Goal: Task Accomplishment & Management: Complete application form

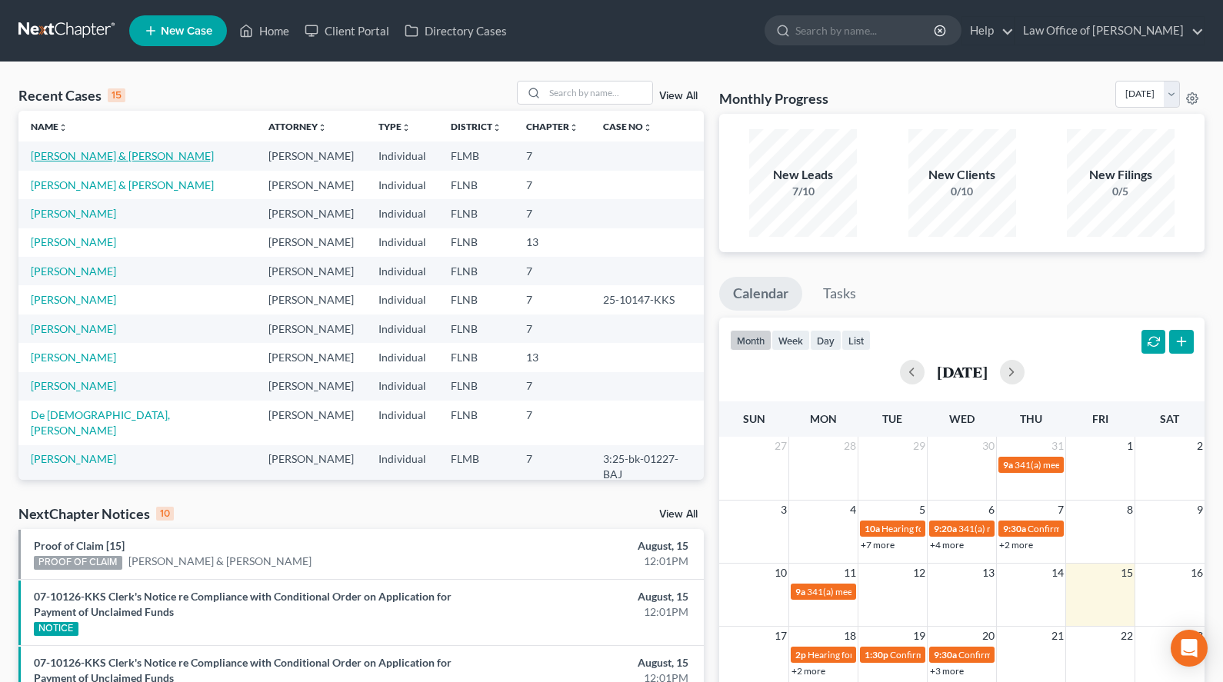
click at [157, 151] on link "[PERSON_NAME] & [PERSON_NAME]" at bounding box center [122, 155] width 183 height 13
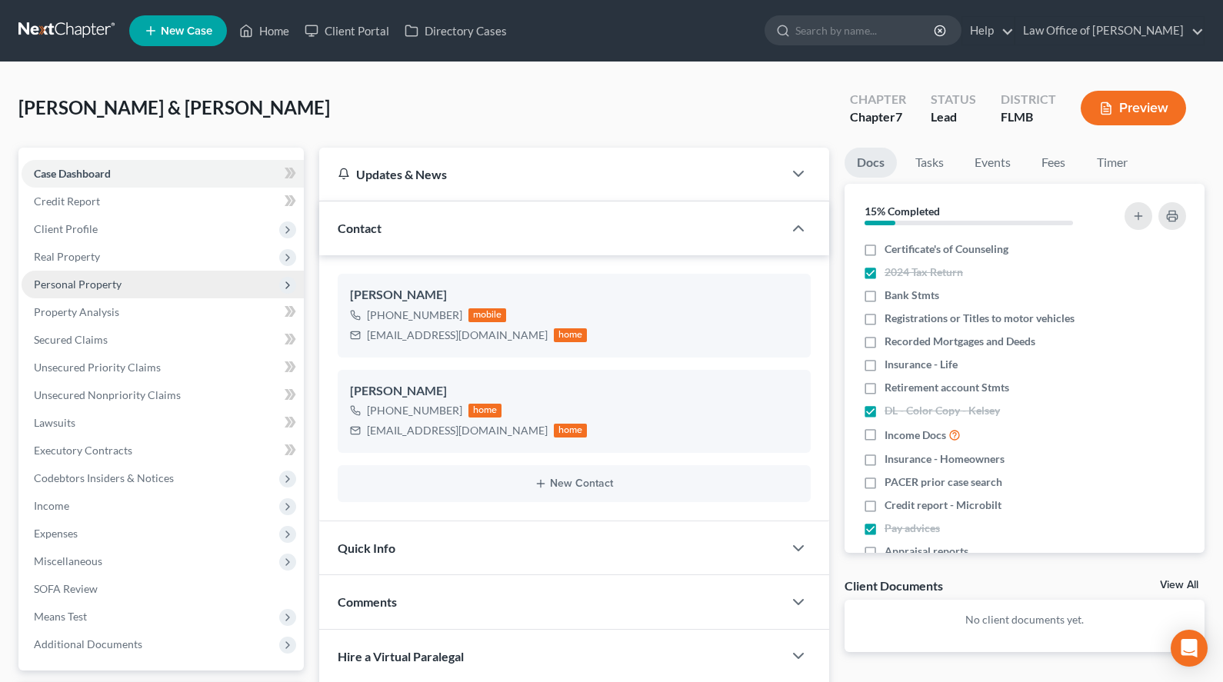
click at [194, 292] on span "Personal Property" at bounding box center [163, 285] width 282 height 28
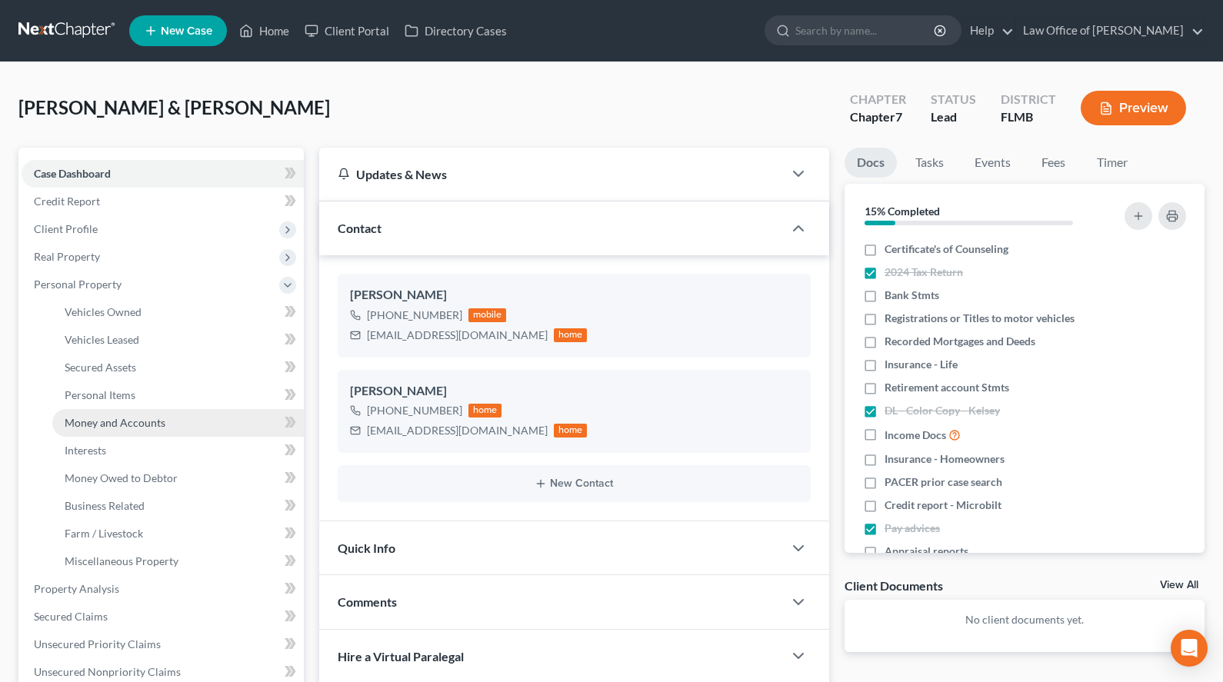
click at [205, 415] on link "Money and Accounts" at bounding box center [178, 423] width 252 height 28
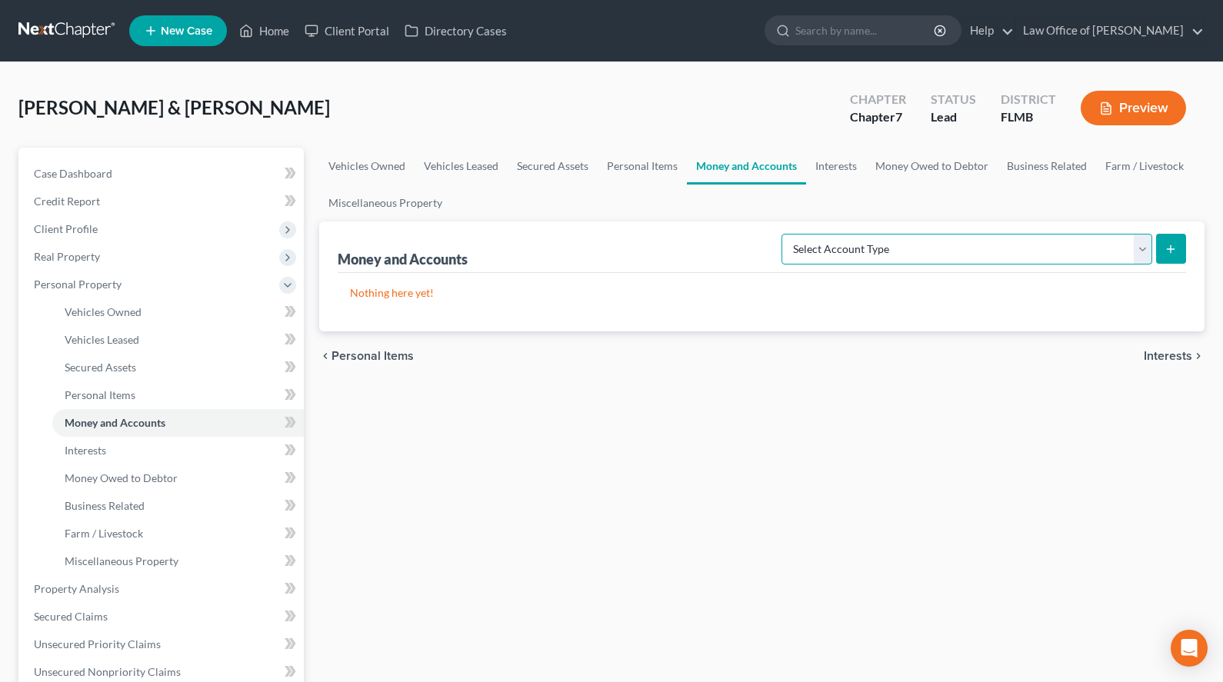
click at [782, 234] on select "Select Account Type Brokerage (A/B: 18, SOFA: 20) Cash on Hand (A/B: 16) Certif…" at bounding box center [967, 249] width 371 height 31
select select "checking"
click option "Checking Account (A/B: 17, SOFA: 20)" at bounding box center [0, 0] width 0 height 0
click at [1172, 250] on icon "submit" at bounding box center [1171, 249] width 12 height 12
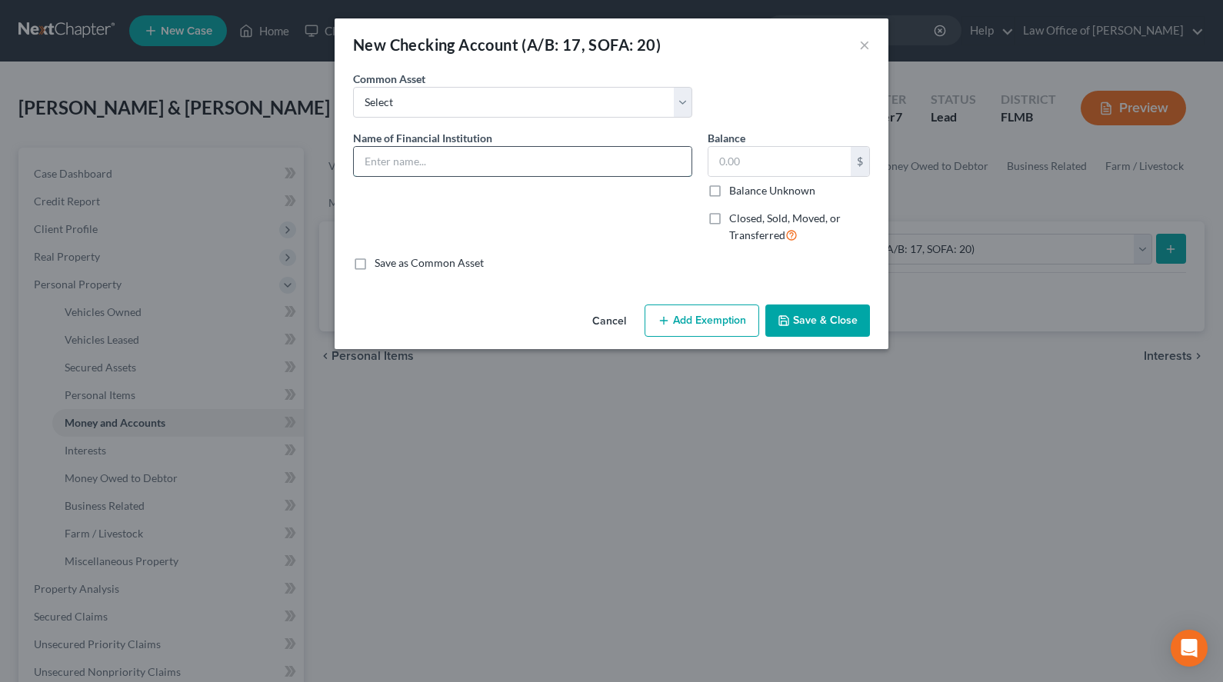
click at [509, 155] on input "text" at bounding box center [523, 161] width 338 height 29
paste input "Alliant Credit Union Savings #2482 - Kelsey"
type input "Alliant Credit Union Savings #2482 - Kelsey"
click at [410, 272] on div "An exemption set must first be selected from the Filing Information section. Co…" at bounding box center [612, 185] width 554 height 228
click at [411, 262] on label "Save as Common Asset" at bounding box center [429, 262] width 109 height 15
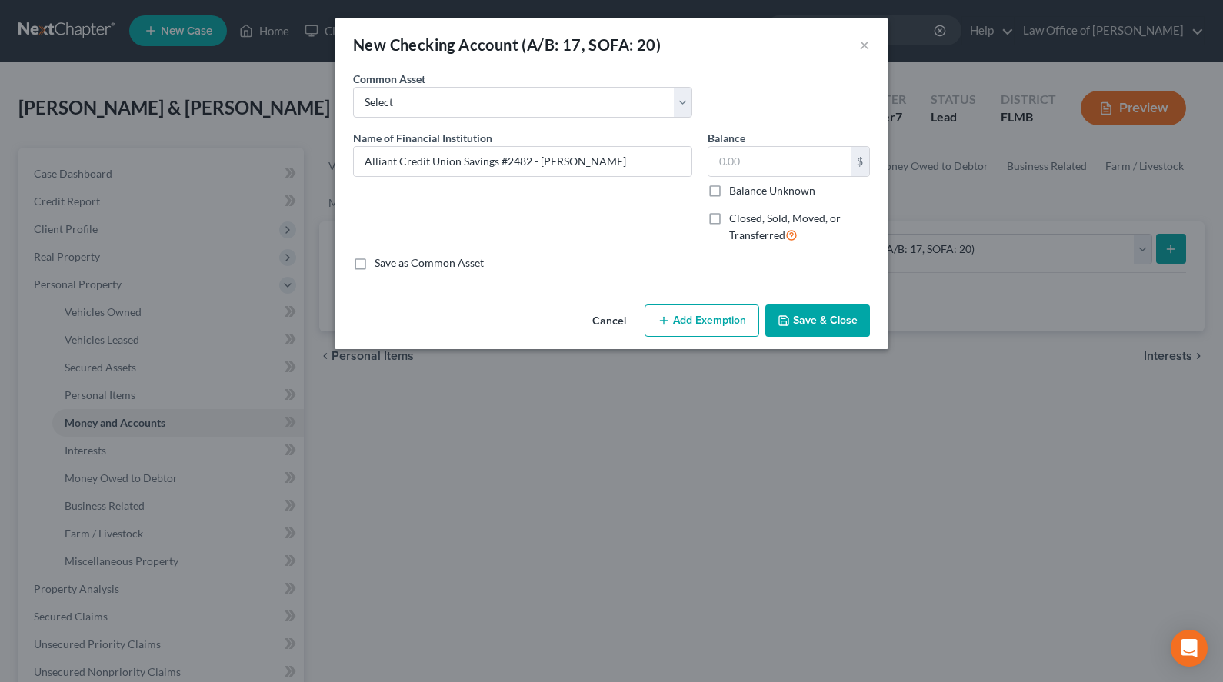
click at [391, 262] on input "Save as Common Asset" at bounding box center [386, 260] width 10 height 10
checkbox input "true"
click at [828, 318] on button "Save & Close" at bounding box center [817, 321] width 105 height 32
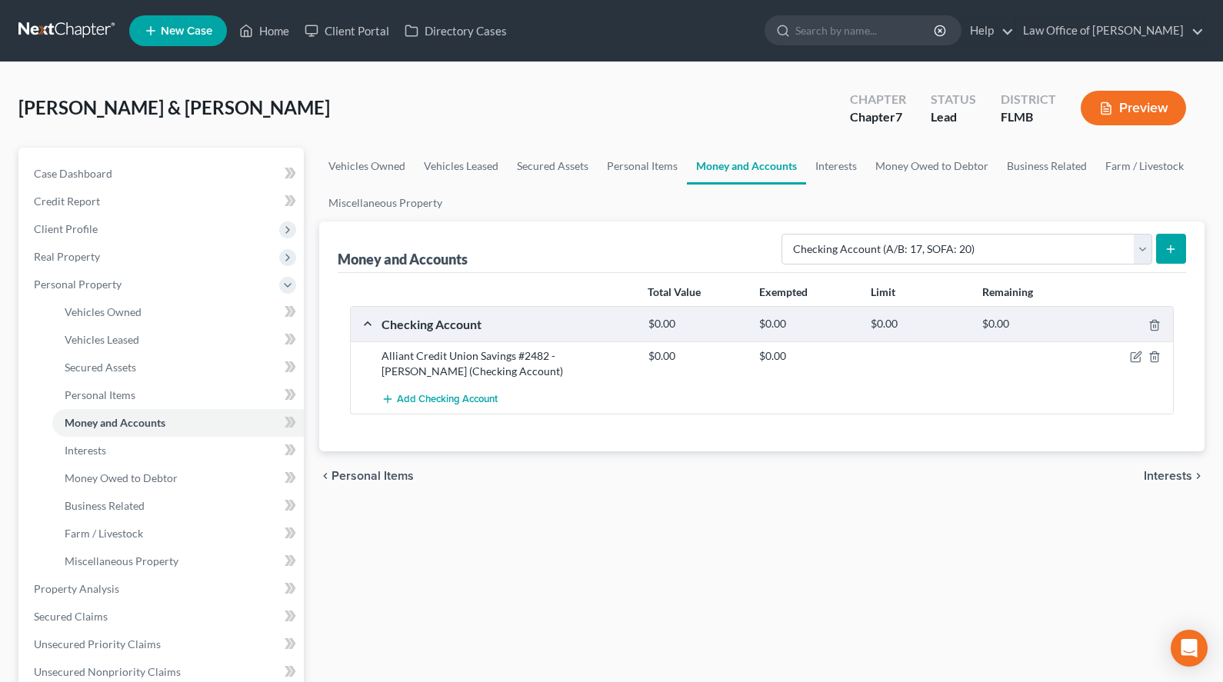
click at [626, 500] on div "Vehicles Owned Vehicles Leased Secured Assets Personal Items Money and Accounts…" at bounding box center [762, 592] width 901 height 888
drag, startPoint x: 588, startPoint y: 350, endPoint x: 300, endPoint y: 348, distance: 288.5
click at [300, 348] on div "Petition Navigation Case Dashboard Payments Invoices Payments Payments Credit R…" at bounding box center [611, 592] width 1201 height 888
drag, startPoint x: 300, startPoint y: 348, endPoint x: 309, endPoint y: 328, distance: 22.7
click at [304, 328] on ul "Vehicles Owned Vehicles Leased Machinery and Vehicles Office Related" at bounding box center [163, 436] width 282 height 277
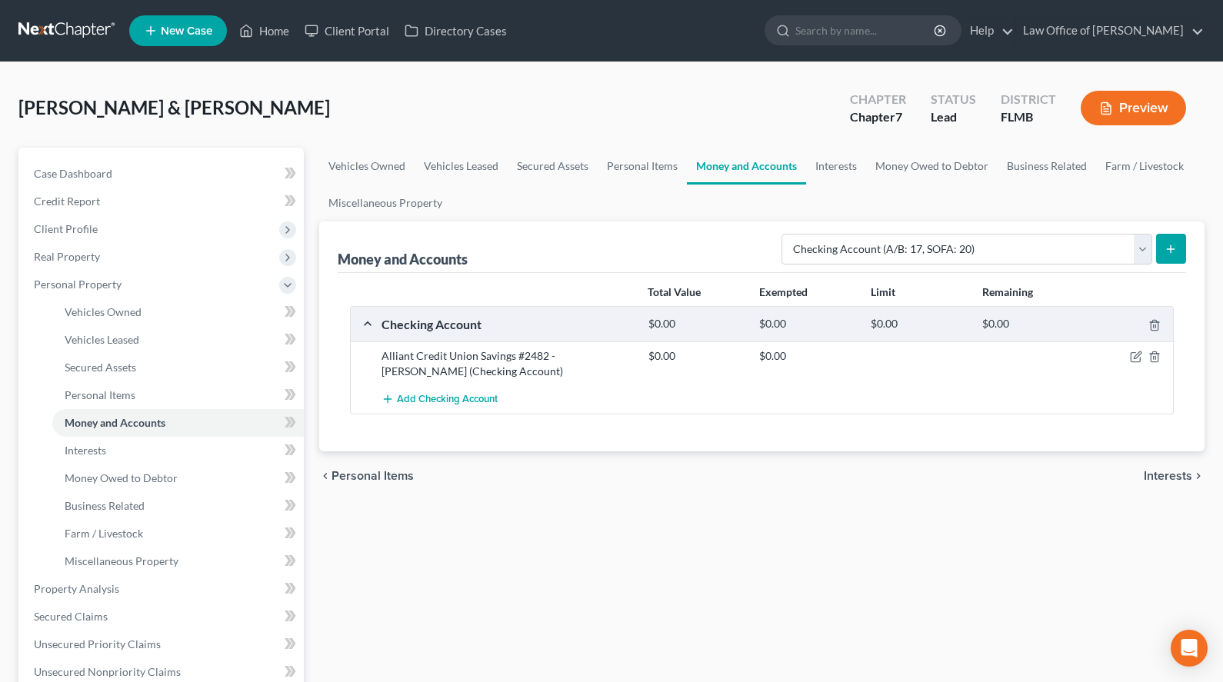
click at [376, 346] on div "Alliant Credit Union Savings #2482 - Kelsey (Checking Account) $0.00 $0.00" at bounding box center [762, 364] width 823 height 44
drag, startPoint x: 383, startPoint y: 359, endPoint x: 584, endPoint y: 361, distance: 200.8
click at [584, 361] on div "Alliant Credit Union Savings #2482 - Kelsey (Checking Account)" at bounding box center [507, 363] width 267 height 31
copy div "Alliant Credit Union Savings #2482 - Kelsey"
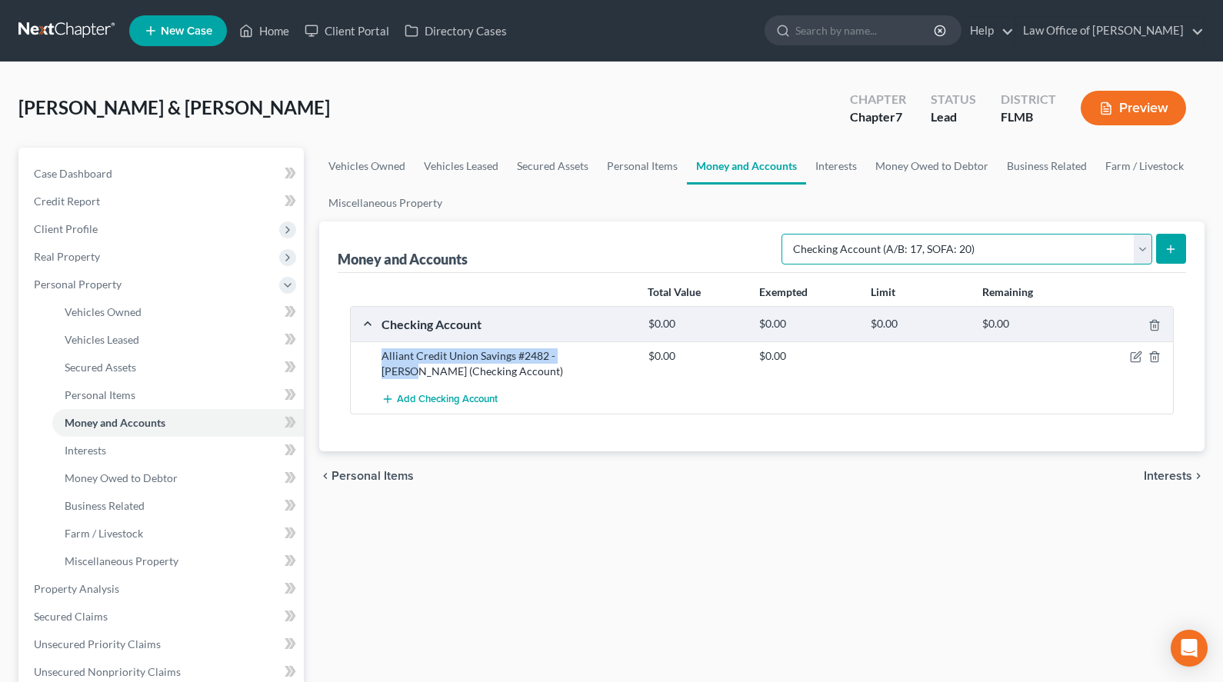
click at [782, 234] on select "Select Account Type Brokerage (A/B: 18, SOFA: 20) Cash on Hand (A/B: 16) Certif…" at bounding box center [967, 249] width 371 height 31
select select "savings"
click option "Savings Account (A/B: 17, SOFA: 20)" at bounding box center [0, 0] width 0 height 0
click at [1158, 255] on button "submit" at bounding box center [1171, 249] width 30 height 30
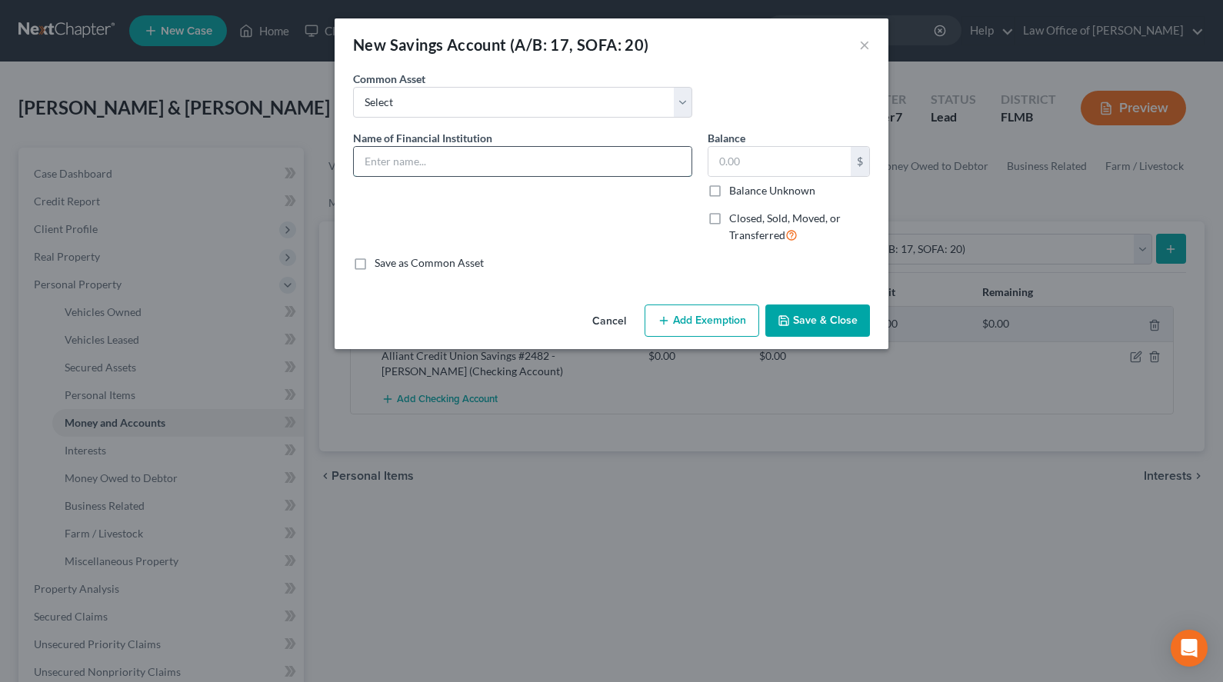
click at [580, 170] on input "text" at bounding box center [523, 161] width 338 height 29
paste input "Alliant Credit Union Savings #2482 - [PERSON_NAME]"
type input "Alliant Credit Union Savings #2482 - [PERSON_NAME]"
click at [458, 273] on div "An exemption set must first be selected from the Filing Information section. Co…" at bounding box center [612, 185] width 554 height 228
click at [445, 248] on div "Name of Financial Institution * Alliant Credit Union Savings #2482 - Kelsey" at bounding box center [522, 193] width 355 height 126
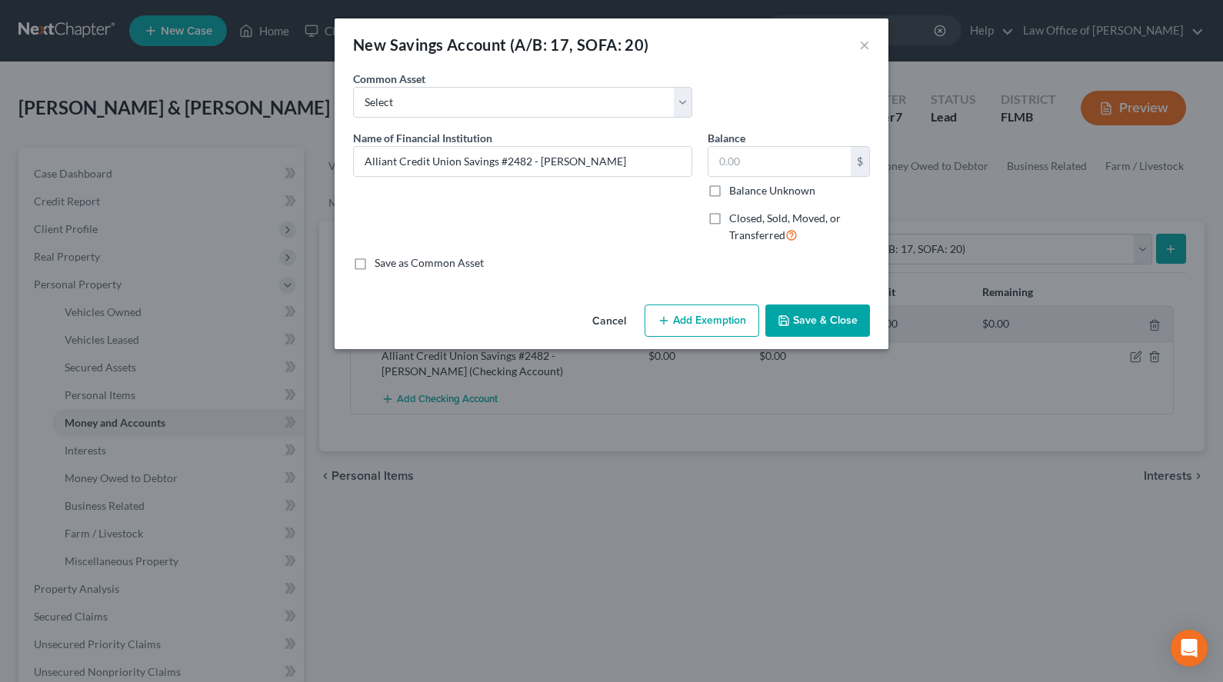
click at [445, 262] on label "Save as Common Asset" at bounding box center [429, 262] width 109 height 15
click at [391, 262] on input "Save as Common Asset" at bounding box center [386, 260] width 10 height 10
checkbox input "true"
click at [805, 325] on button "Save & Close" at bounding box center [817, 321] width 105 height 32
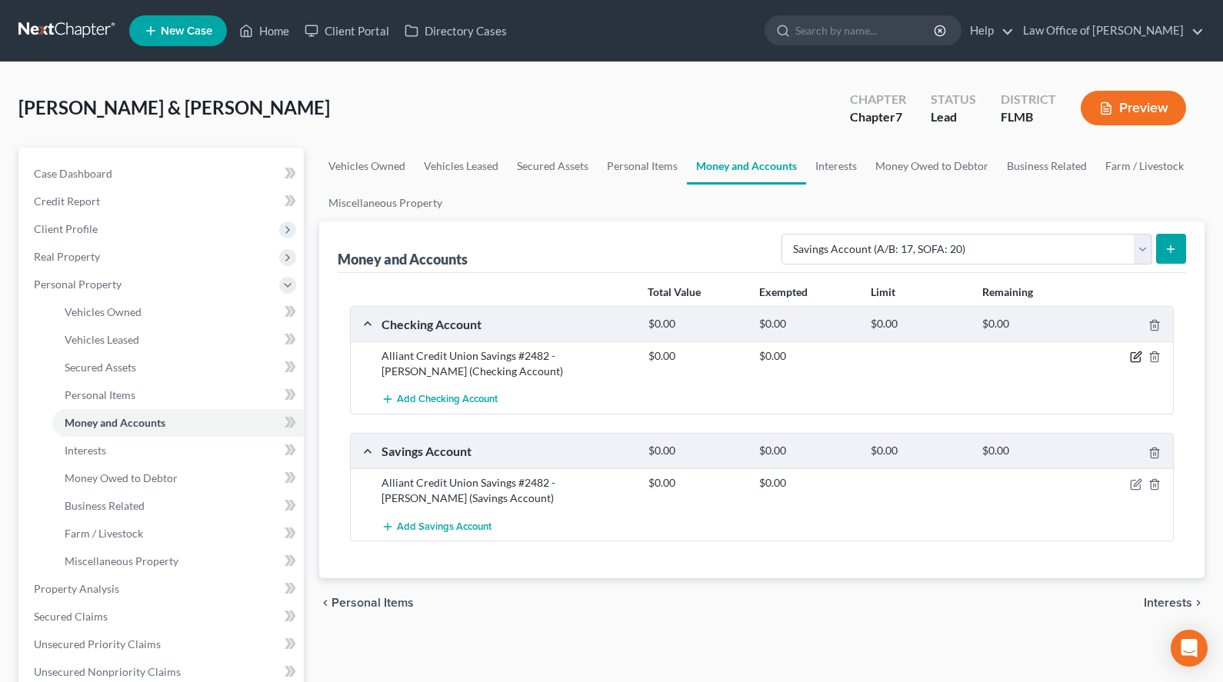
click at [1132, 353] on icon "button" at bounding box center [1135, 357] width 9 height 9
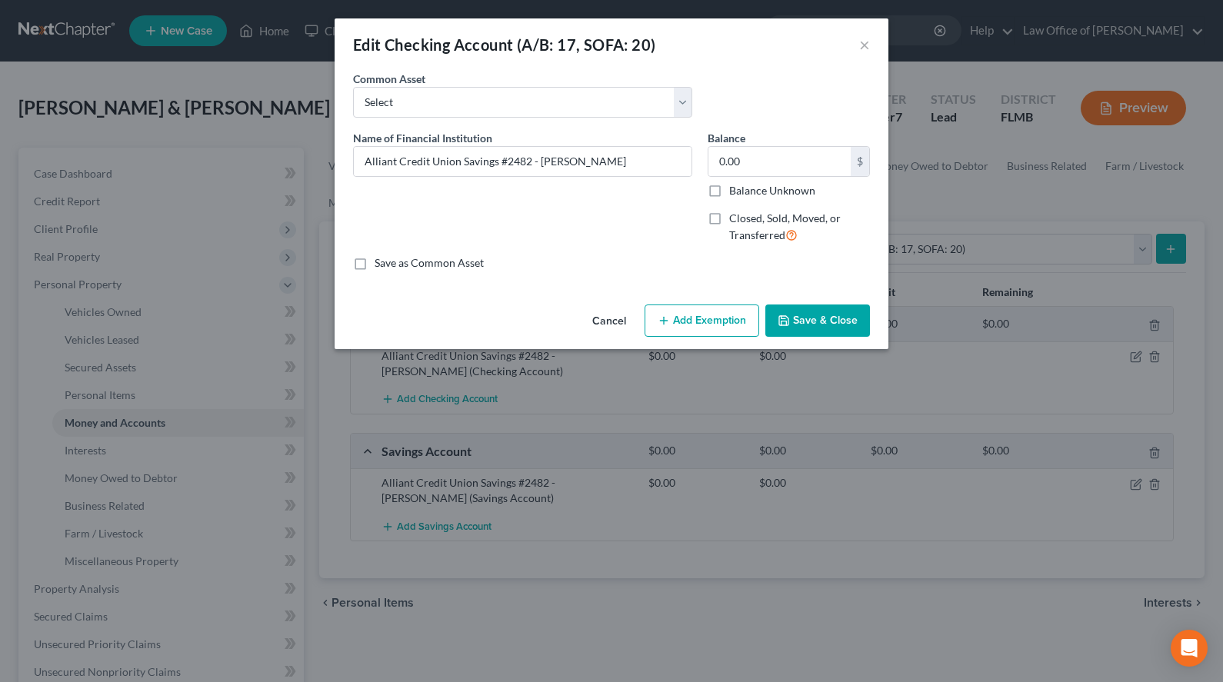
click at [662, 28] on div "Edit Checking Account (A/B: 17, SOFA: 20) ×" at bounding box center [612, 44] width 554 height 52
drag, startPoint x: 604, startPoint y: 163, endPoint x: 265, endPoint y: 191, distance: 339.6
click at [354, 176] on input "Alliant Credit Union Savings #2482 - [PERSON_NAME]" at bounding box center [523, 161] width 338 height 29
paste input "FCU Joint Checking & Saving #9368"
drag, startPoint x: 461, startPoint y: 155, endPoint x: 502, endPoint y: 179, distance: 47.6
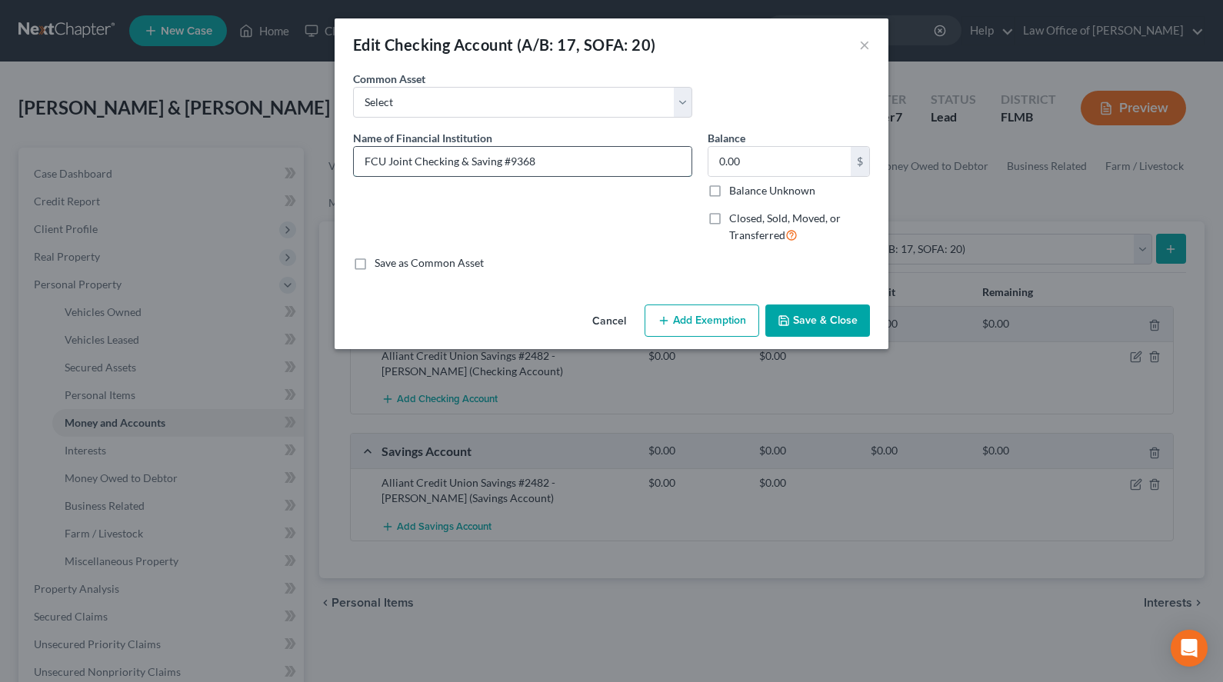
click at [502, 176] on input "FCU Joint Checking & Saving #9368" at bounding box center [523, 161] width 338 height 29
type input "FCU Joint Checking #9368"
click at [442, 263] on label "Save as Common Asset" at bounding box center [429, 262] width 109 height 15
click at [391, 263] on input "Save as Common Asset" at bounding box center [386, 260] width 10 height 10
checkbox input "true"
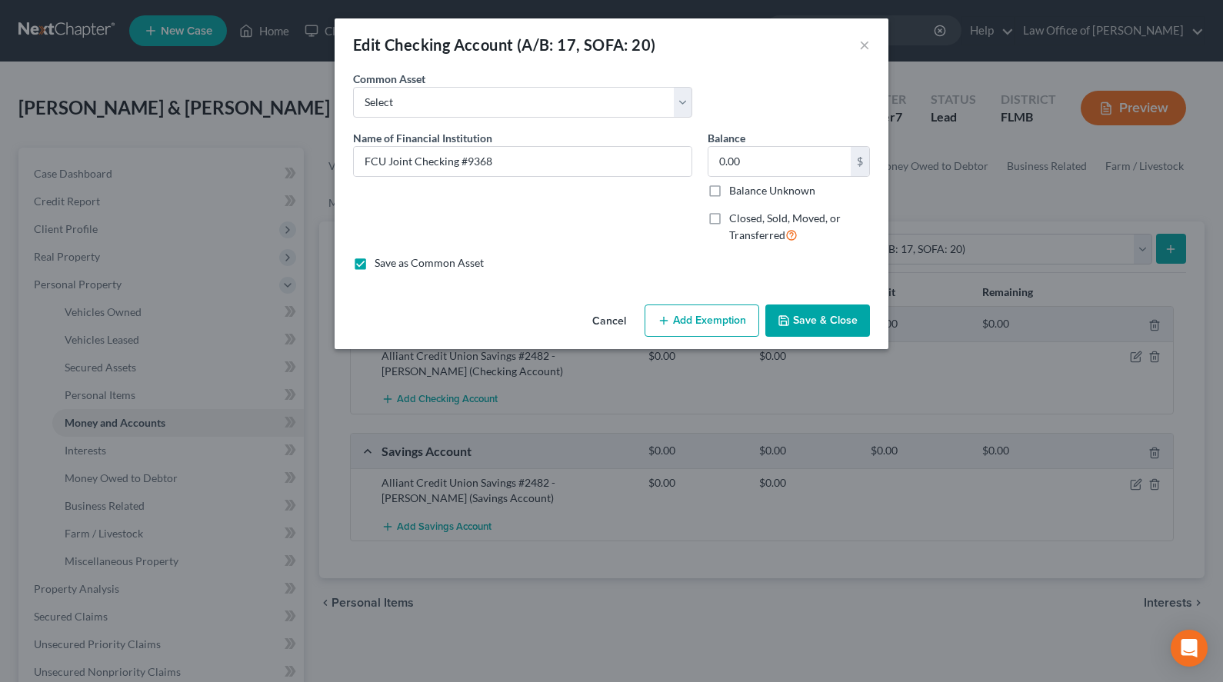
click at [821, 322] on button "Save & Close" at bounding box center [817, 321] width 105 height 32
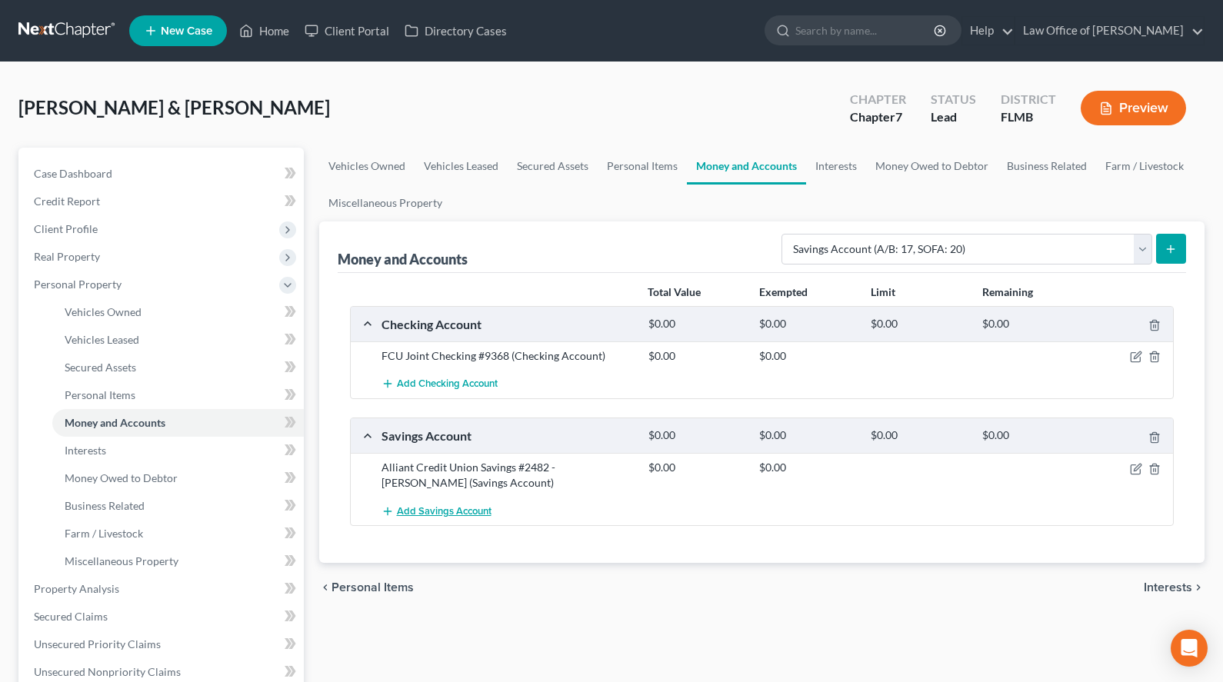
click at [458, 522] on button "Add Savings Account" at bounding box center [437, 511] width 110 height 28
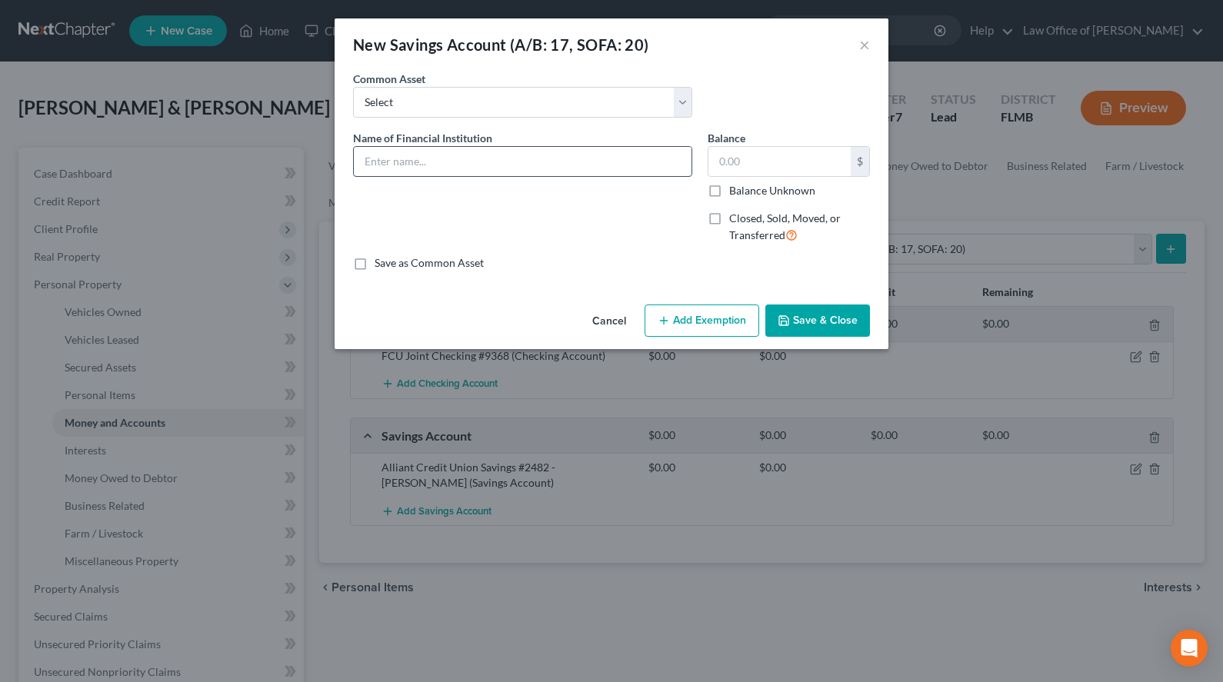
click at [467, 159] on input "text" at bounding box center [523, 161] width 338 height 29
paste input "Branch Savings #0749 - [PERSON_NAME]"
type input "Branch Savings #0749 - [PERSON_NAME]"
click at [443, 270] on label "Save as Common Asset" at bounding box center [429, 262] width 109 height 15
click at [391, 265] on input "Save as Common Asset" at bounding box center [386, 260] width 10 height 10
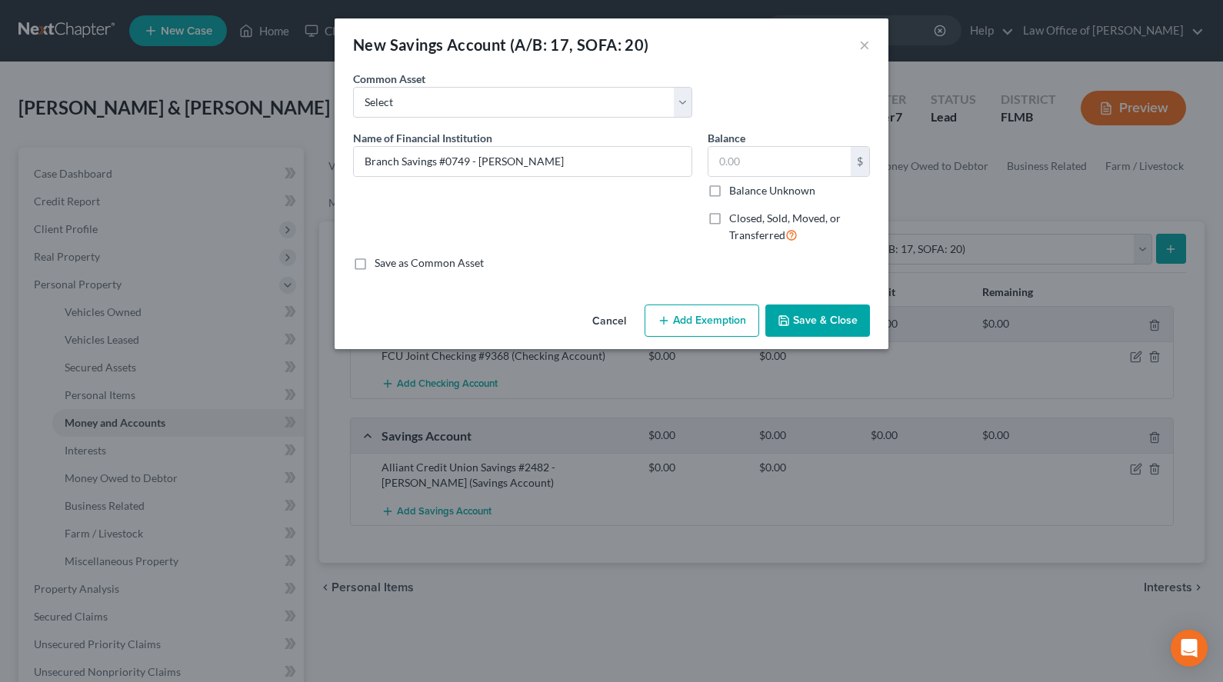
checkbox input "true"
click at [809, 318] on button "Save & Close" at bounding box center [817, 321] width 105 height 32
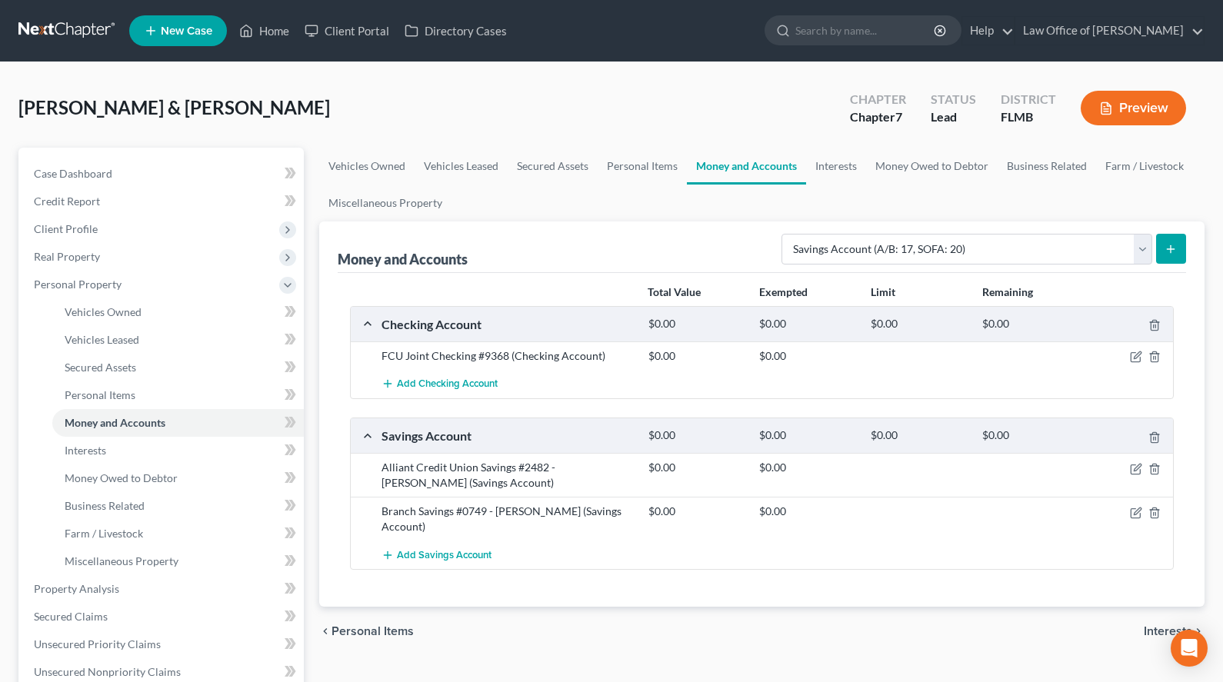
click at [534, 618] on div "chevron_left Personal Items Interests chevron_right" at bounding box center [762, 631] width 886 height 49
click at [844, 582] on div "Total Value Exempted Limit Remaining Checking Account $0.00 $0.00 $0.00 $0.00 F…" at bounding box center [762, 440] width 849 height 335
drag, startPoint x: 505, startPoint y: 352, endPoint x: 372, endPoint y: 352, distance: 133.8
click at [372, 352] on div "FCU Joint Checking #9368 (Checking Account) $0.00 $0.00" at bounding box center [762, 356] width 823 height 28
copy div "FCU Joint Checking #9368"
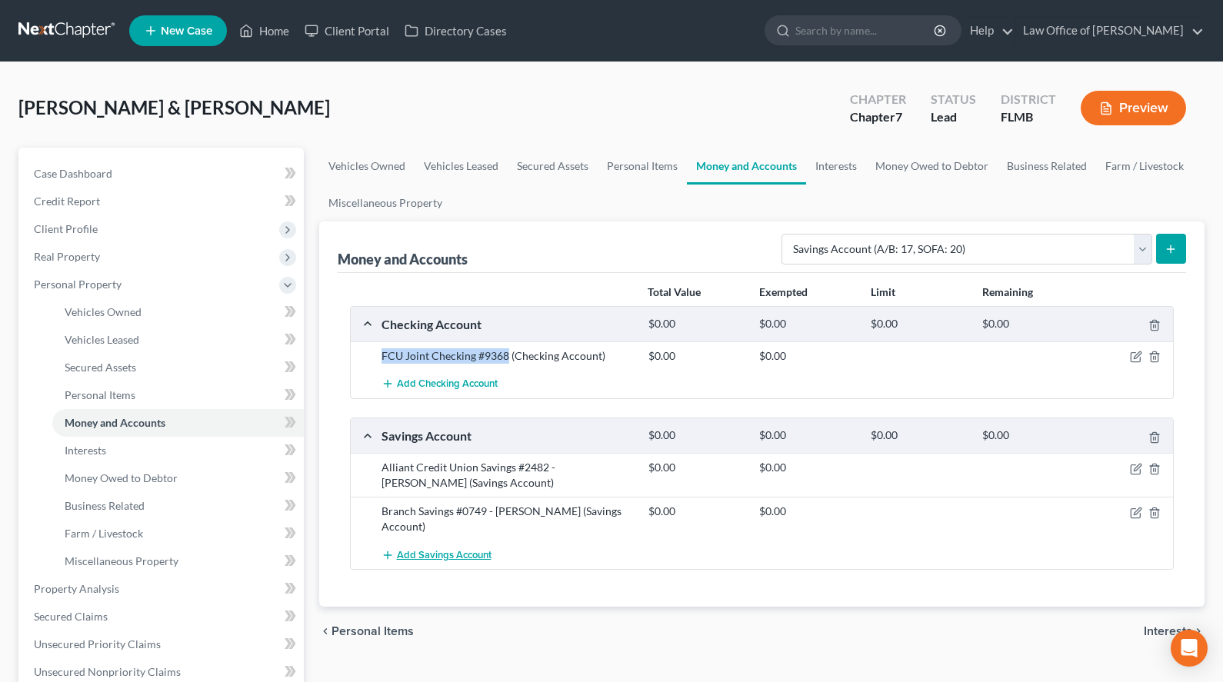
click at [436, 549] on span "Add Savings Account" at bounding box center [444, 555] width 95 height 12
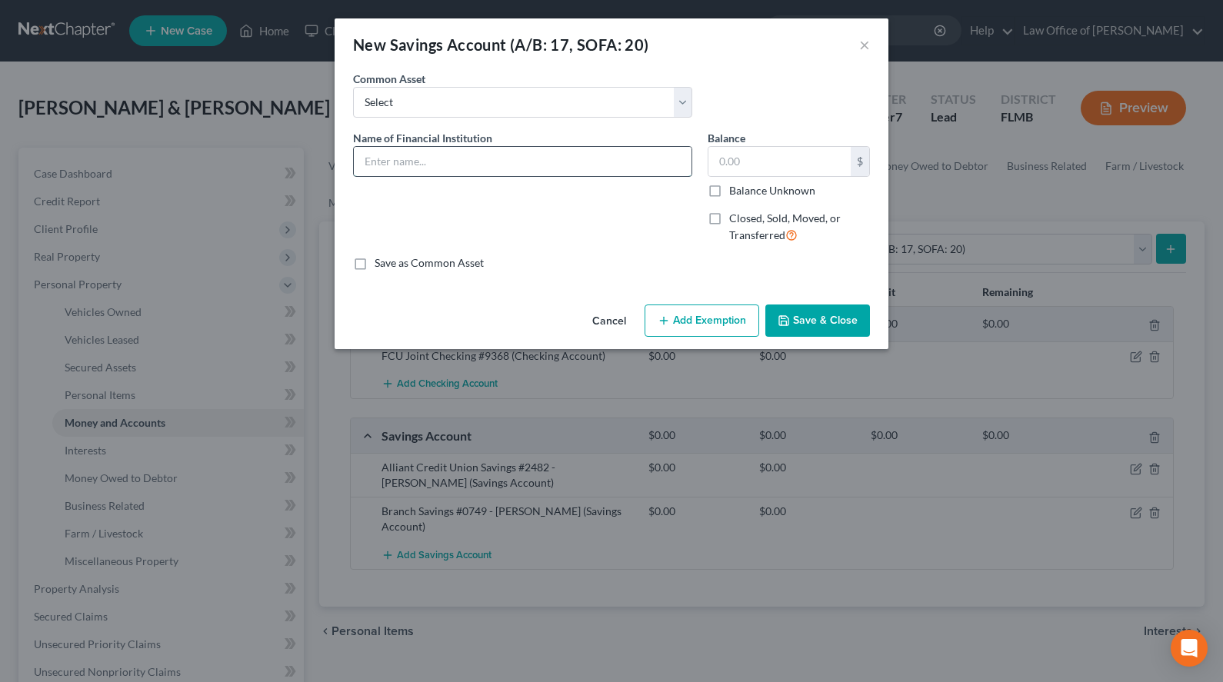
click at [569, 165] on input "text" at bounding box center [523, 161] width 338 height 29
paste input "FCU Joint Checking #9368"
type input "FCU Joint Checking #9368 - 0000"
click at [470, 265] on label "Save as Common Asset" at bounding box center [429, 262] width 109 height 15
click at [391, 265] on input "Save as Common Asset" at bounding box center [386, 260] width 10 height 10
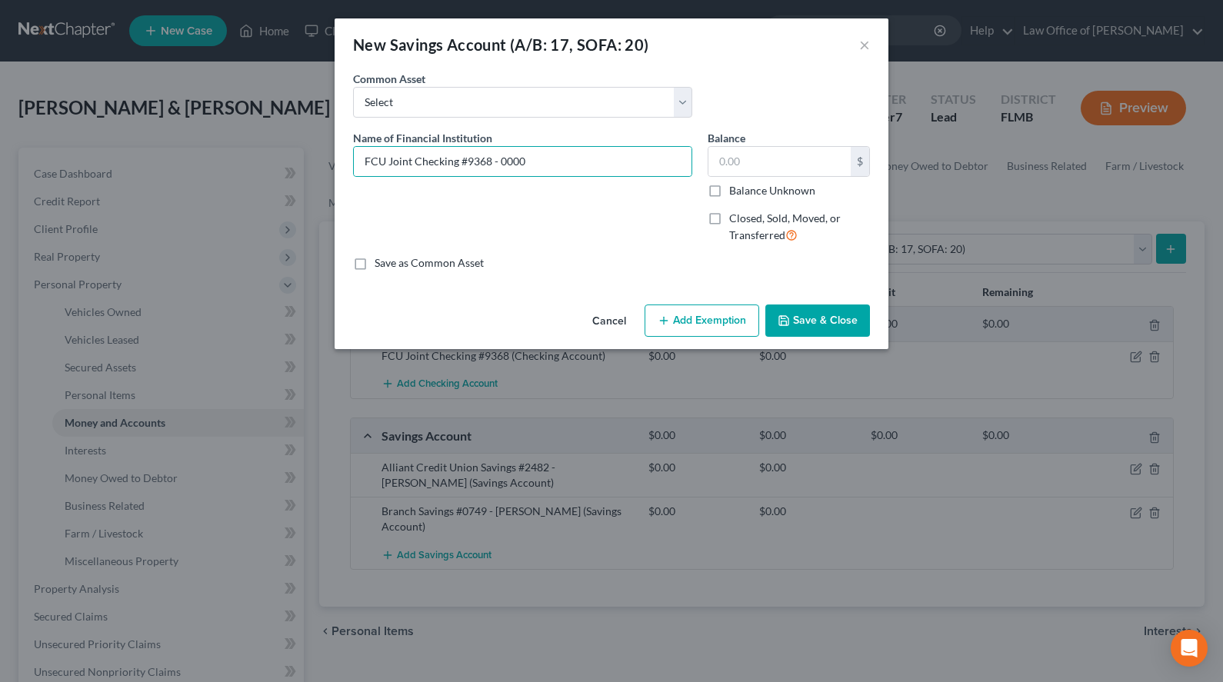
checkbox input "true"
click at [833, 282] on div "New Savings Account (A/B: 17, SOFA: 20) × An exemption set must first be select…" at bounding box center [612, 183] width 554 height 331
click at [848, 313] on button "Save & Close" at bounding box center [817, 321] width 105 height 32
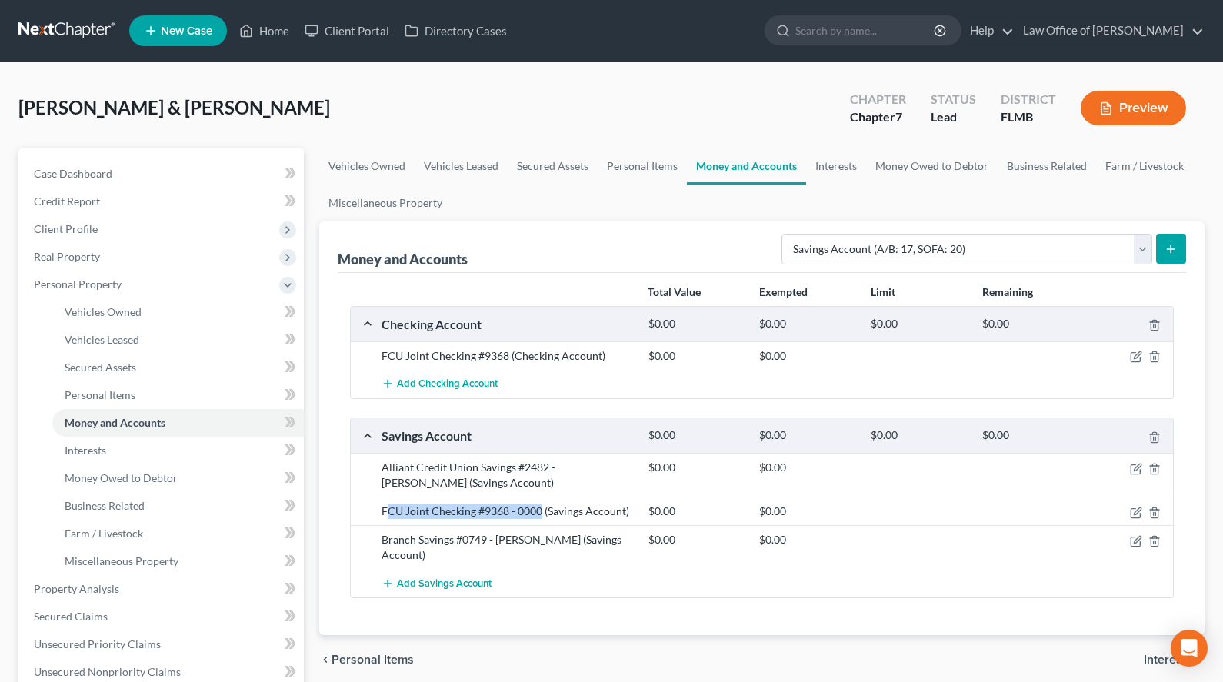
drag, startPoint x: 539, startPoint y: 510, endPoint x: 386, endPoint y: 505, distance: 153.1
click at [386, 505] on div "FCU Joint Checking #9368 - 0000 (Savings Account)" at bounding box center [507, 511] width 267 height 15
drag, startPoint x: 383, startPoint y: 509, endPoint x: 538, endPoint y: 515, distance: 154.7
click at [538, 515] on div "FCU Joint Checking #9368 - 0000 (Savings Account)" at bounding box center [507, 511] width 267 height 15
copy div "FCU Joint Checking #9368 - 0000"
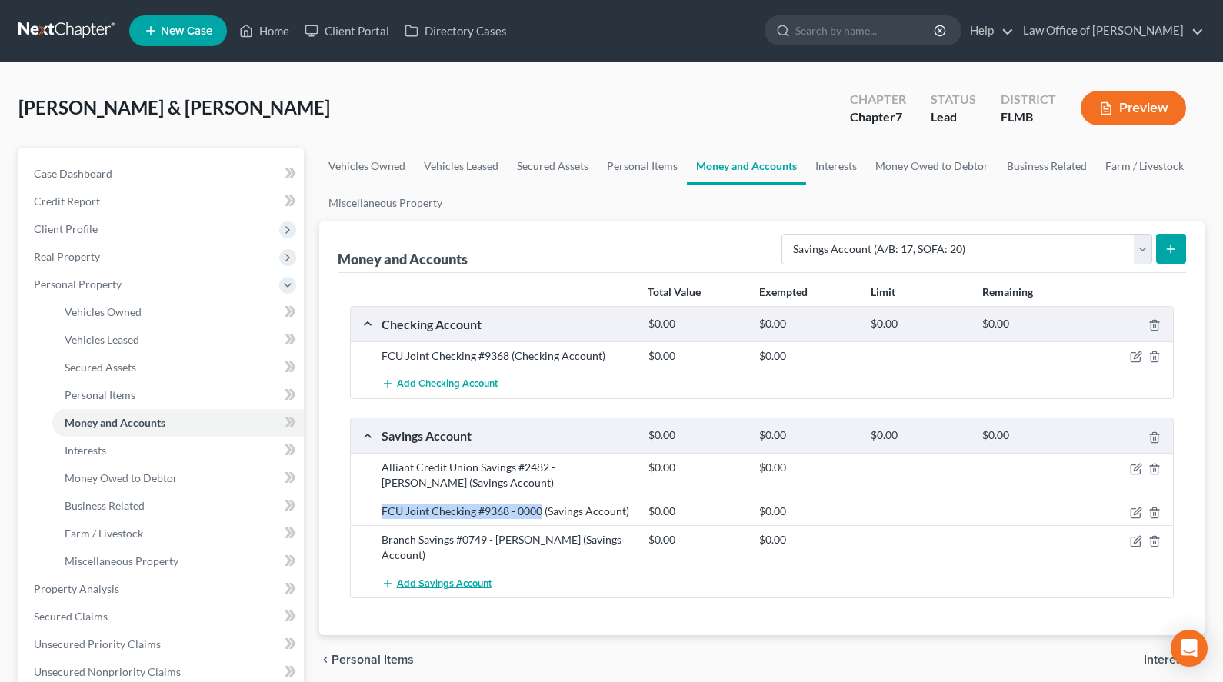
click at [472, 578] on span "Add Savings Account" at bounding box center [444, 584] width 95 height 12
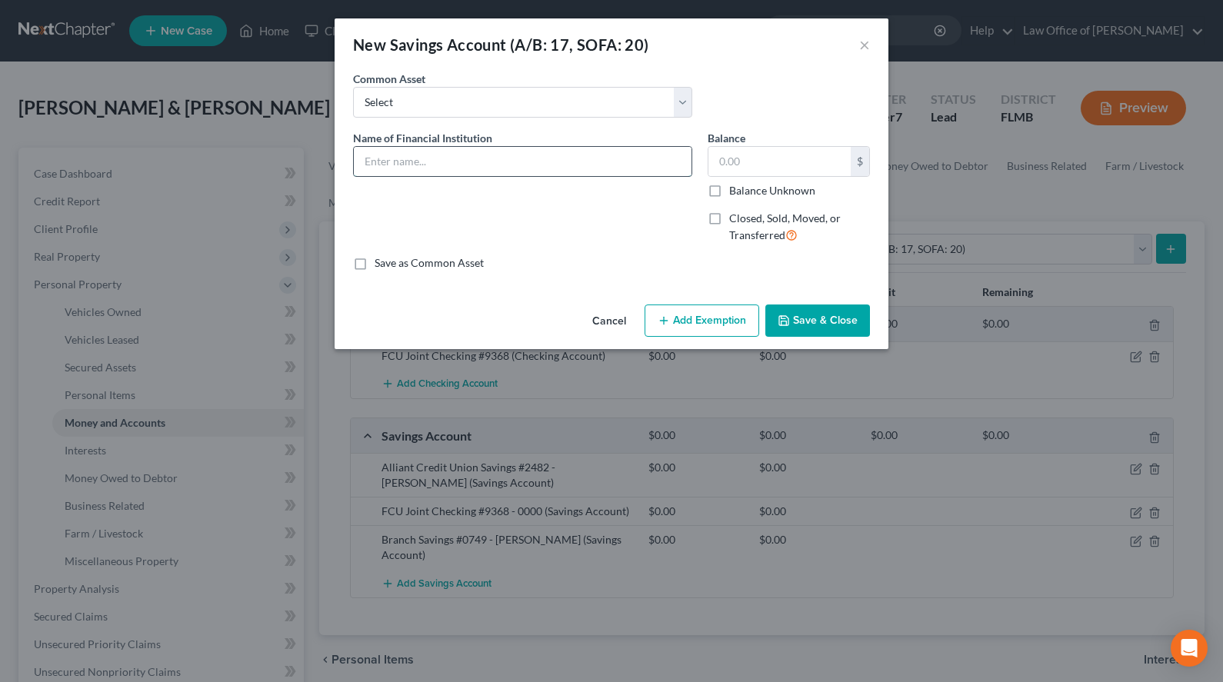
click at [602, 168] on input "text" at bounding box center [523, 161] width 338 height 29
paste input "FCU Joint Checking #9368 - 0000"
click at [452, 165] on input "FCU Joint Checking #9368 - 0000" at bounding box center [523, 161] width 338 height 29
click at [457, 165] on input "FCU Joint Checking #9368 - 0000" at bounding box center [523, 161] width 338 height 29
click at [537, 165] on input "FCU Joint Savings #9368 - 0000" at bounding box center [523, 161] width 338 height 29
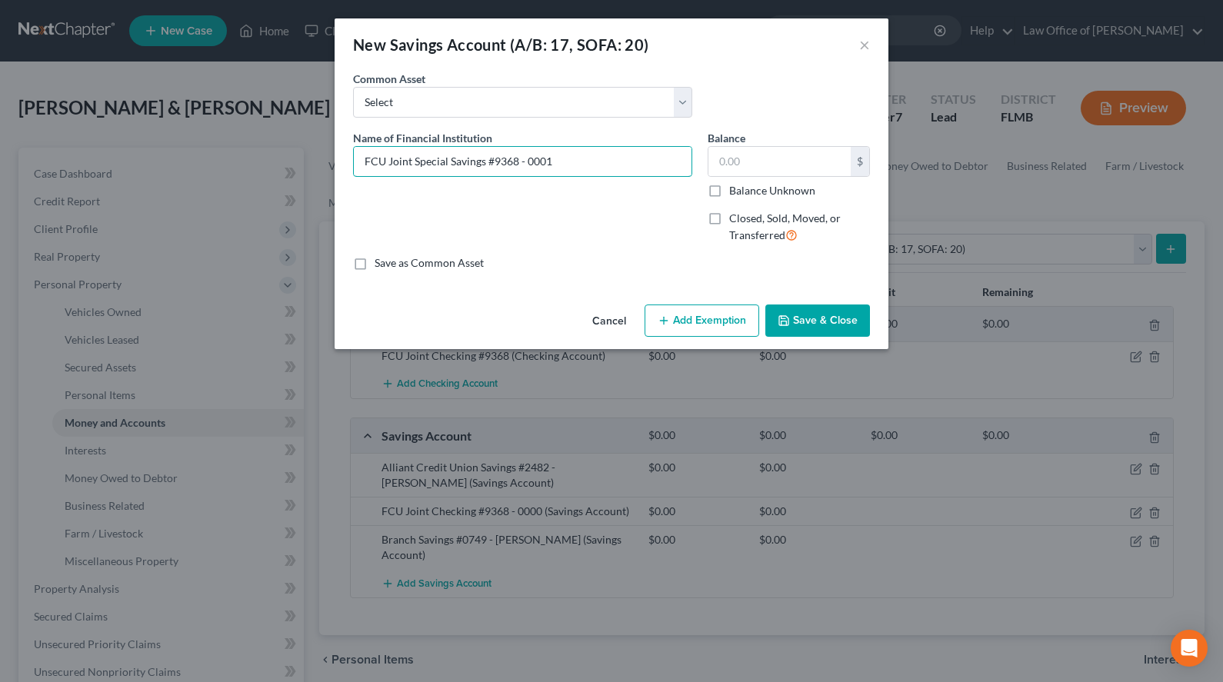
type input "FCU Joint Special Savings #9368 - 0001"
click at [835, 320] on button "Save & Close" at bounding box center [817, 321] width 105 height 32
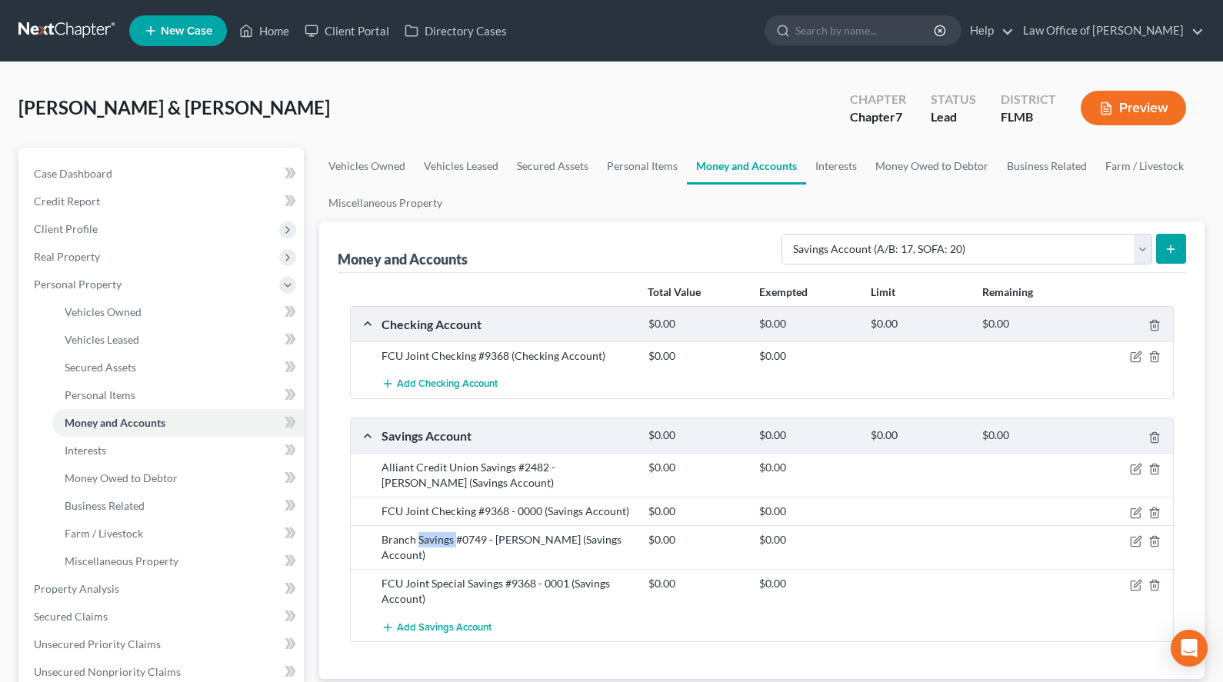
drag, startPoint x: 454, startPoint y: 540, endPoint x: 417, endPoint y: 536, distance: 37.1
click at [417, 536] on div "Branch Savings #0749 - Kelsey (Savings Account)" at bounding box center [507, 547] width 267 height 31
copy div "Savings"
click at [1131, 515] on icon "button" at bounding box center [1135, 512] width 9 height 9
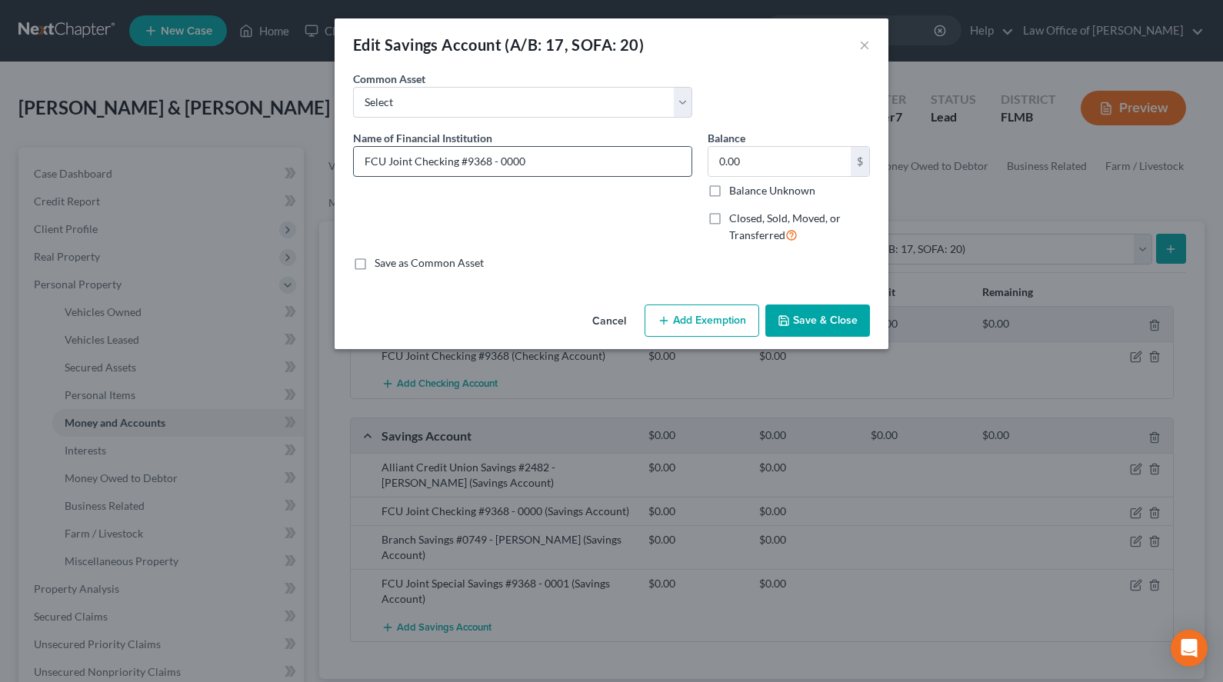
drag, startPoint x: 457, startPoint y: 160, endPoint x: 416, endPoint y: 165, distance: 41.1
click at [416, 165] on input "FCU Joint Checking #9368 - 0000" at bounding box center [523, 161] width 338 height 29
paste input "Savings"
type input "FCU Joint Savings #9368 - 0000"
click at [434, 265] on label "Save as Common Asset" at bounding box center [429, 262] width 109 height 15
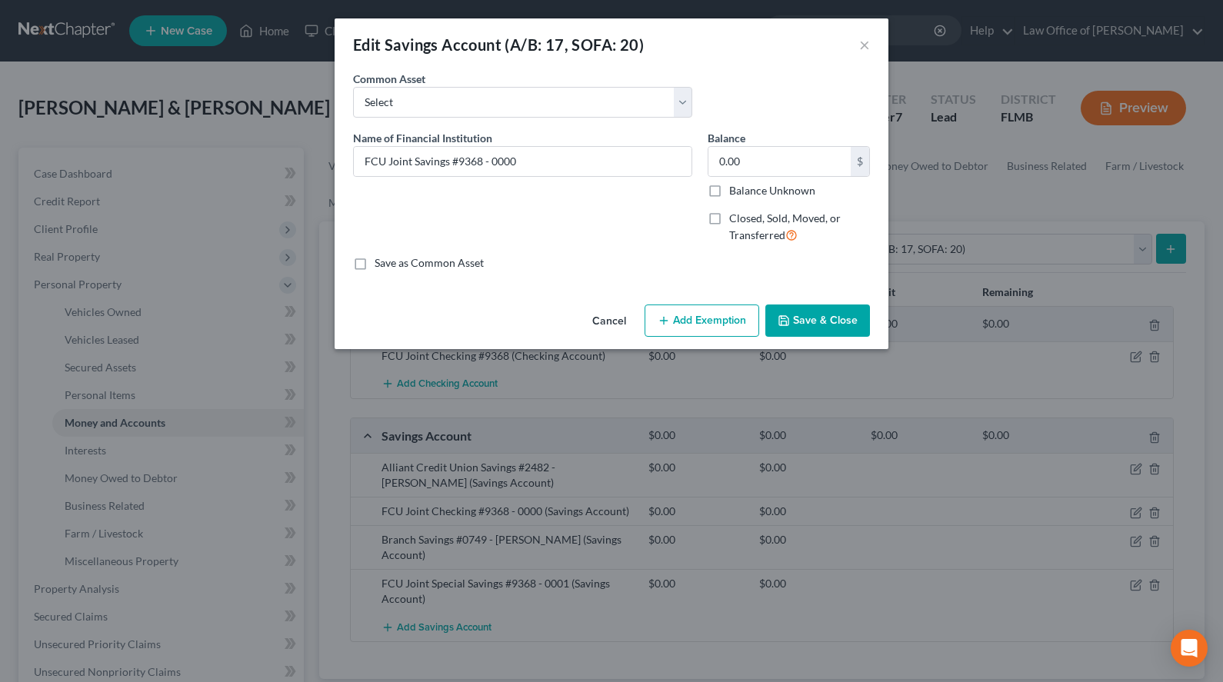
click at [391, 265] on input "Save as Common Asset" at bounding box center [386, 260] width 10 height 10
checkbox input "true"
click at [802, 322] on button "Save & Close" at bounding box center [817, 321] width 105 height 32
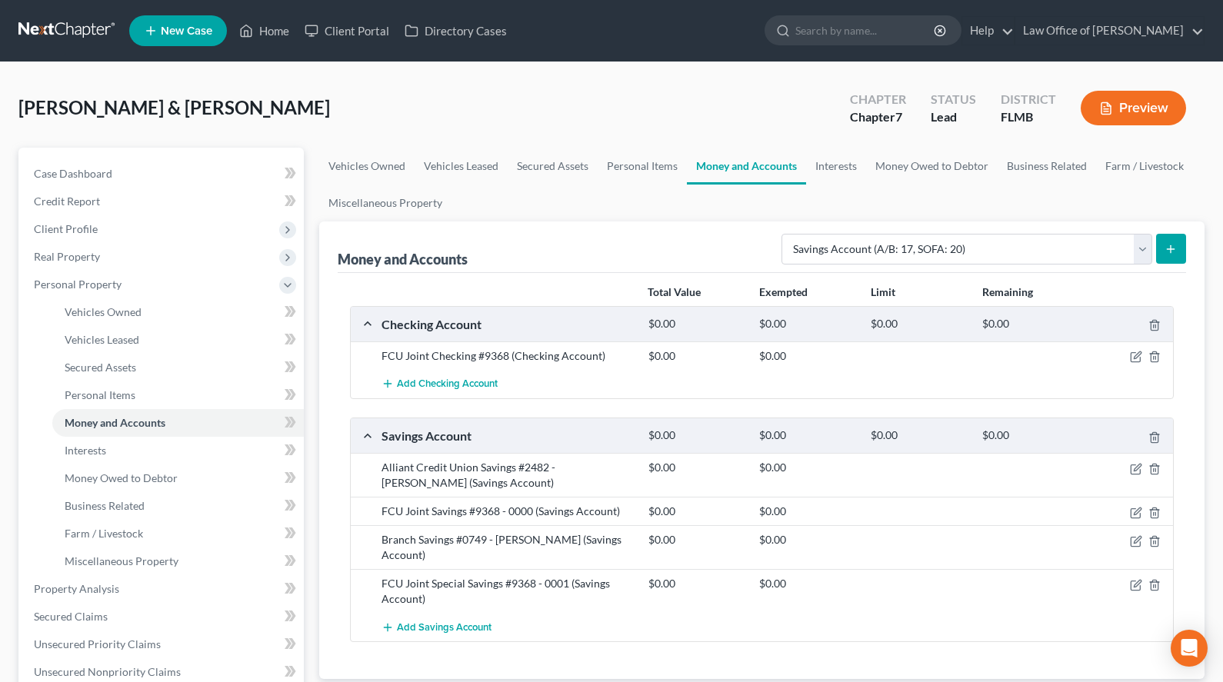
click at [895, 378] on div "Add Checking Account" at bounding box center [775, 384] width 802 height 28
drag, startPoint x: 506, startPoint y: 353, endPoint x: 348, endPoint y: 355, distance: 157.7
click at [348, 355] on div "Total Value Exempted Limit Remaining Checking Account $0.00 $0.00 $0.00 $0.00 F…" at bounding box center [762, 476] width 849 height 407
copy div "FCU Joint Checking #9368"
click at [412, 378] on button "Add Checking Account" at bounding box center [440, 384] width 116 height 28
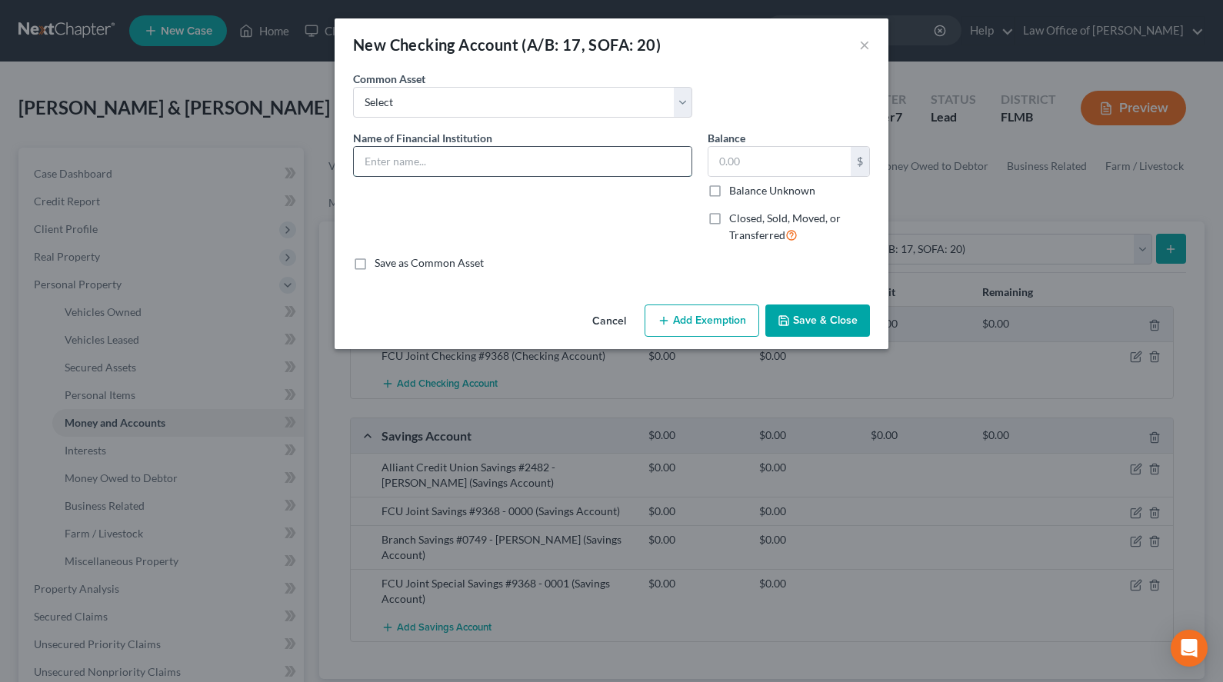
click at [655, 155] on input "text" at bounding box center [523, 161] width 338 height 29
paste input "FCU Joint Checking #9368"
type input "FCU Joint Checking #9368-0002"
click at [460, 268] on label "Save as Common Asset" at bounding box center [429, 262] width 109 height 15
click at [391, 265] on input "Save as Common Asset" at bounding box center [386, 260] width 10 height 10
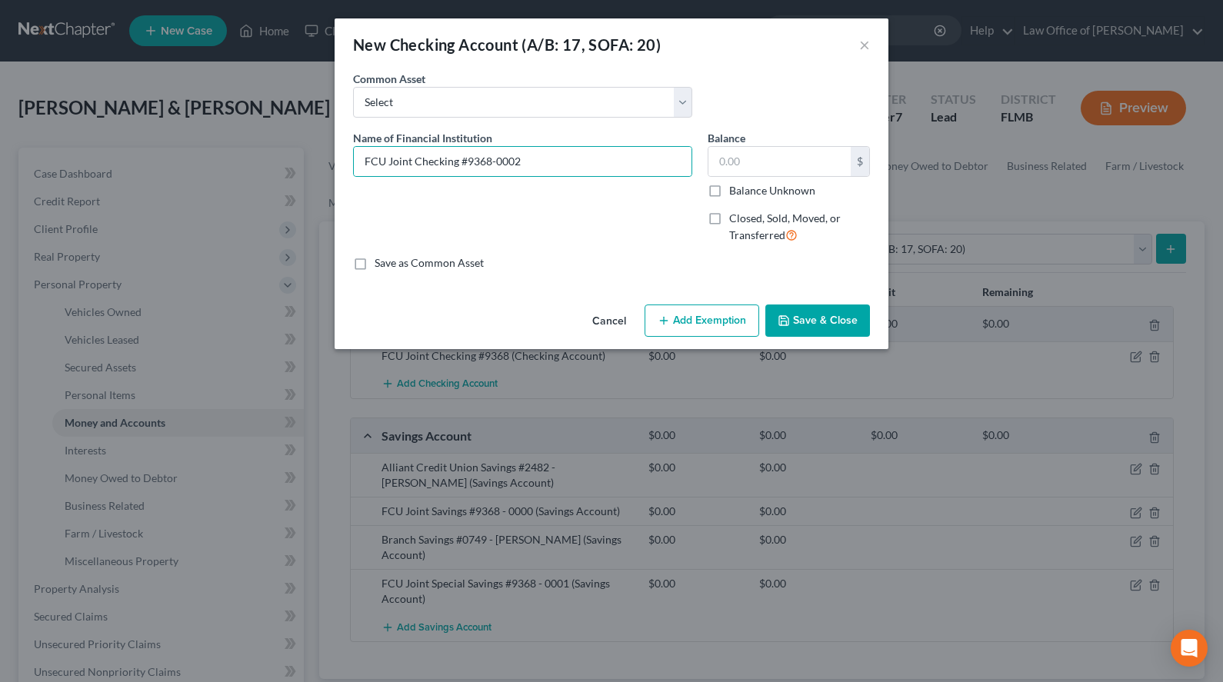
checkbox input "true"
click at [782, 328] on button "Save & Close" at bounding box center [817, 321] width 105 height 32
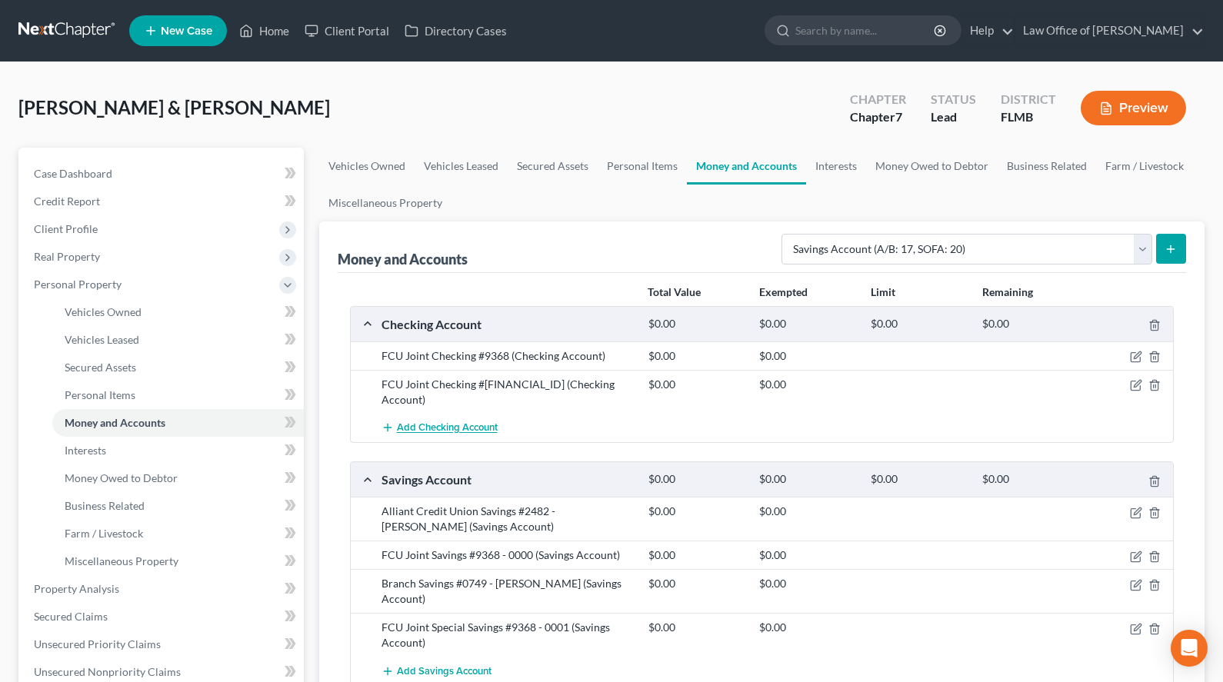
click at [478, 422] on span "Add Checking Account" at bounding box center [447, 428] width 101 height 12
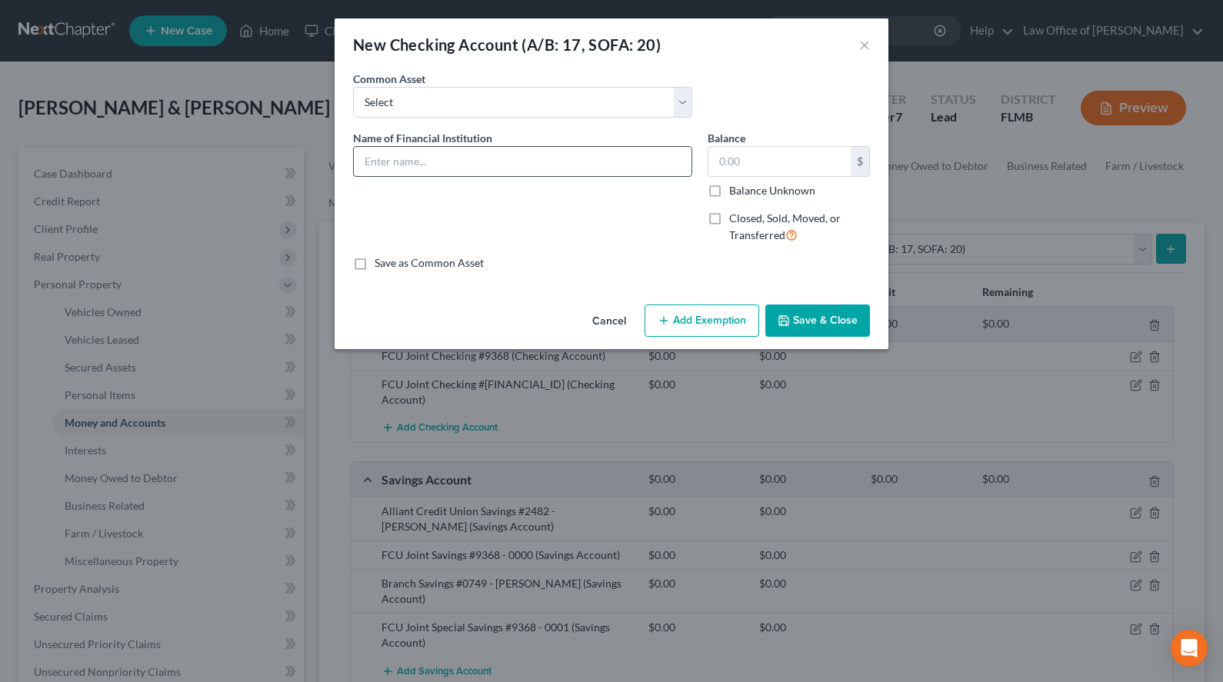
click at [554, 164] on input "text" at bounding box center [523, 161] width 338 height 29
paste input "FCU Joint Checking #9368"
type input "FCU Joint Checking #9368-0003"
click at [470, 258] on label "Save as Common Asset" at bounding box center [429, 262] width 109 height 15
click at [391, 258] on input "Save as Common Asset" at bounding box center [386, 260] width 10 height 10
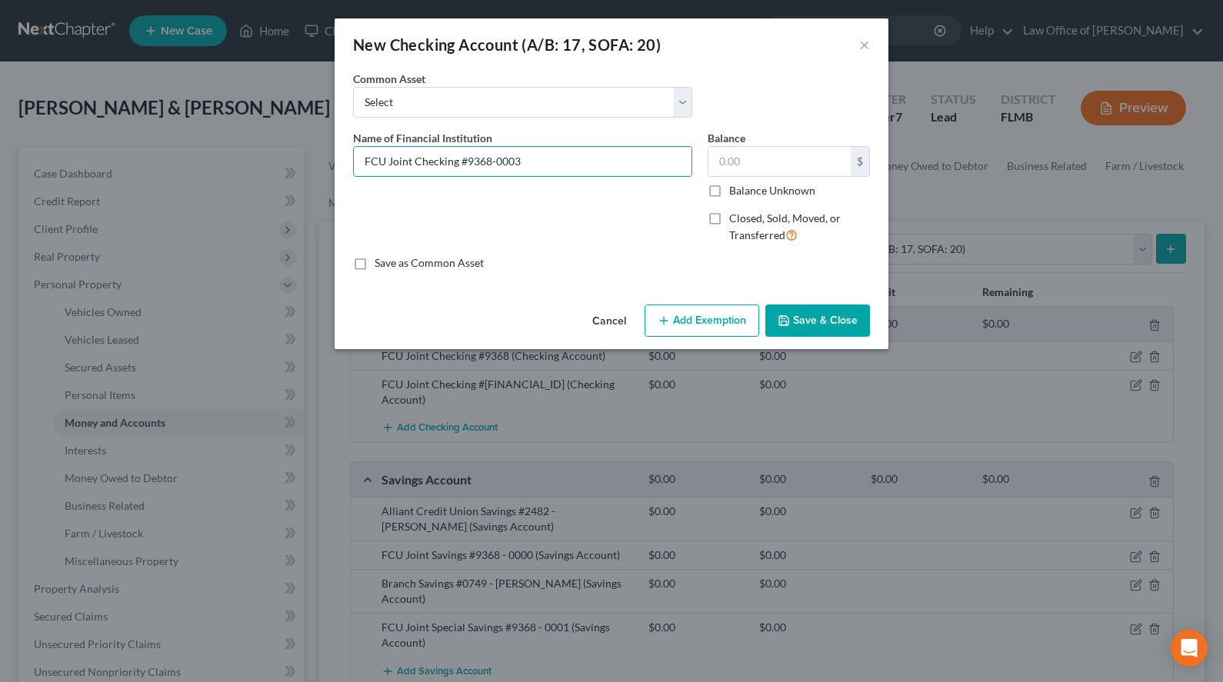
checkbox input "true"
click at [859, 328] on button "Save & Close" at bounding box center [817, 321] width 105 height 32
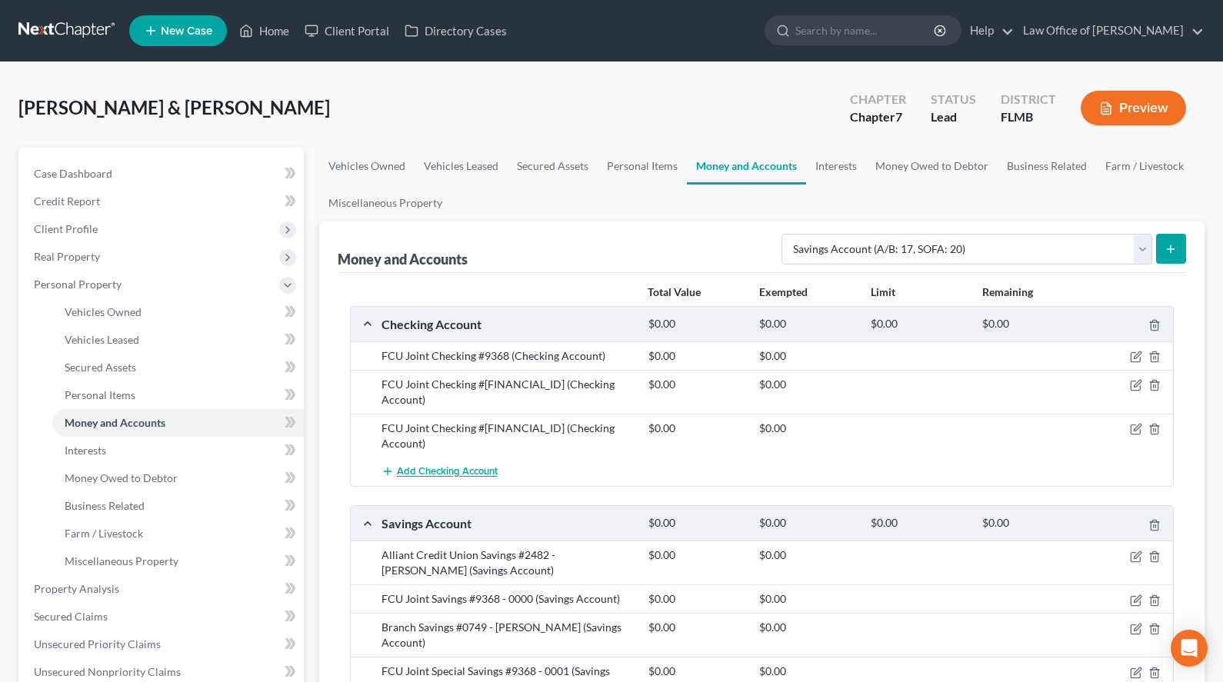
click at [448, 466] on span "Add Checking Account" at bounding box center [447, 472] width 101 height 12
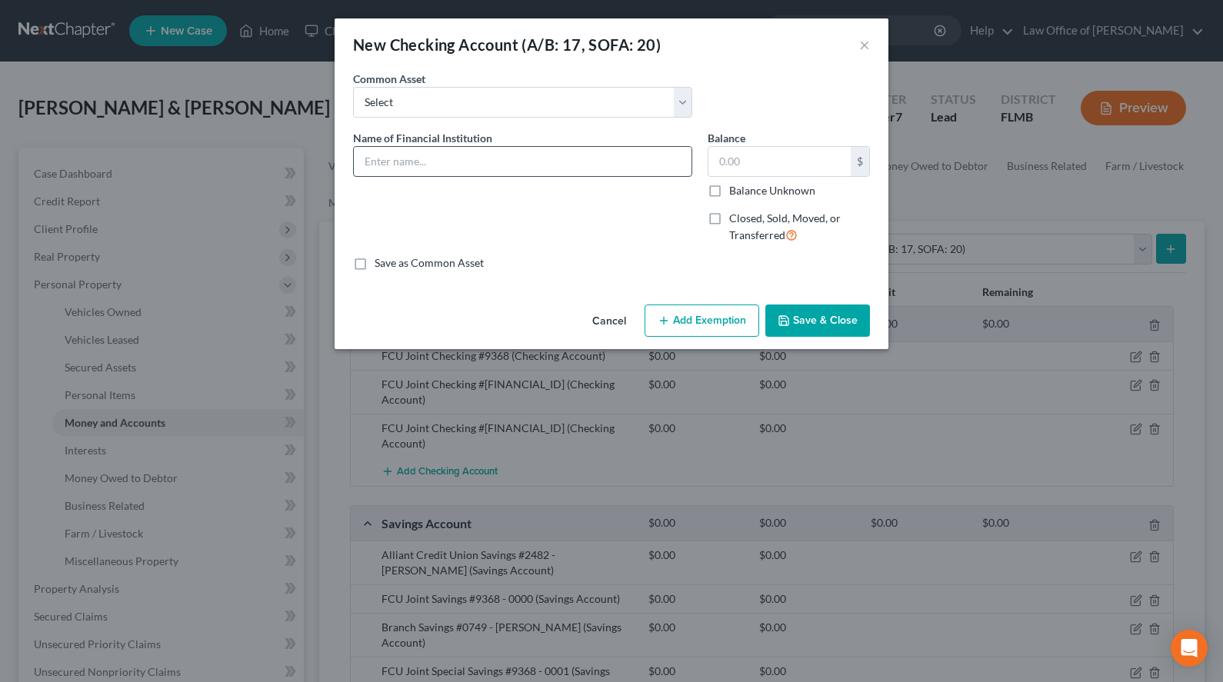
click at [597, 169] on input "text" at bounding box center [523, 161] width 338 height 29
paste input "FCU Joint Checking #9368"
type input "FCU Joint Checking #9368-0008"
click at [477, 257] on label "Save as Common Asset" at bounding box center [429, 262] width 109 height 15
click at [391, 257] on input "Save as Common Asset" at bounding box center [386, 260] width 10 height 10
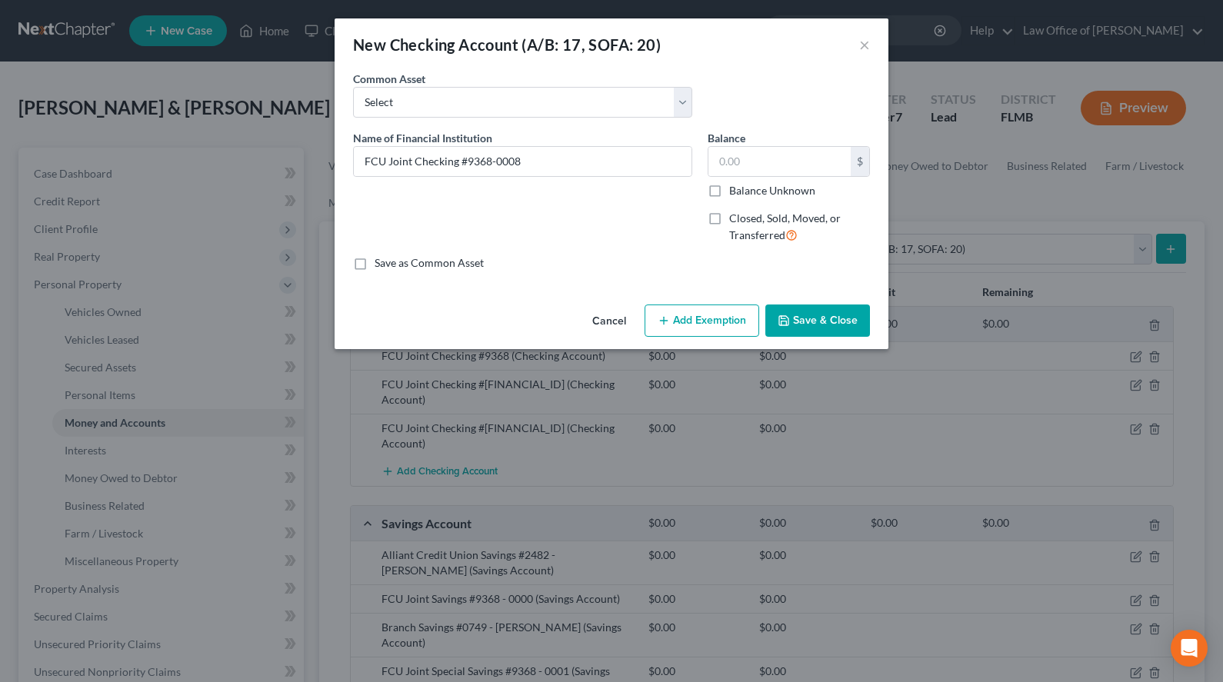
checkbox input "true"
click at [829, 319] on button "Save & Close" at bounding box center [817, 321] width 105 height 32
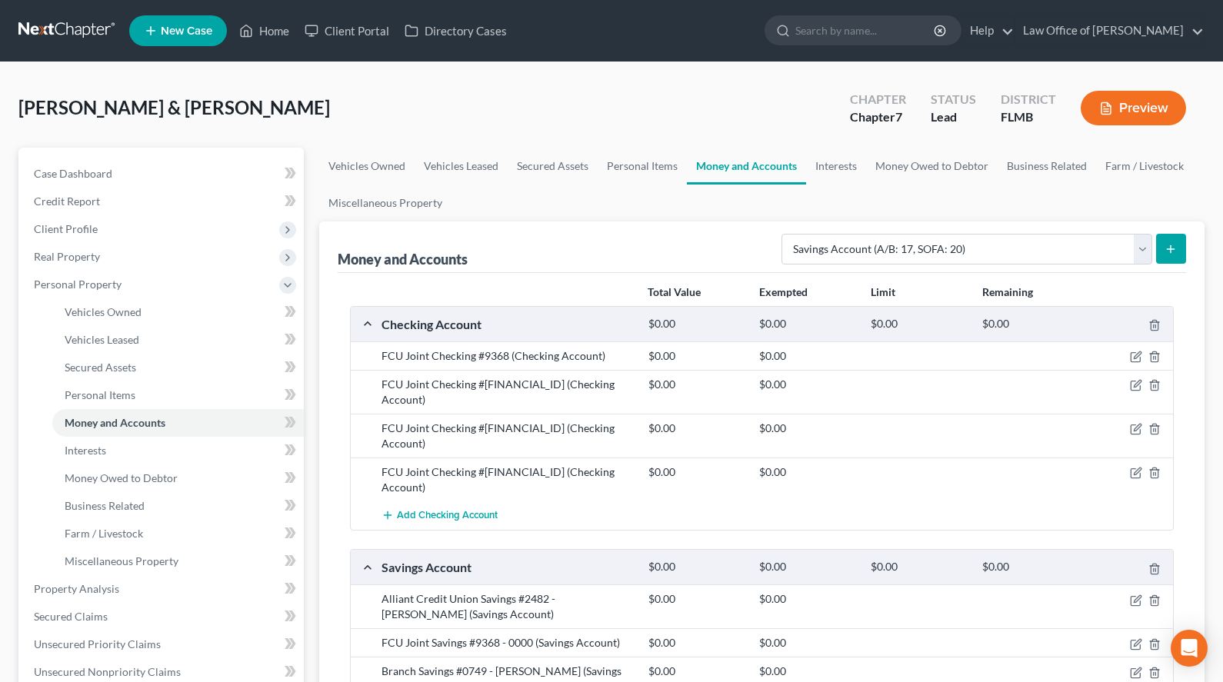
click at [832, 502] on div "Add Checking Account" at bounding box center [775, 516] width 802 height 28
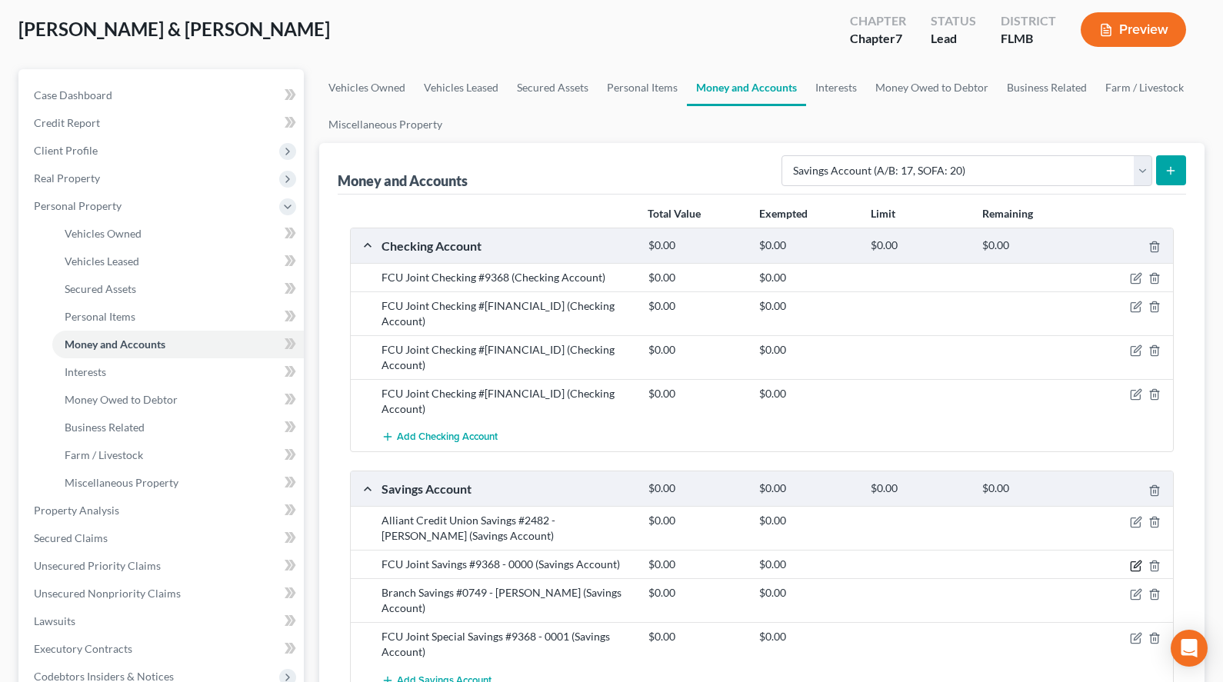
click at [1133, 560] on icon "button" at bounding box center [1136, 566] width 12 height 12
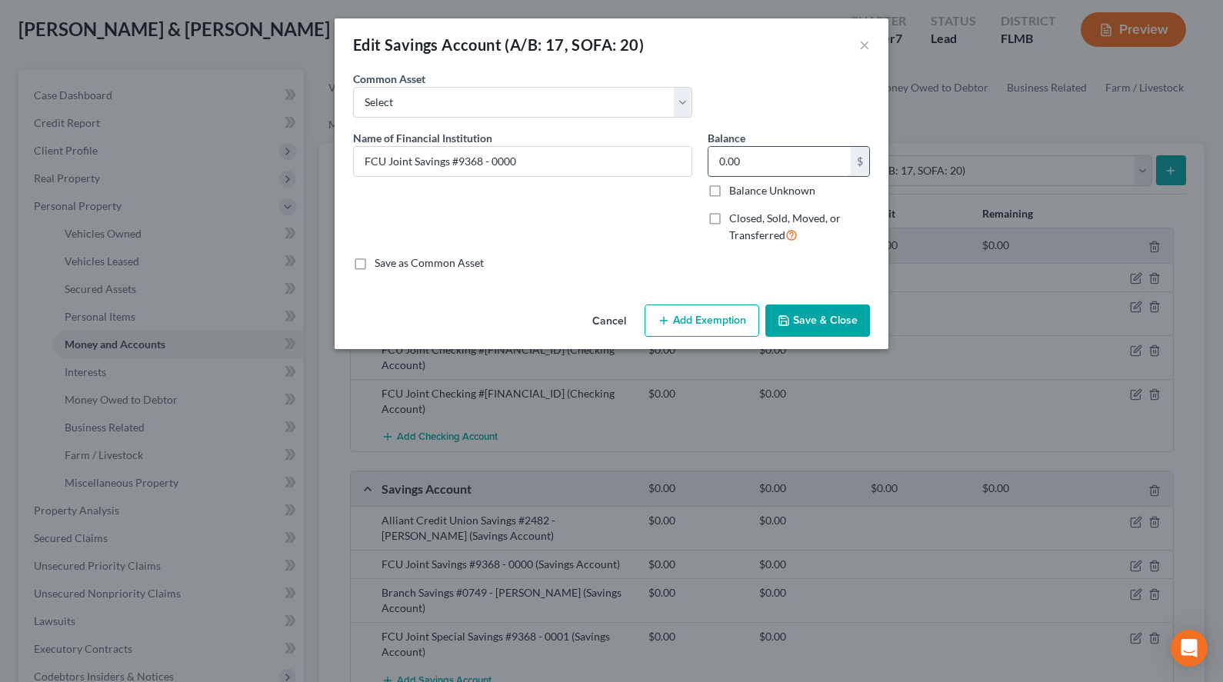
click at [750, 174] on input "0.00" at bounding box center [779, 161] width 142 height 29
type input "5.00"
click at [798, 326] on button "Save & Close" at bounding box center [817, 321] width 105 height 32
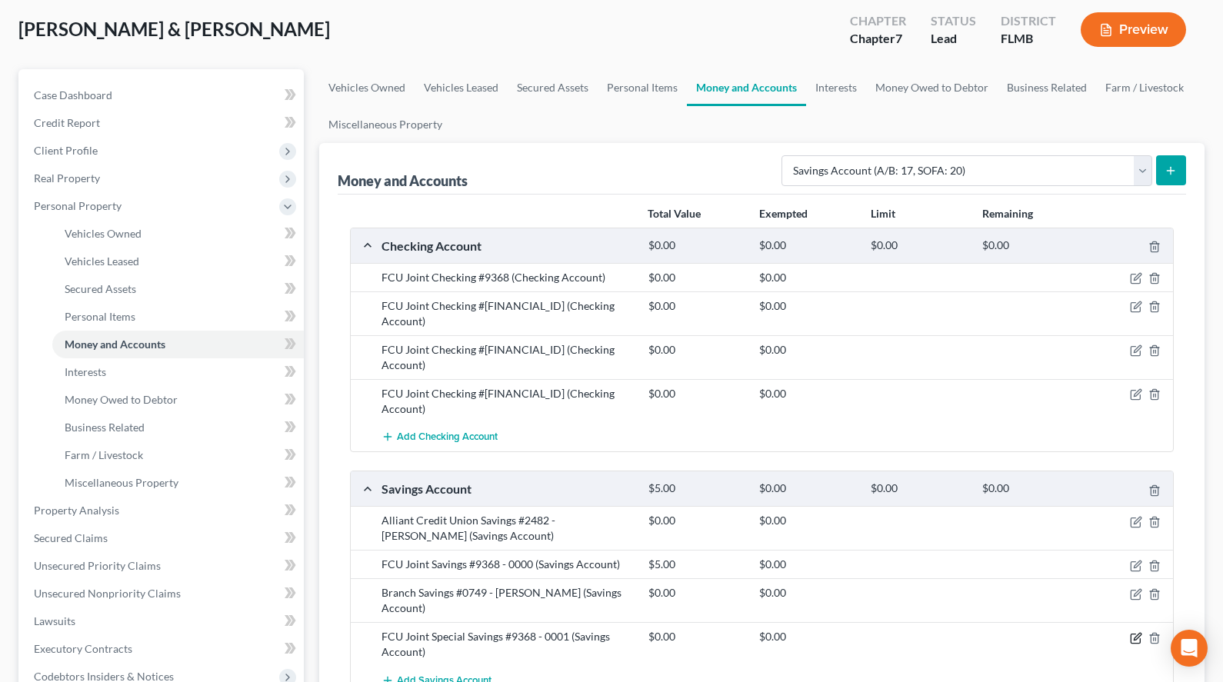
click at [1133, 632] on icon "button" at bounding box center [1136, 638] width 12 height 12
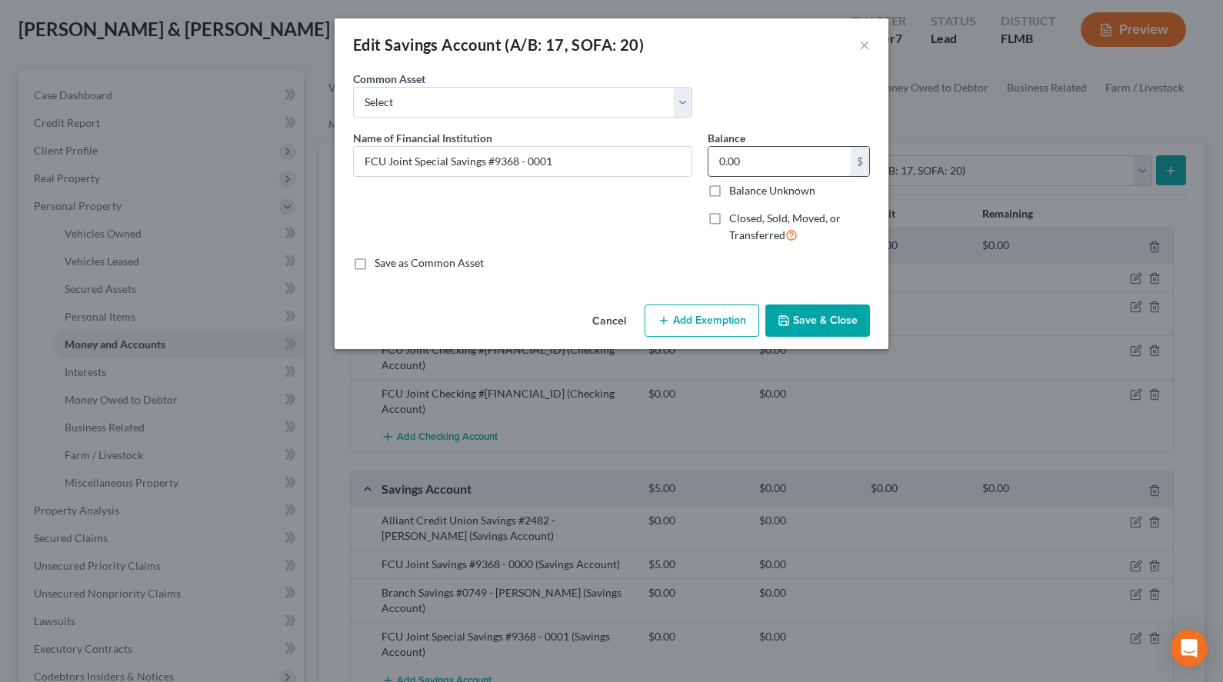
click at [778, 156] on input "0.00" at bounding box center [779, 161] width 142 height 29
type input "0.10"
click at [795, 320] on button "Save & Close" at bounding box center [817, 321] width 105 height 32
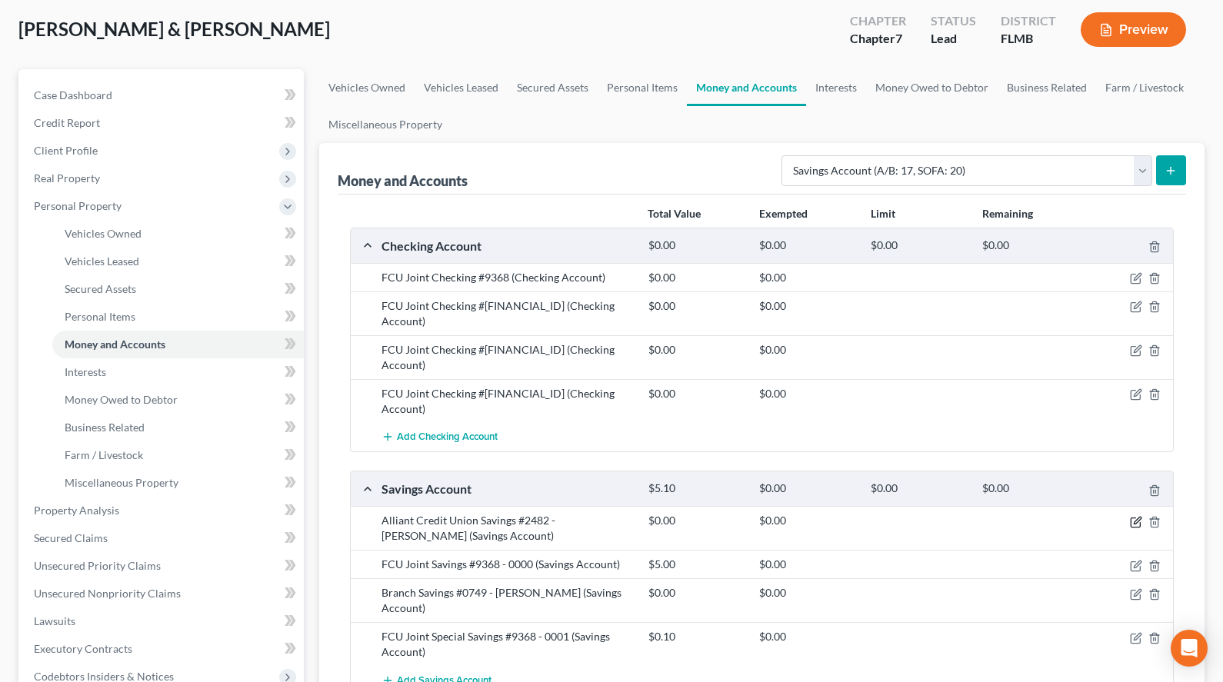
click at [1138, 516] on icon "button" at bounding box center [1136, 522] width 12 height 12
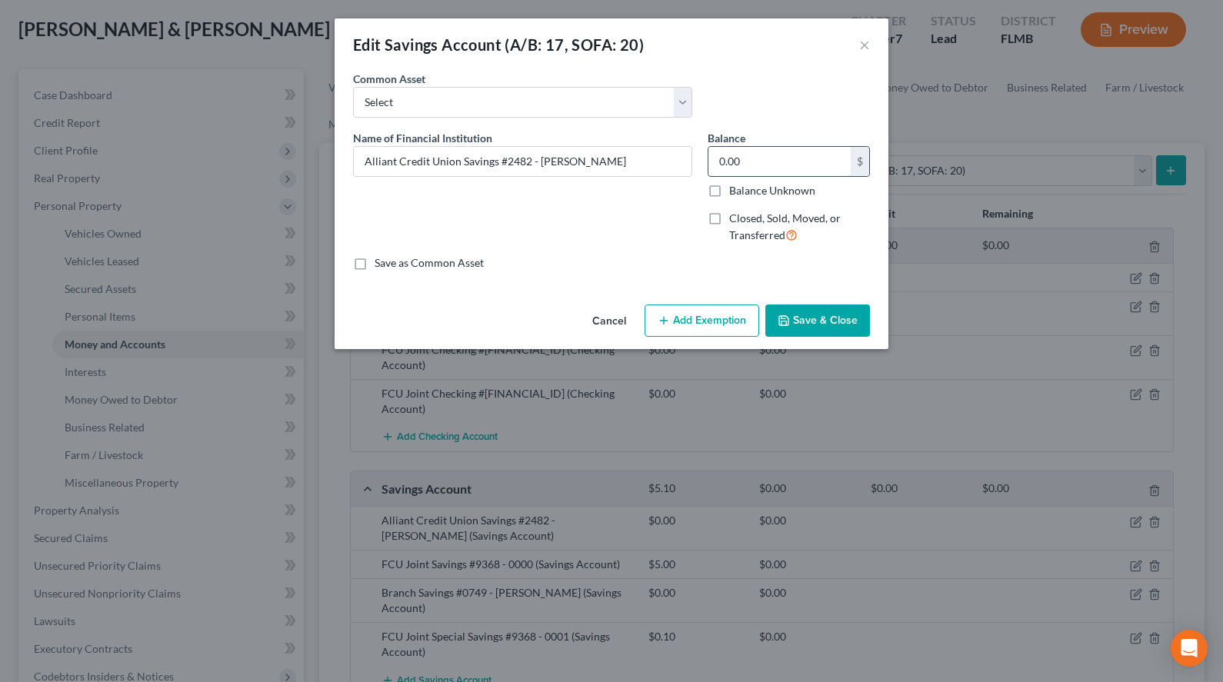
click at [763, 156] on input "0.00" at bounding box center [779, 161] width 142 height 29
type input "5.00"
click at [790, 315] on icon "button" at bounding box center [784, 321] width 12 height 12
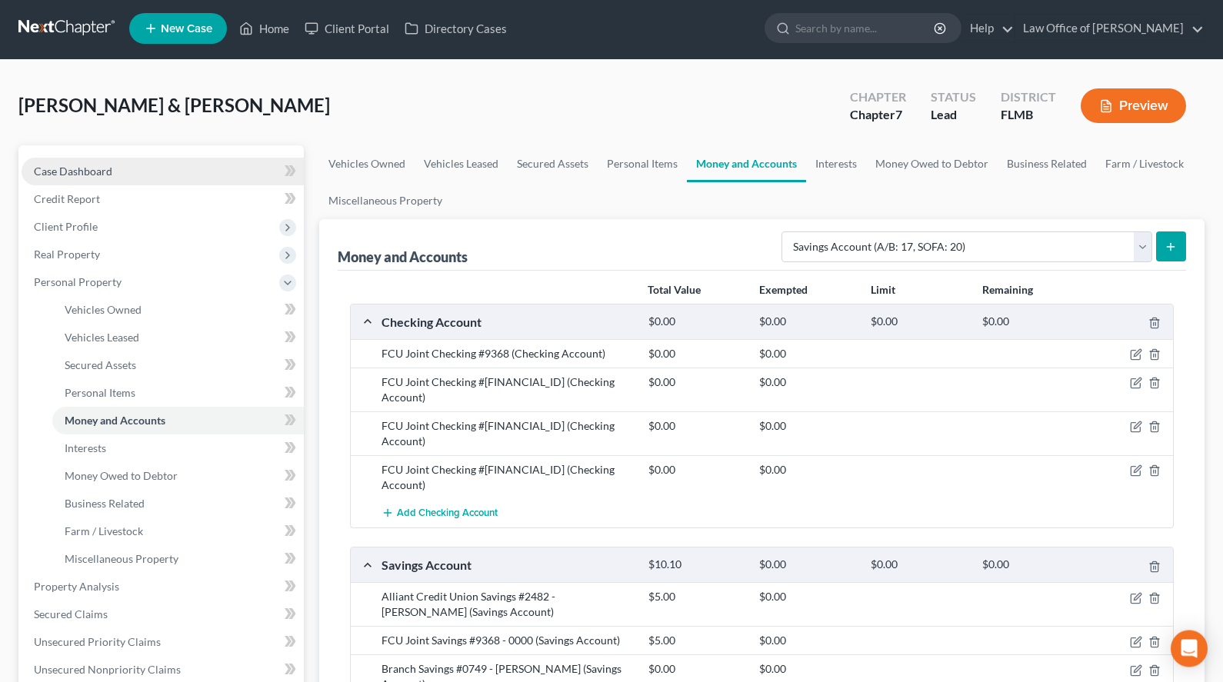
scroll to position [0, 0]
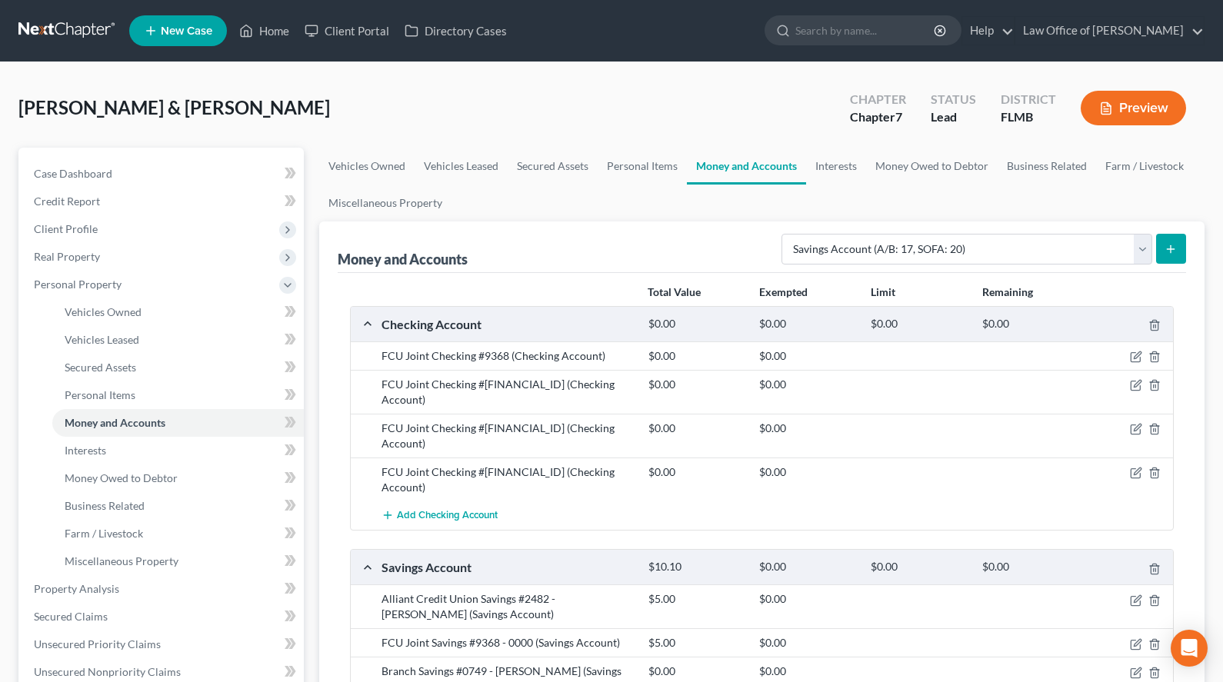
click at [40, 41] on link at bounding box center [67, 31] width 98 height 28
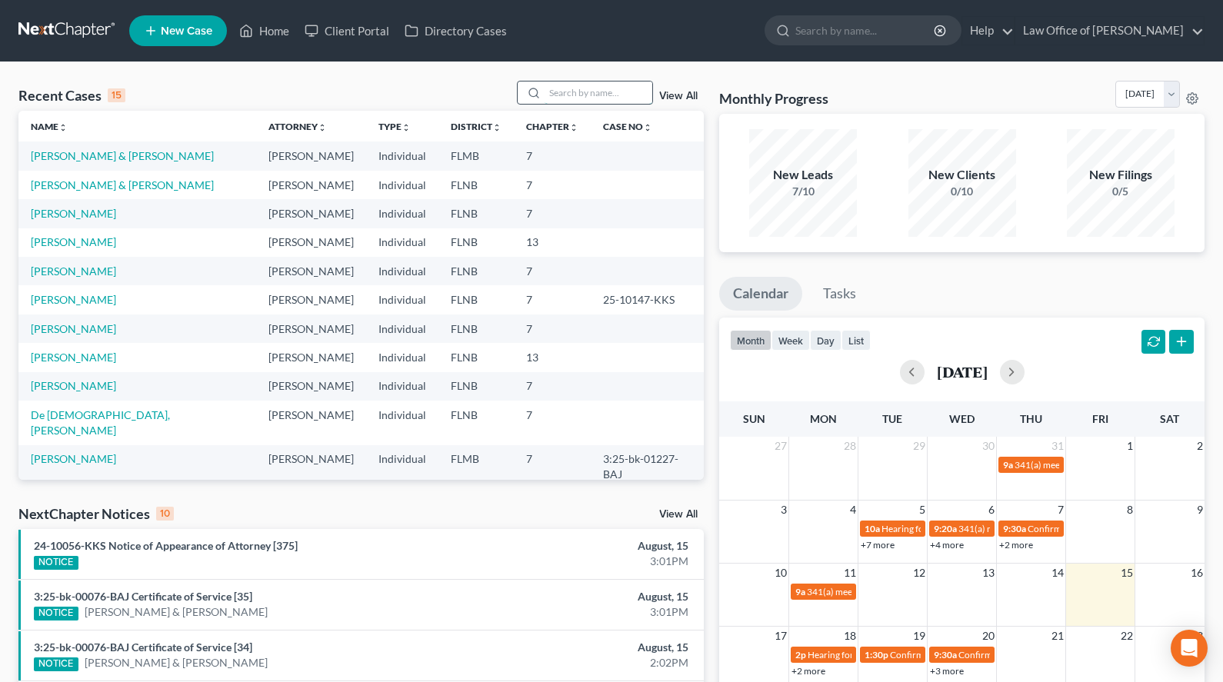
click at [614, 97] on input "search" at bounding box center [599, 93] width 108 height 22
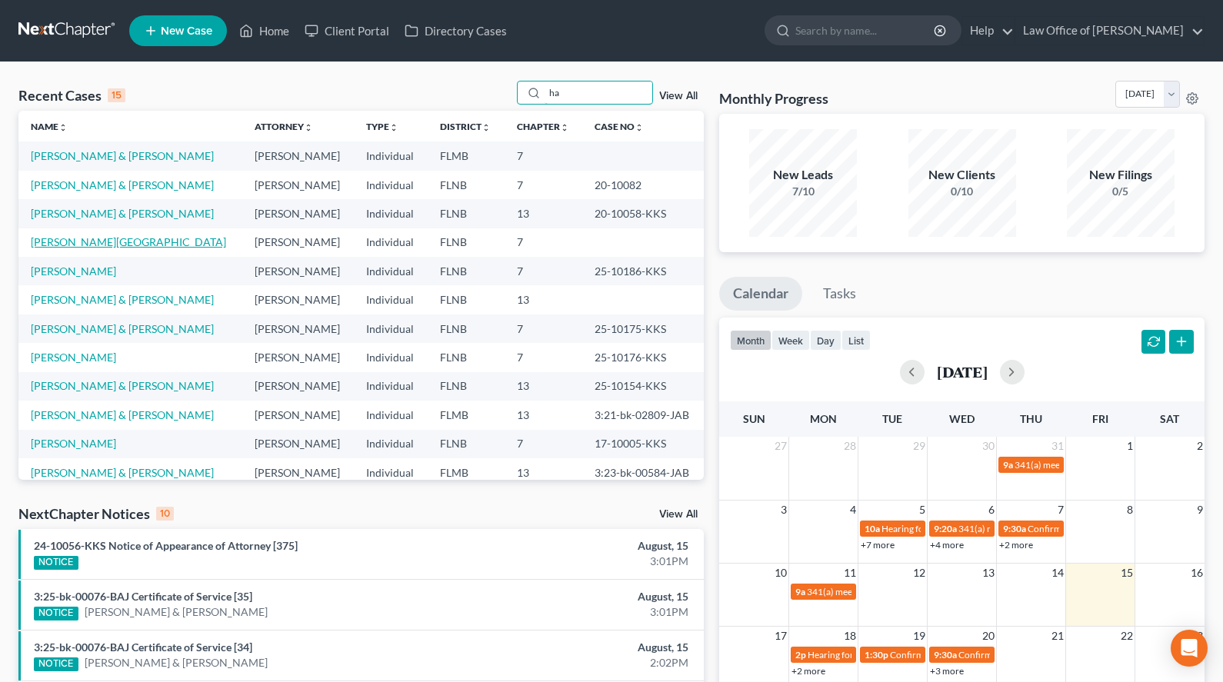
type input "ha"
click at [51, 239] on link "Hall, Lakedra" at bounding box center [128, 241] width 195 height 13
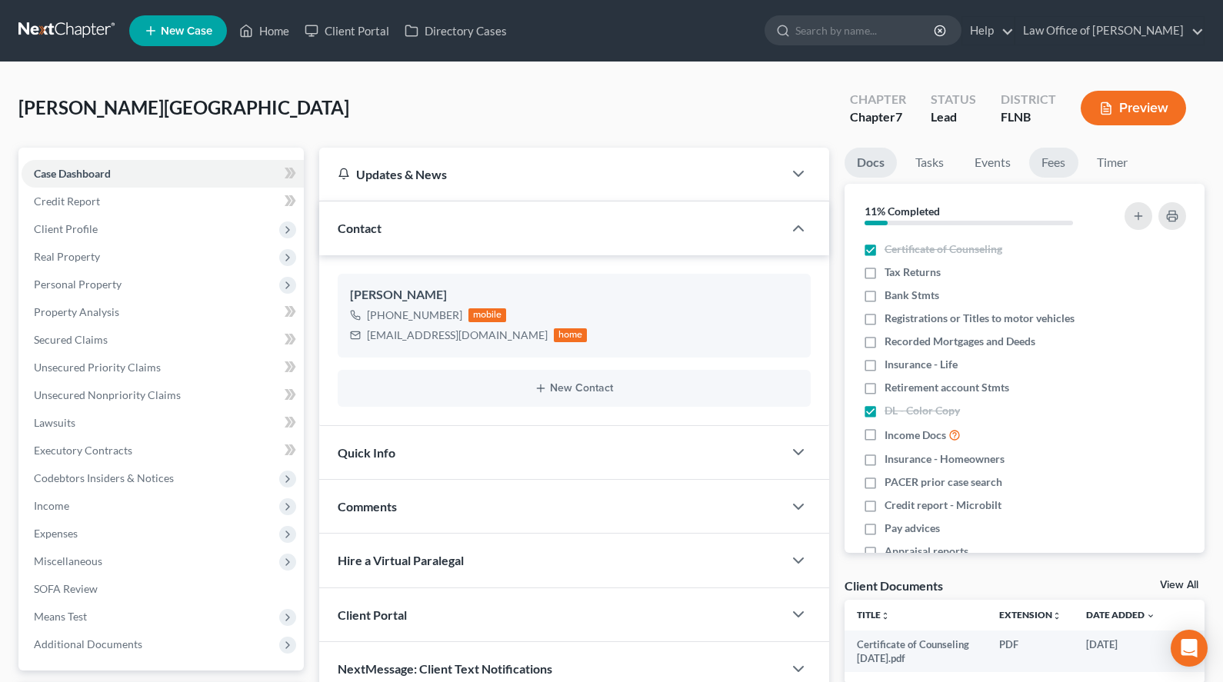
click at [1041, 159] on link "Fees" at bounding box center [1053, 163] width 49 height 30
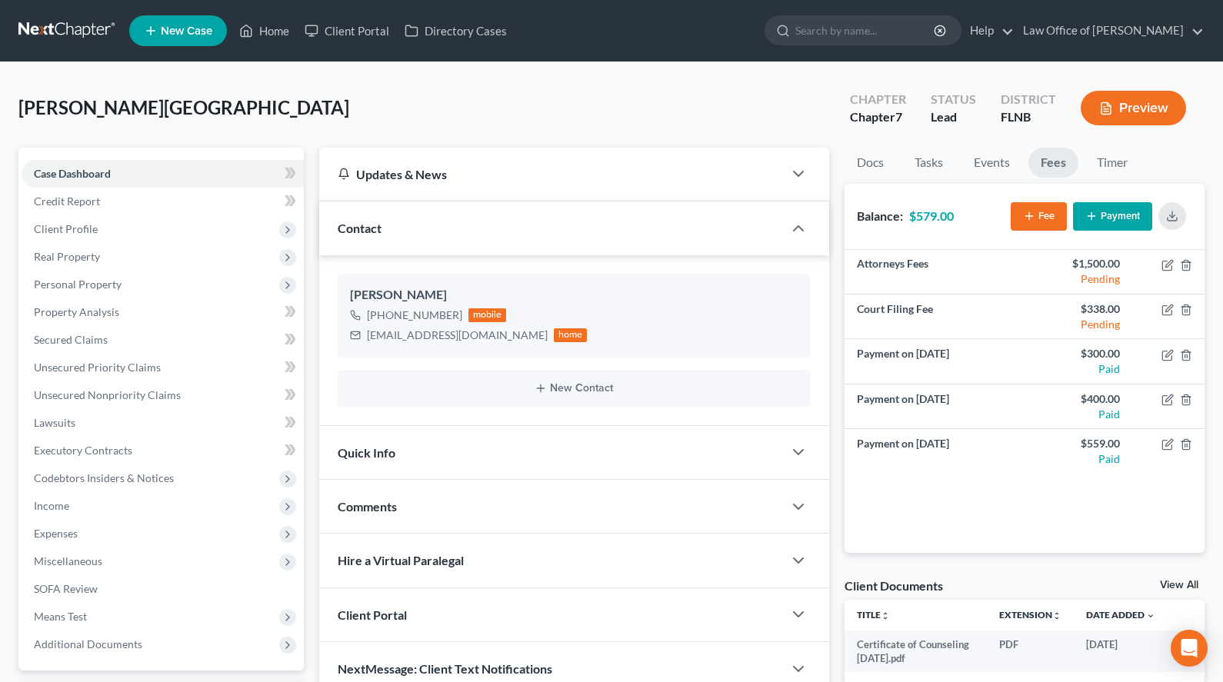
click at [1103, 210] on button "Payment" at bounding box center [1112, 216] width 79 height 28
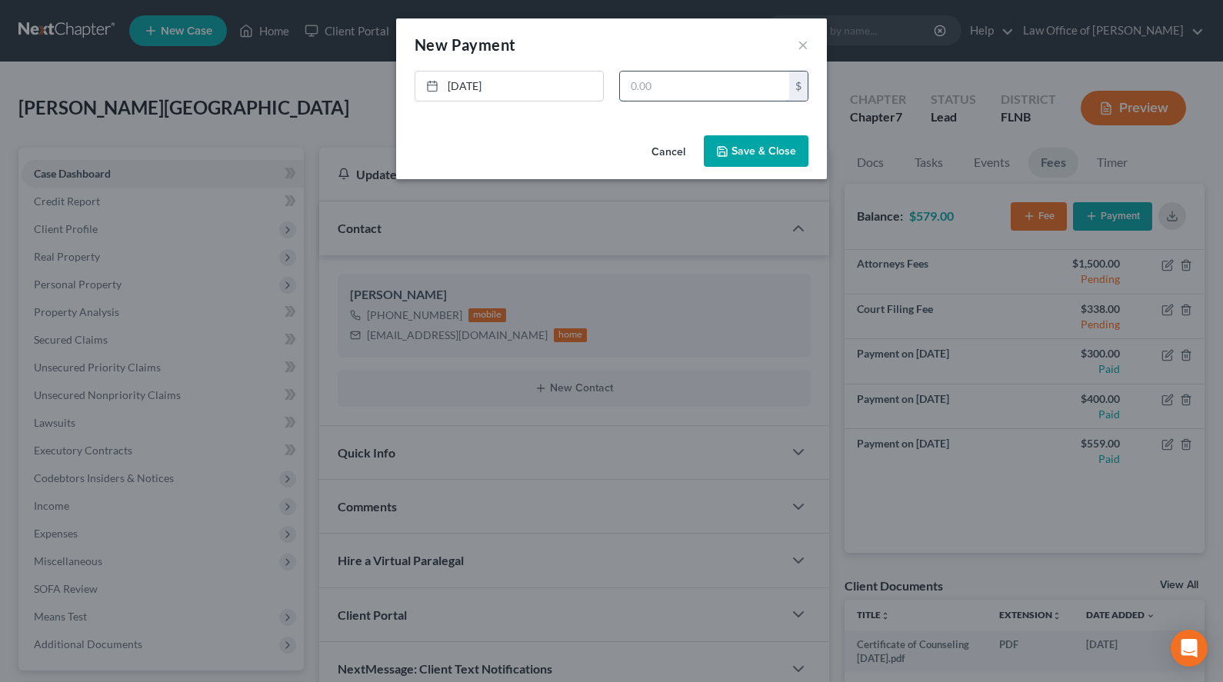
click at [648, 85] on input "text" at bounding box center [704, 86] width 169 height 29
type input "241.00"
click at [781, 155] on button "Save & Close" at bounding box center [756, 151] width 105 height 32
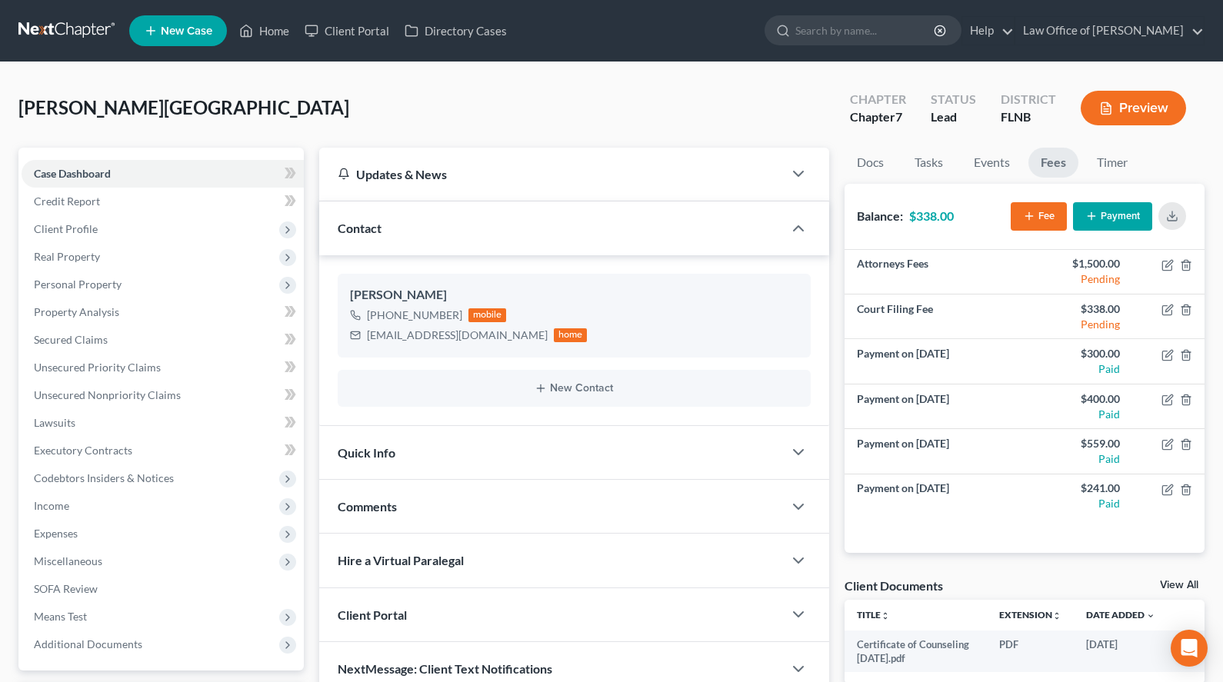
click at [1088, 228] on button "Payment" at bounding box center [1112, 216] width 79 height 28
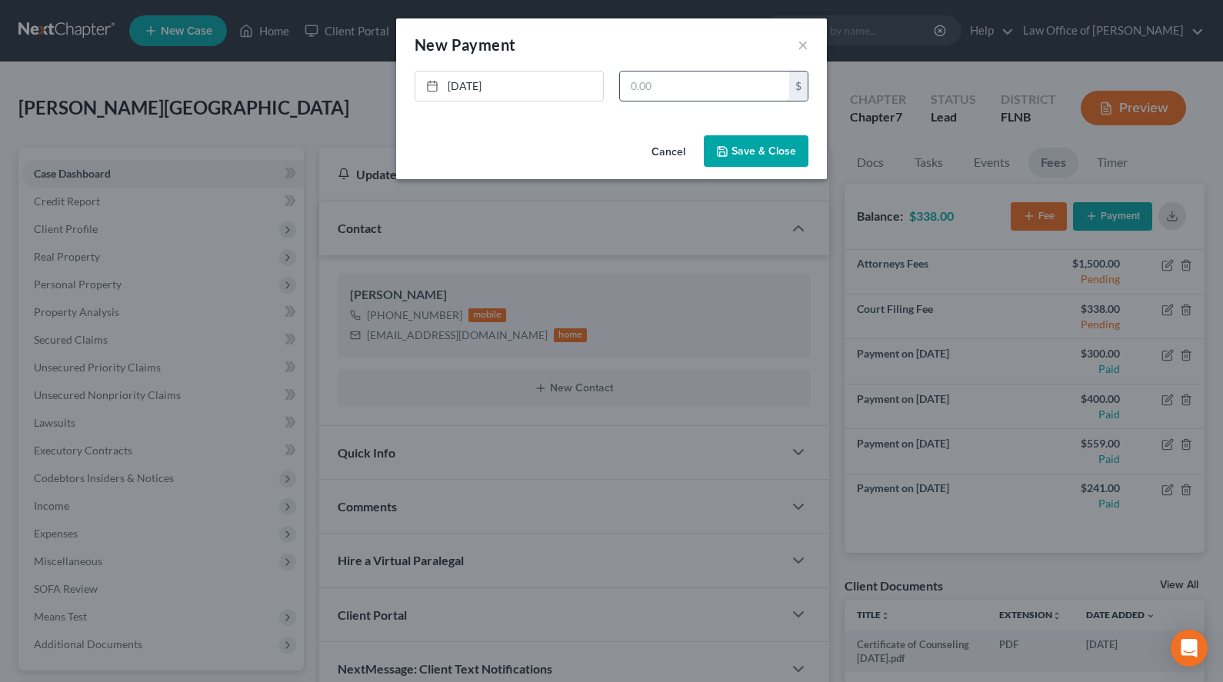
click at [745, 95] on input "text" at bounding box center [704, 86] width 169 height 29
type input "338.00"
click at [742, 153] on button "Save & Close" at bounding box center [756, 151] width 105 height 32
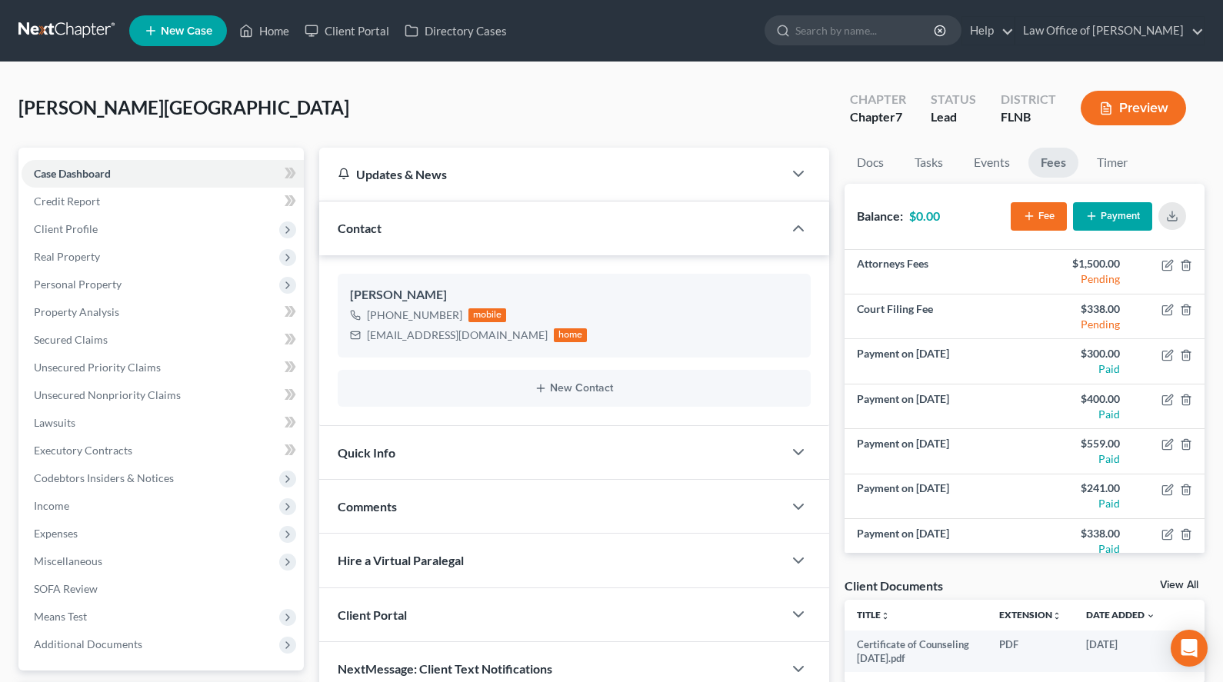
click at [68, 26] on link at bounding box center [67, 31] width 98 height 28
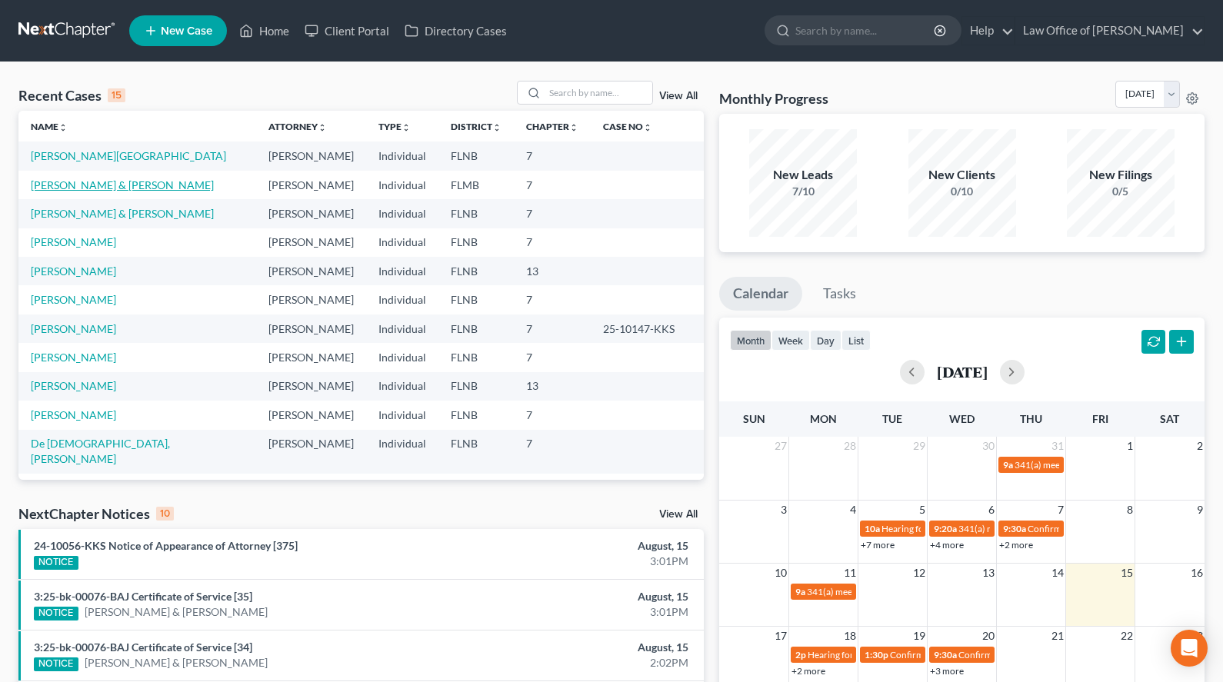
click at [38, 182] on link "[PERSON_NAME] & [PERSON_NAME]" at bounding box center [122, 184] width 183 height 13
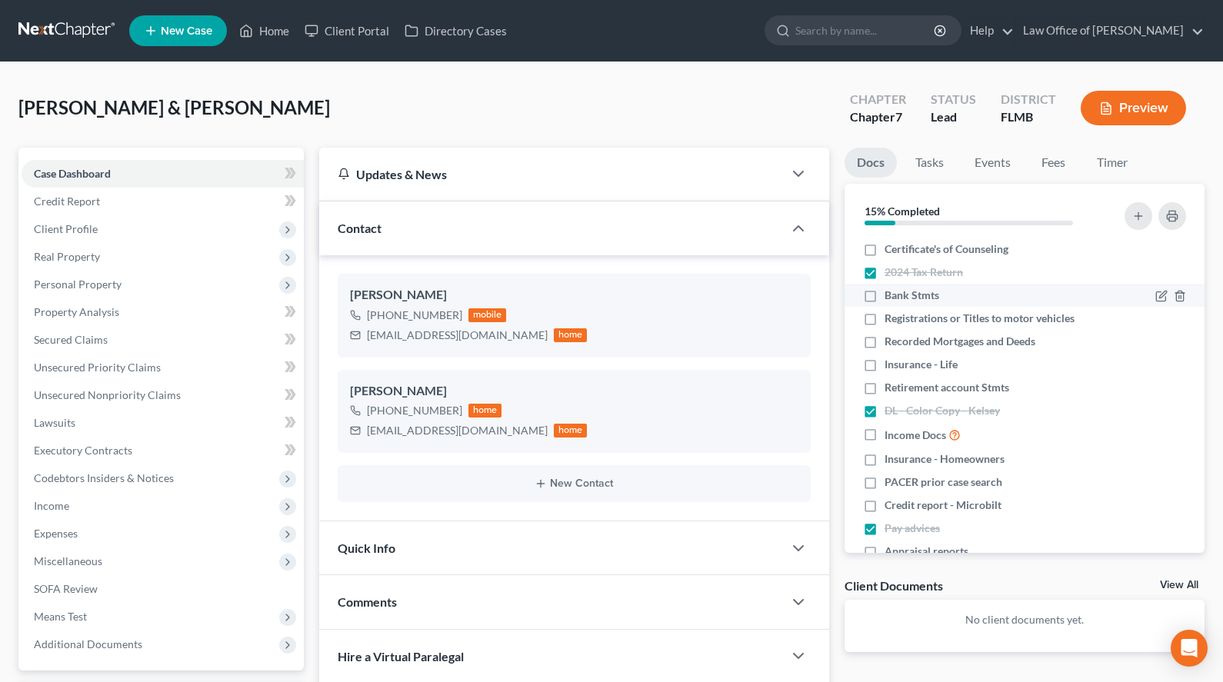
click at [988, 305] on li "Bank Stmts" at bounding box center [1025, 295] width 360 height 23
click at [941, 298] on div "Bank Stmts" at bounding box center [982, 295] width 238 height 15
click at [885, 299] on label "Bank Stmts" at bounding box center [912, 295] width 55 height 15
click at [891, 298] on input "Bank Stmts" at bounding box center [896, 293] width 10 height 10
checkbox input "true"
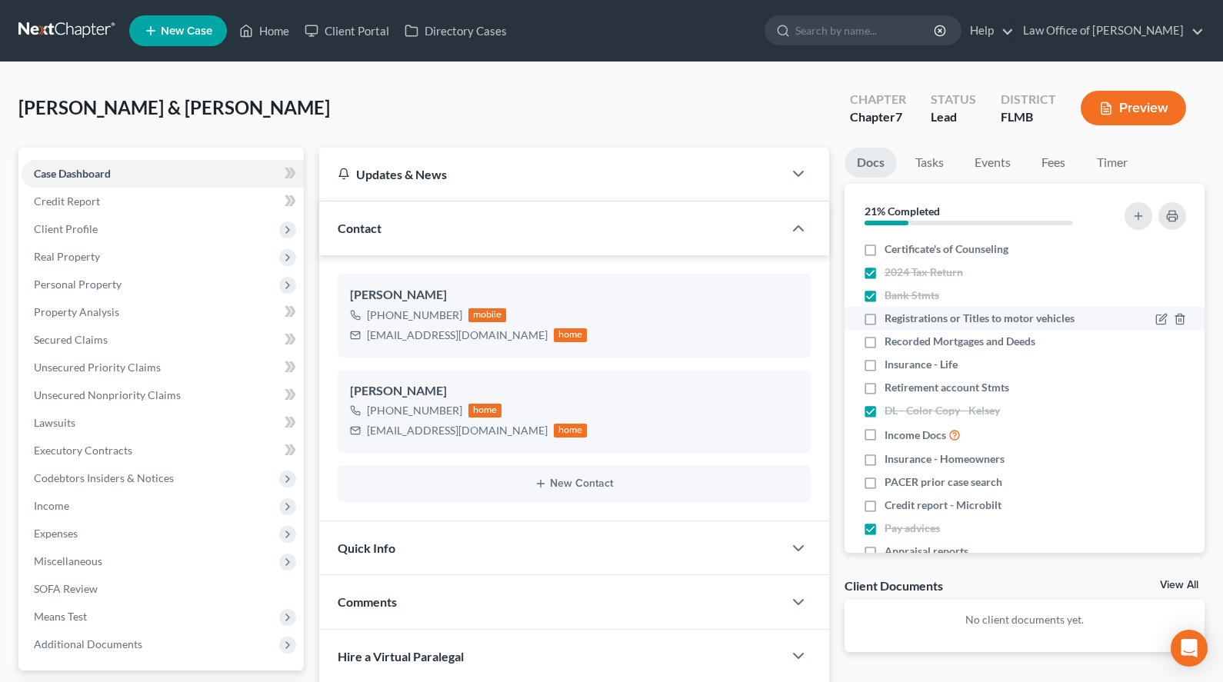
click at [885, 315] on label "Registrations or Titles to motor vehicles" at bounding box center [980, 318] width 190 height 15
click at [891, 315] on input "Registrations or Titles to motor vehicles" at bounding box center [896, 316] width 10 height 10
checkbox input "true"
click at [908, 433] on span "Income Docs" at bounding box center [916, 435] width 62 height 15
click at [901, 433] on input "Income Docs" at bounding box center [896, 431] width 10 height 10
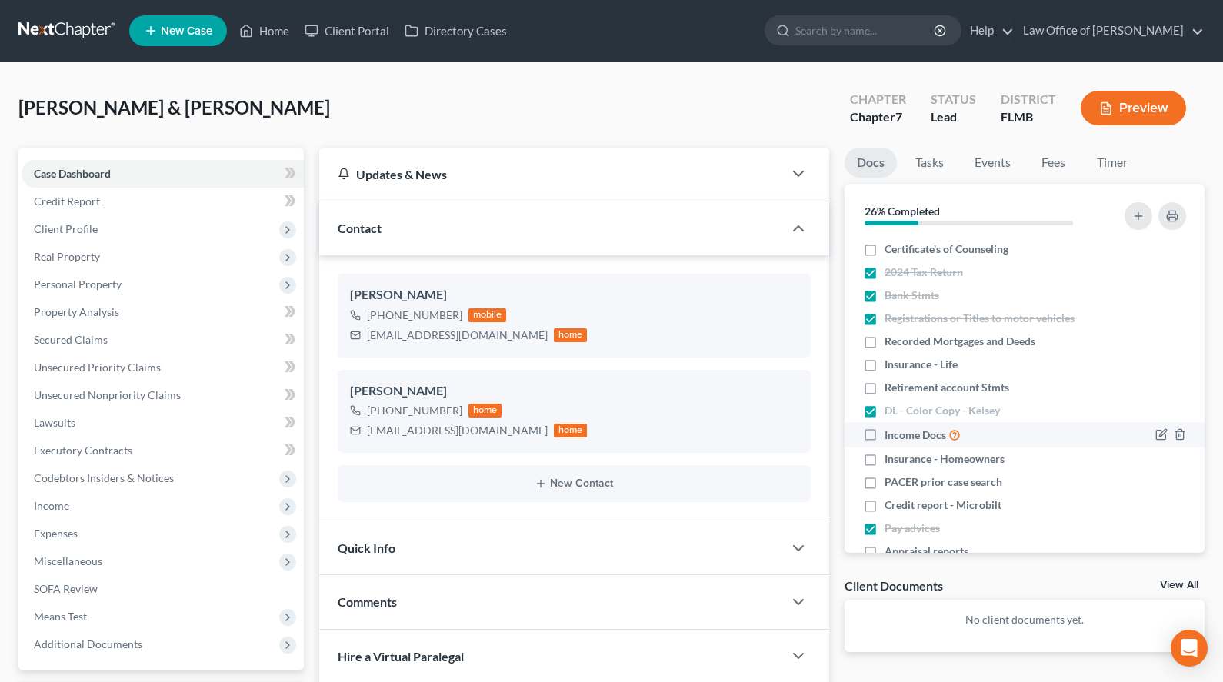
checkbox input "true"
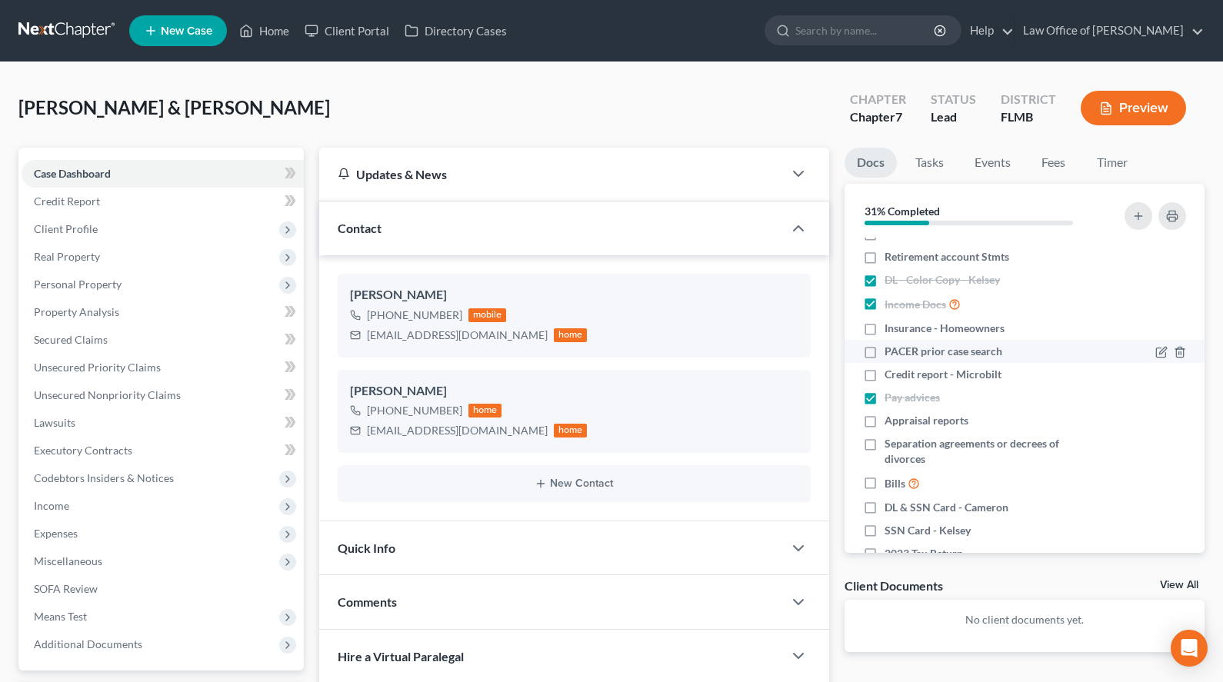
scroll to position [168, 0]
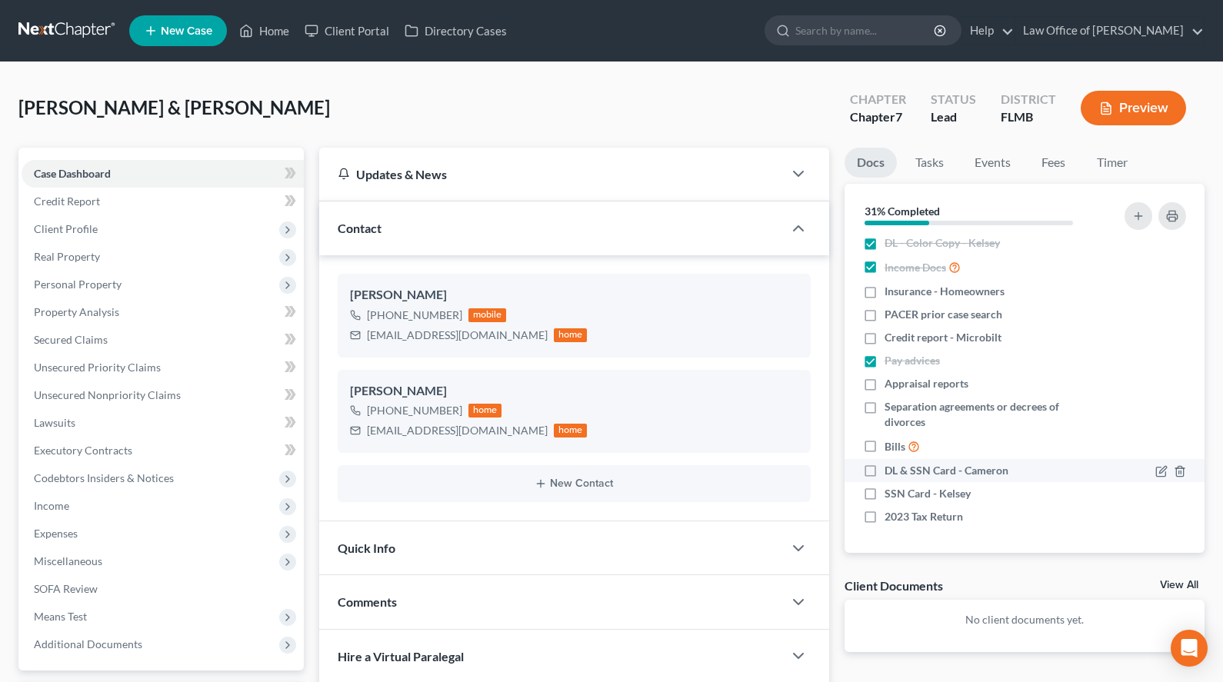
click at [885, 477] on label "DL & SSN Card - Cameron" at bounding box center [947, 470] width 124 height 15
click at [891, 473] on input "DL & SSN Card - Cameron" at bounding box center [896, 468] width 10 height 10
checkbox input "true"
click at [885, 492] on label "SSN Card - Kelsey" at bounding box center [928, 493] width 86 height 15
click at [891, 492] on input "SSN Card - Kelsey" at bounding box center [896, 491] width 10 height 10
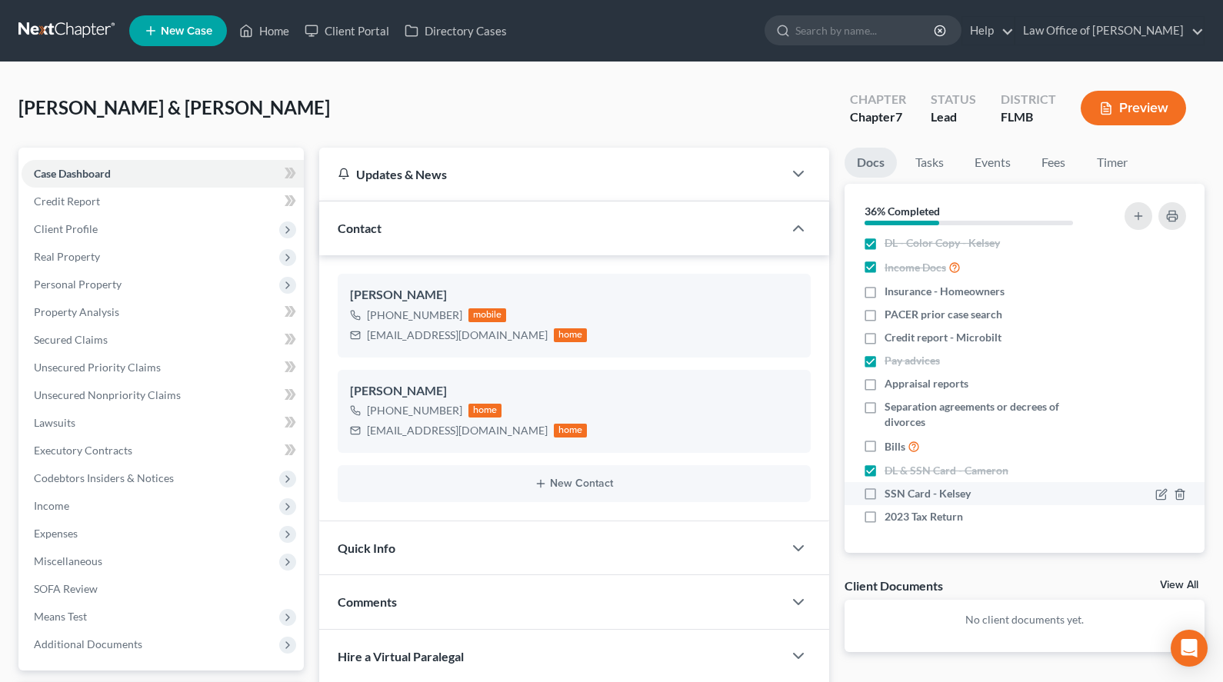
checkbox input "true"
click at [885, 515] on label "2023 Tax Return" at bounding box center [924, 516] width 78 height 15
click at [891, 515] on input "2023 Tax Return" at bounding box center [896, 514] width 10 height 10
checkbox input "true"
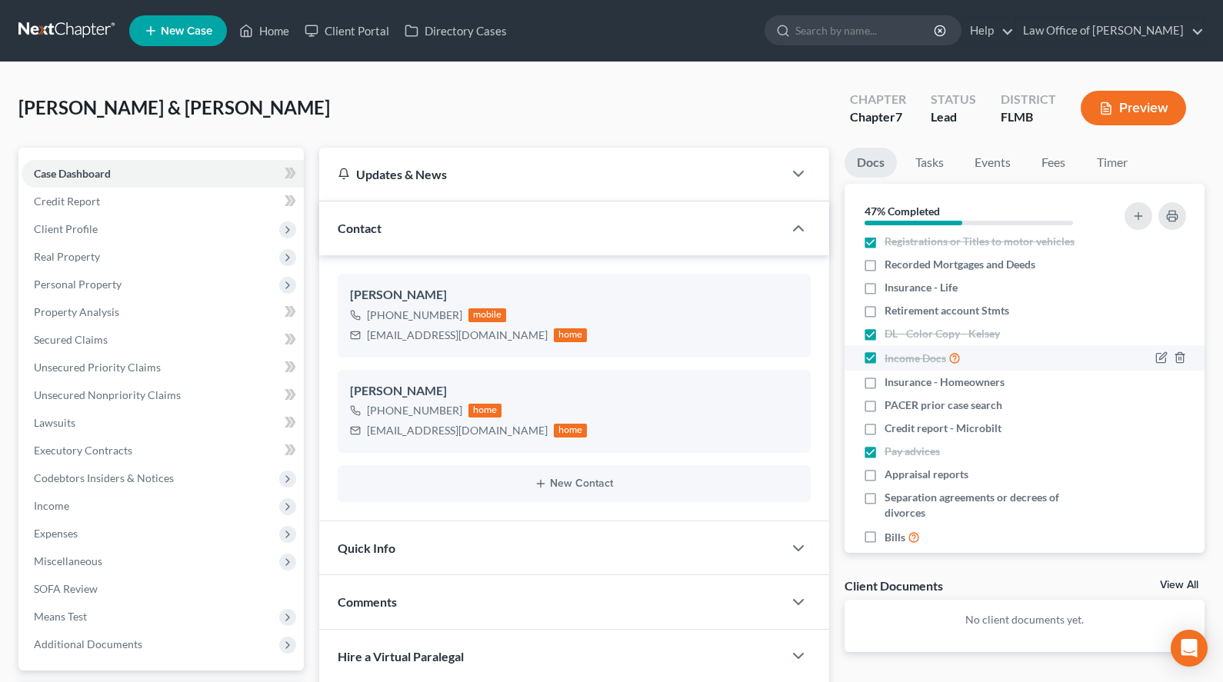
scroll to position [0, 0]
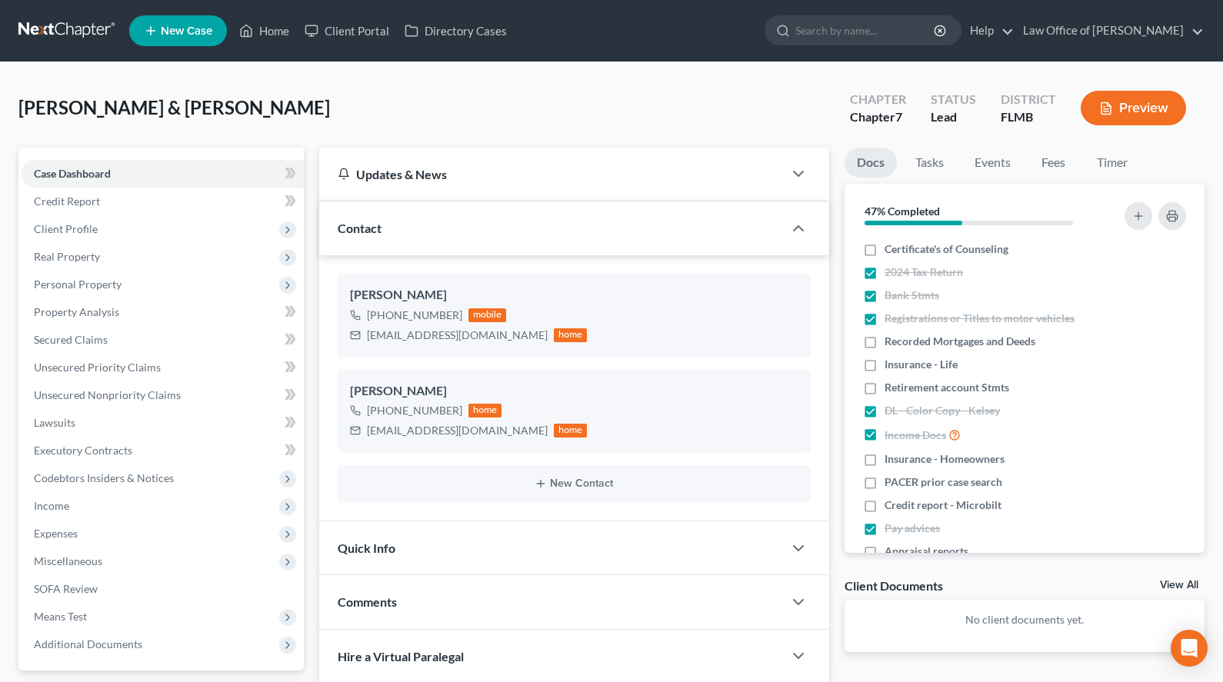
click at [33, 29] on link at bounding box center [67, 31] width 98 height 28
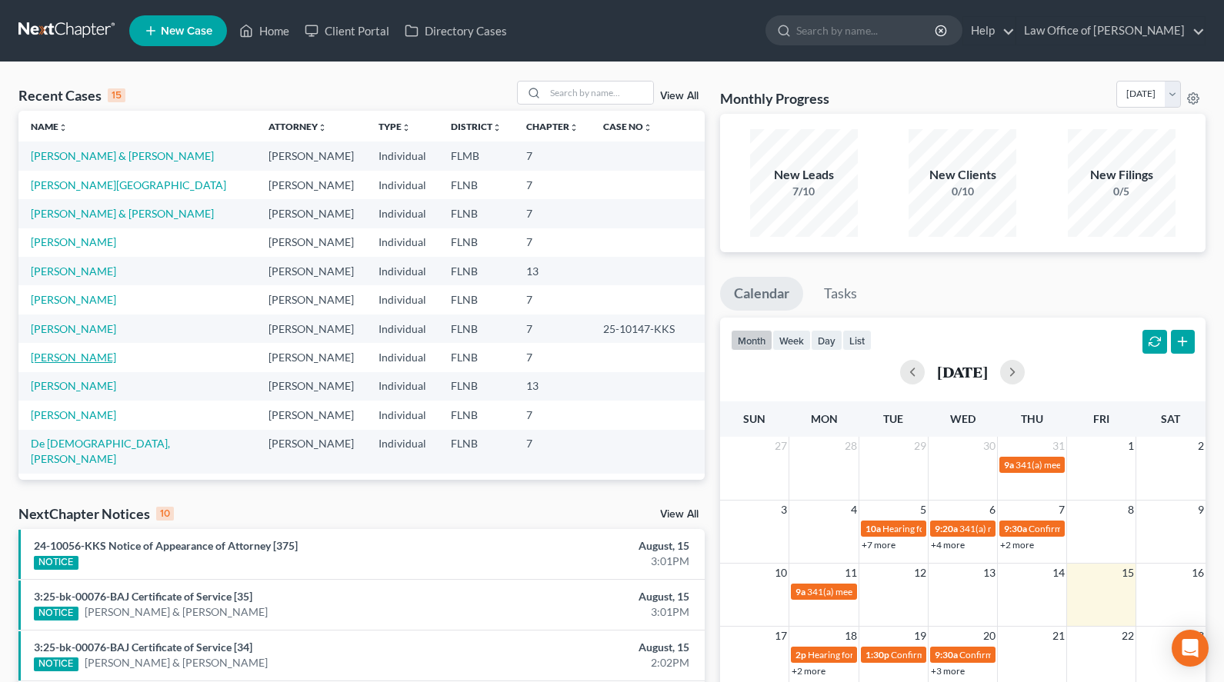
click at [72, 354] on link "[PERSON_NAME]" at bounding box center [73, 357] width 85 height 13
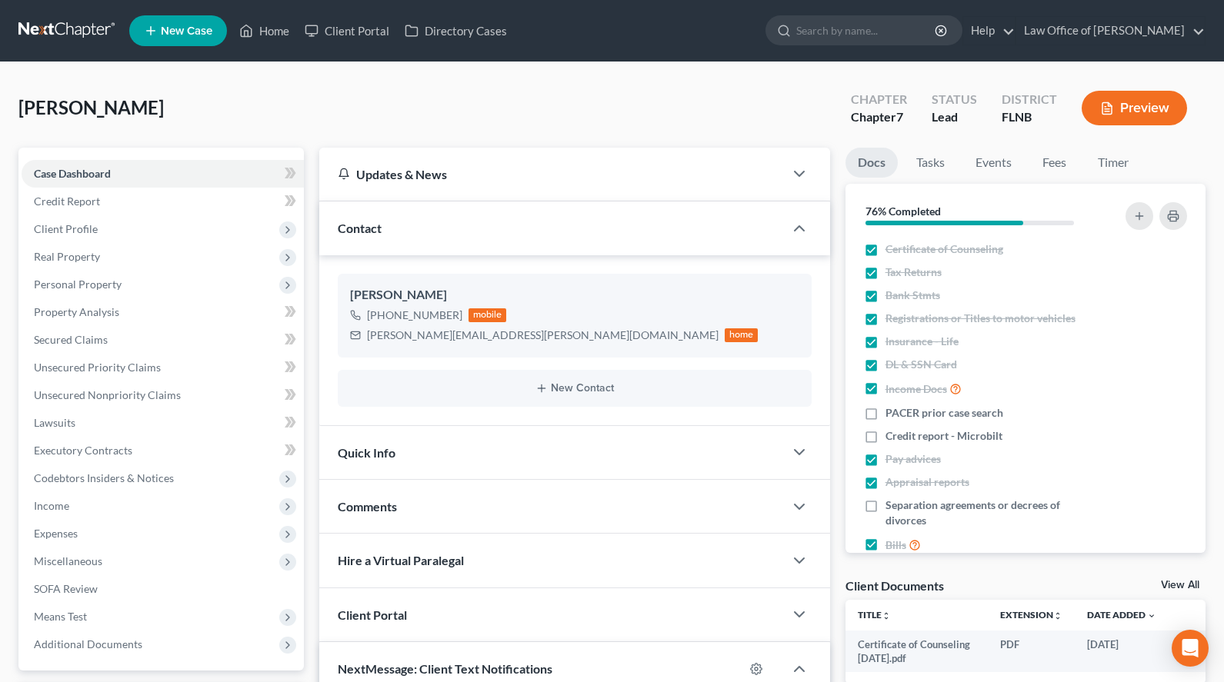
scroll to position [235, 0]
click at [156, 295] on span "Personal Property" at bounding box center [163, 285] width 282 height 28
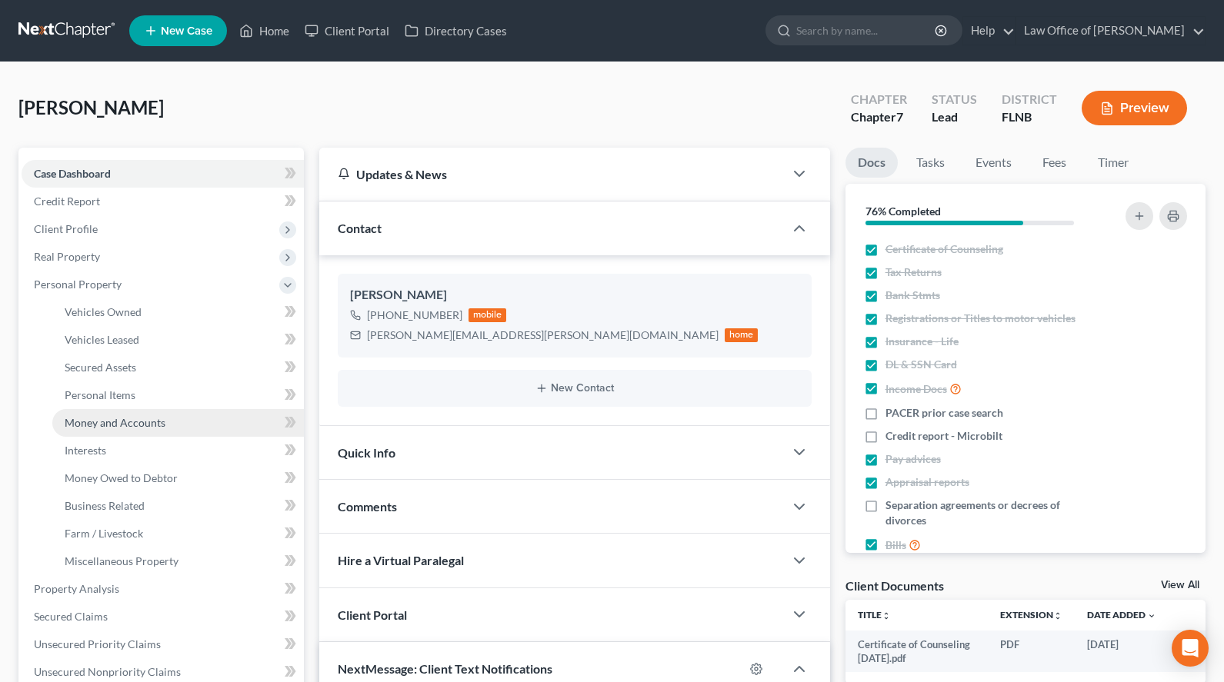
click at [165, 417] on link "Money and Accounts" at bounding box center [178, 423] width 252 height 28
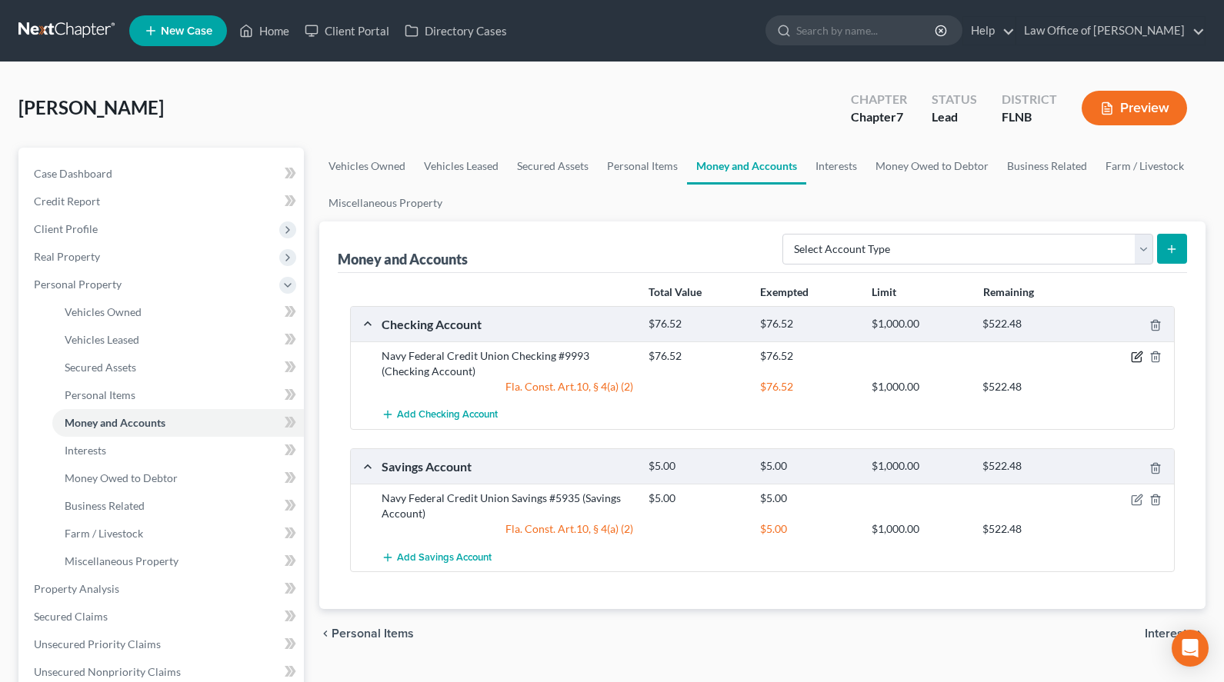
click at [1133, 358] on icon "button" at bounding box center [1137, 357] width 12 height 12
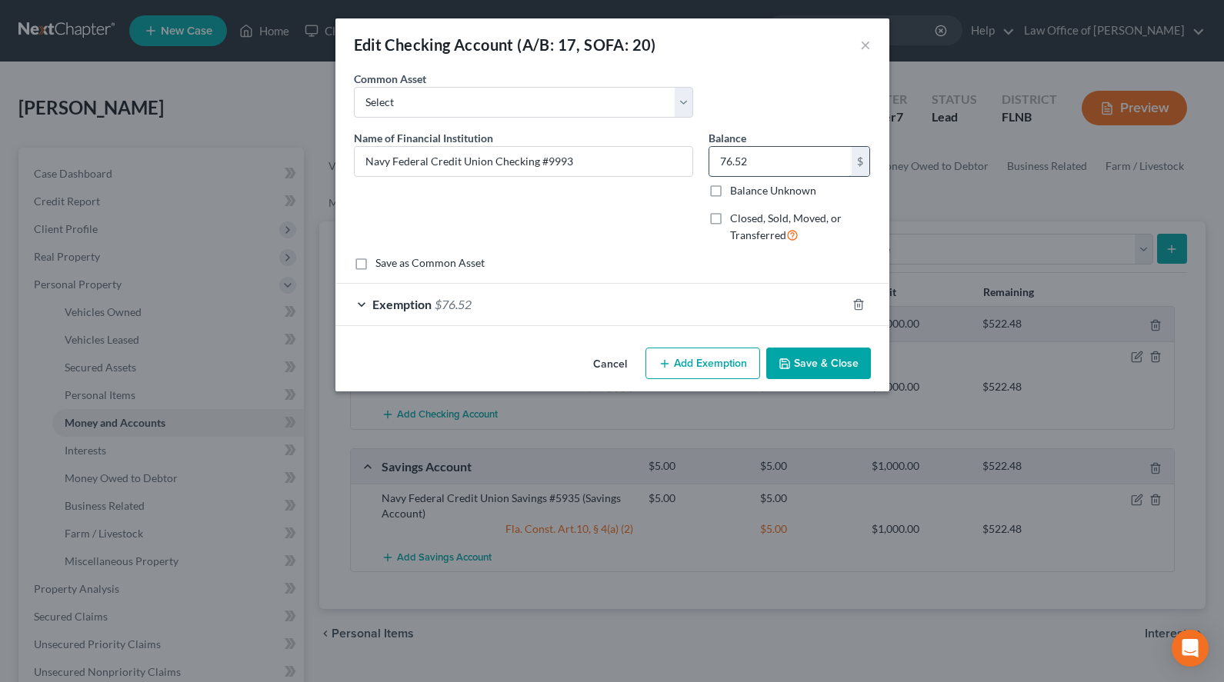
drag, startPoint x: 756, startPoint y: 157, endPoint x: 799, endPoint y: 162, distance: 43.4
click at [799, 162] on input "76.52" at bounding box center [780, 161] width 142 height 29
type input "550.09"
click at [565, 315] on div "Exemption $76.52" at bounding box center [590, 304] width 511 height 41
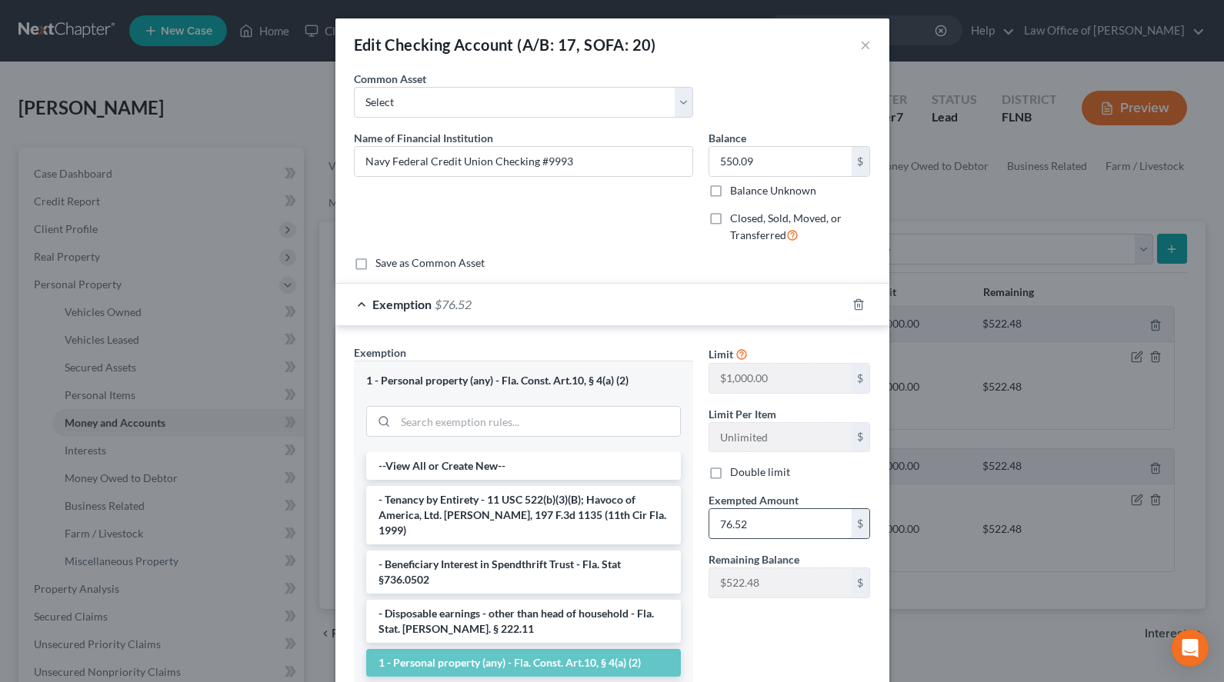
click at [791, 529] on input "76.52" at bounding box center [780, 523] width 142 height 29
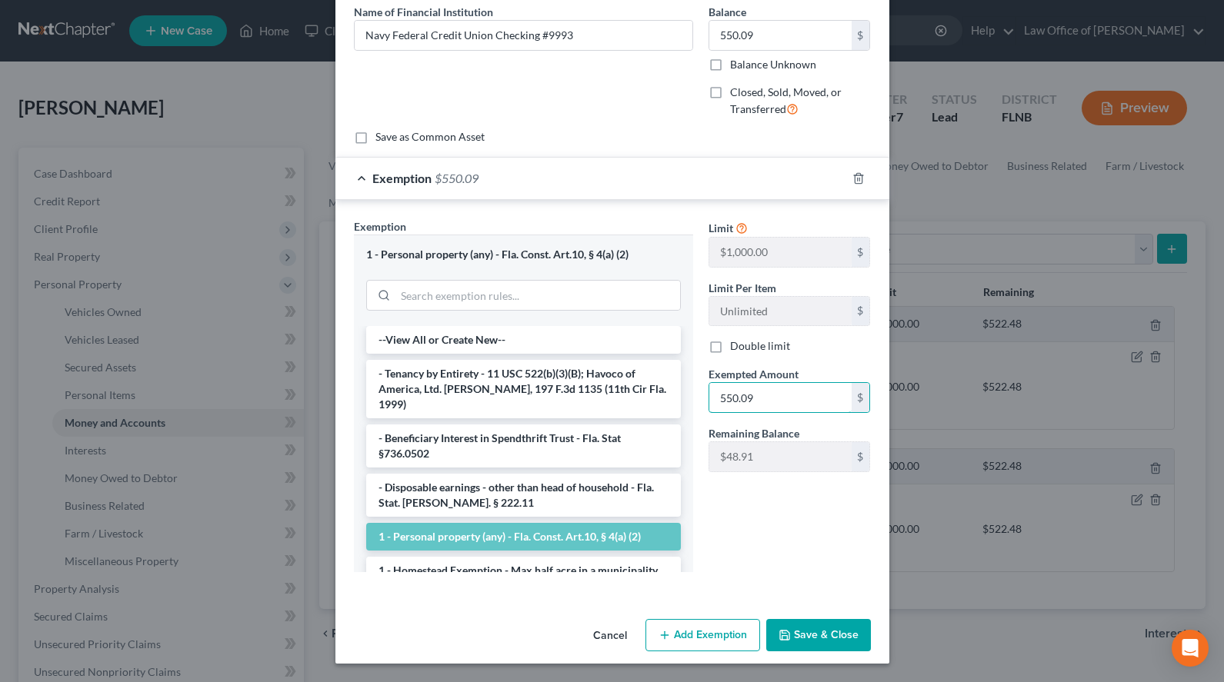
type input "550.09"
click at [808, 631] on button "Save & Close" at bounding box center [818, 635] width 105 height 32
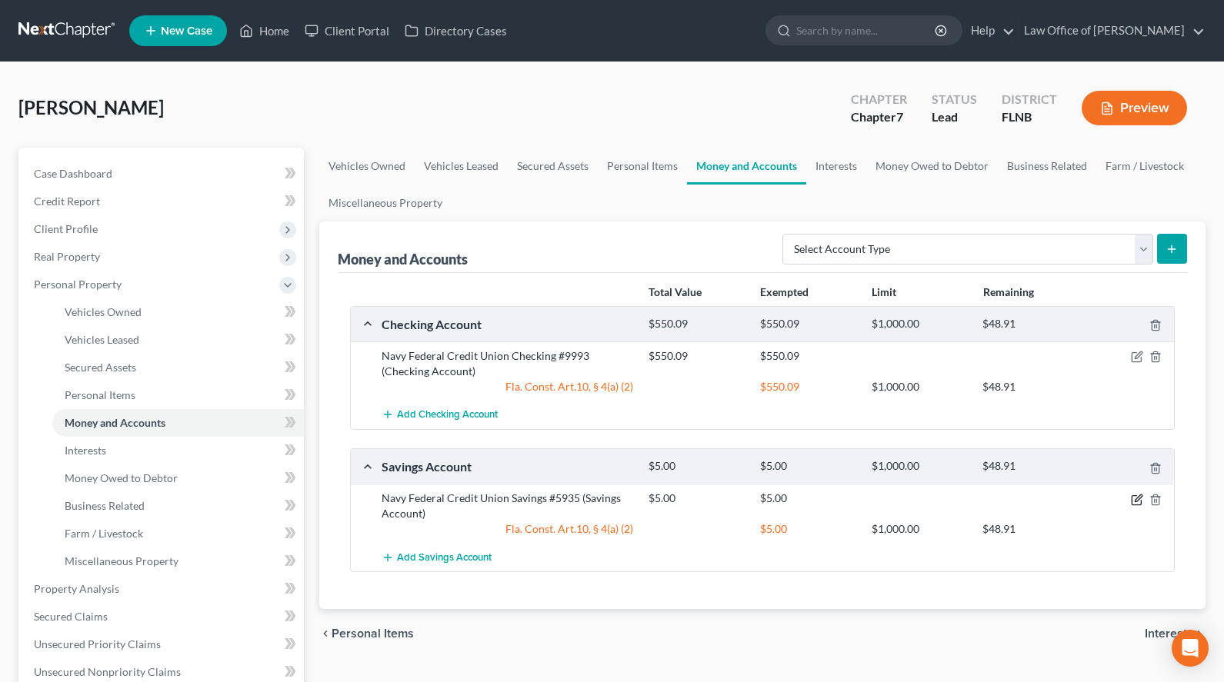
click at [1132, 495] on icon "button" at bounding box center [1137, 500] width 12 height 12
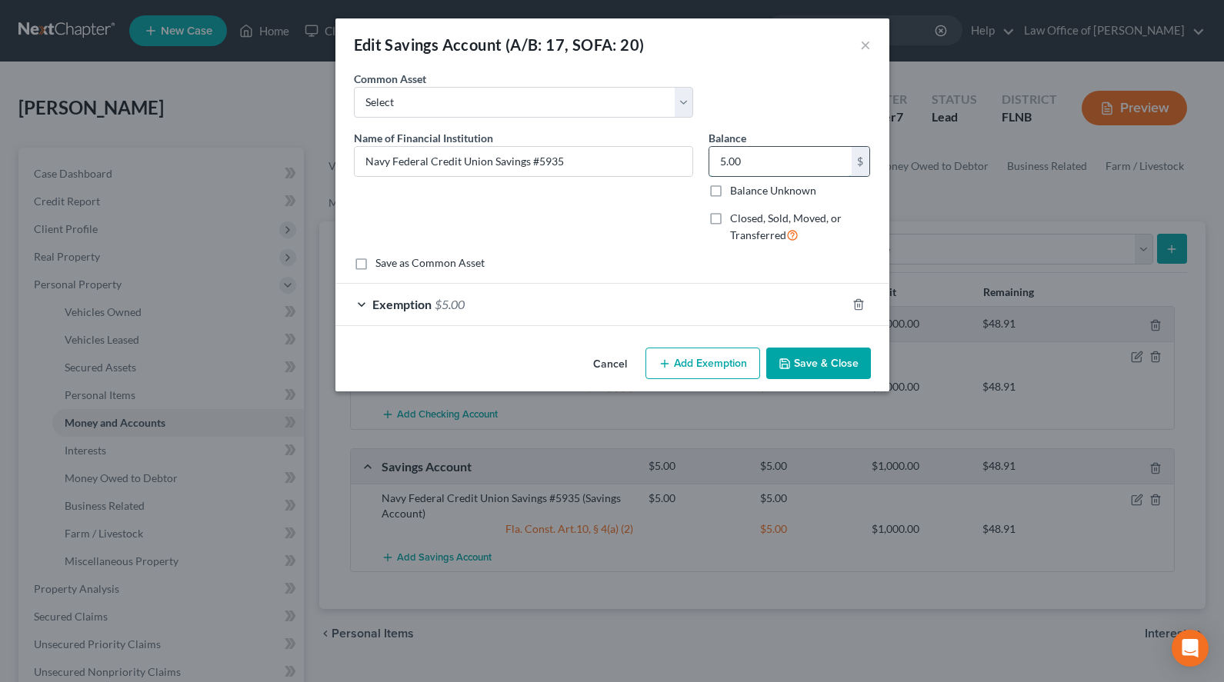
drag, startPoint x: 765, startPoint y: 171, endPoint x: 838, endPoint y: 147, distance: 76.9
click at [838, 147] on input "5.00" at bounding box center [780, 161] width 142 height 29
type input "0.00"
click at [568, 315] on div "Exemption $5.00" at bounding box center [590, 304] width 511 height 41
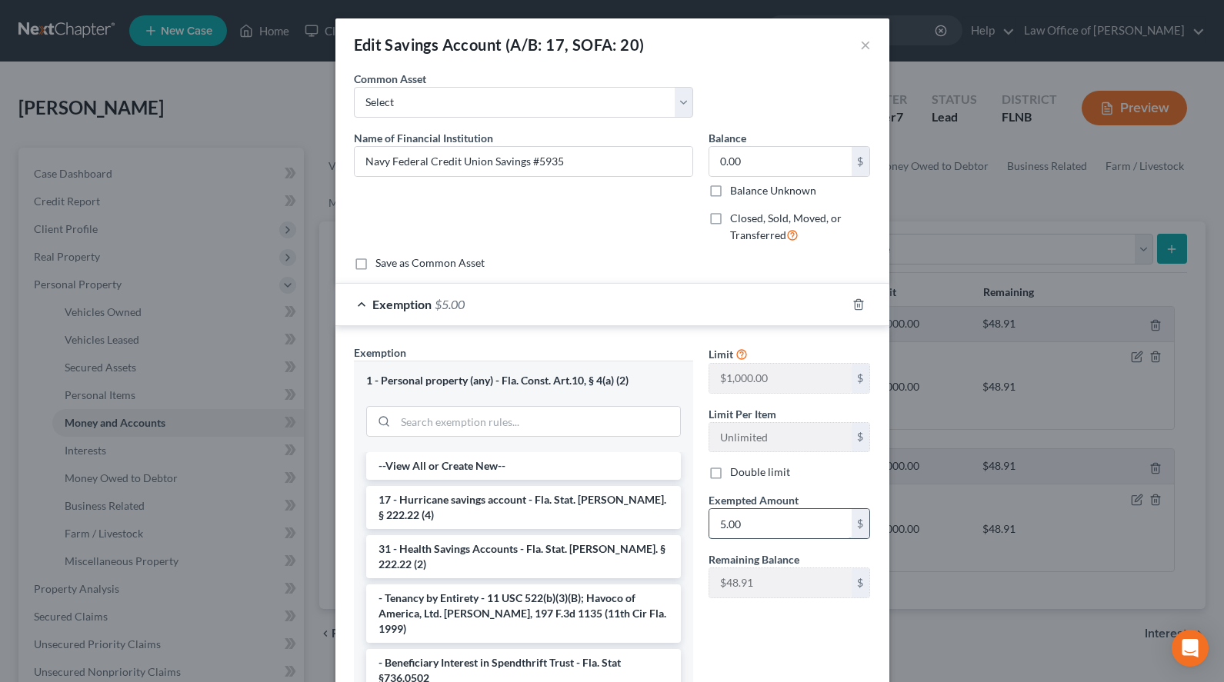
click at [812, 538] on input "5.00" at bounding box center [780, 523] width 142 height 29
type input "0.00"
click at [569, 288] on div "Exemption $0.00" at bounding box center [590, 304] width 511 height 41
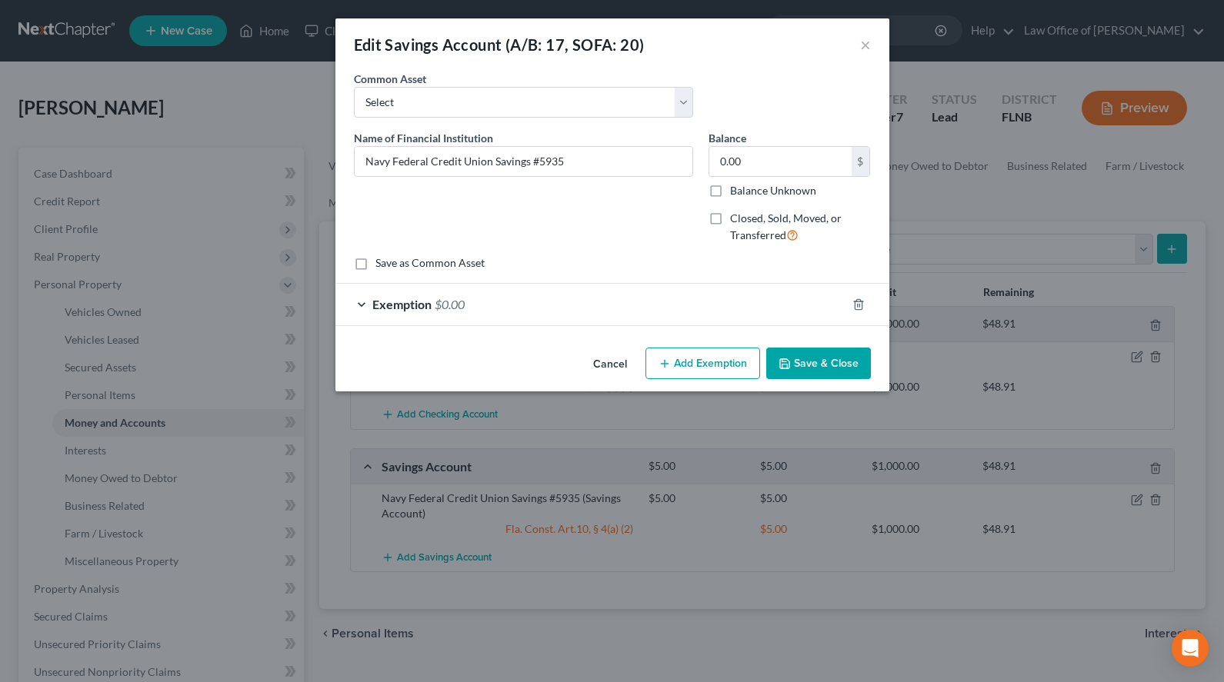
click at [855, 373] on button "Save & Close" at bounding box center [818, 364] width 105 height 32
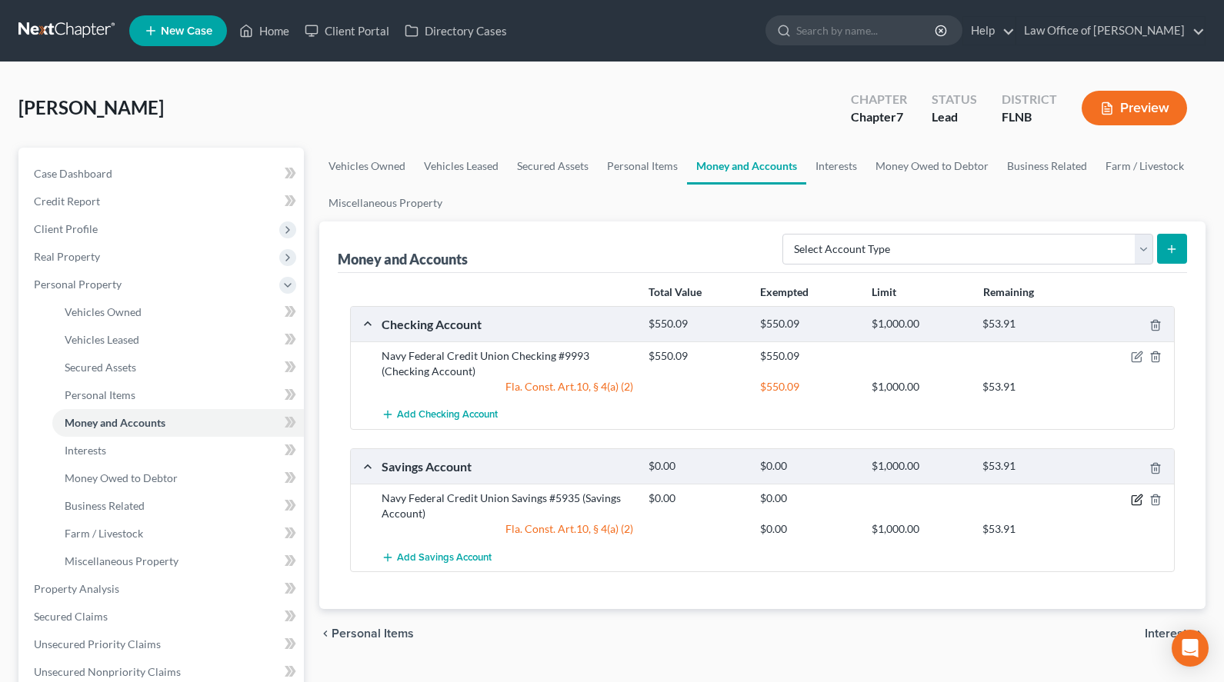
click at [1136, 495] on icon "button" at bounding box center [1135, 499] width 9 height 9
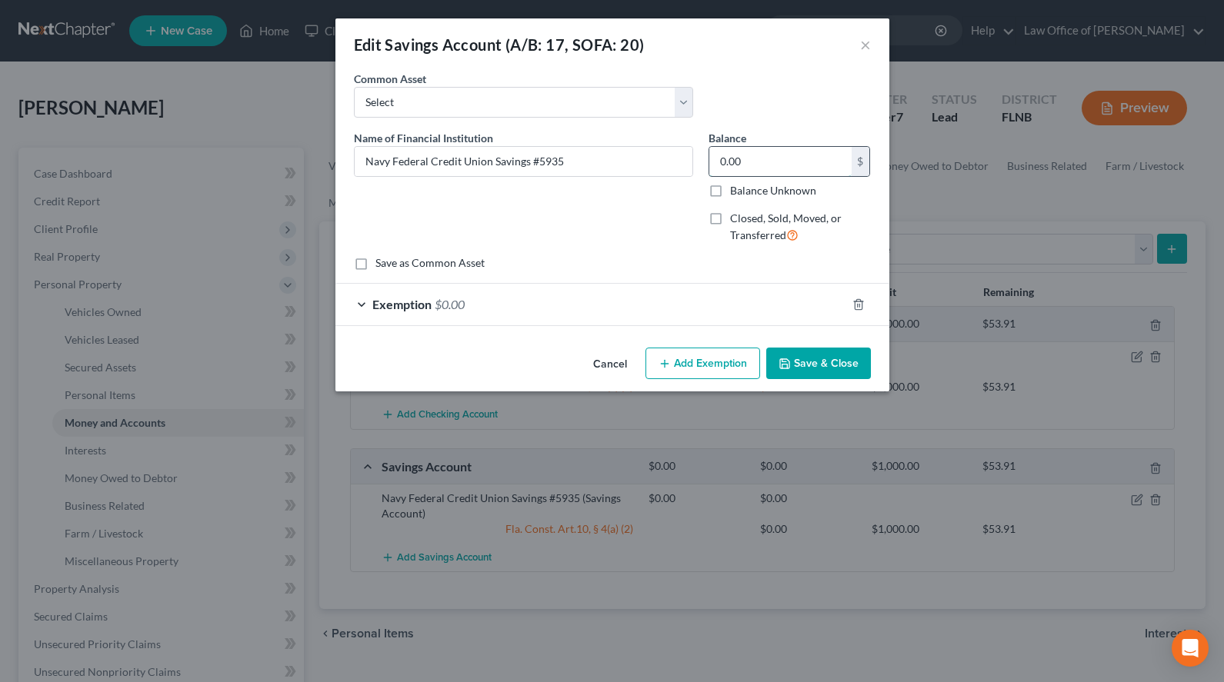
click at [762, 162] on input "0.00" at bounding box center [780, 161] width 142 height 29
type input "5.00"
click at [509, 317] on div "Exemption $0.00" at bounding box center [590, 304] width 511 height 41
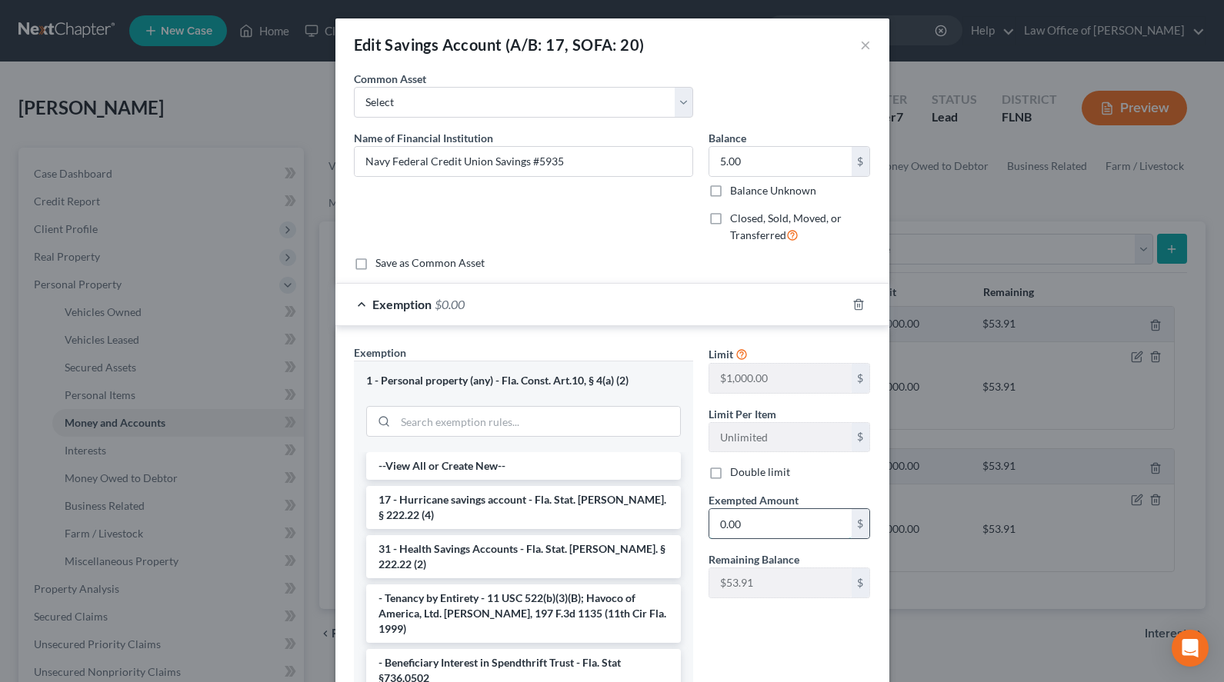
click at [798, 535] on input "0.00" at bounding box center [780, 523] width 142 height 29
type input "5.00"
click at [732, 331] on div "Exemption Set must be selected for CA. Exemption * 1 - Personal property (any) …" at bounding box center [612, 525] width 554 height 398
click at [732, 310] on div "Exemption $5.00" at bounding box center [590, 304] width 511 height 41
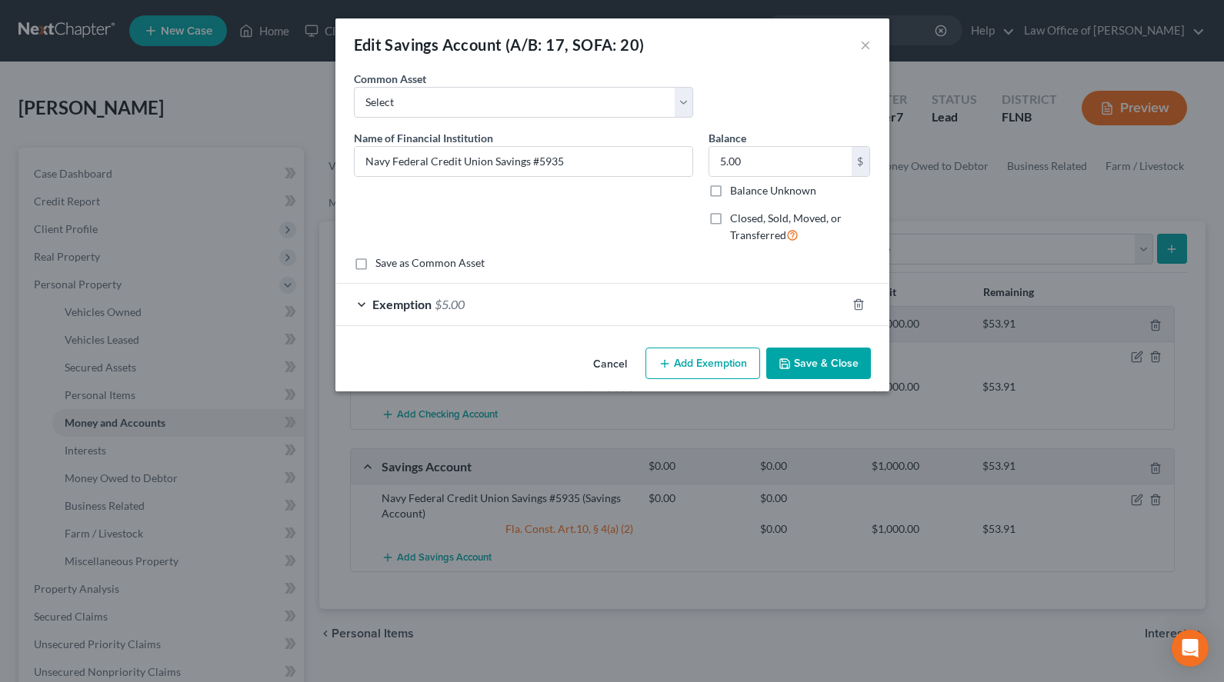
click at [801, 372] on button "Save & Close" at bounding box center [818, 364] width 105 height 32
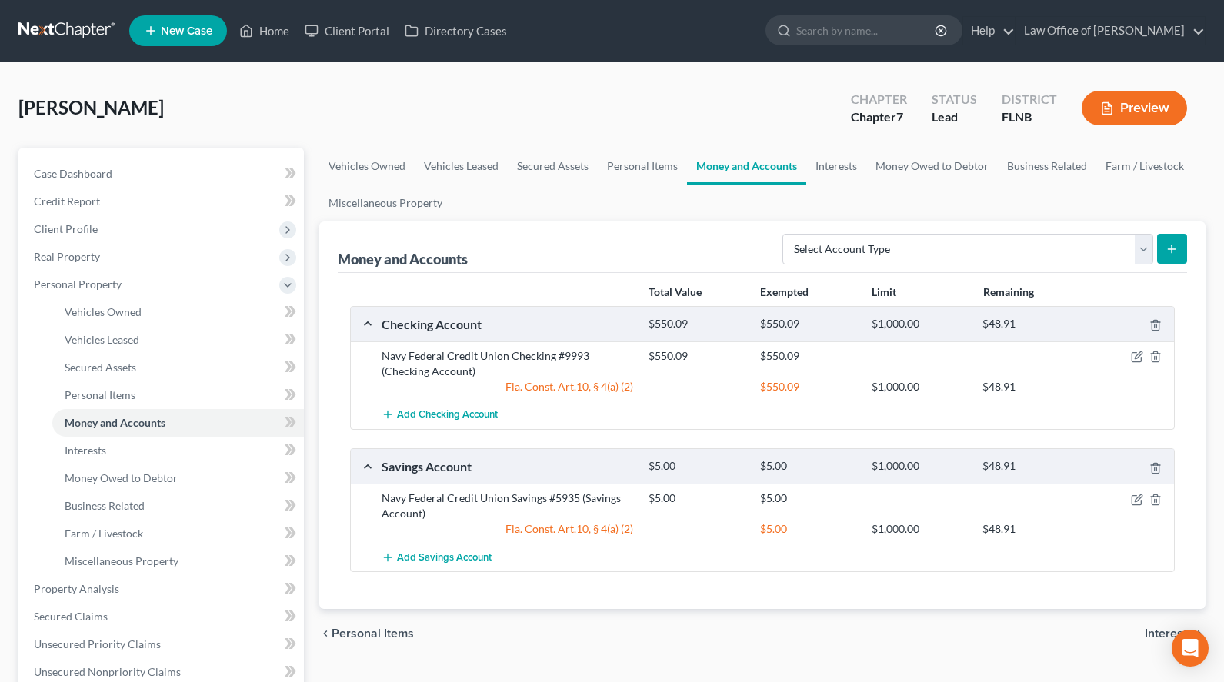
click at [65, 36] on link at bounding box center [67, 31] width 98 height 28
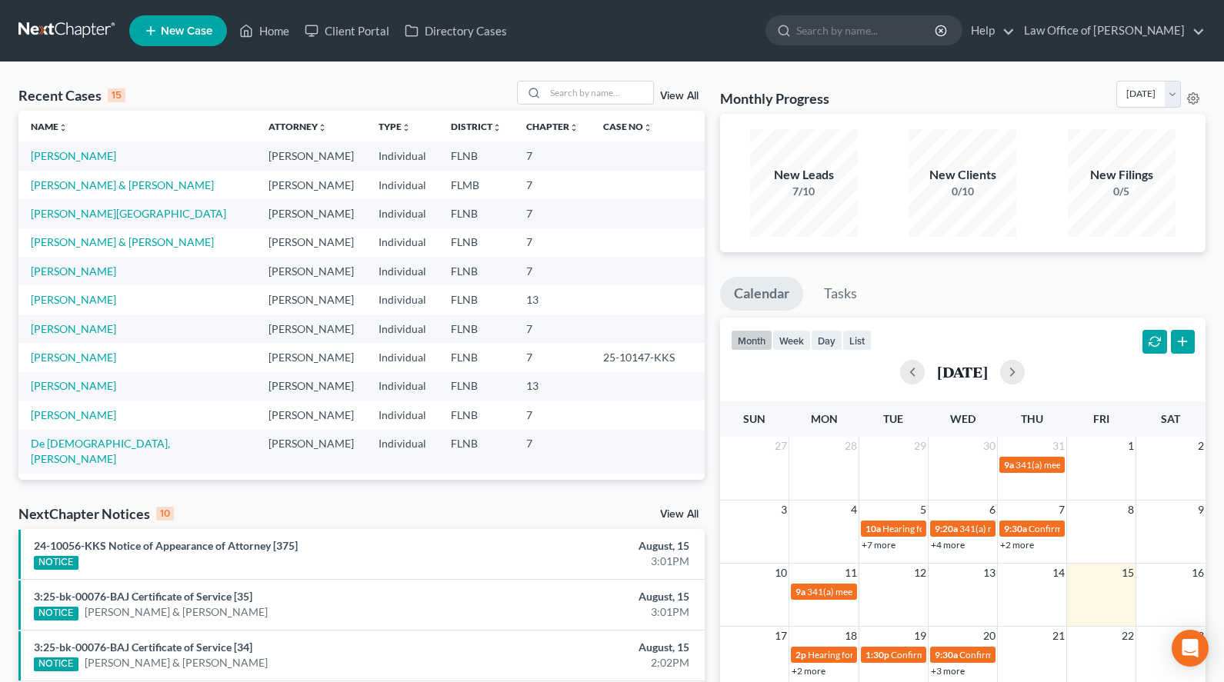
click at [731, 453] on td "27" at bounding box center [754, 446] width 69 height 18
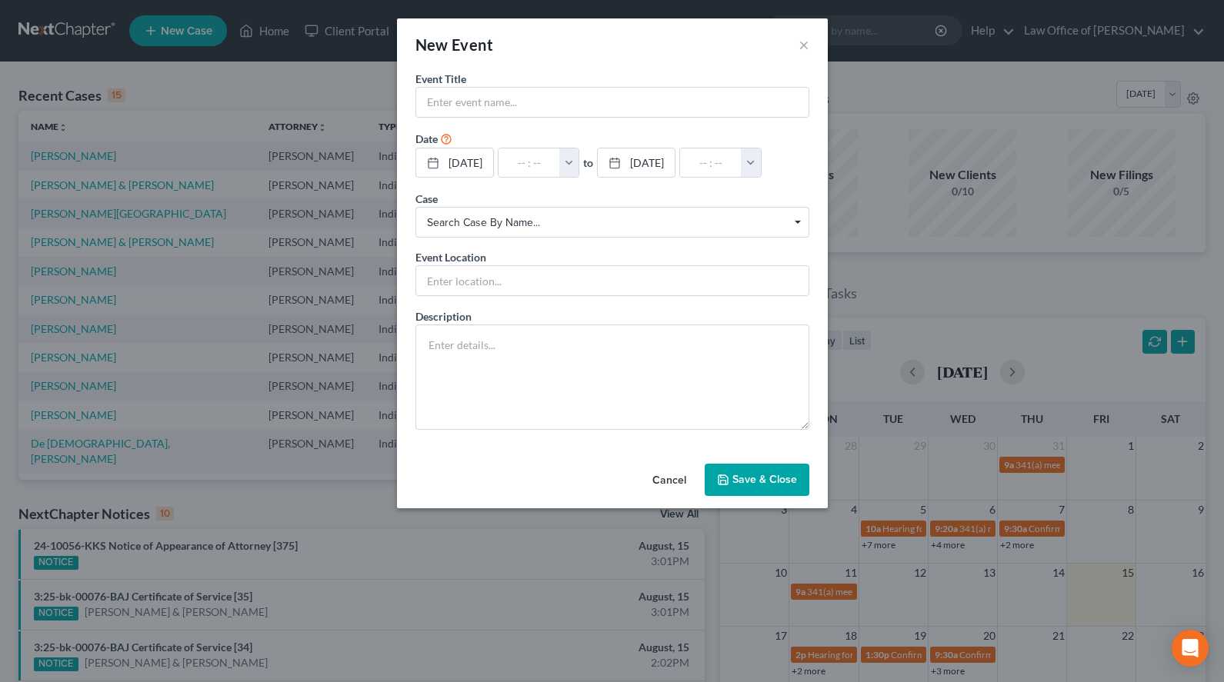
click at [794, 52] on div "New Event ×" at bounding box center [612, 44] width 431 height 52
click at [796, 52] on div "New Event ×" at bounding box center [612, 44] width 431 height 52
click at [805, 49] on button "×" at bounding box center [803, 44] width 11 height 18
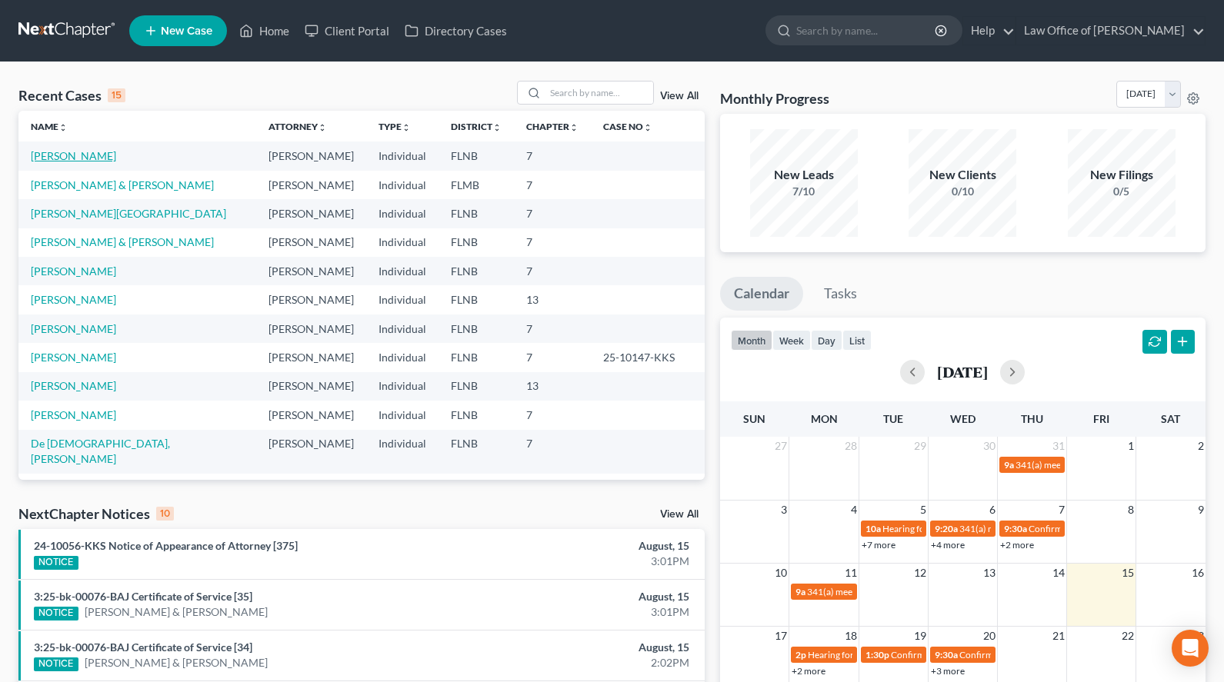
click at [85, 152] on link "[PERSON_NAME]" at bounding box center [73, 155] width 85 height 13
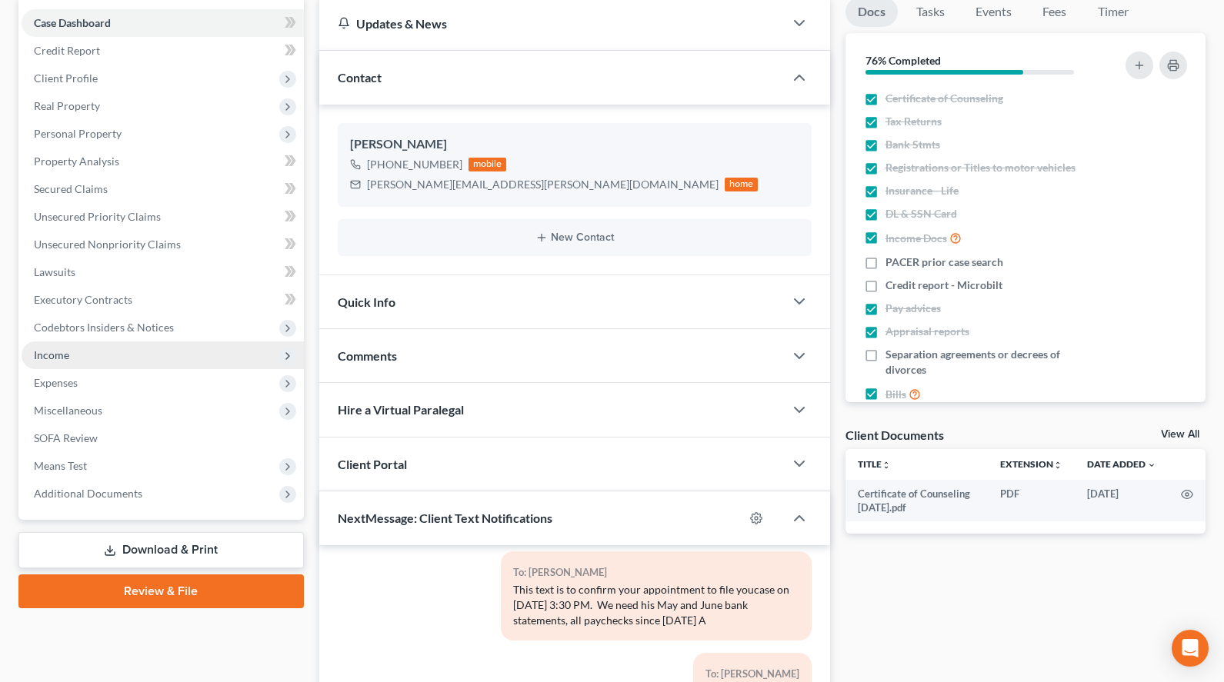
scroll to position [157, 0]
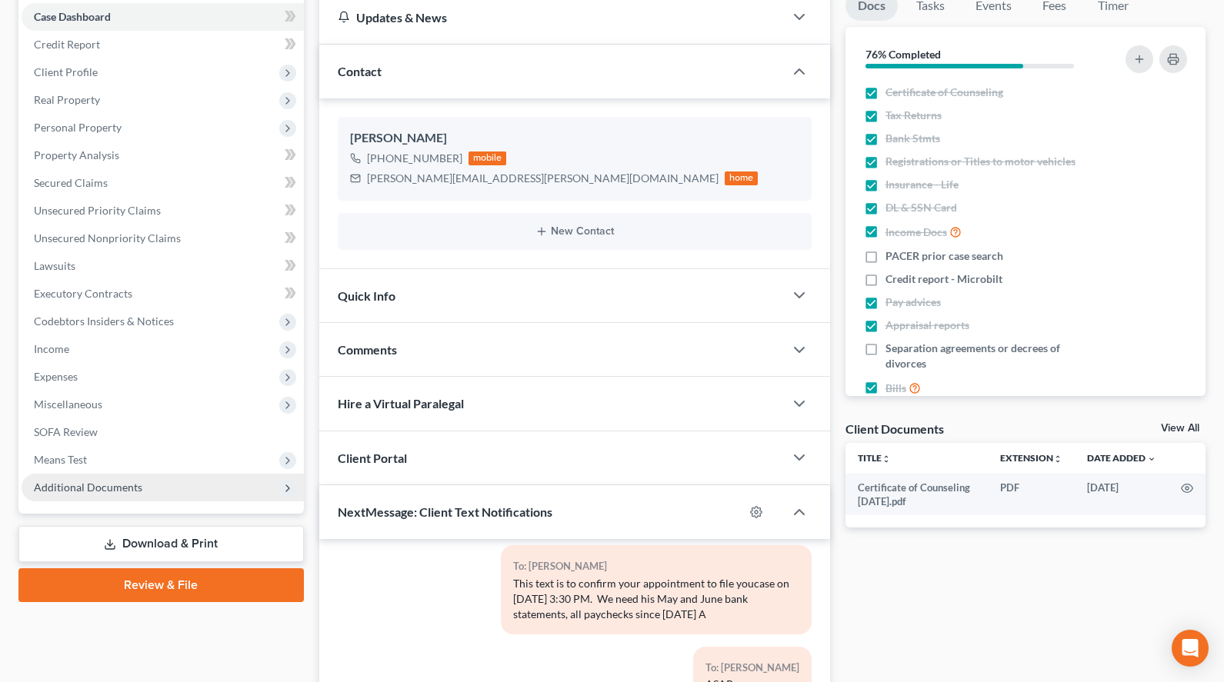
click at [275, 479] on span "Additional Documents" at bounding box center [163, 488] width 282 height 28
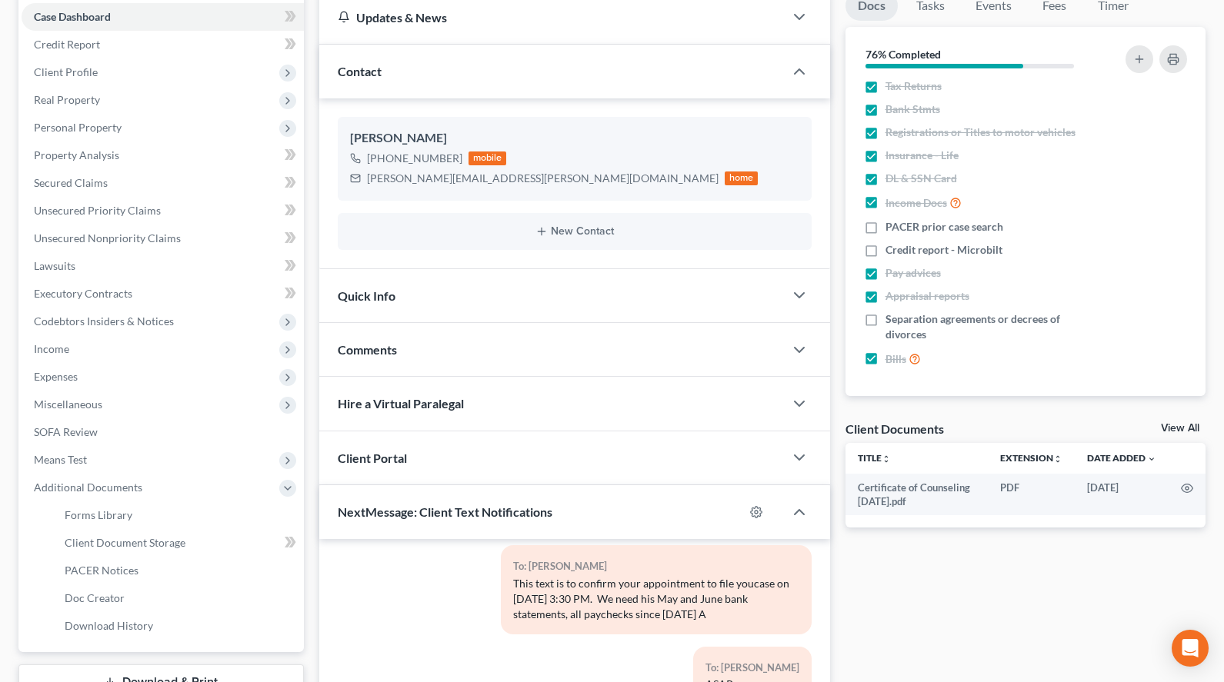
click at [1187, 419] on div "Docs Tasks Events Fees Timer 76% Completed Nothing here yet! Certificate of Cou…" at bounding box center [1025, 438] width 375 height 894
click at [1187, 423] on link "View All" at bounding box center [1180, 428] width 38 height 11
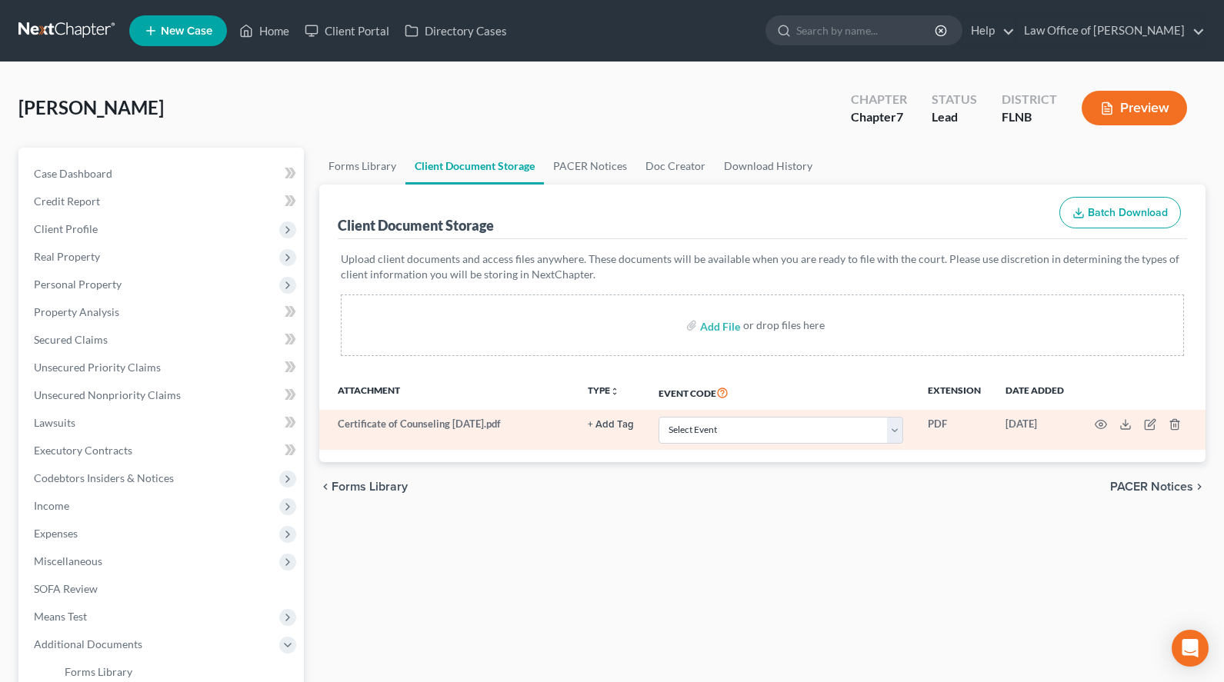
scroll to position [235, 0]
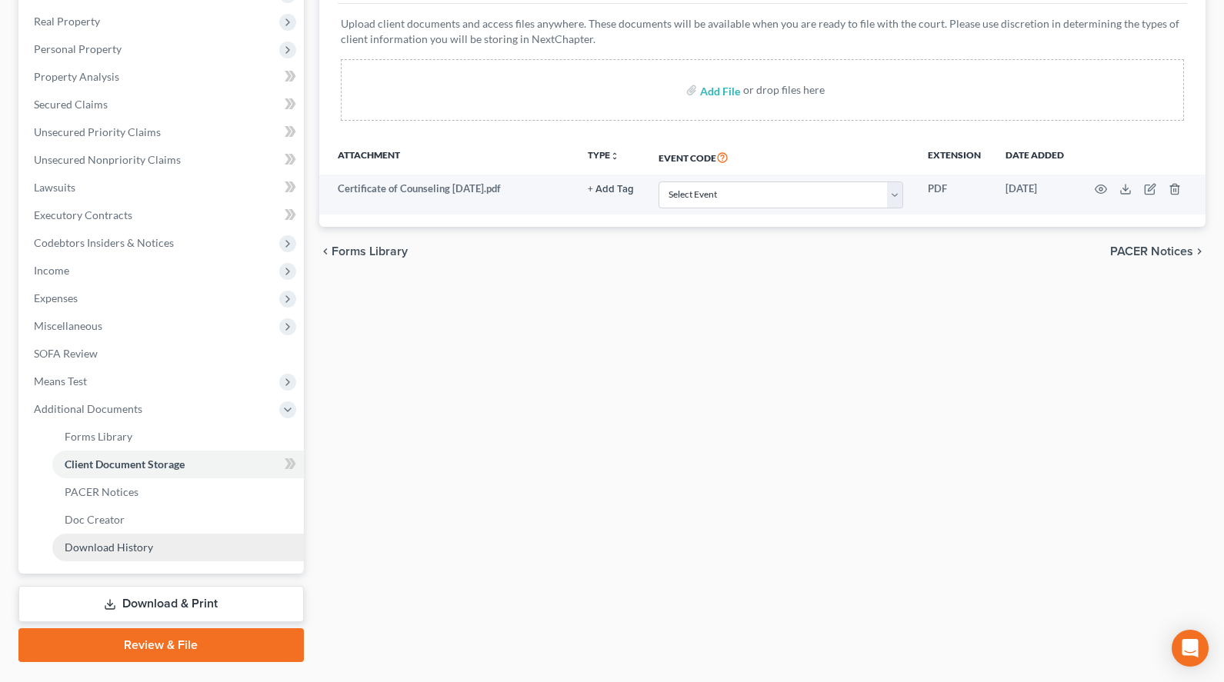
click at [209, 549] on link "Download History" at bounding box center [178, 548] width 252 height 28
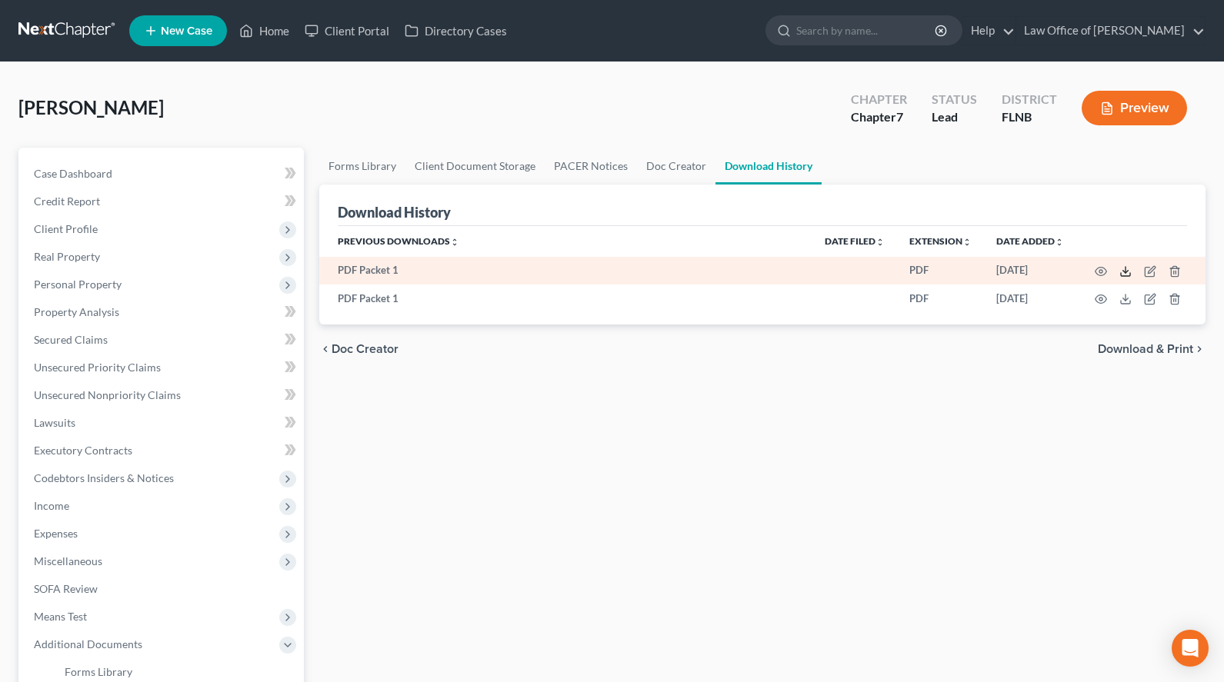
click at [1123, 271] on polyline at bounding box center [1125, 272] width 5 height 2
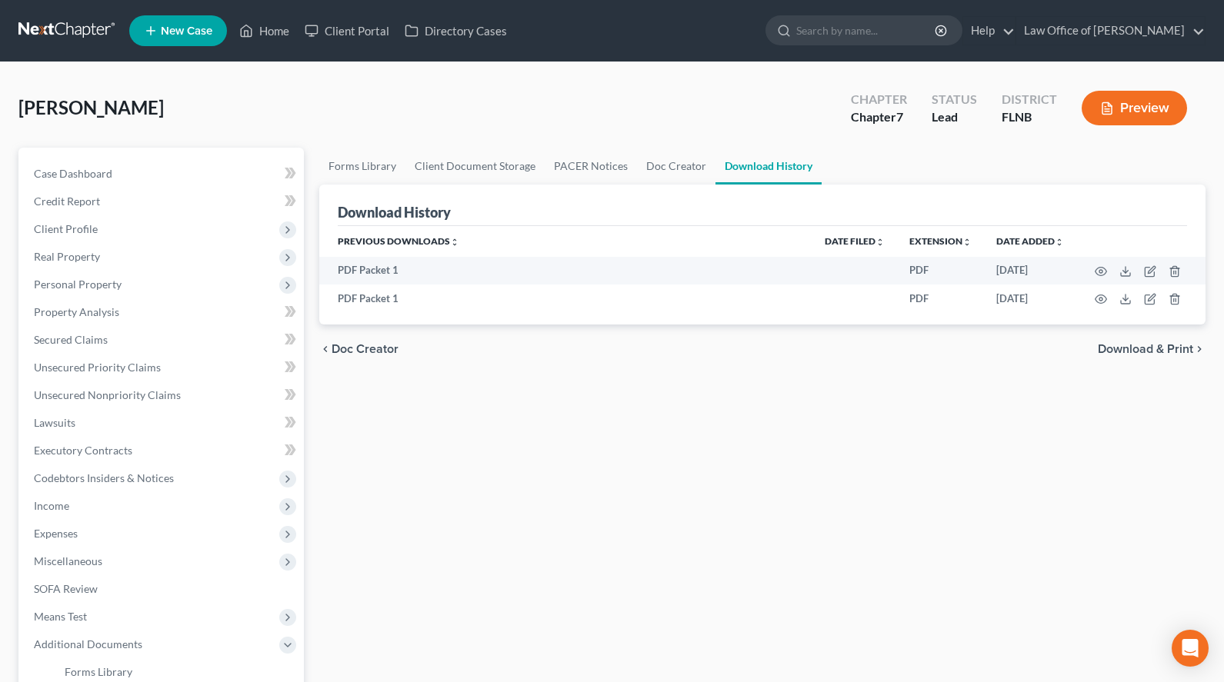
click at [822, 375] on div "Forms Library Client Document Storage PACER Notices Doc Creator Download Histor…" at bounding box center [762, 523] width 901 height 750
click at [1104, 122] on button "Preview" at bounding box center [1133, 108] width 105 height 35
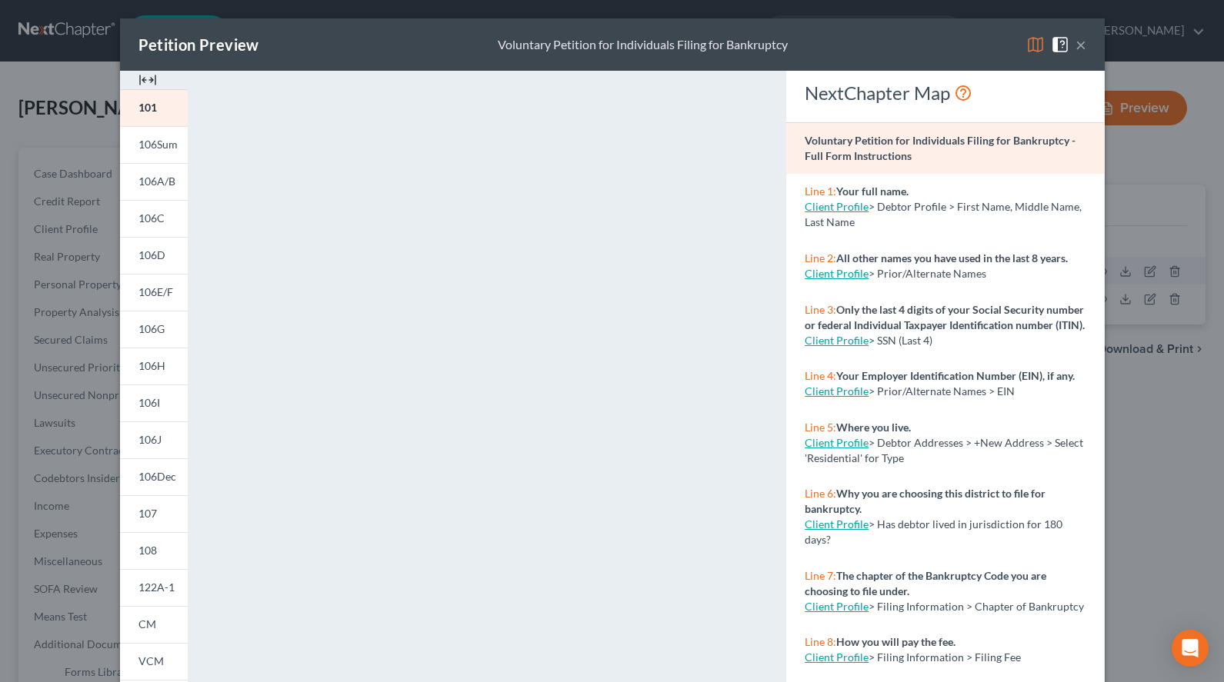
click at [671, 66] on div "Petition Preview Voluntary Petition for Individuals Filing for Bankruptcy ×" at bounding box center [612, 44] width 985 height 52
click at [1078, 41] on button "×" at bounding box center [1080, 44] width 11 height 18
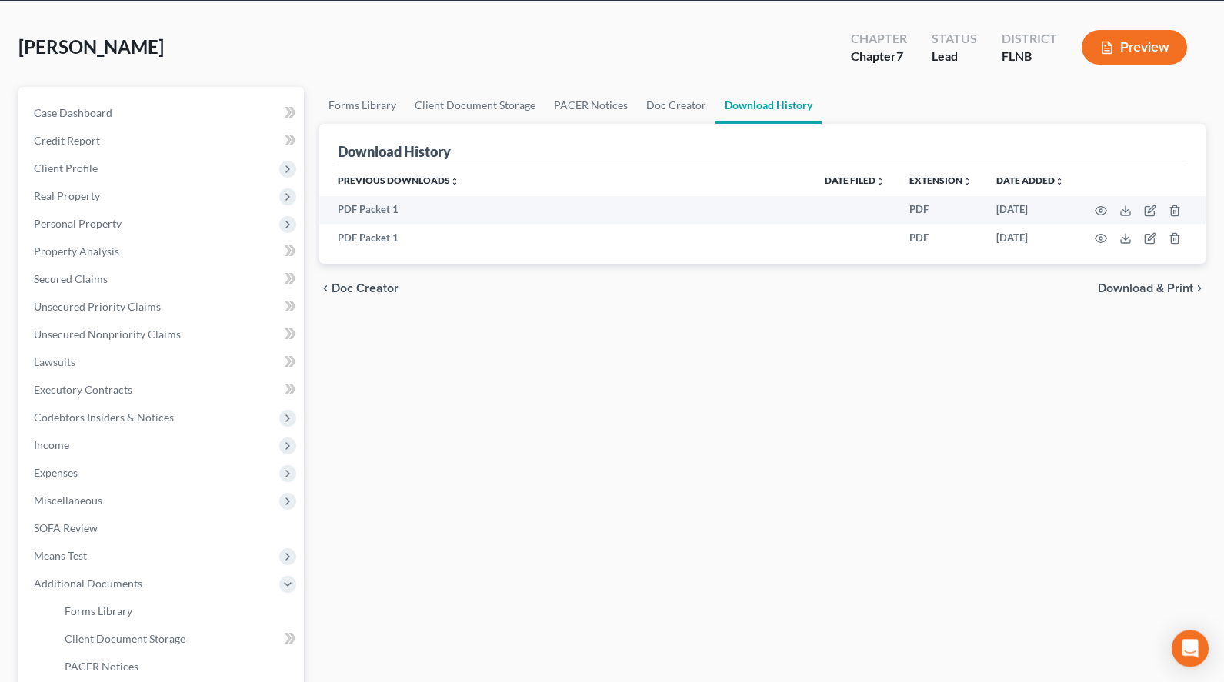
scroll to position [78, 0]
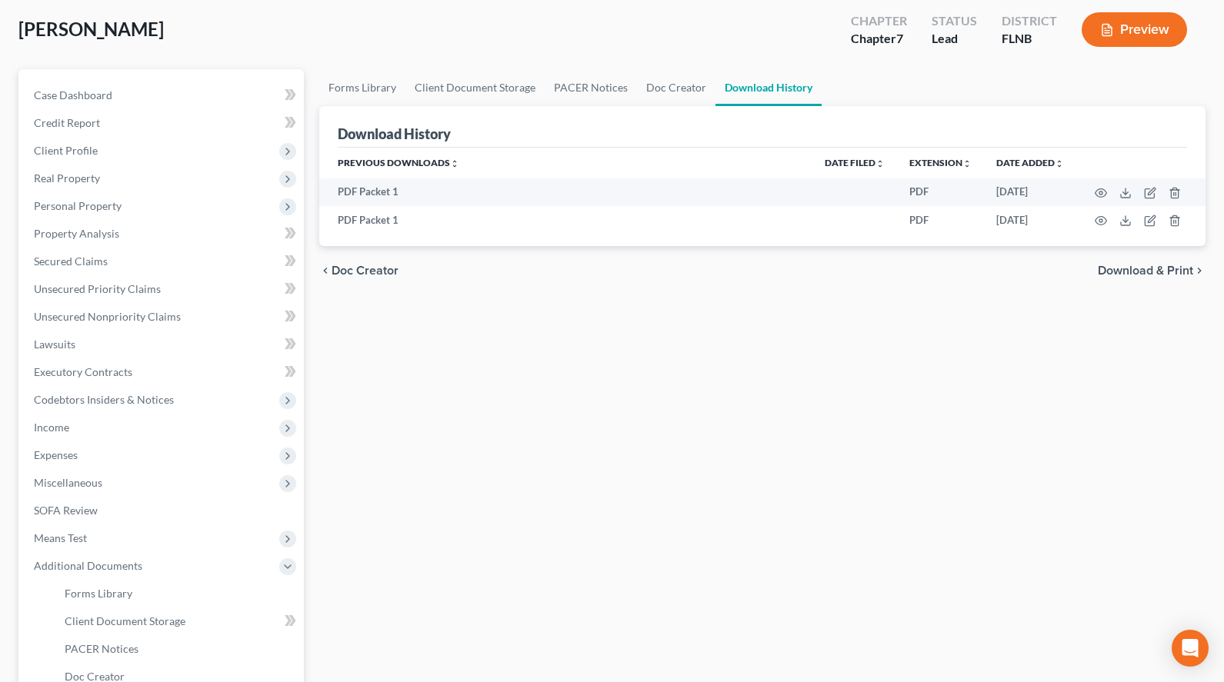
click at [378, 560] on div "Forms Library Client Document Storage PACER Notices Doc Creator Download Histor…" at bounding box center [762, 444] width 901 height 750
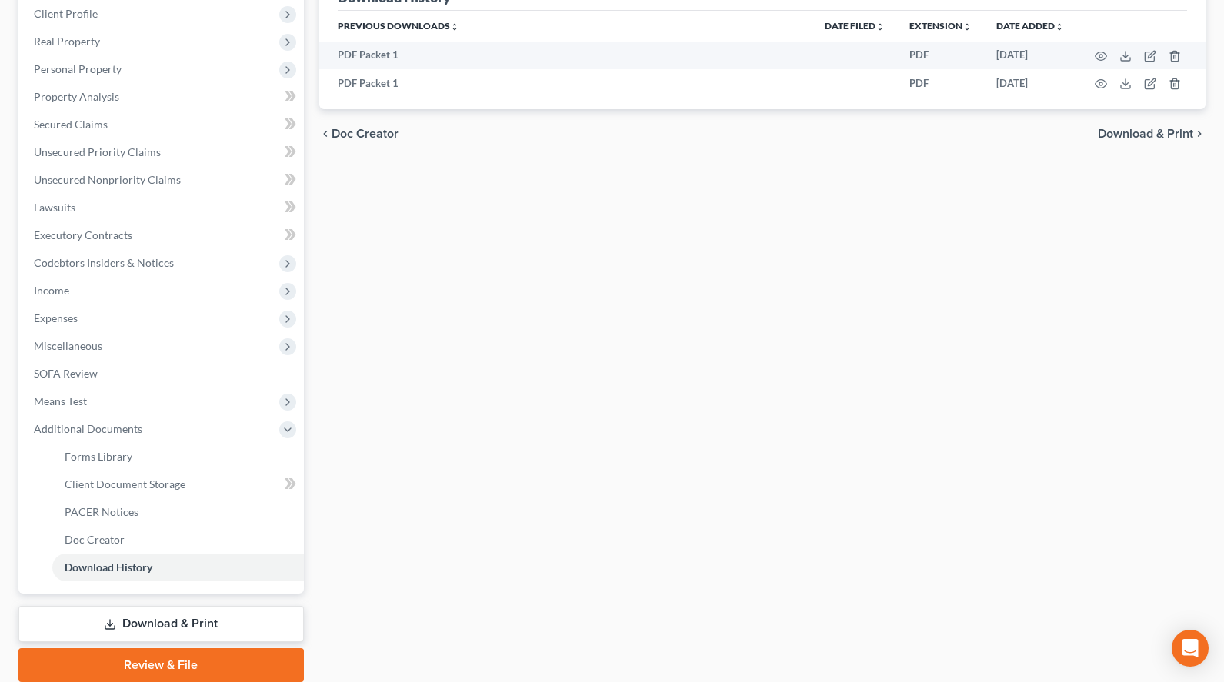
scroll to position [272, 0]
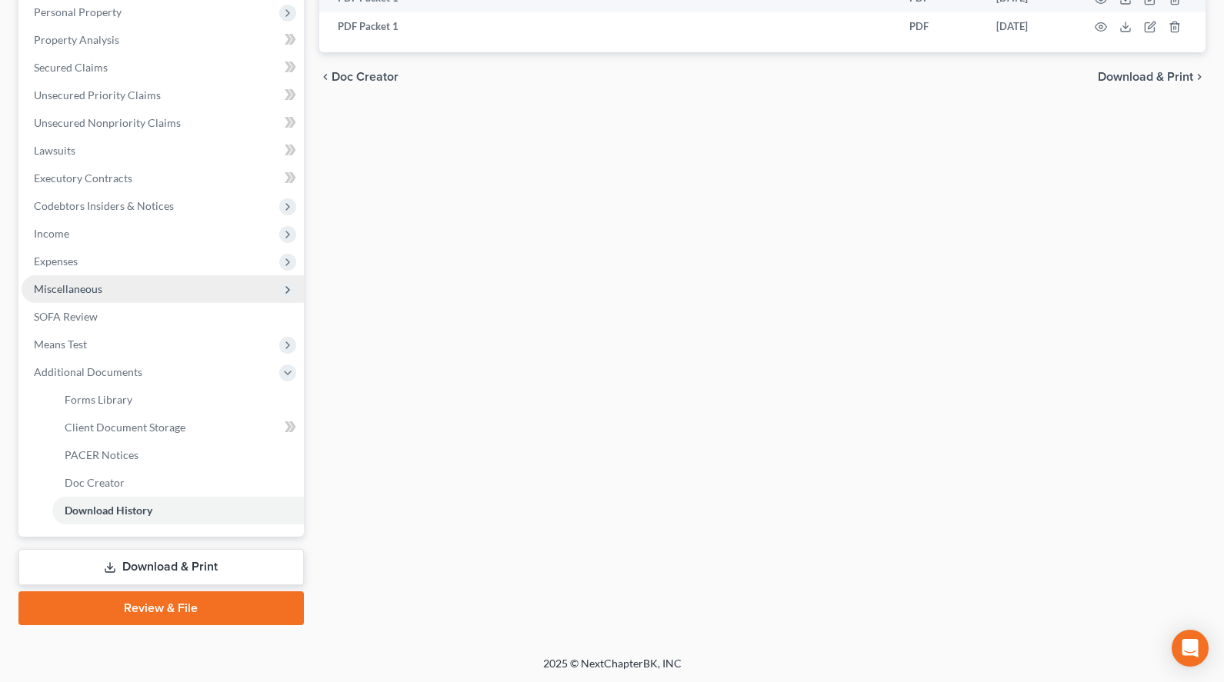
click at [202, 293] on span "Miscellaneous" at bounding box center [163, 289] width 282 height 28
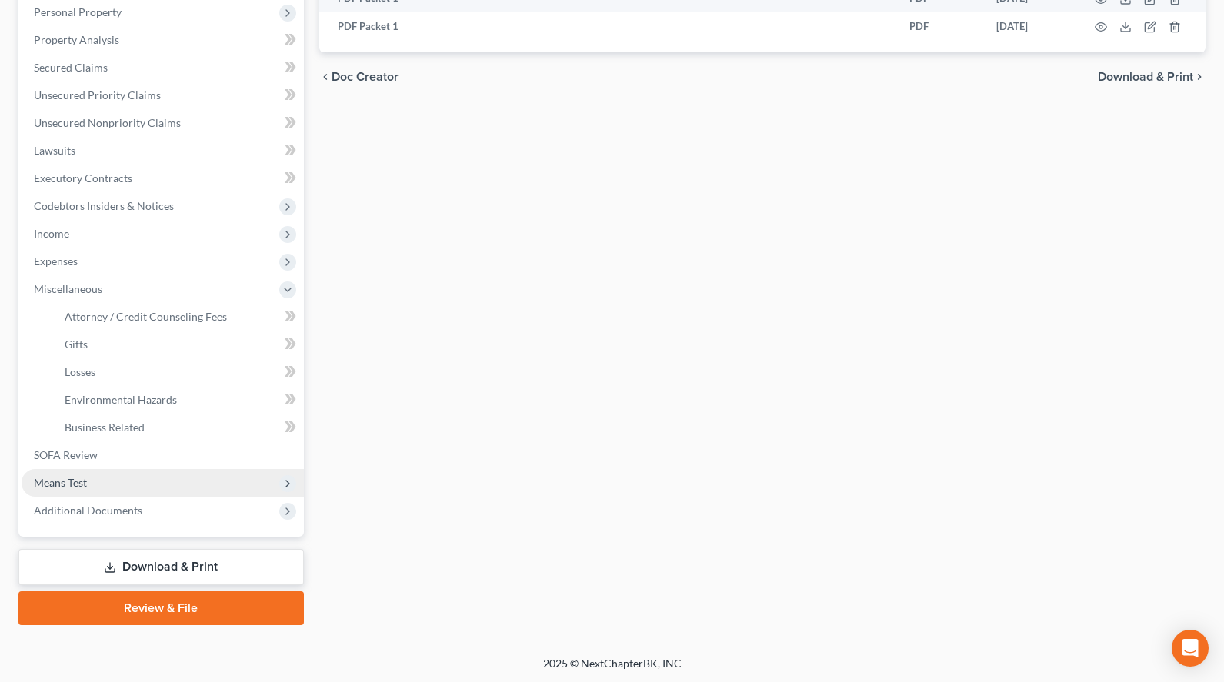
click at [162, 483] on span "Means Test" at bounding box center [163, 483] width 282 height 28
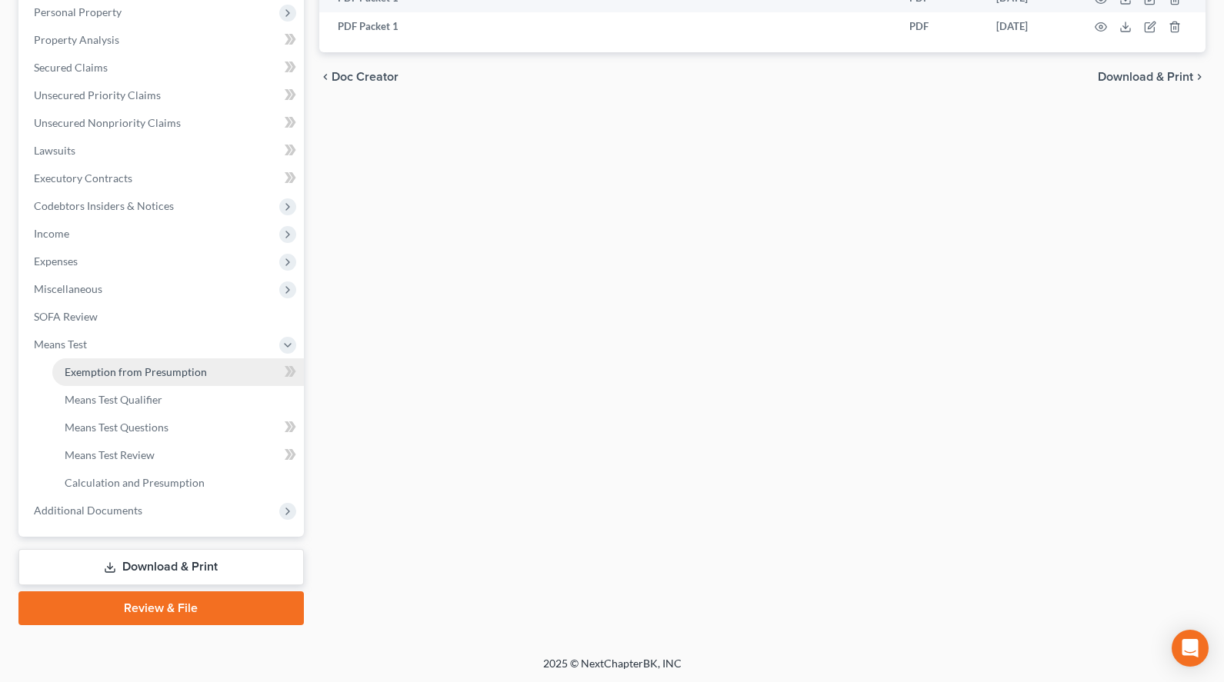
click at [230, 368] on link "Exemption from Presumption" at bounding box center [178, 372] width 252 height 28
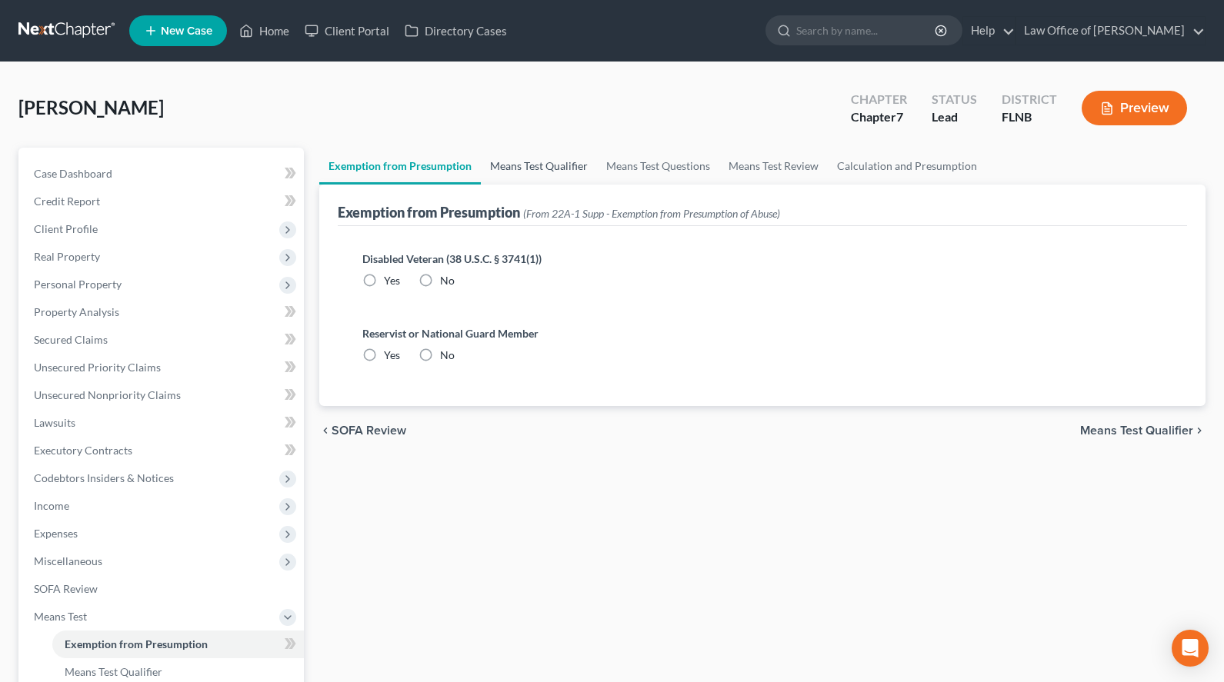
click at [552, 148] on link "Means Test Qualifier" at bounding box center [539, 166] width 116 height 37
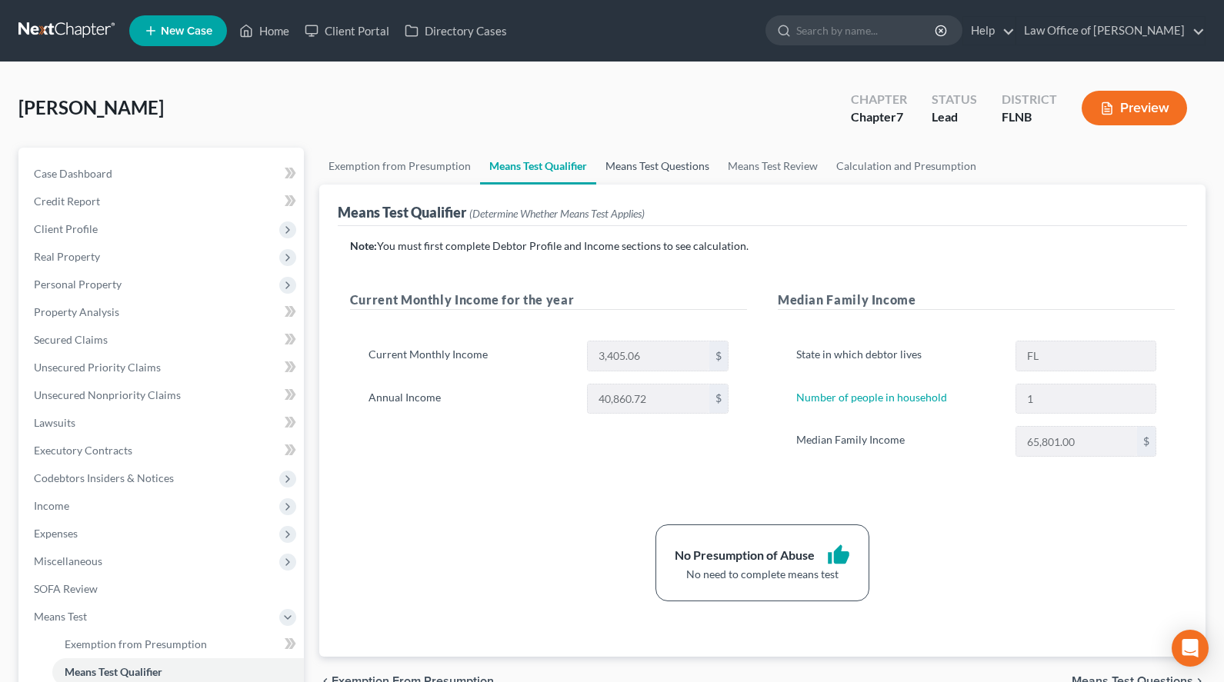
click at [693, 178] on link "Means Test Questions" at bounding box center [657, 166] width 122 height 37
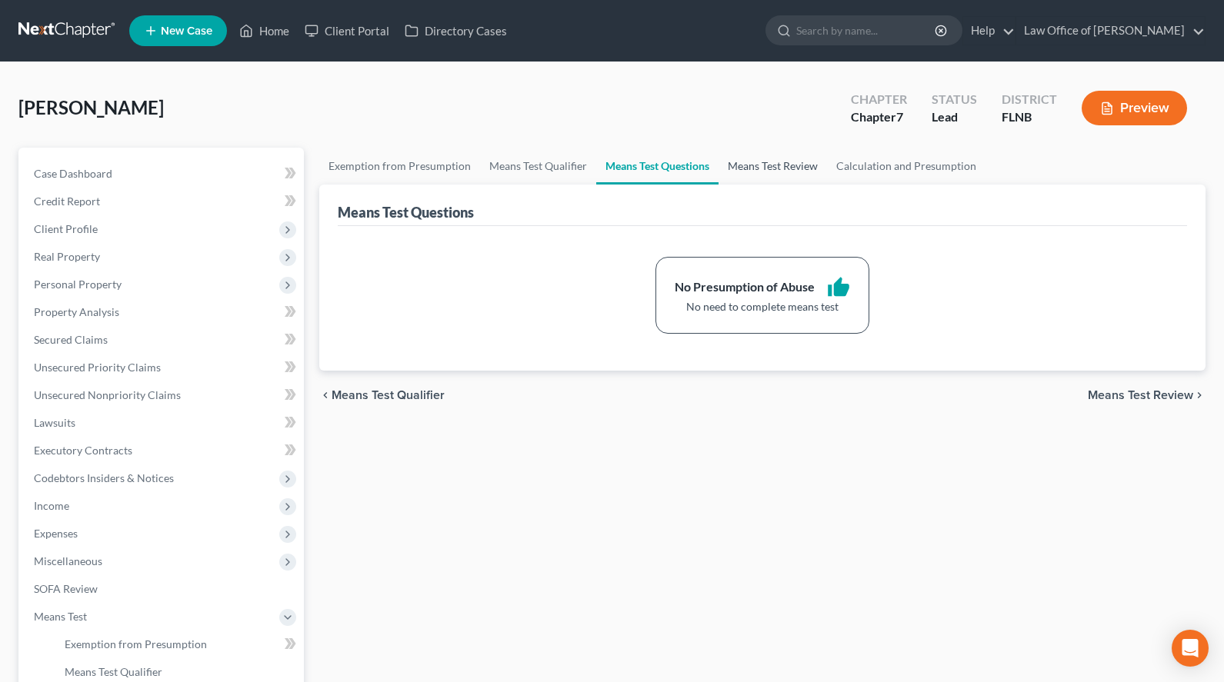
click at [784, 172] on link "Means Test Review" at bounding box center [772, 166] width 108 height 37
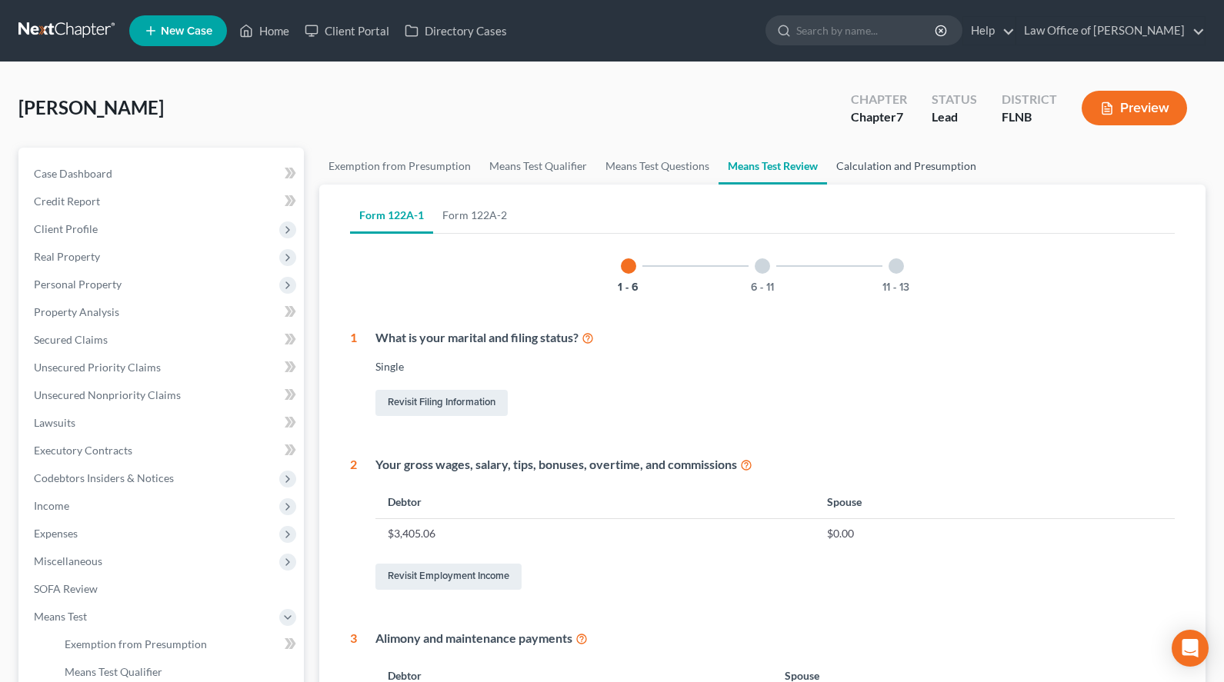
click at [953, 172] on link "Calculation and Presumption" at bounding box center [906, 166] width 158 height 37
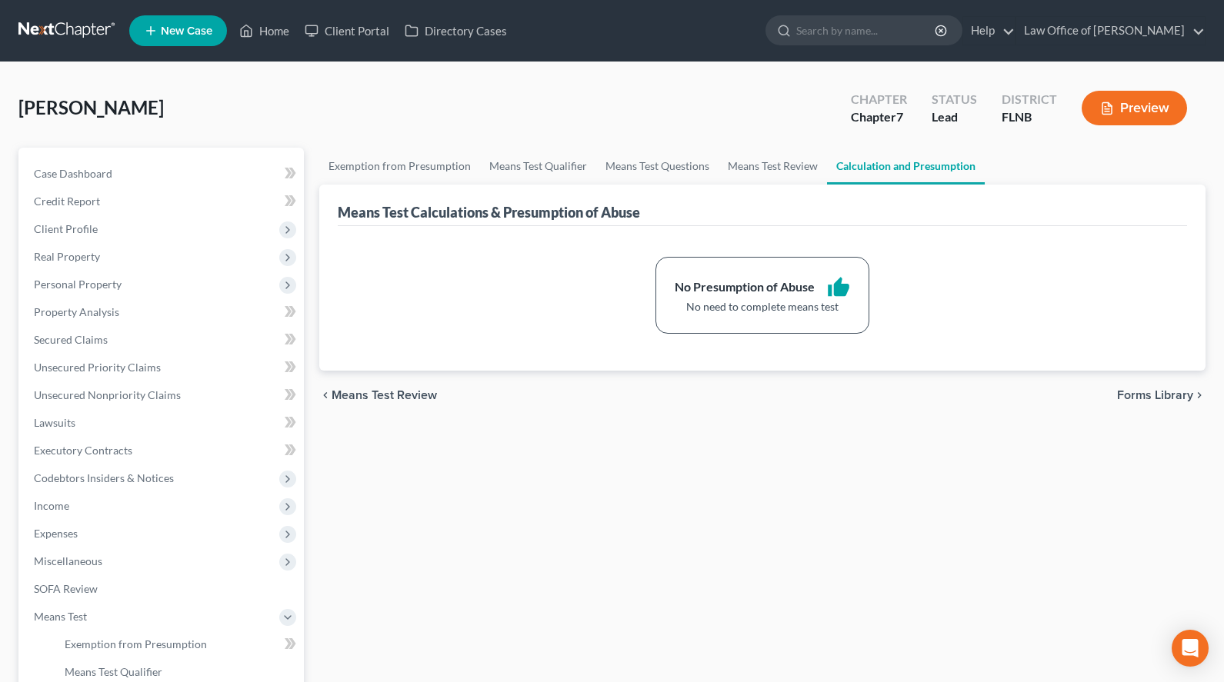
click at [67, 26] on link at bounding box center [67, 31] width 98 height 28
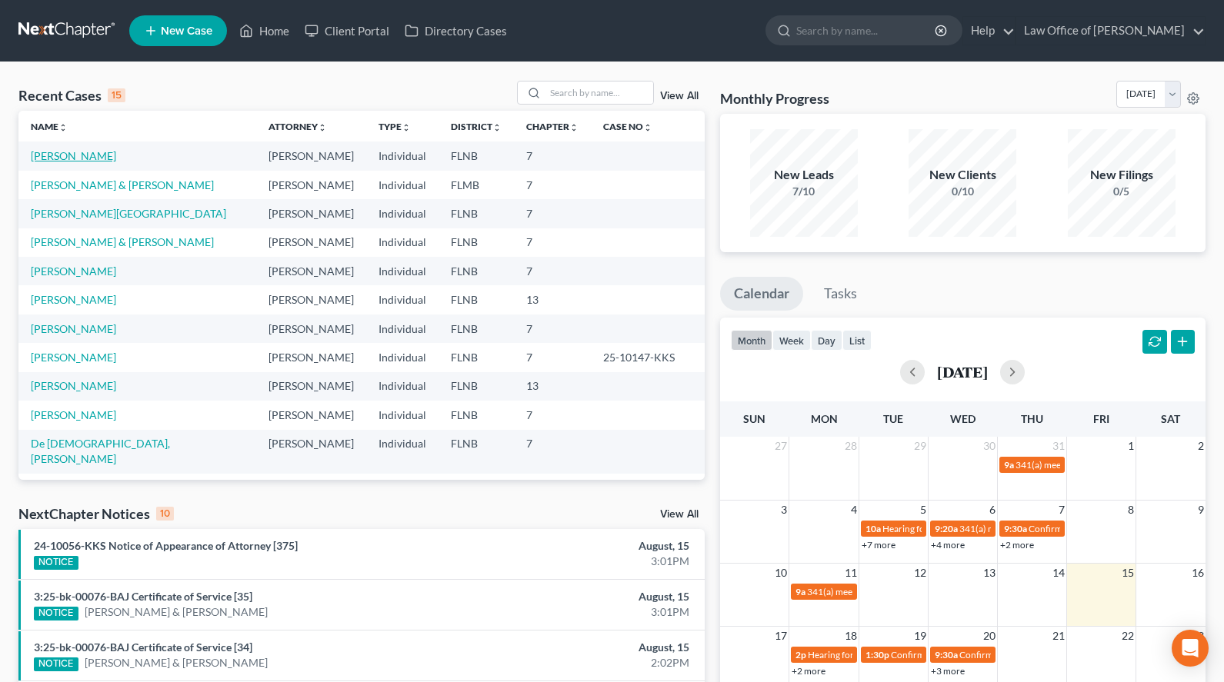
click at [68, 154] on link "[PERSON_NAME]" at bounding box center [73, 155] width 85 height 13
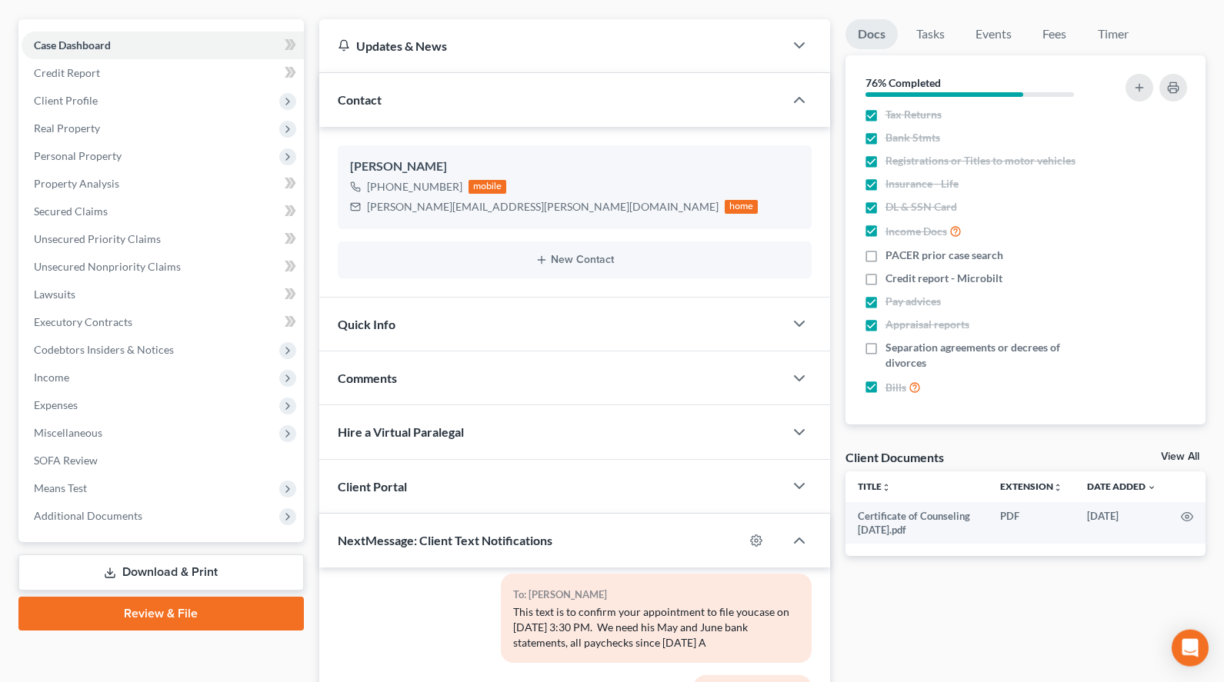
scroll to position [157, 0]
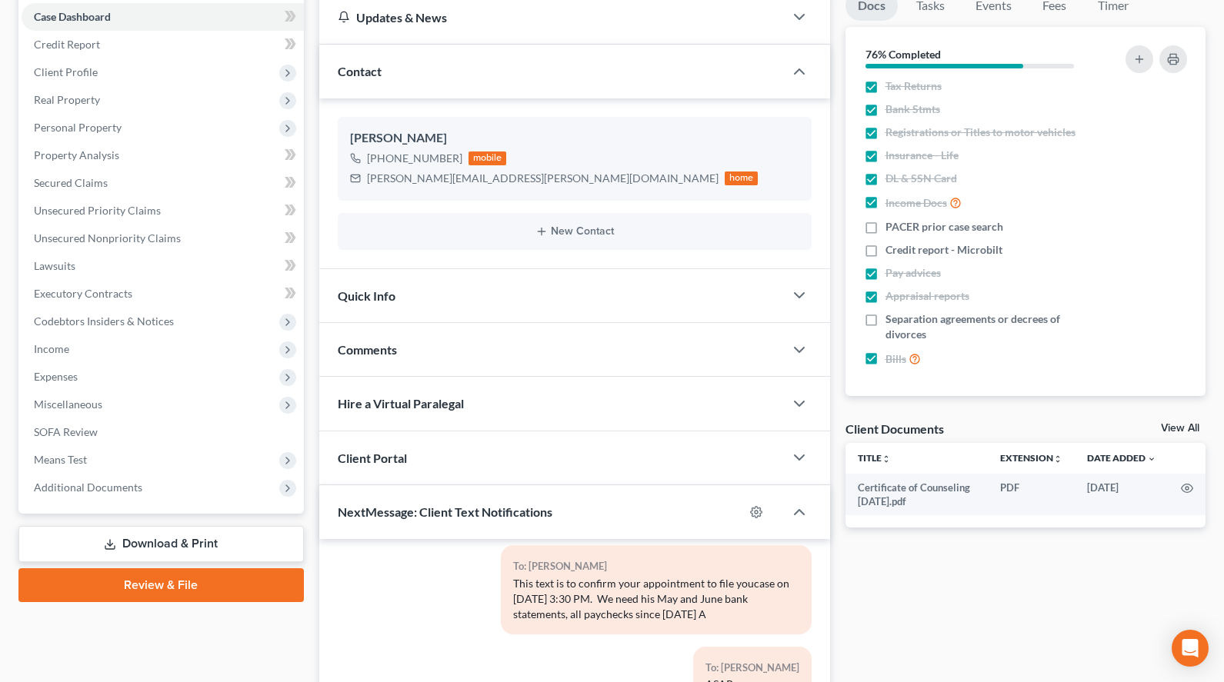
click at [1171, 423] on link "View All" at bounding box center [1180, 428] width 38 height 11
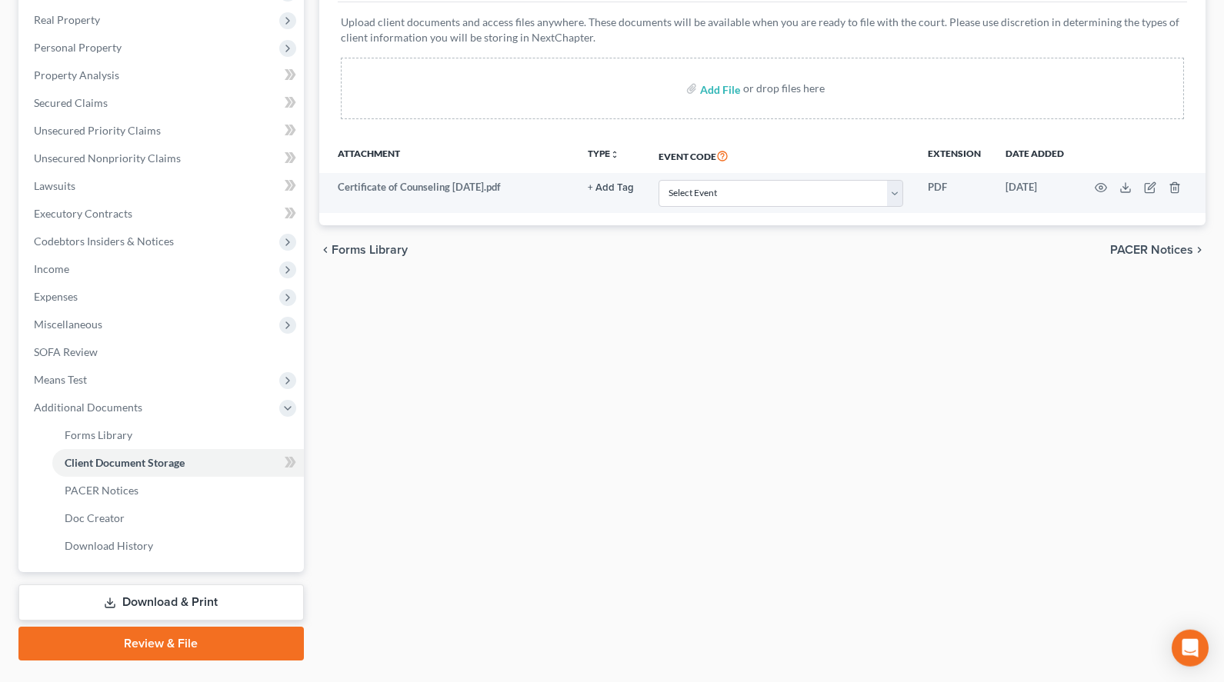
scroll to position [272, 0]
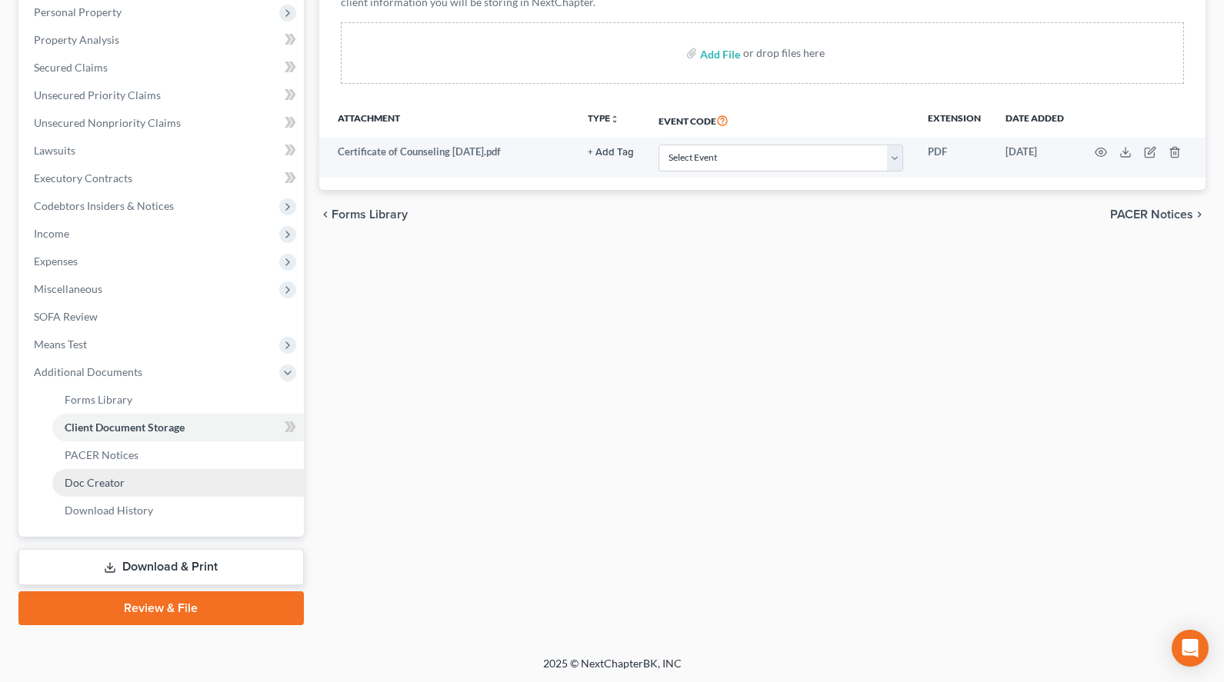
click at [97, 489] on link "Doc Creator" at bounding box center [178, 483] width 252 height 28
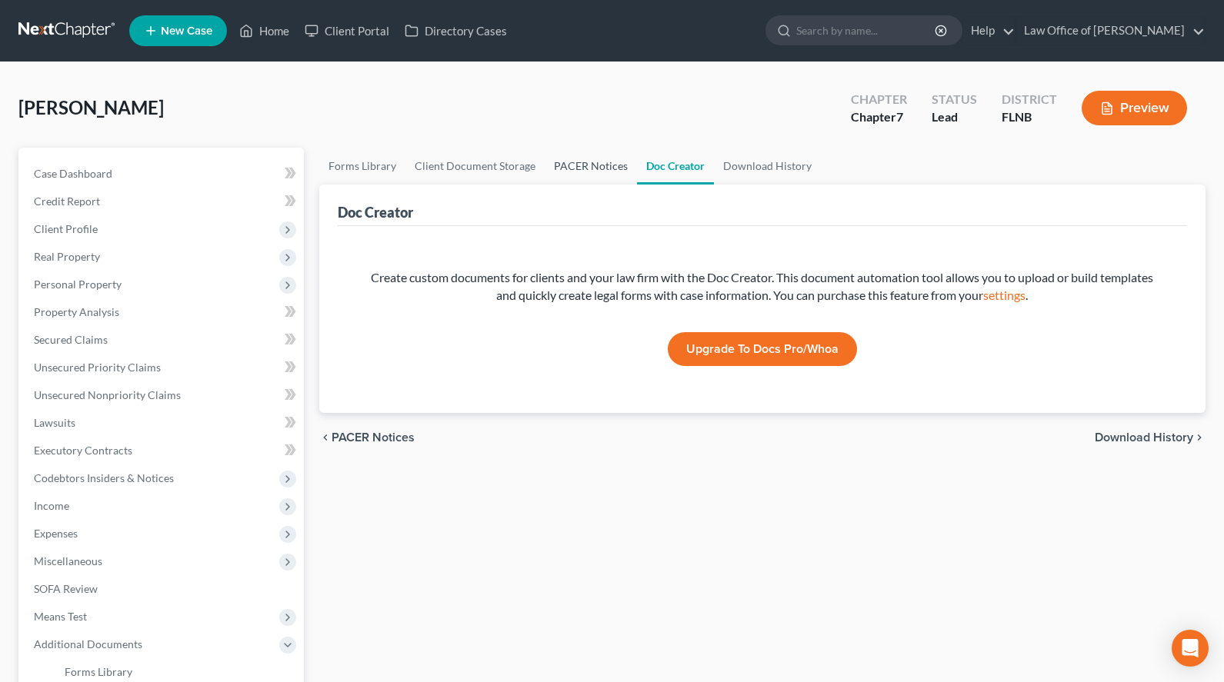
click at [570, 168] on link "PACER Notices" at bounding box center [591, 166] width 92 height 37
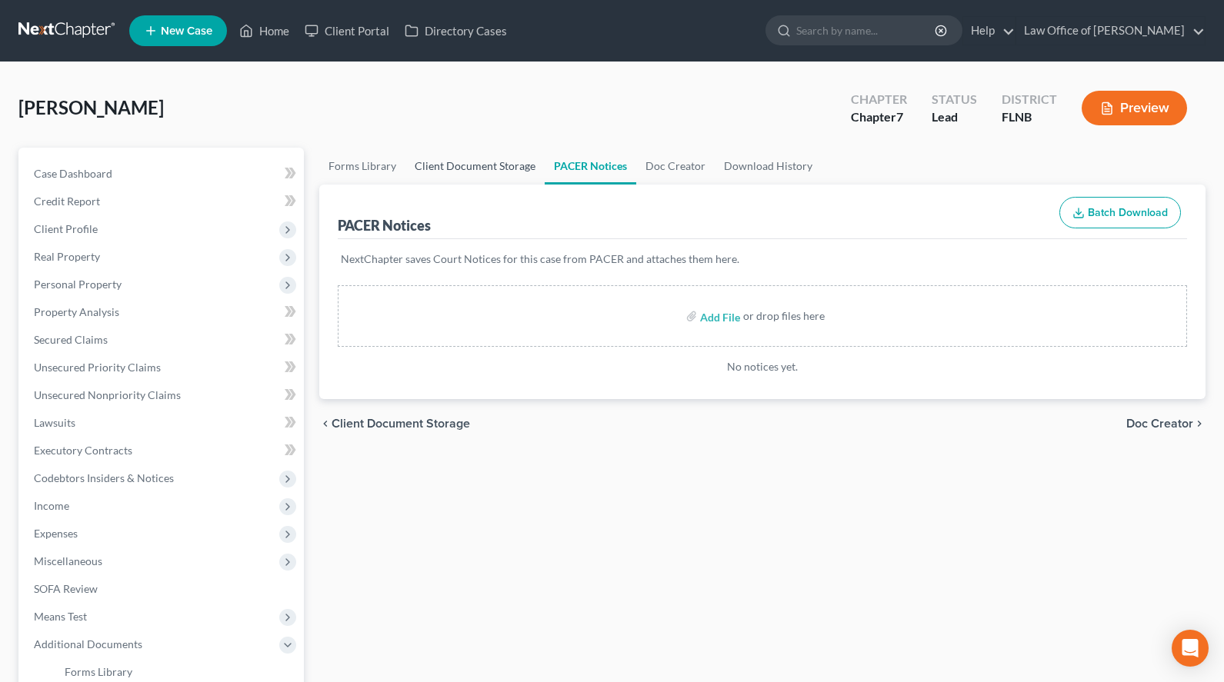
click at [450, 162] on link "Client Document Storage" at bounding box center [474, 166] width 139 height 37
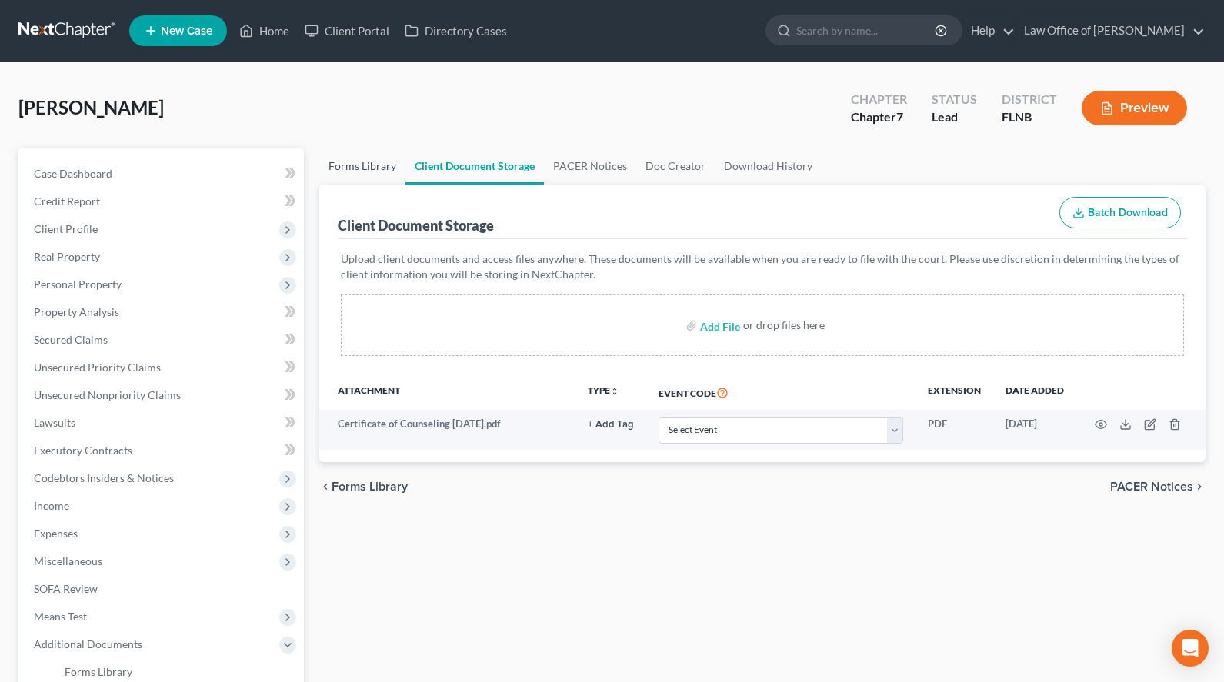
click at [373, 161] on link "Forms Library" at bounding box center [362, 166] width 86 height 37
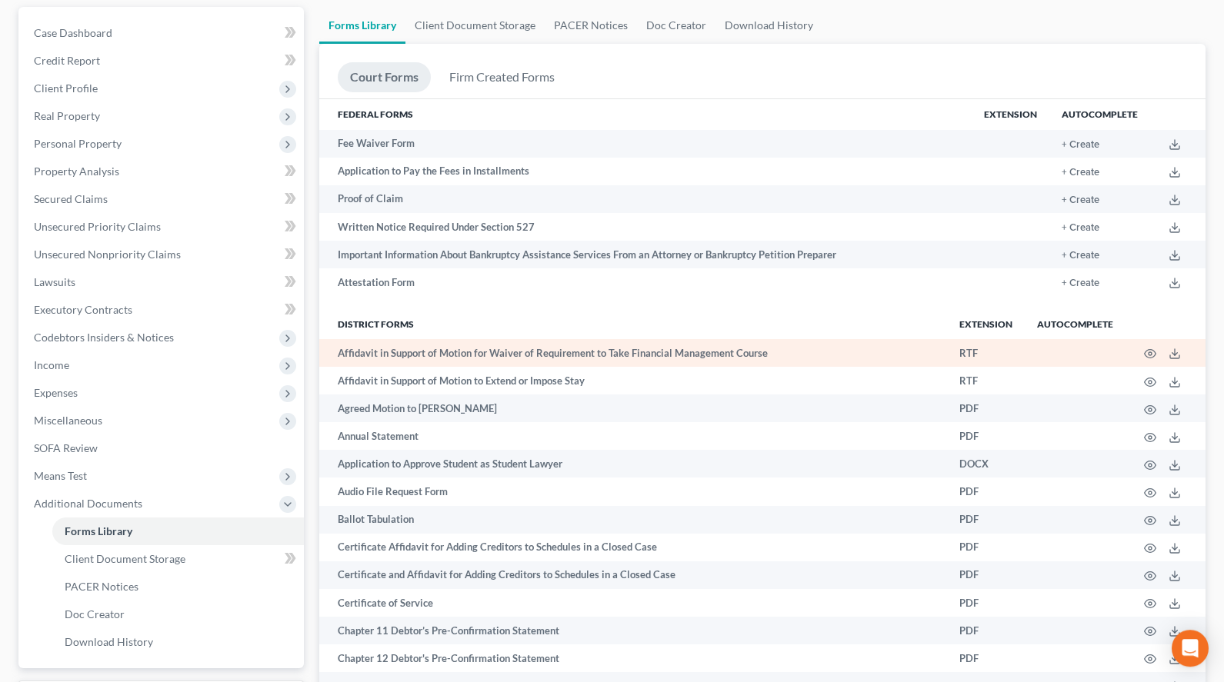
scroll to position [135, 0]
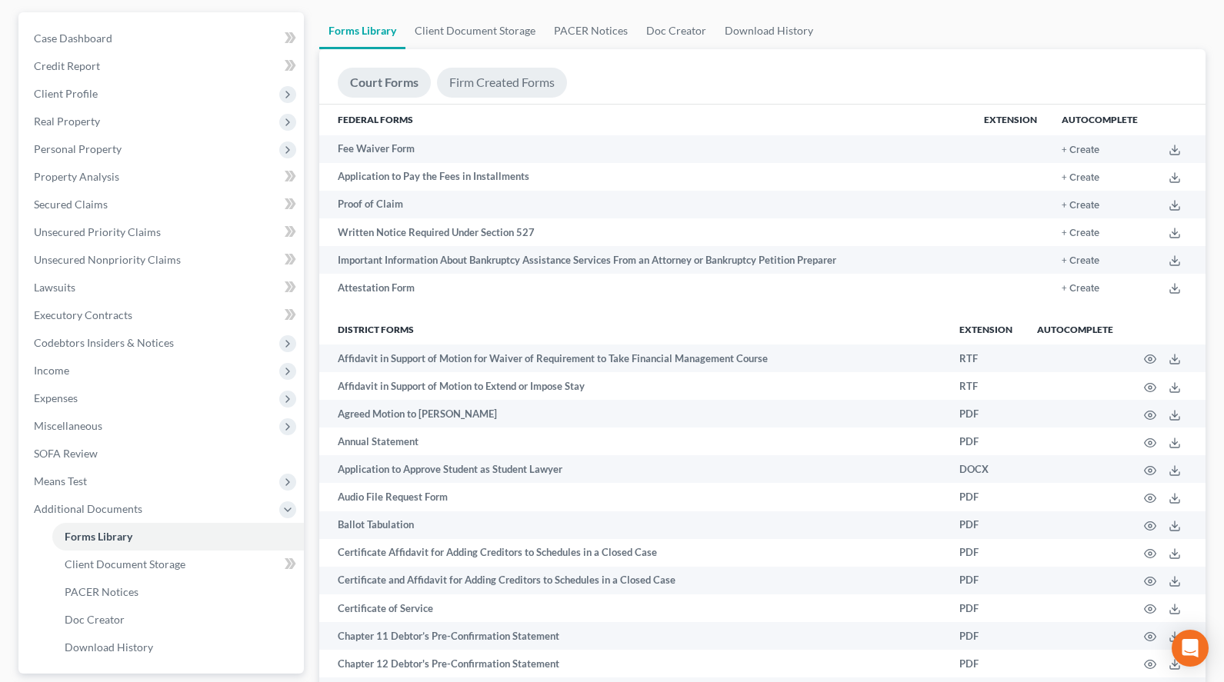
click at [489, 75] on link "Firm Created Forms" at bounding box center [502, 83] width 130 height 30
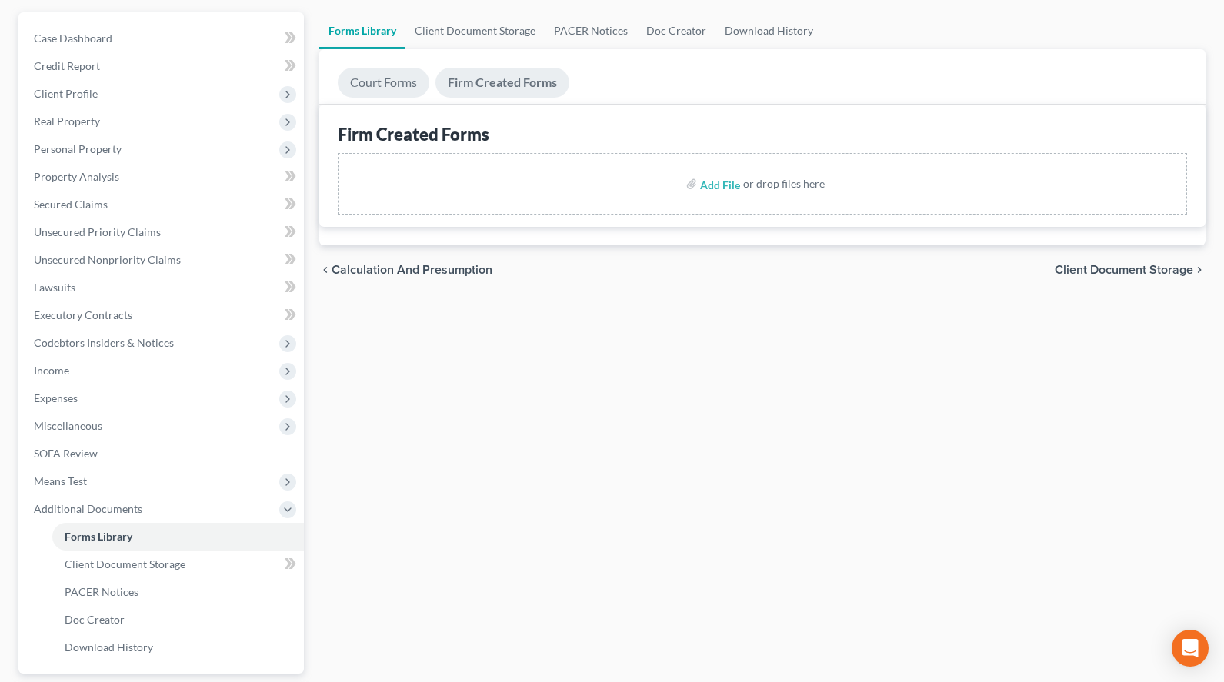
click at [365, 88] on link "Court Forms" at bounding box center [384, 83] width 92 height 30
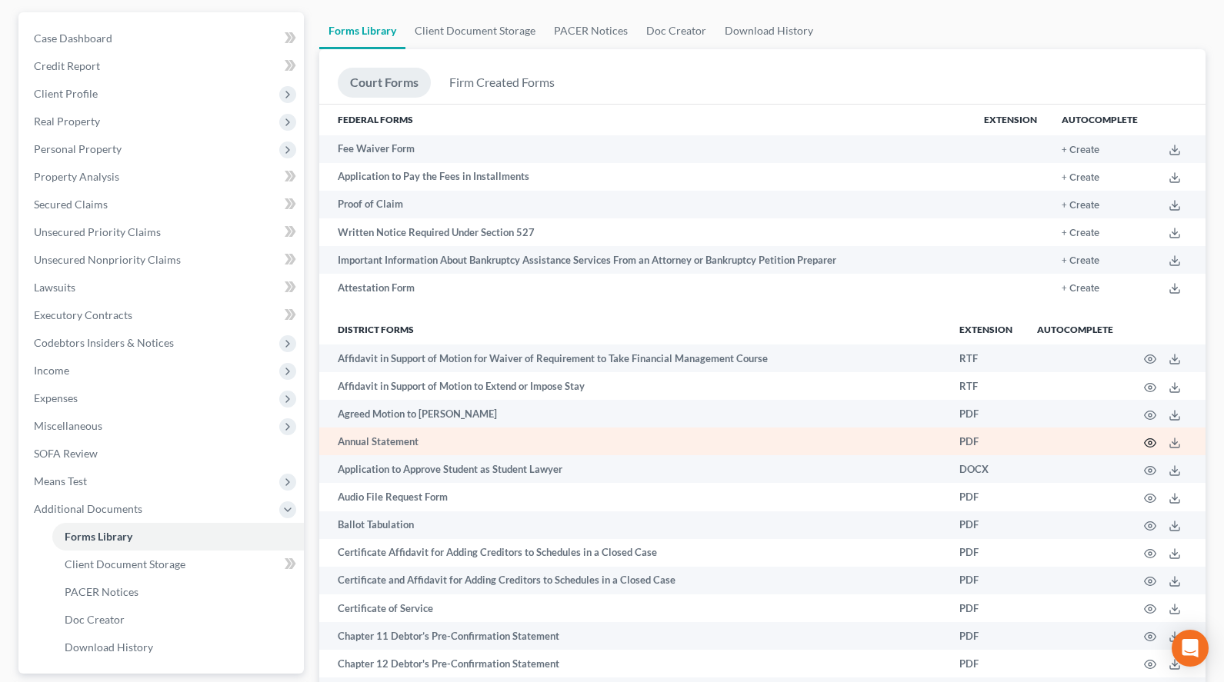
click at [1150, 445] on icon "button" at bounding box center [1150, 443] width 12 height 12
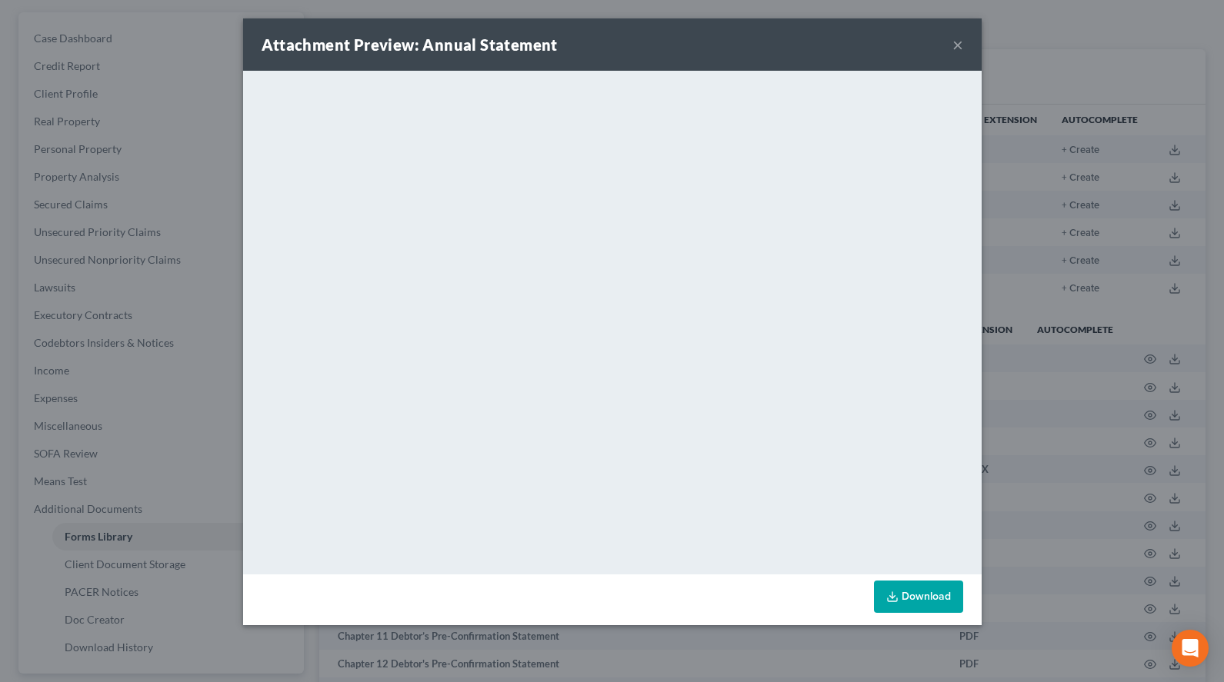
click at [955, 49] on button "×" at bounding box center [957, 44] width 11 height 18
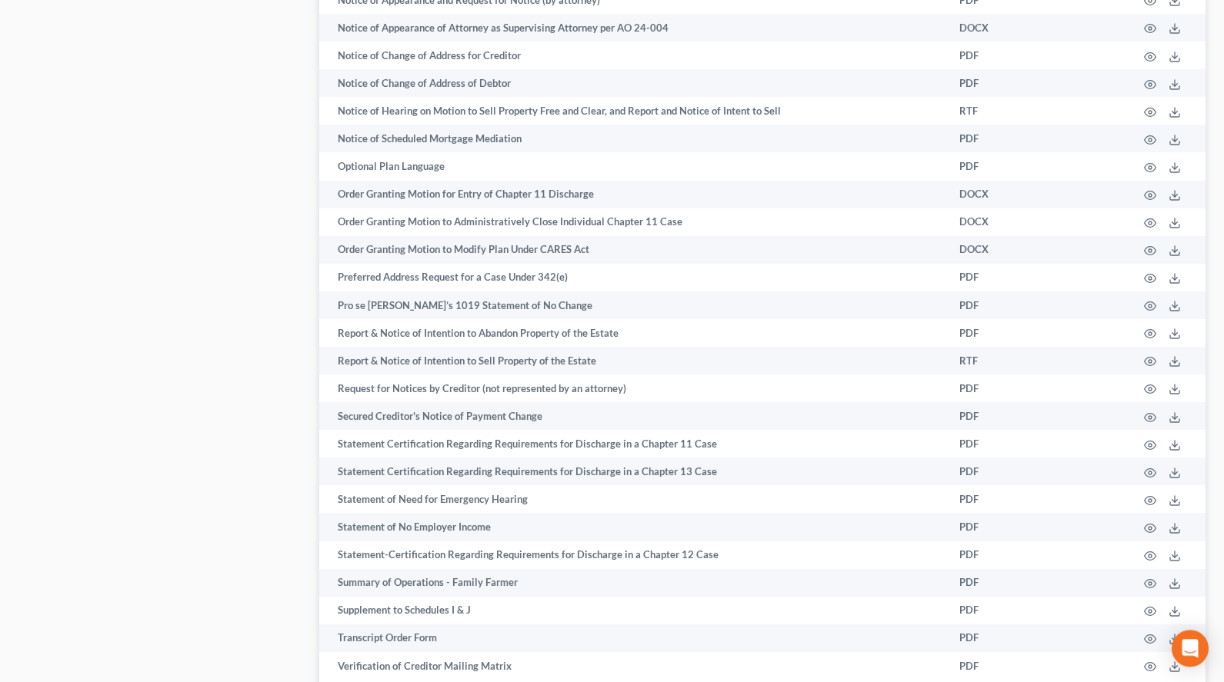
scroll to position [1783, 0]
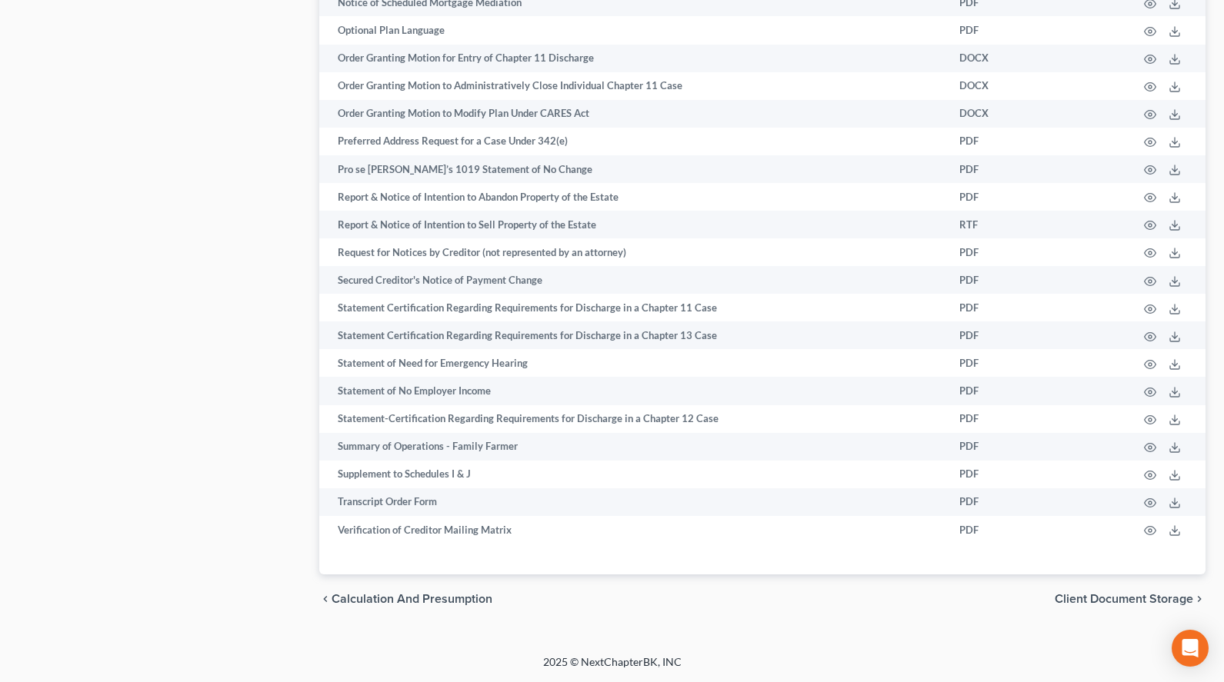
click at [1096, 593] on span "Client Document Storage" at bounding box center [1124, 599] width 138 height 12
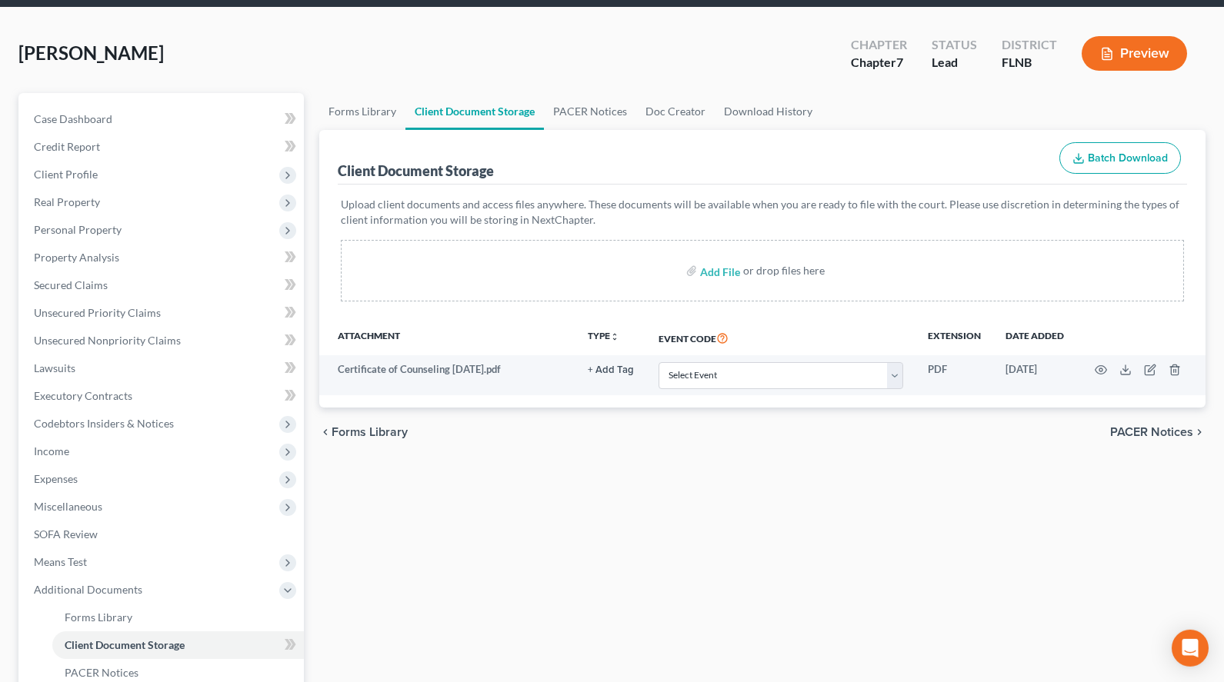
scroll to position [37, 0]
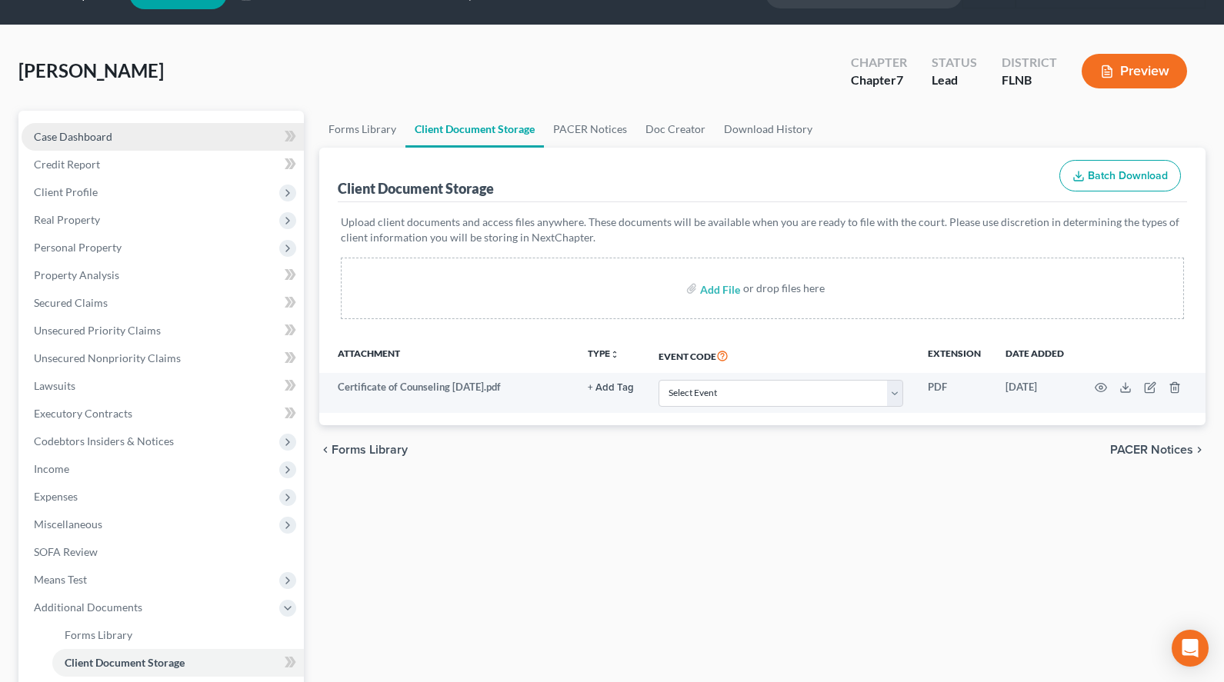
click at [84, 141] on span "Case Dashboard" at bounding box center [73, 136] width 78 height 13
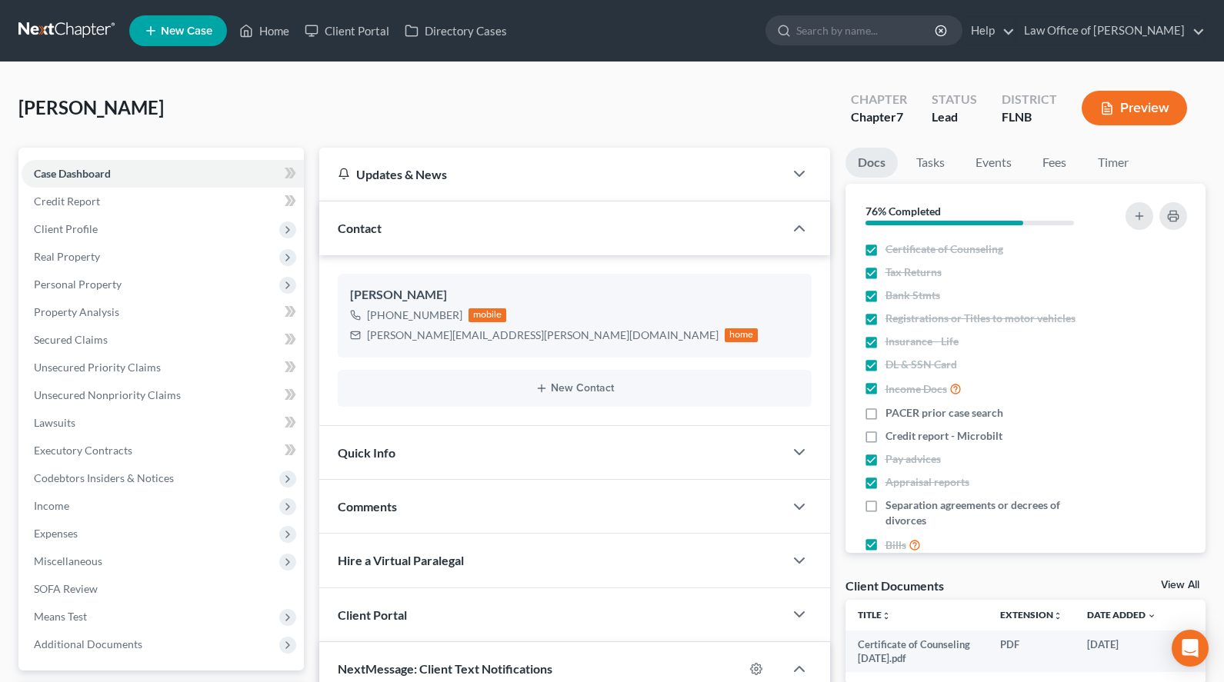
scroll to position [235, 0]
click at [169, 240] on span "Client Profile" at bounding box center [163, 229] width 282 height 28
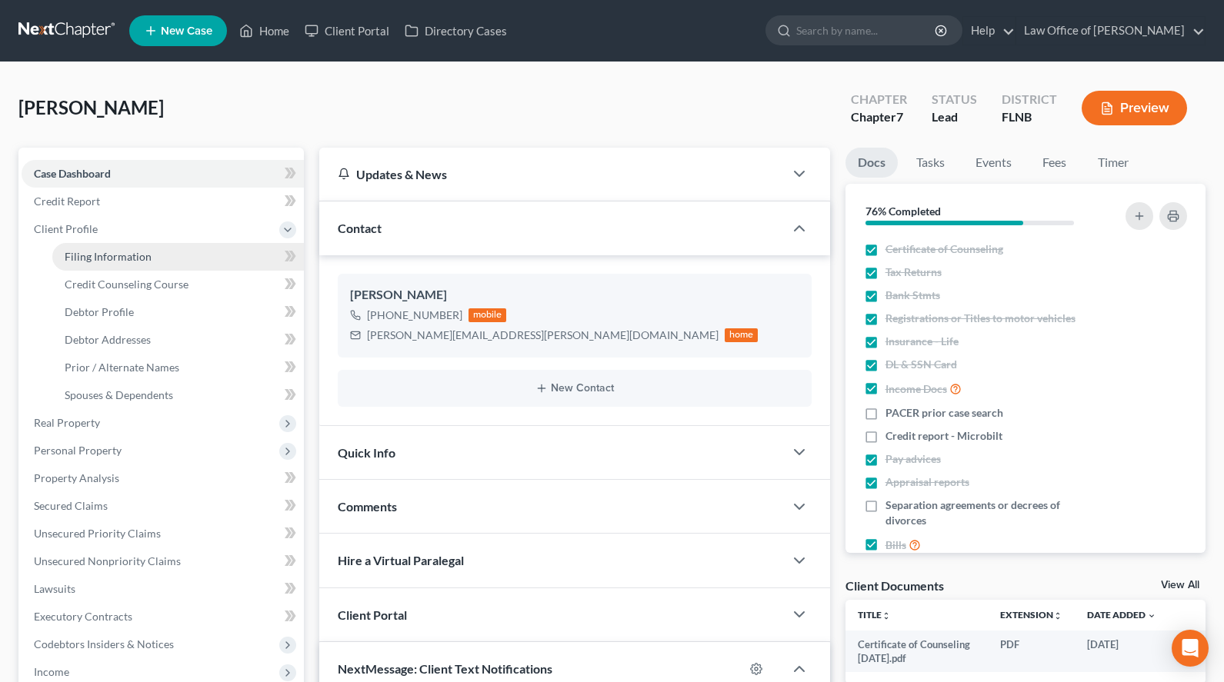
click at [169, 265] on link "Filing Information" at bounding box center [178, 257] width 252 height 28
select select "1"
select select "0"
select select "9"
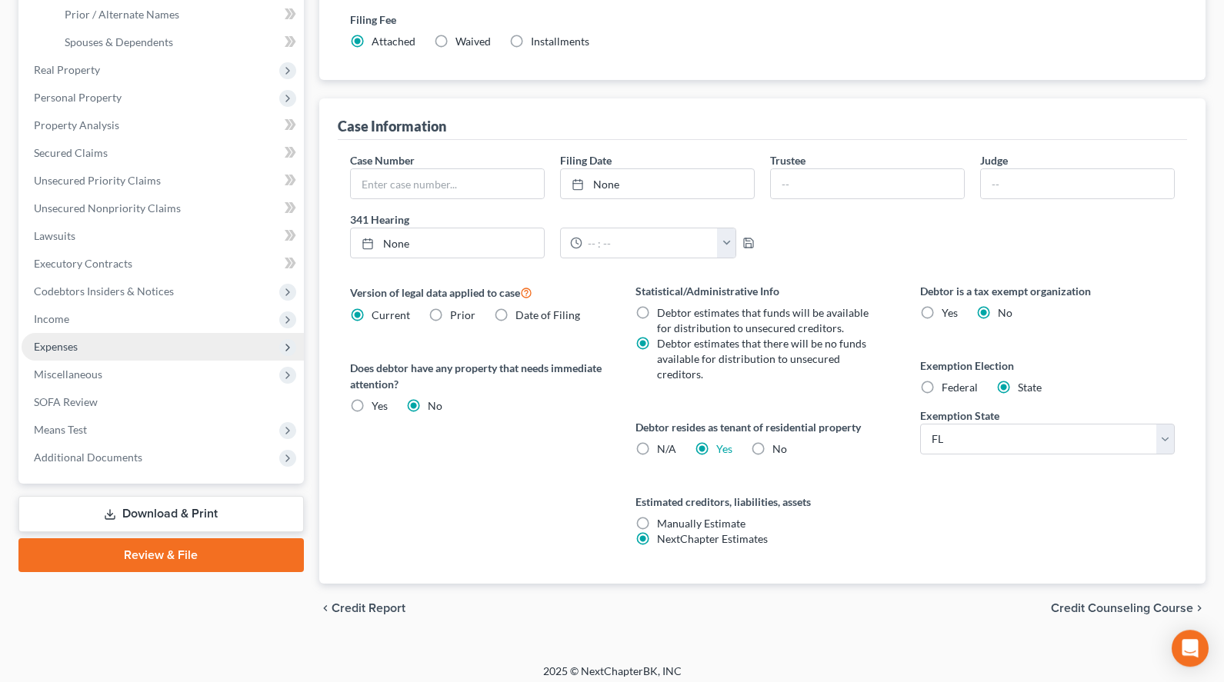
scroll to position [362, 0]
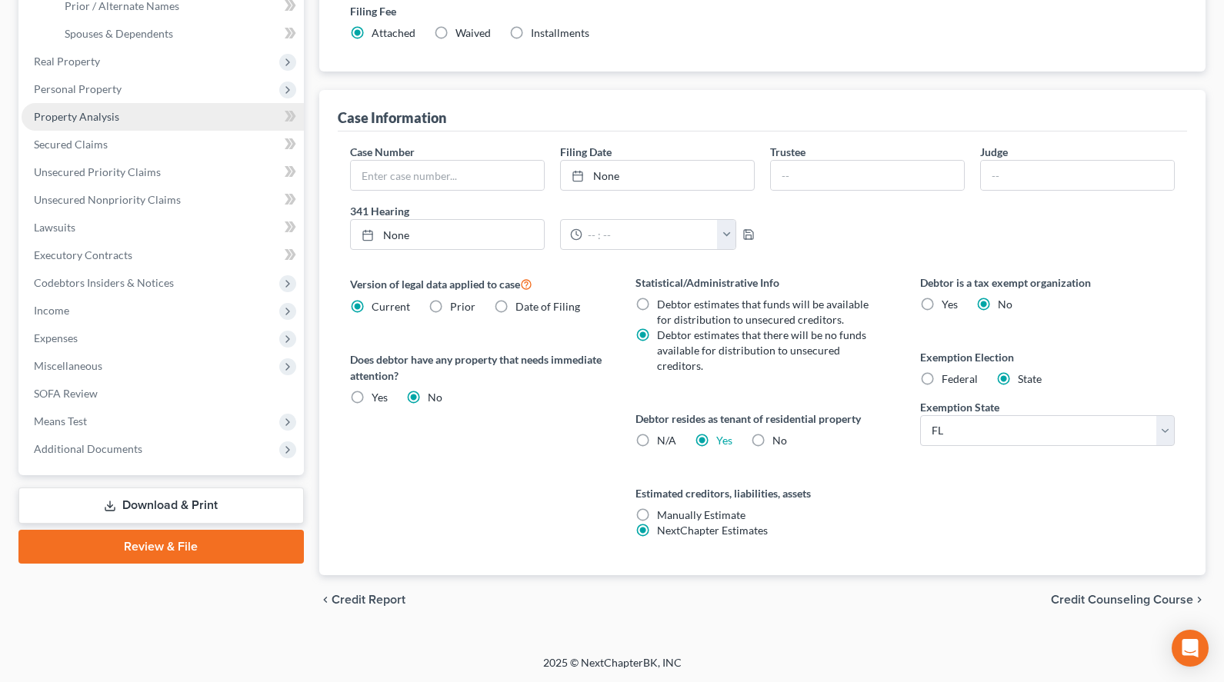
click at [220, 115] on link "Property Analysis" at bounding box center [163, 117] width 282 height 28
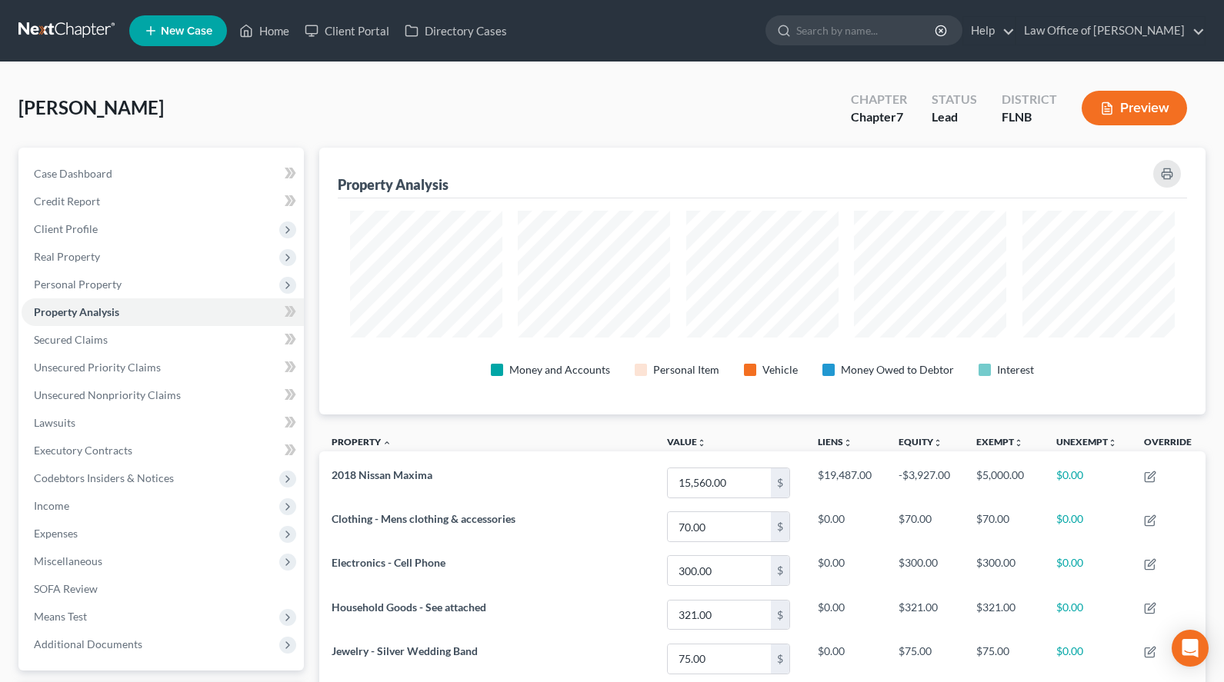
click at [30, 32] on link at bounding box center [67, 31] width 98 height 28
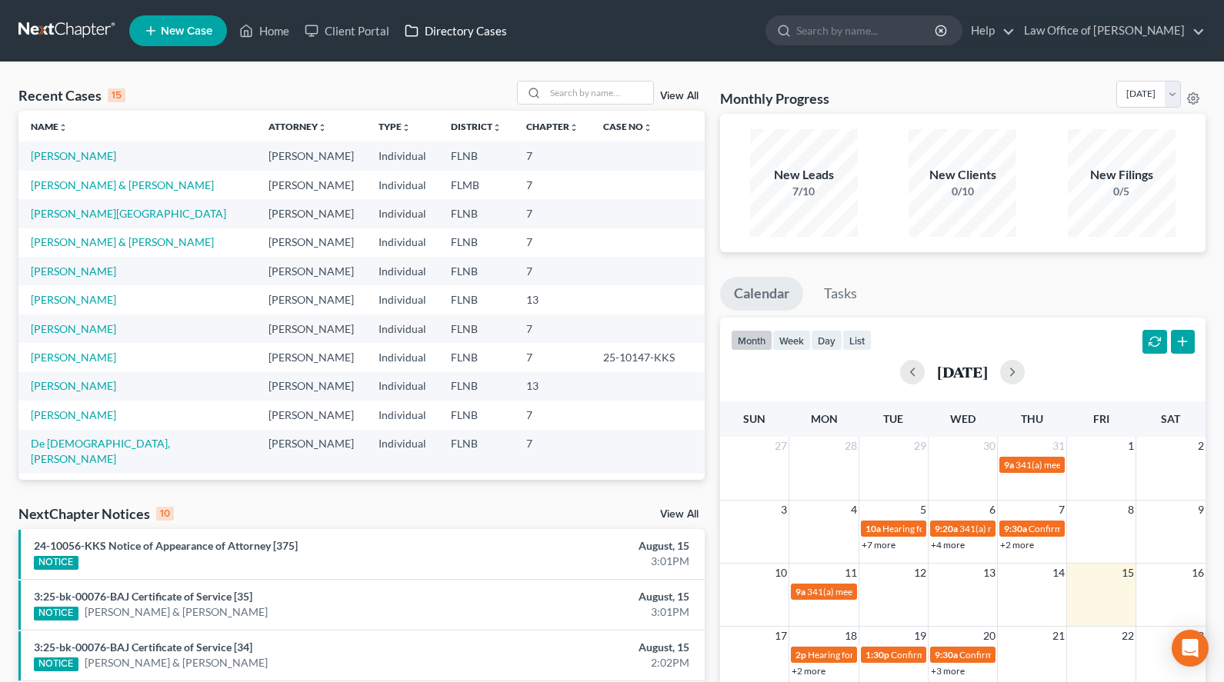
click at [436, 40] on link "Directory Cases" at bounding box center [456, 31] width 118 height 28
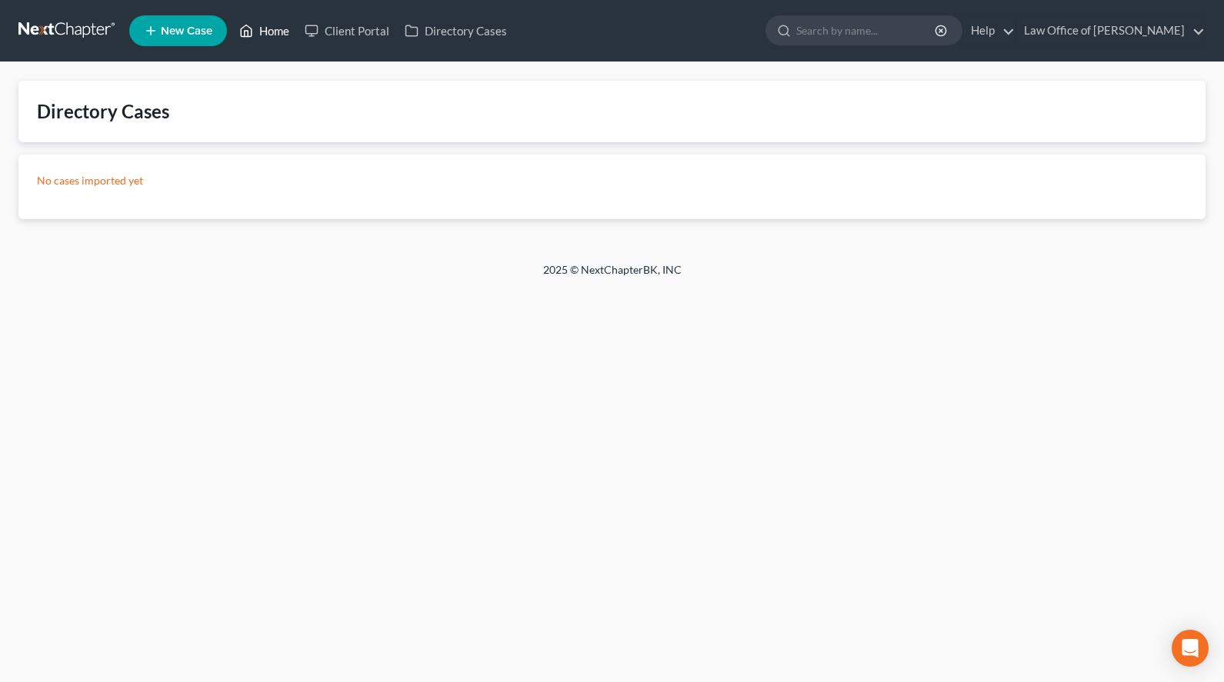
click at [277, 41] on link "Home" at bounding box center [264, 31] width 65 height 28
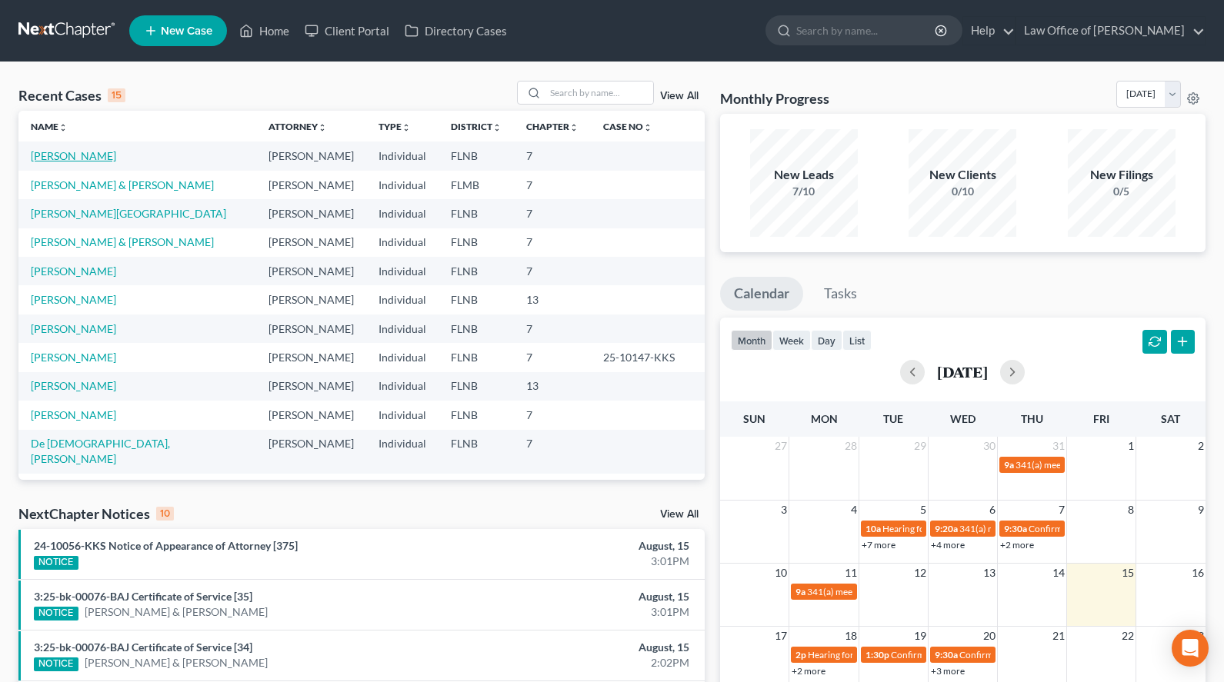
click at [69, 161] on link "[PERSON_NAME]" at bounding box center [73, 155] width 85 height 13
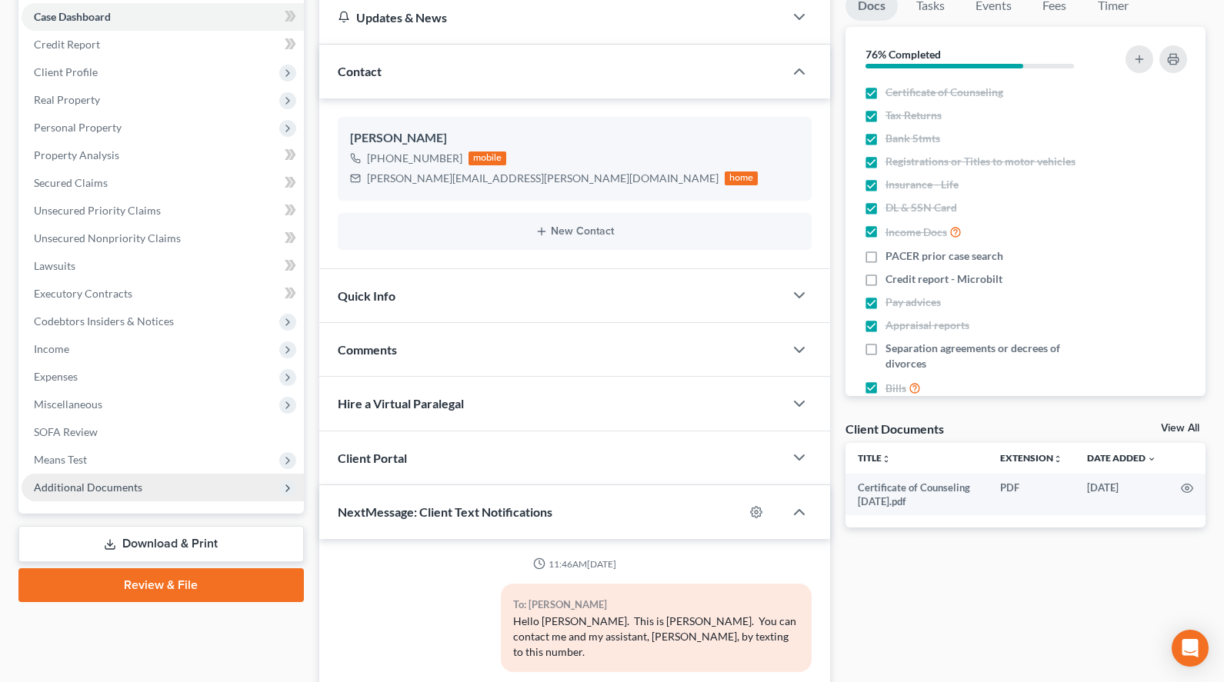
scroll to position [235, 0]
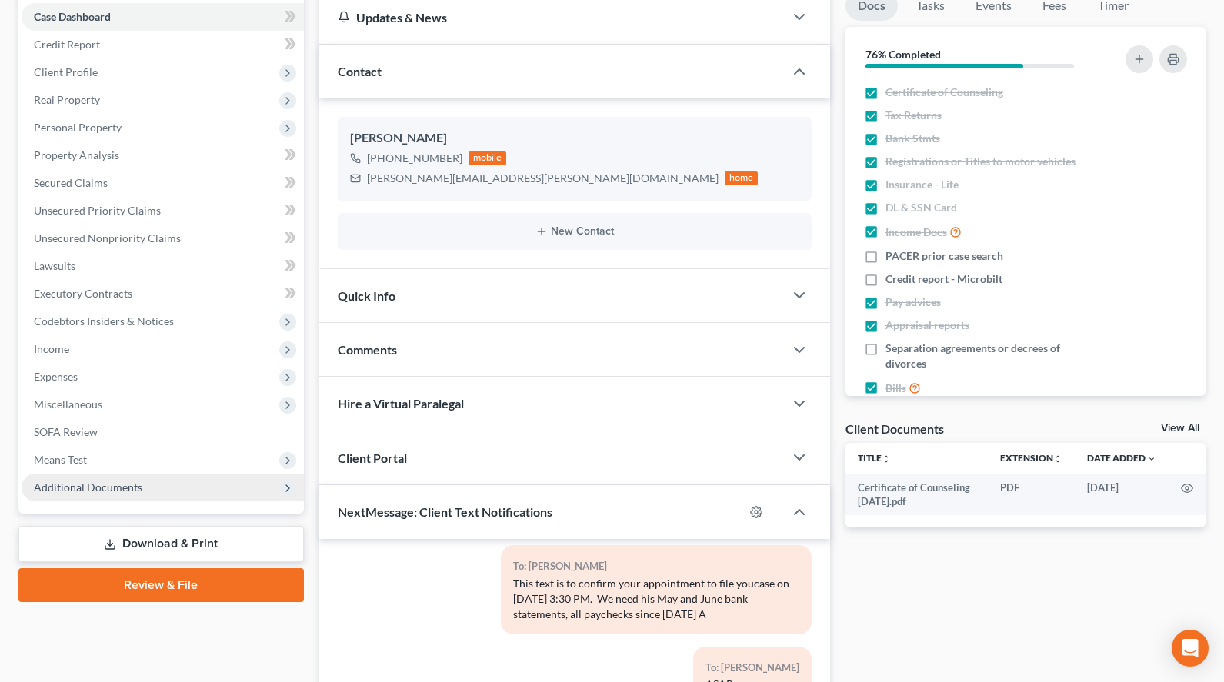
click at [223, 485] on span "Additional Documents" at bounding box center [163, 488] width 282 height 28
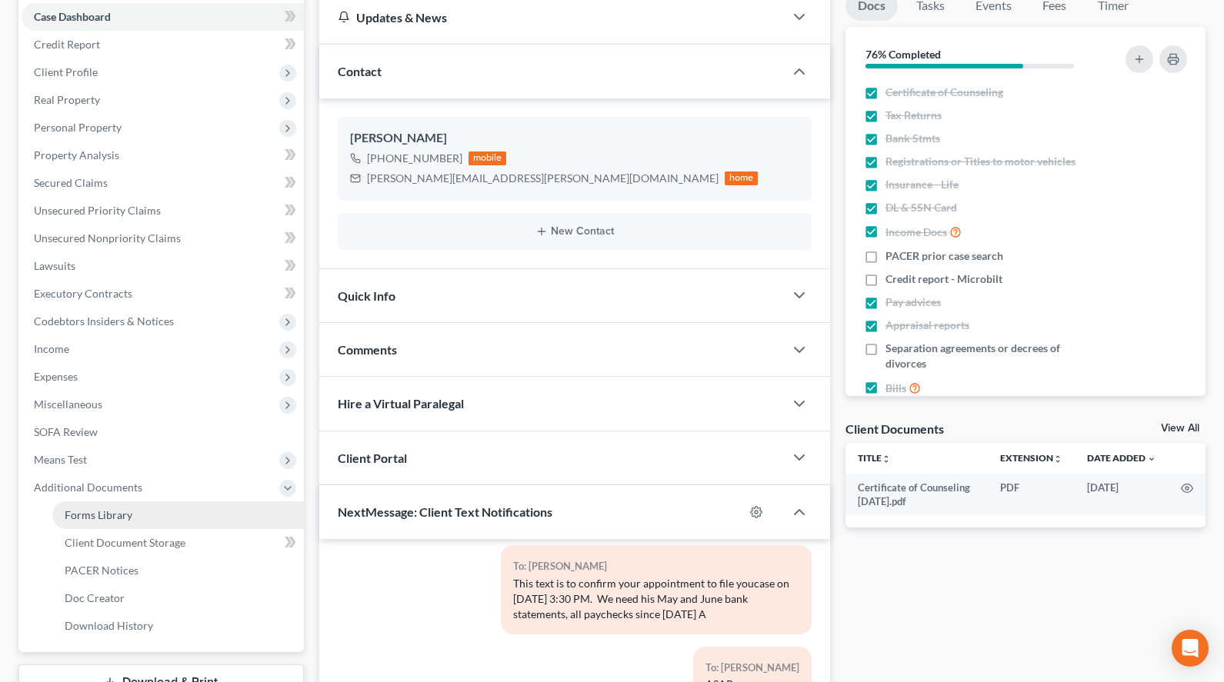
click at [215, 508] on link "Forms Library" at bounding box center [178, 516] width 252 height 28
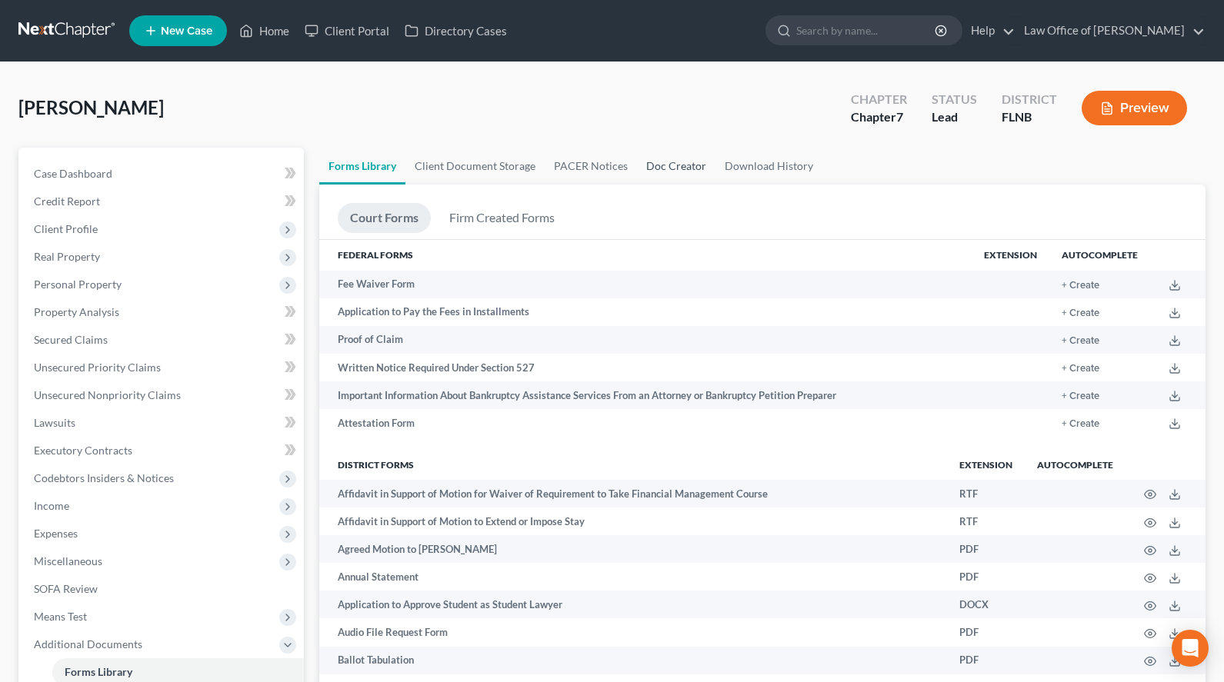
click at [682, 174] on link "Doc Creator" at bounding box center [676, 166] width 78 height 37
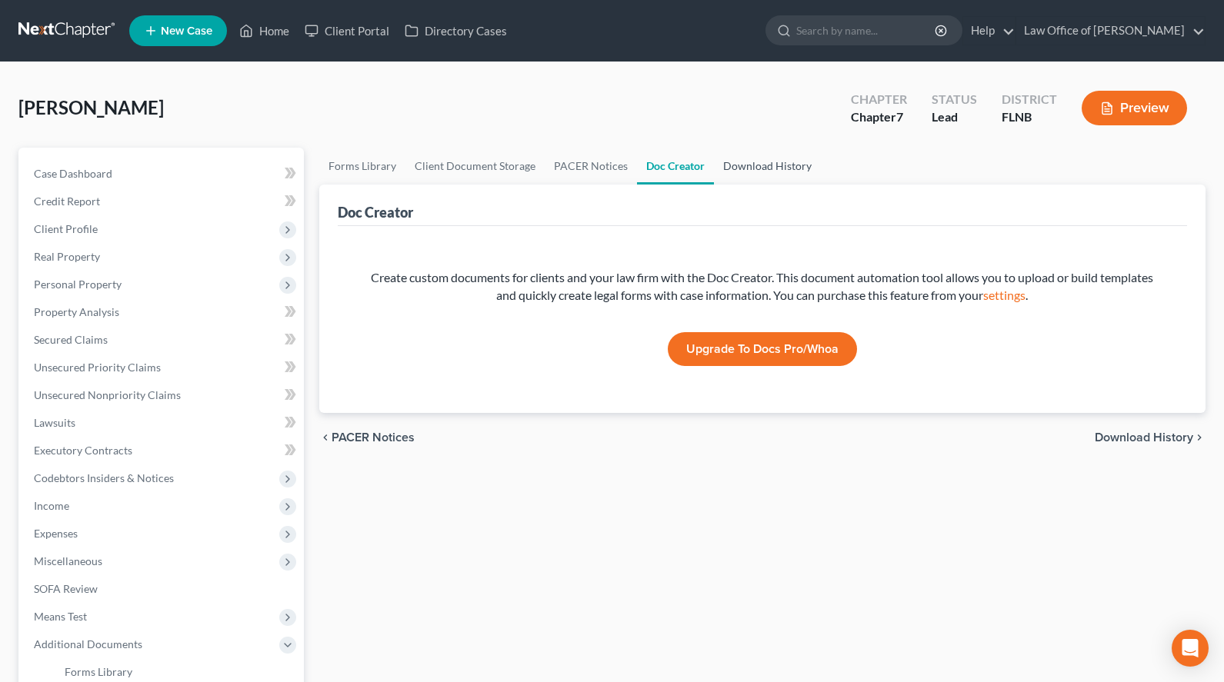
click at [728, 165] on link "Download History" at bounding box center [767, 166] width 107 height 37
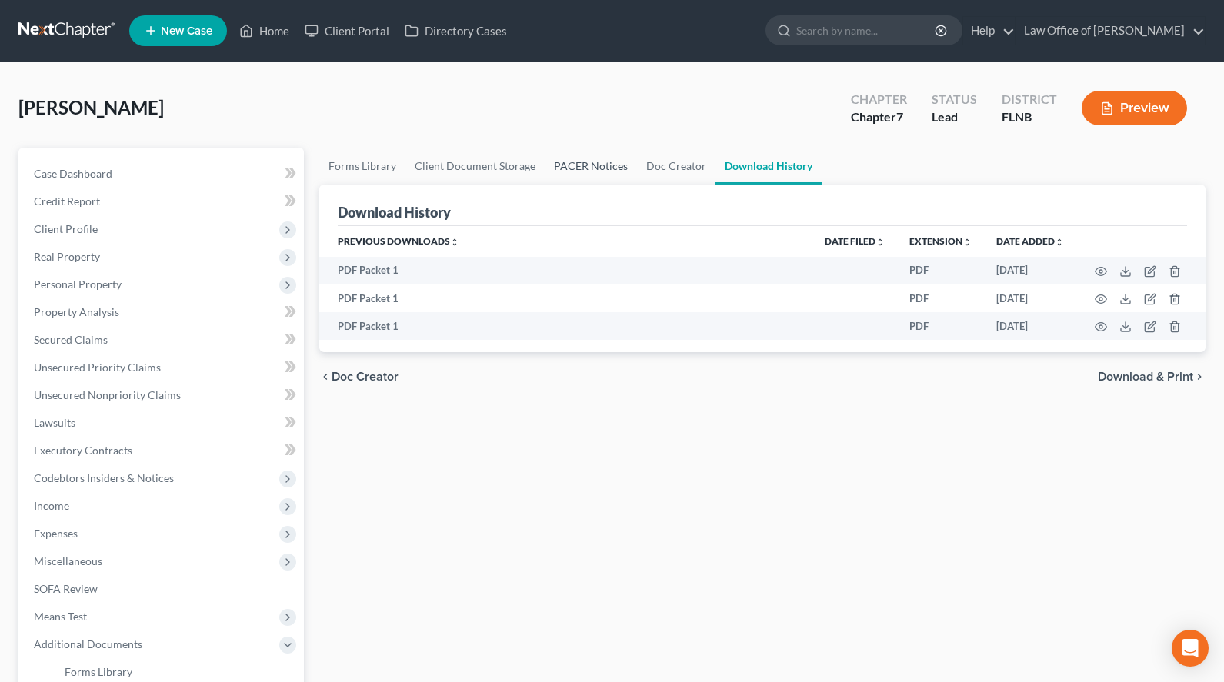
click at [600, 181] on link "PACER Notices" at bounding box center [591, 166] width 92 height 37
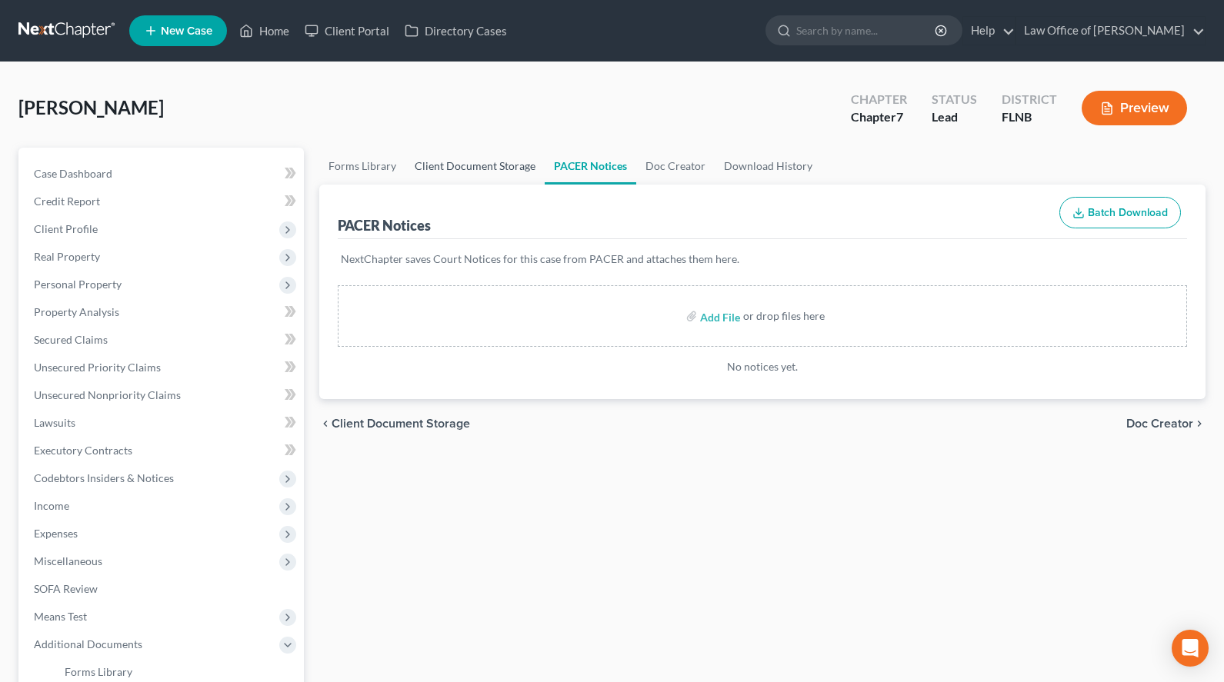
click at [455, 154] on link "Client Document Storage" at bounding box center [474, 166] width 139 height 37
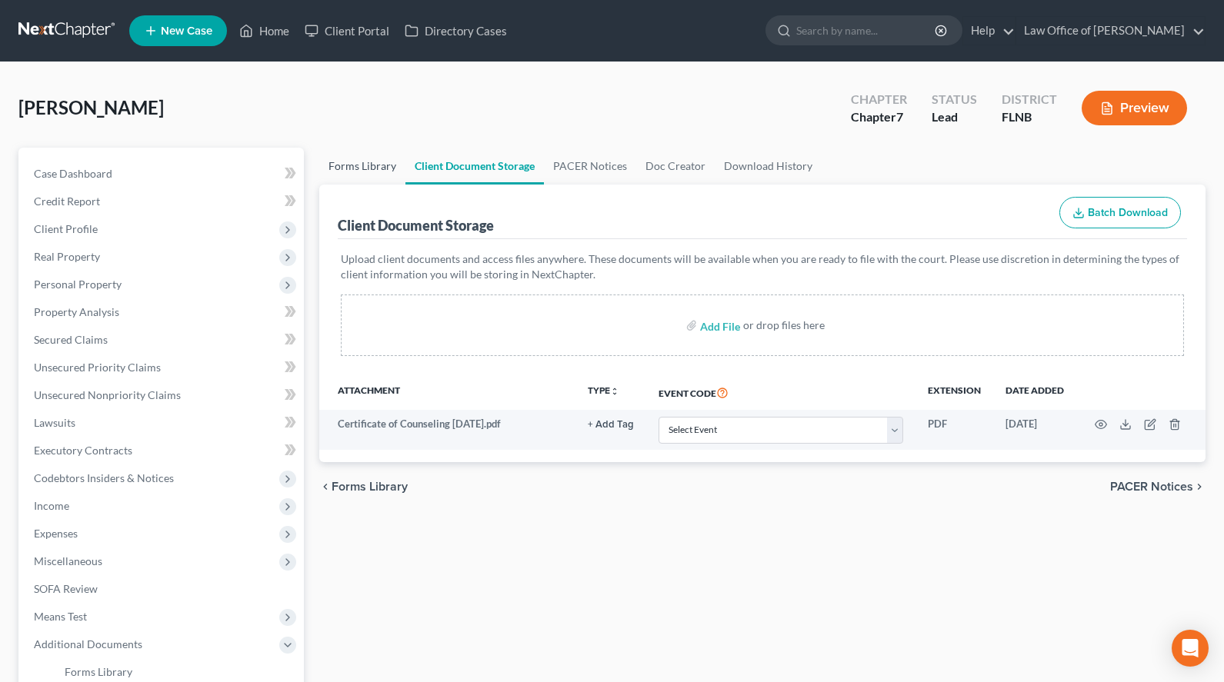
click at [368, 164] on link "Forms Library" at bounding box center [362, 166] width 86 height 37
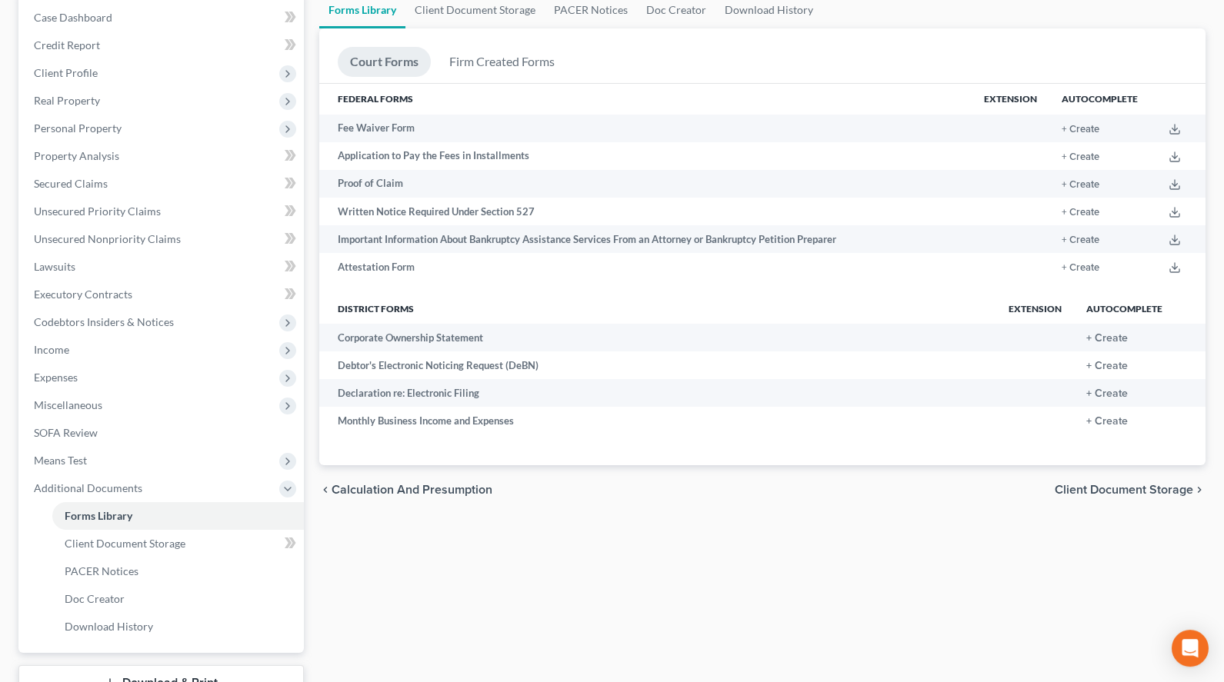
scroll to position [157, 0]
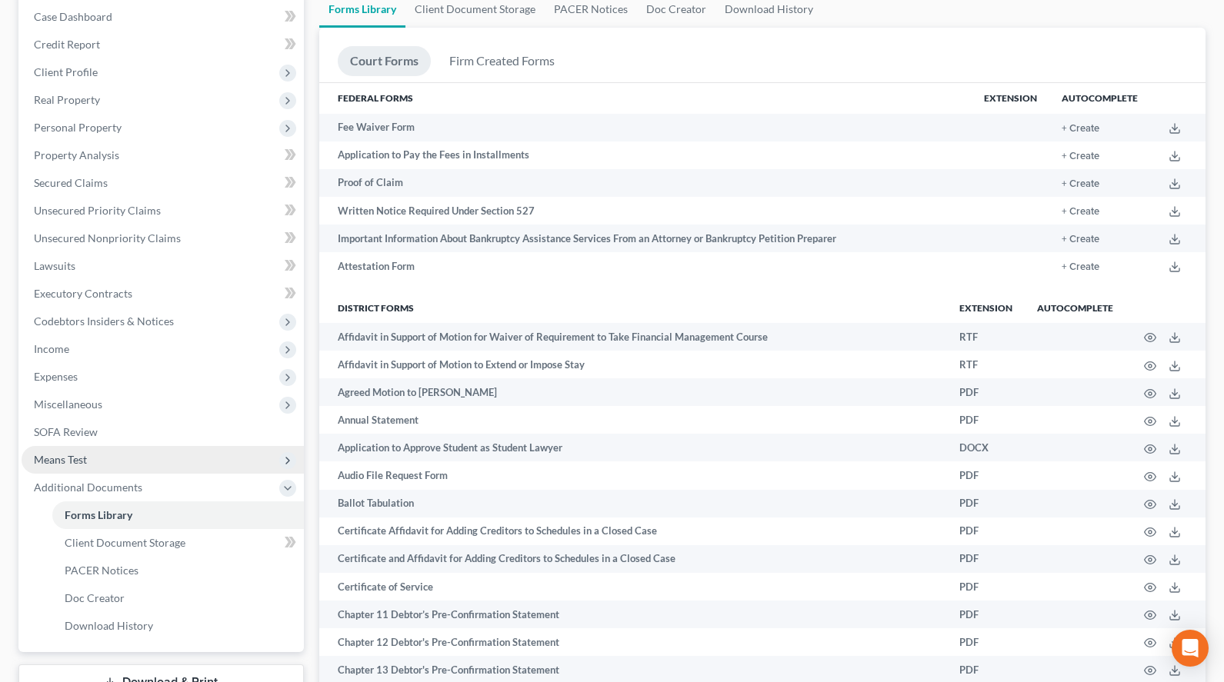
click at [232, 458] on span "Means Test" at bounding box center [163, 460] width 282 height 28
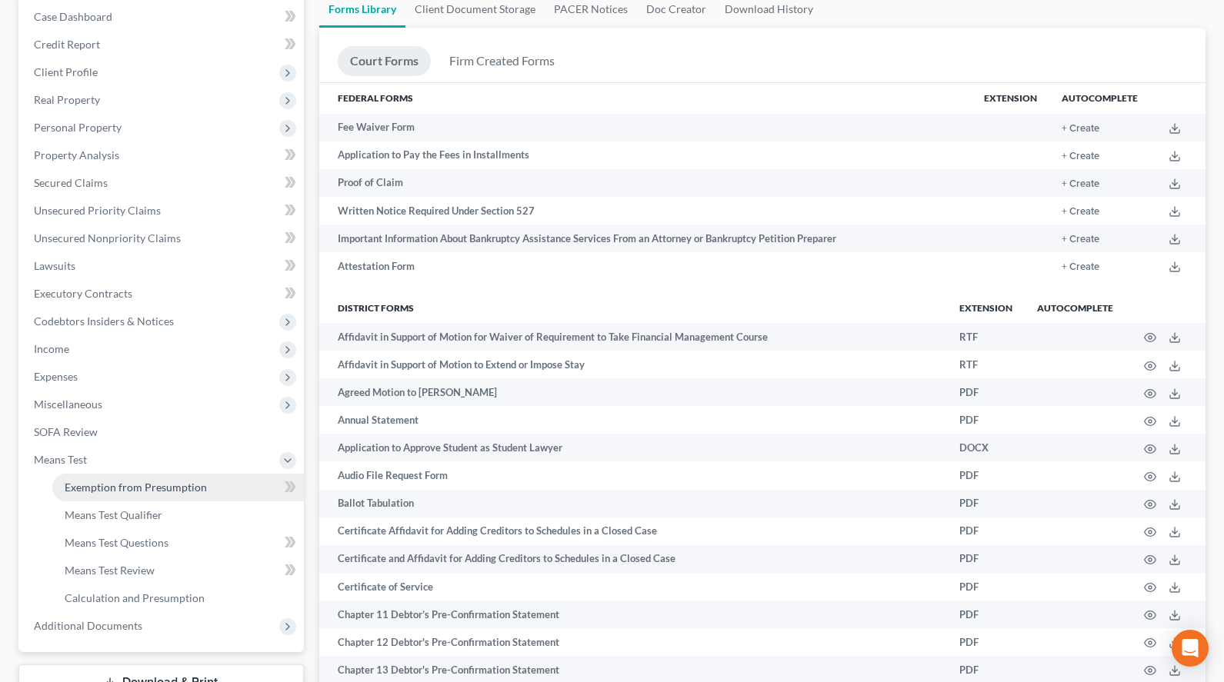
click at [221, 484] on link "Exemption from Presumption" at bounding box center [178, 488] width 252 height 28
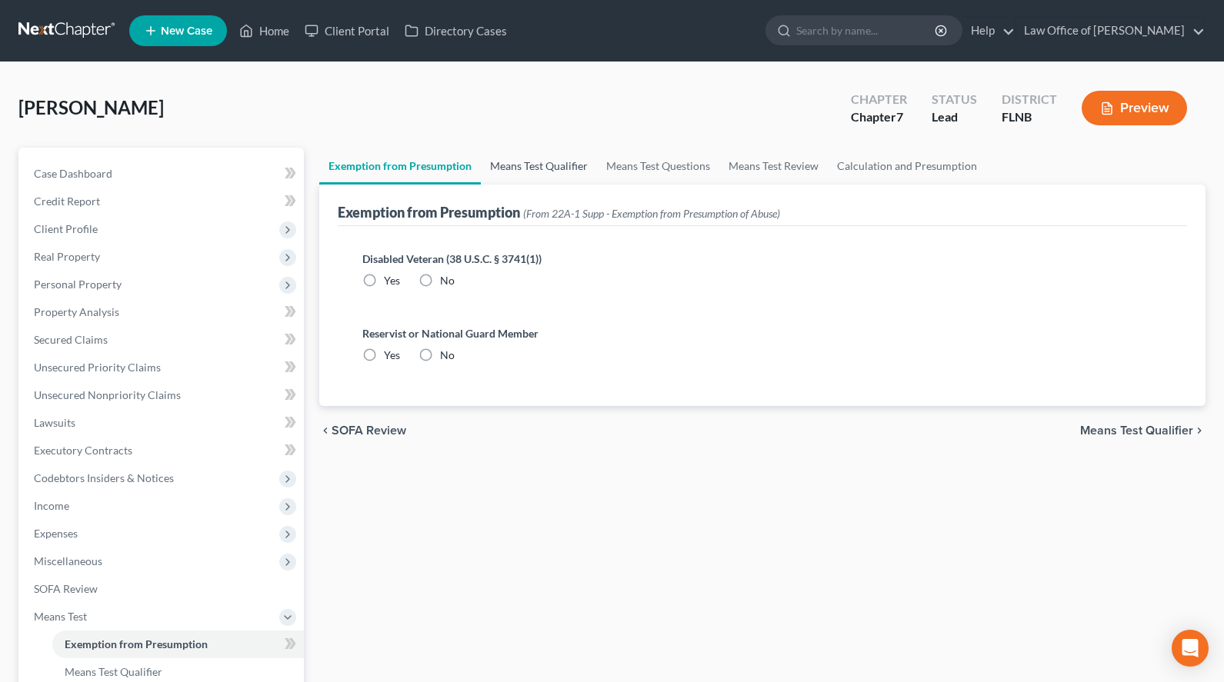
click at [545, 152] on link "Means Test Qualifier" at bounding box center [539, 166] width 116 height 37
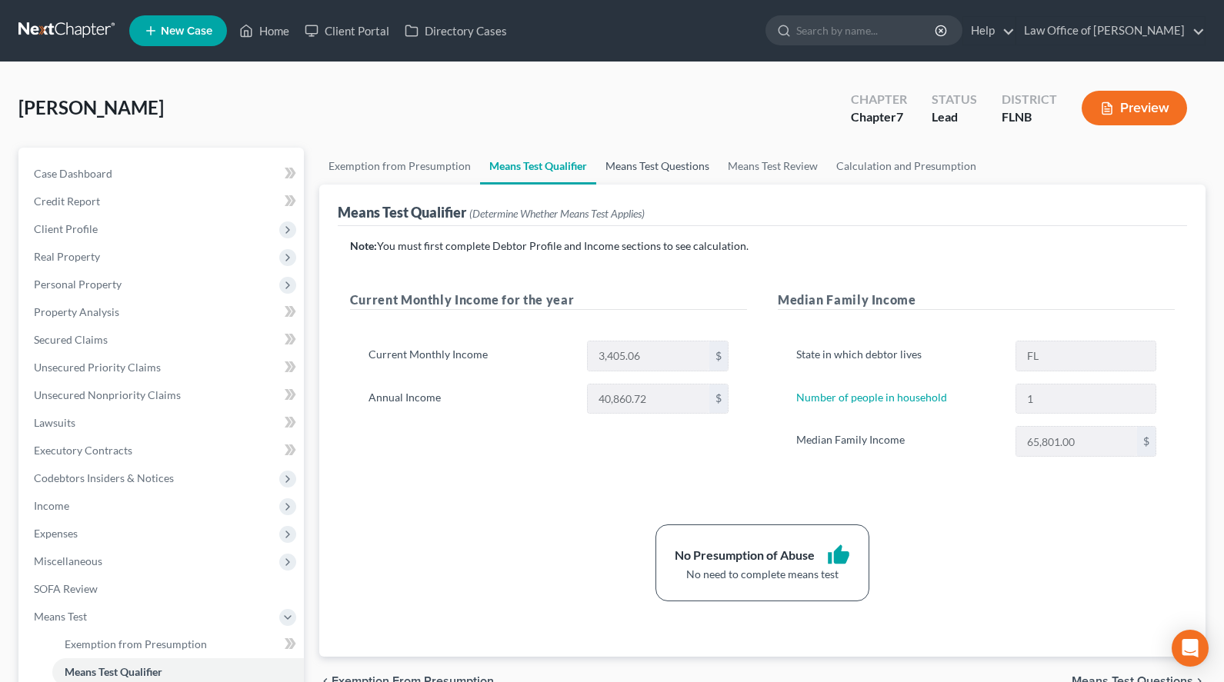
click at [656, 167] on link "Means Test Questions" at bounding box center [657, 166] width 122 height 37
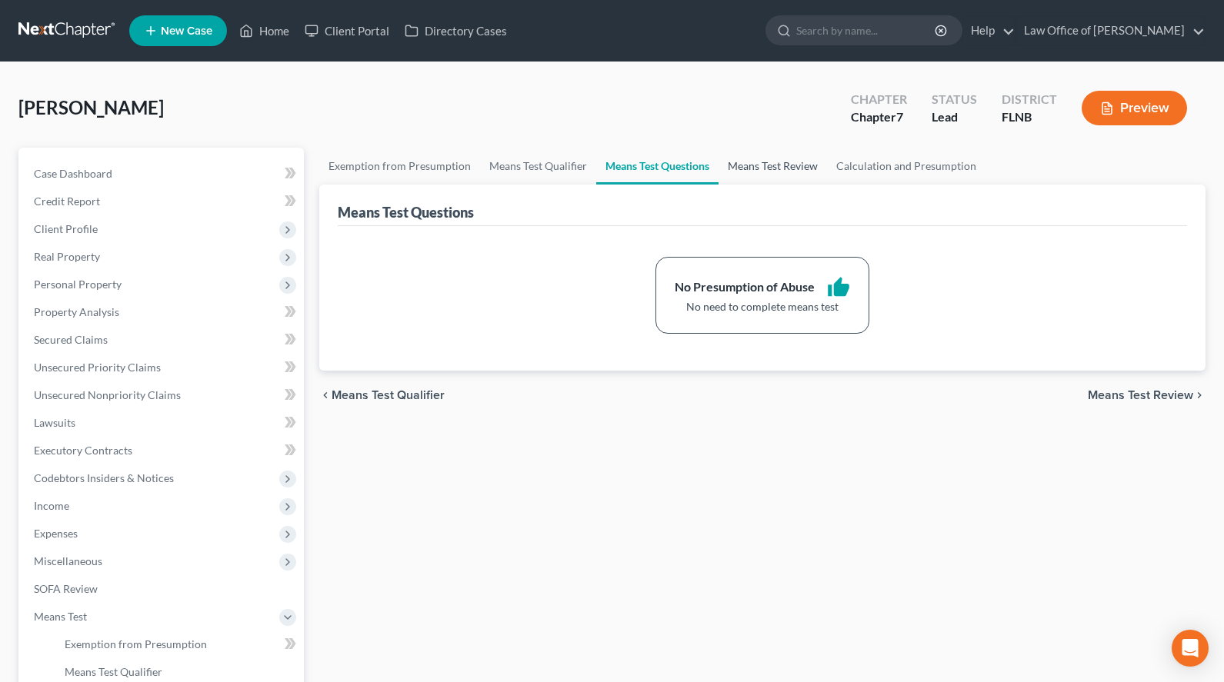
click at [783, 175] on link "Means Test Review" at bounding box center [772, 166] width 108 height 37
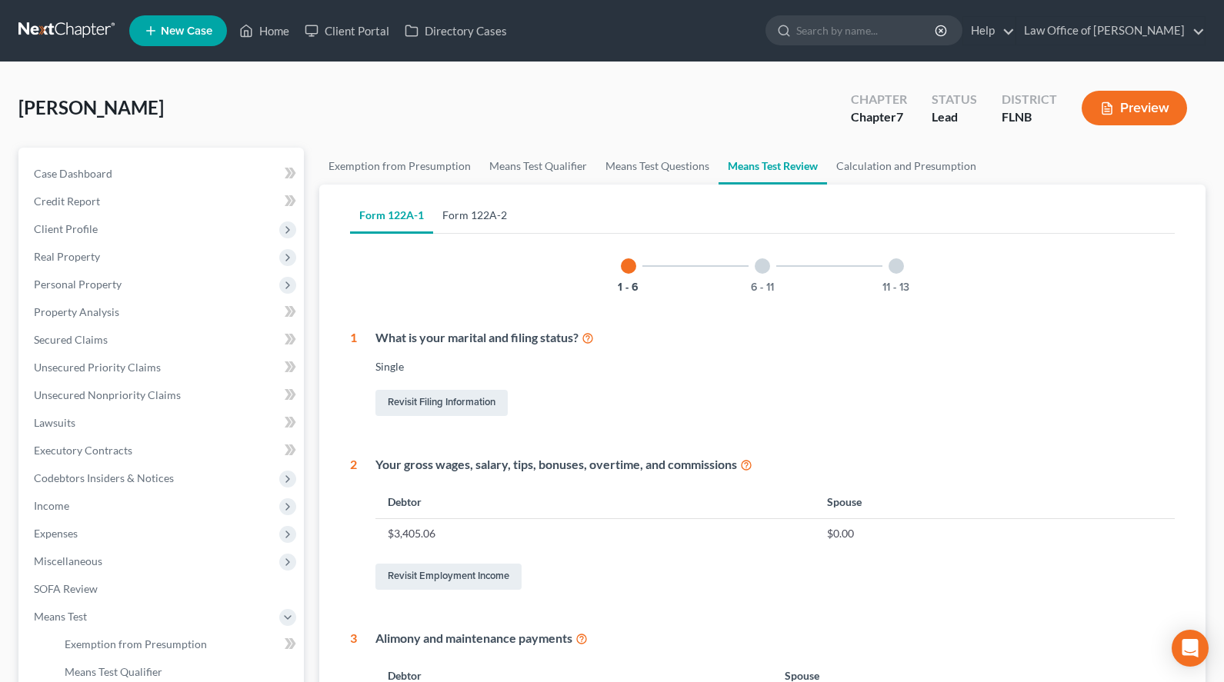
click at [488, 218] on link "Form 122A-2" at bounding box center [474, 215] width 83 height 37
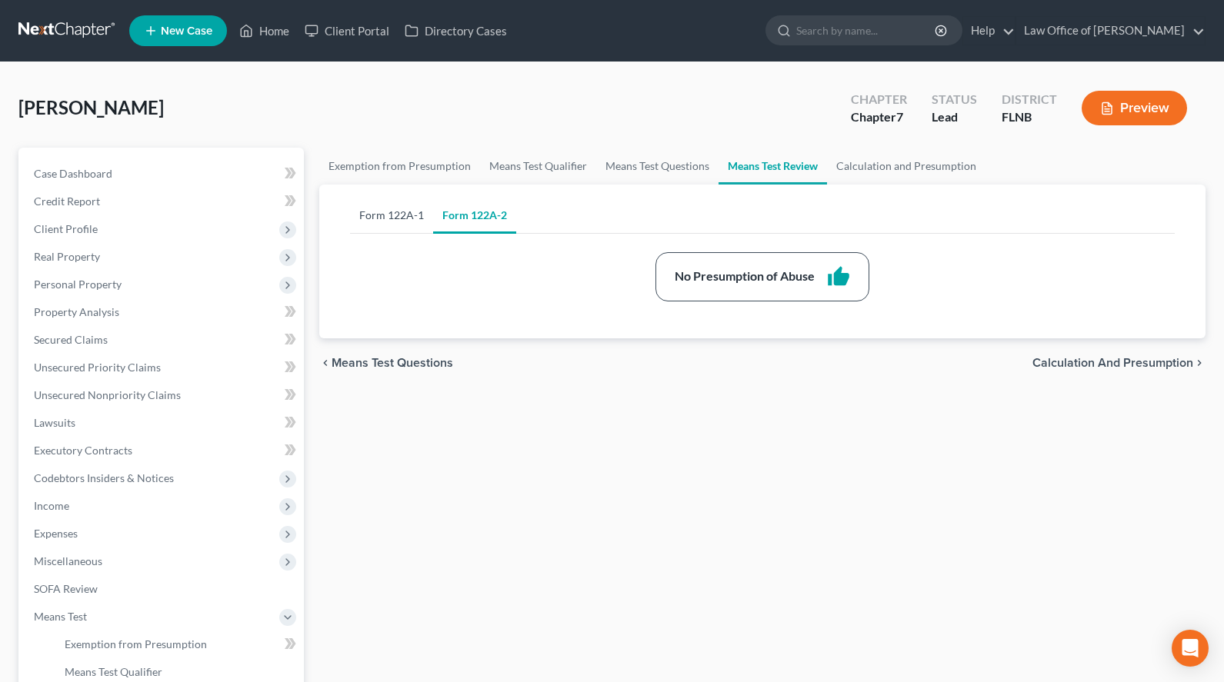
click at [395, 212] on link "Form 122A-1" at bounding box center [391, 215] width 83 height 37
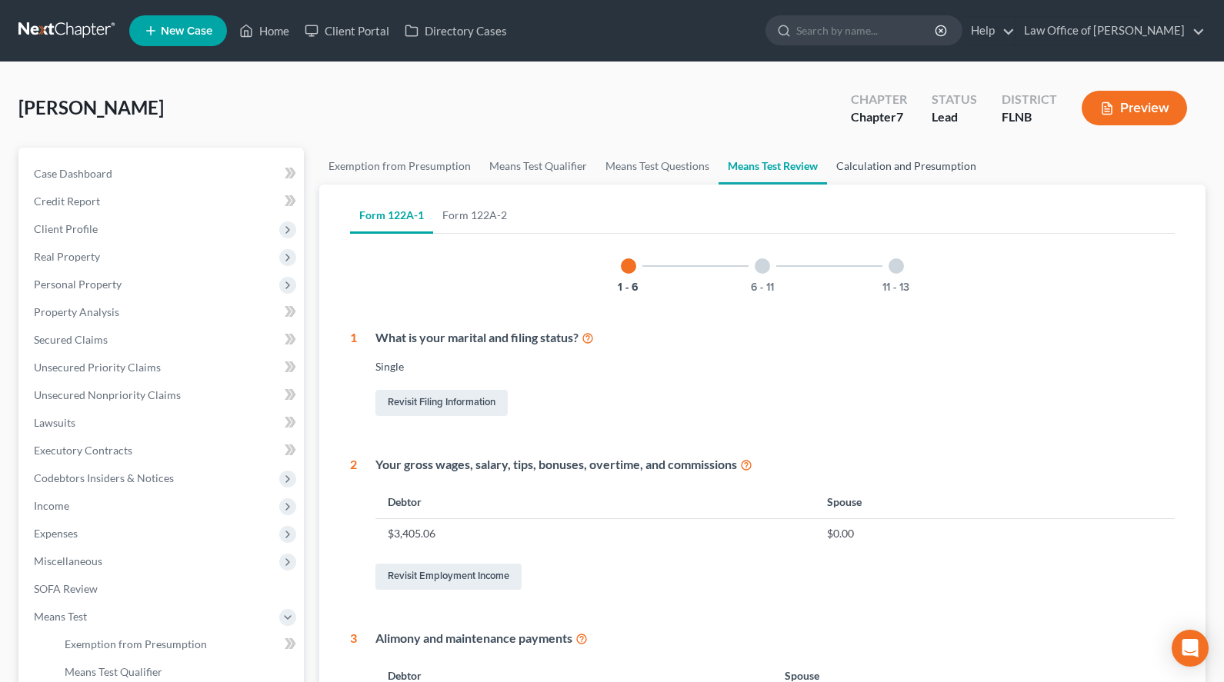
click at [924, 169] on link "Calculation and Presumption" at bounding box center [906, 166] width 158 height 37
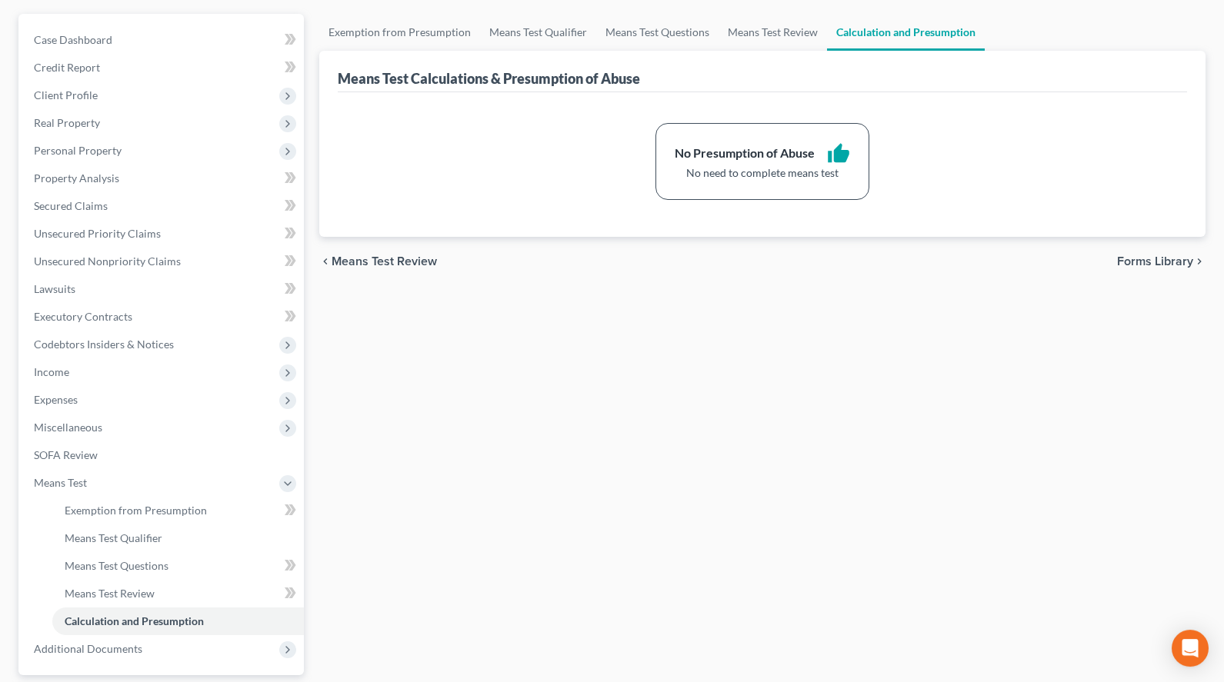
scroll to position [235, 0]
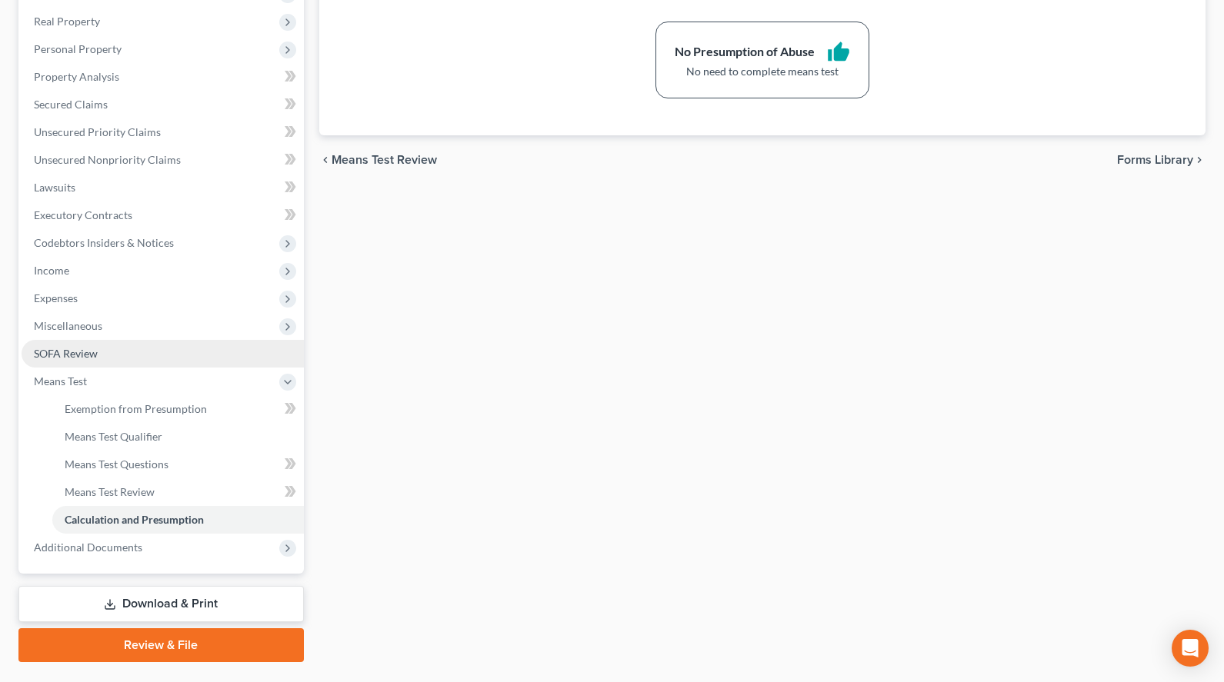
click at [239, 355] on link "SOFA Review" at bounding box center [163, 354] width 282 height 28
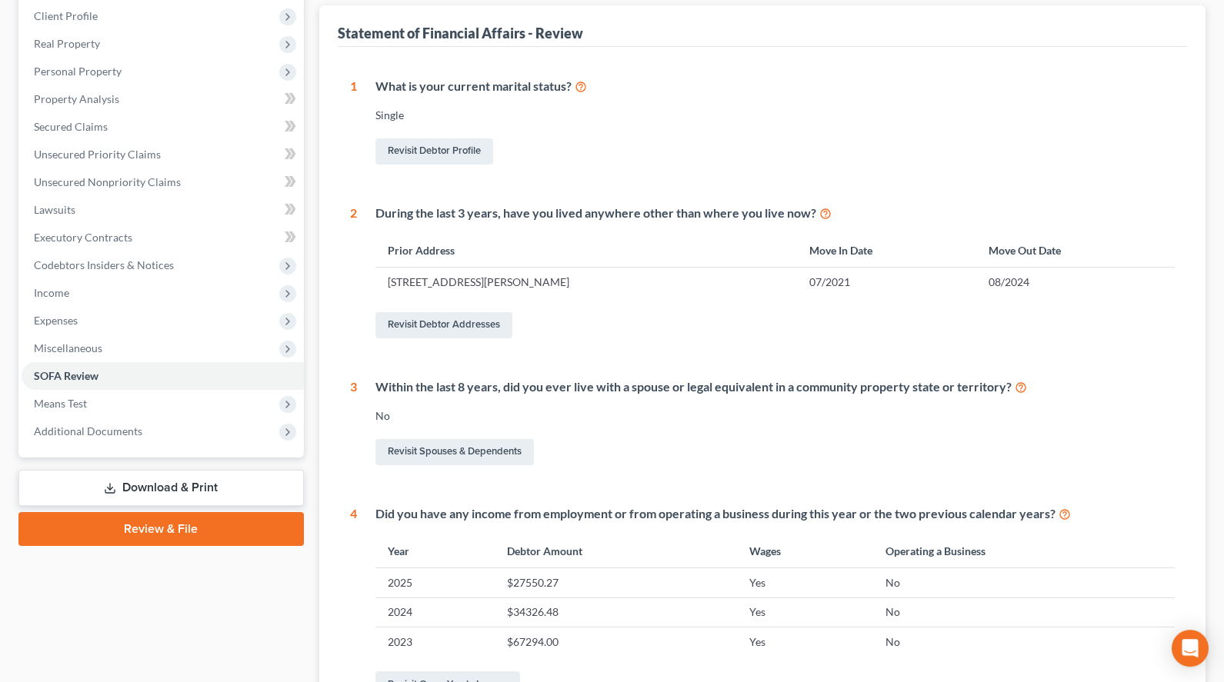
scroll to position [235, 0]
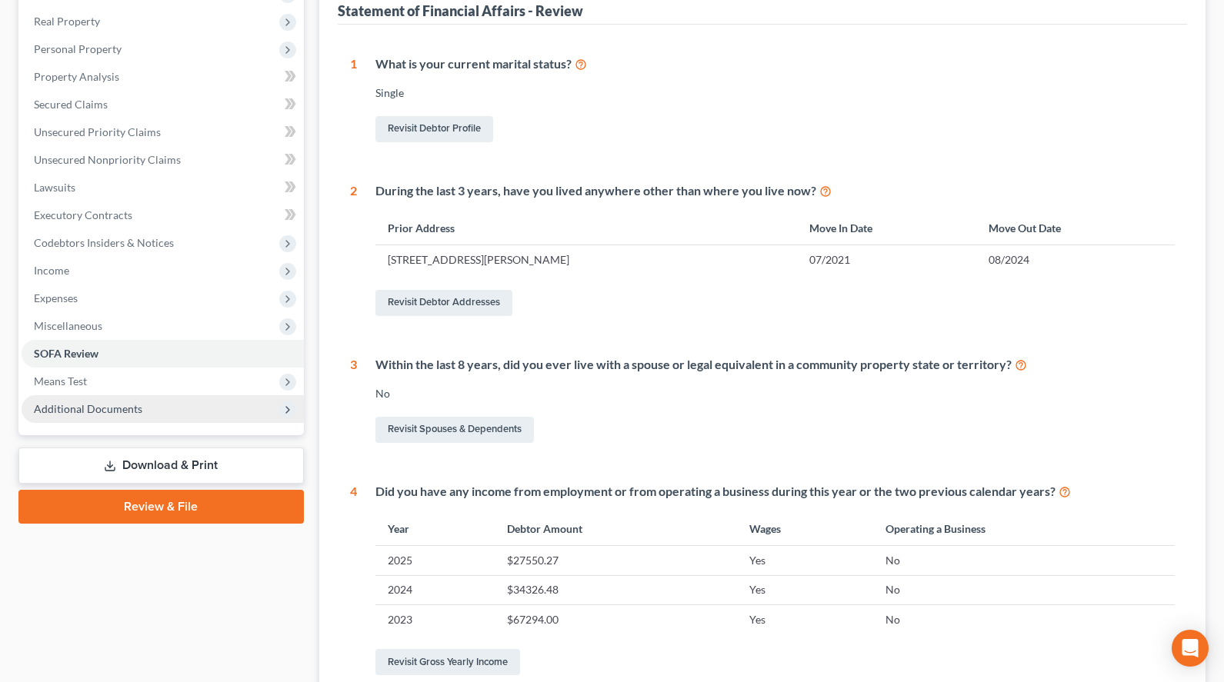
click at [222, 413] on span "Additional Documents" at bounding box center [163, 409] width 282 height 28
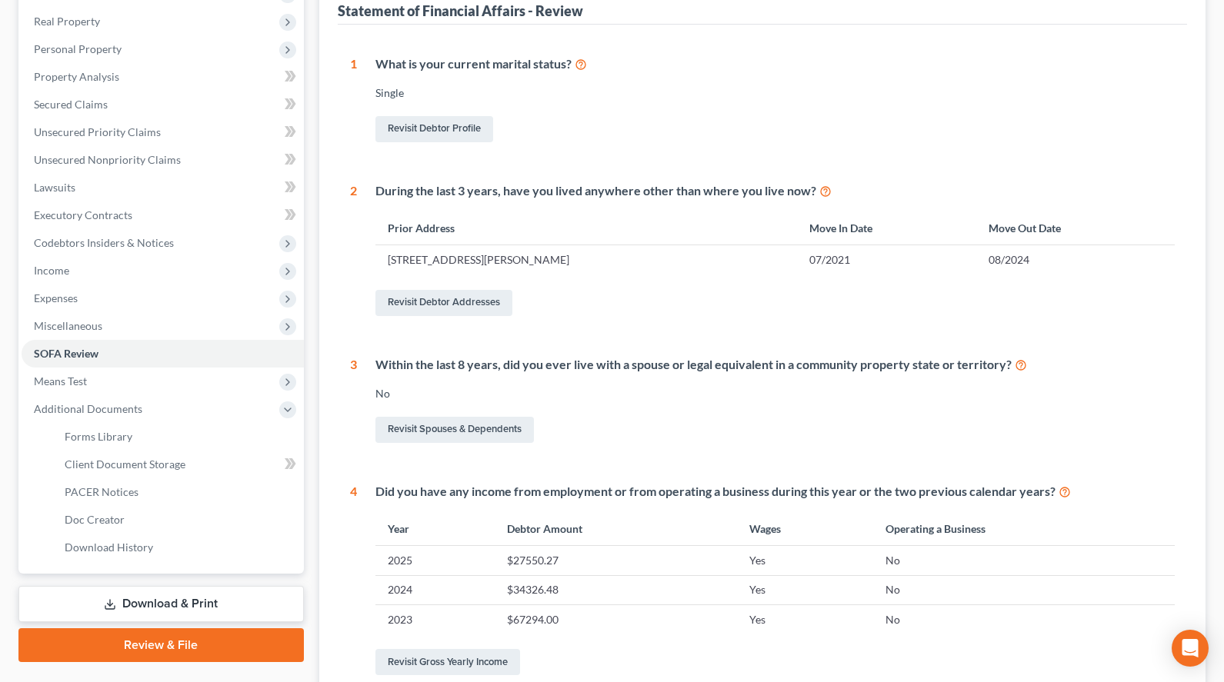
scroll to position [0, 0]
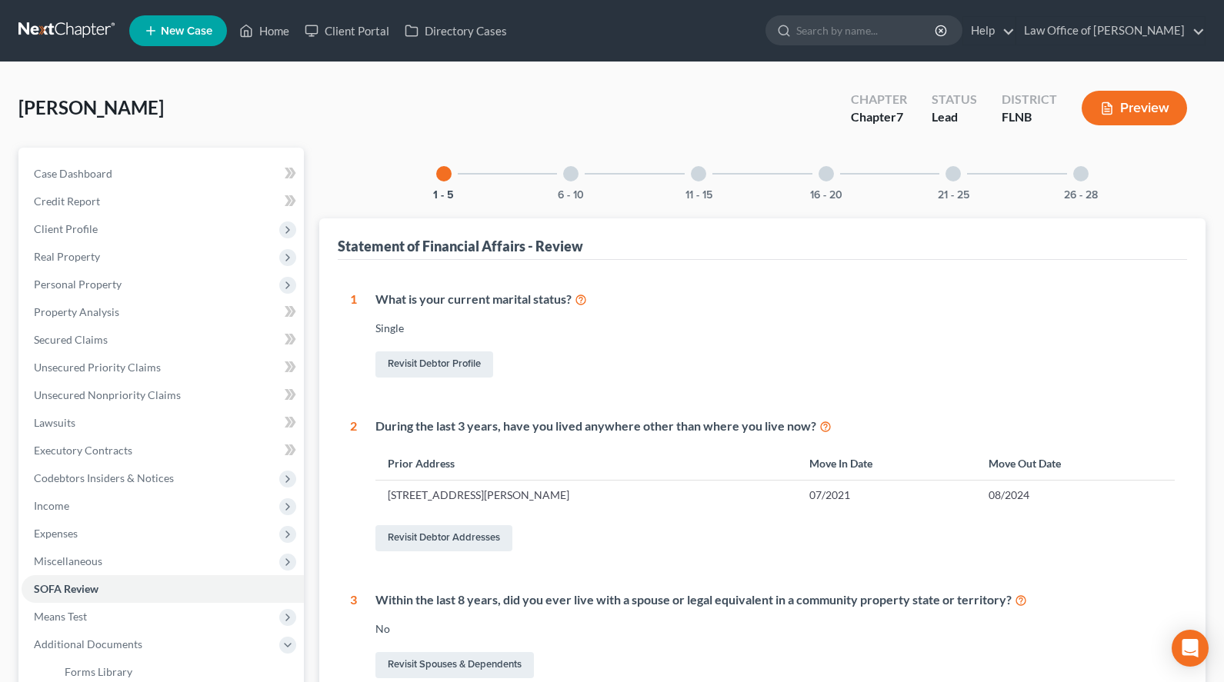
click at [41, 26] on link at bounding box center [67, 31] width 98 height 28
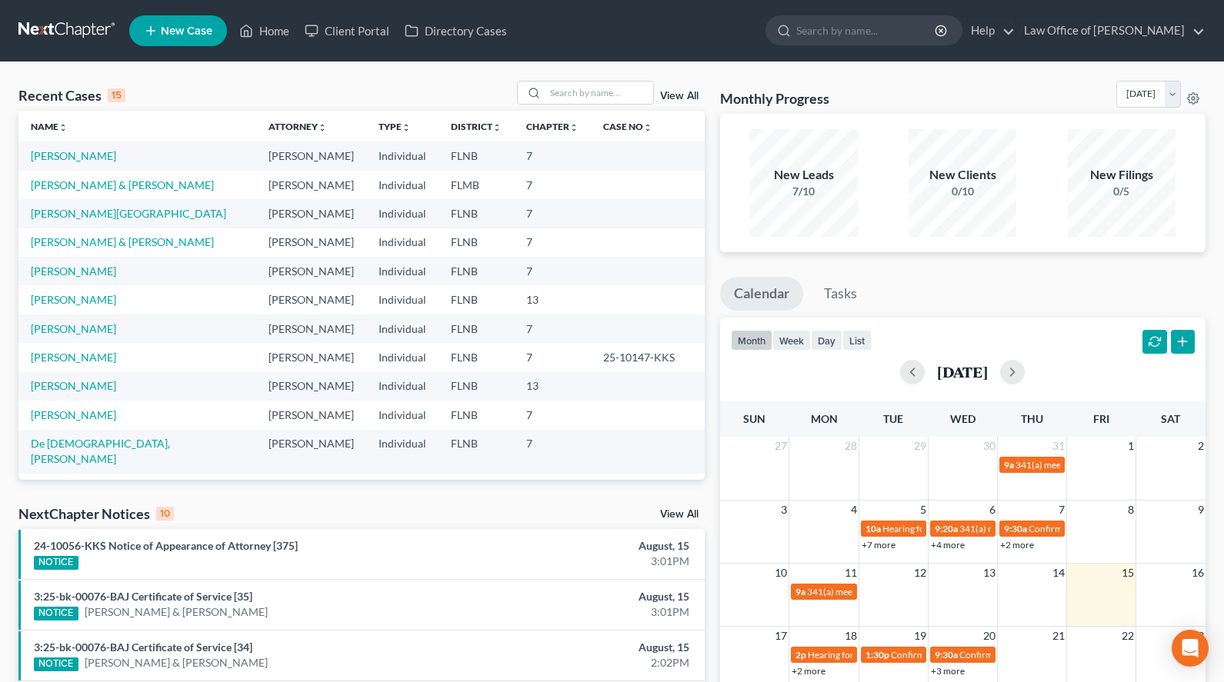
click at [719, 467] on div "Monthly Progress Bankruptcy Bankruptcy [DATE] [DATE] [DATE] [DATE] [DATE] [DATE…" at bounding box center [962, 586] width 501 height 1011
click at [107, 192] on link "[PERSON_NAME] & [PERSON_NAME]" at bounding box center [122, 184] width 183 height 13
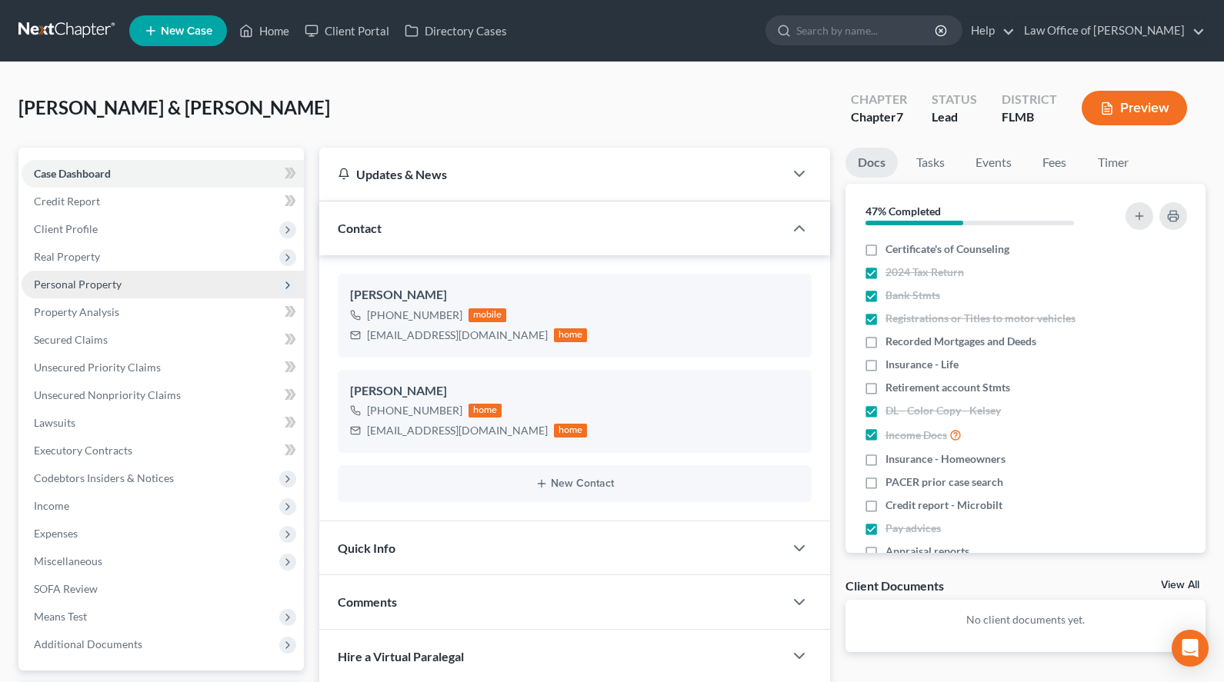
click at [140, 282] on span "Personal Property" at bounding box center [163, 285] width 282 height 28
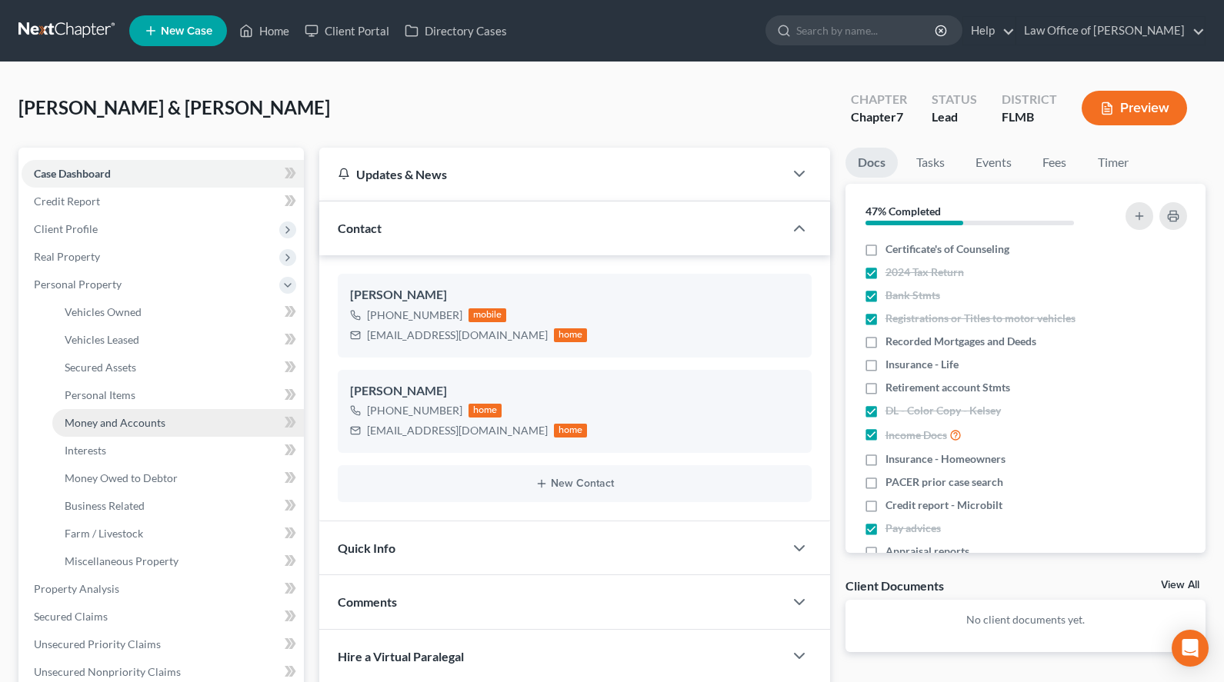
click at [180, 415] on link "Money and Accounts" at bounding box center [178, 423] width 252 height 28
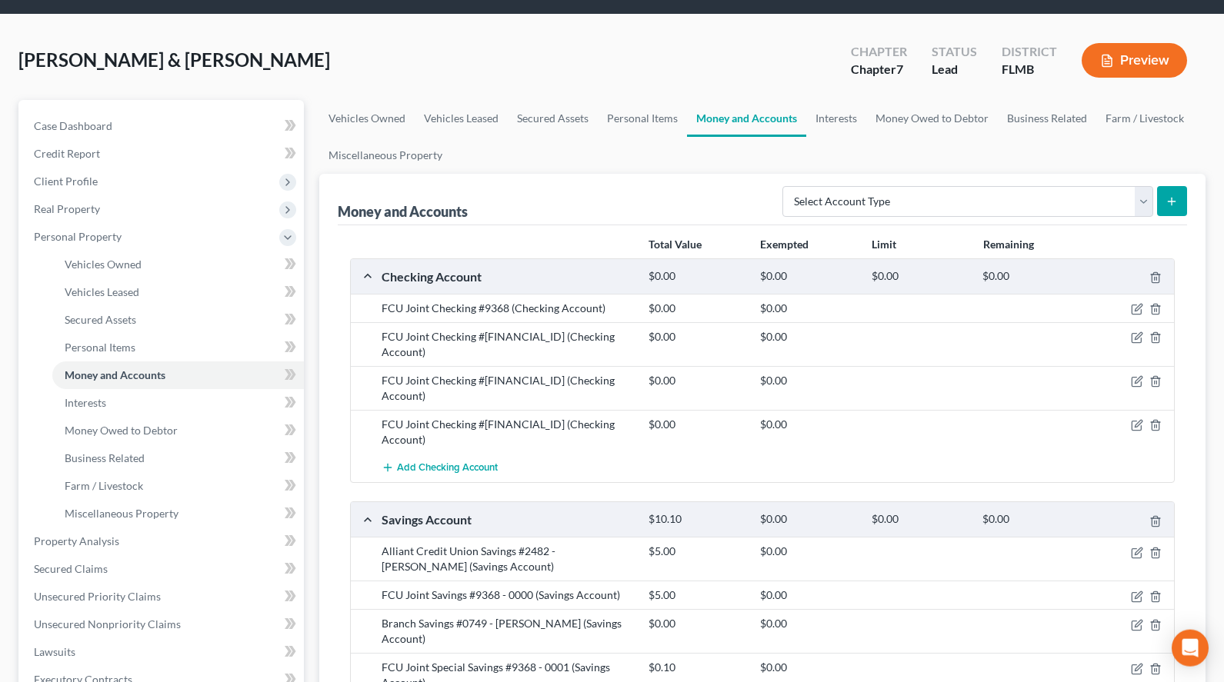
scroll to position [78, 0]
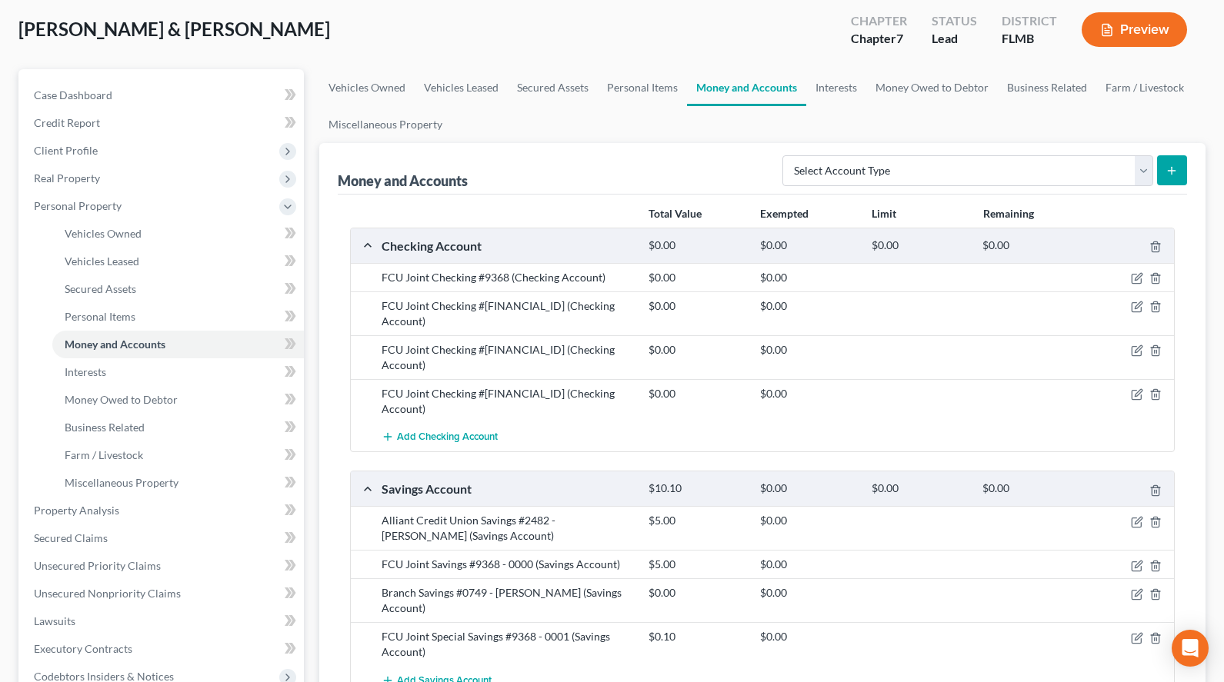
click at [448, 675] on span "Add Savings Account" at bounding box center [444, 681] width 95 height 12
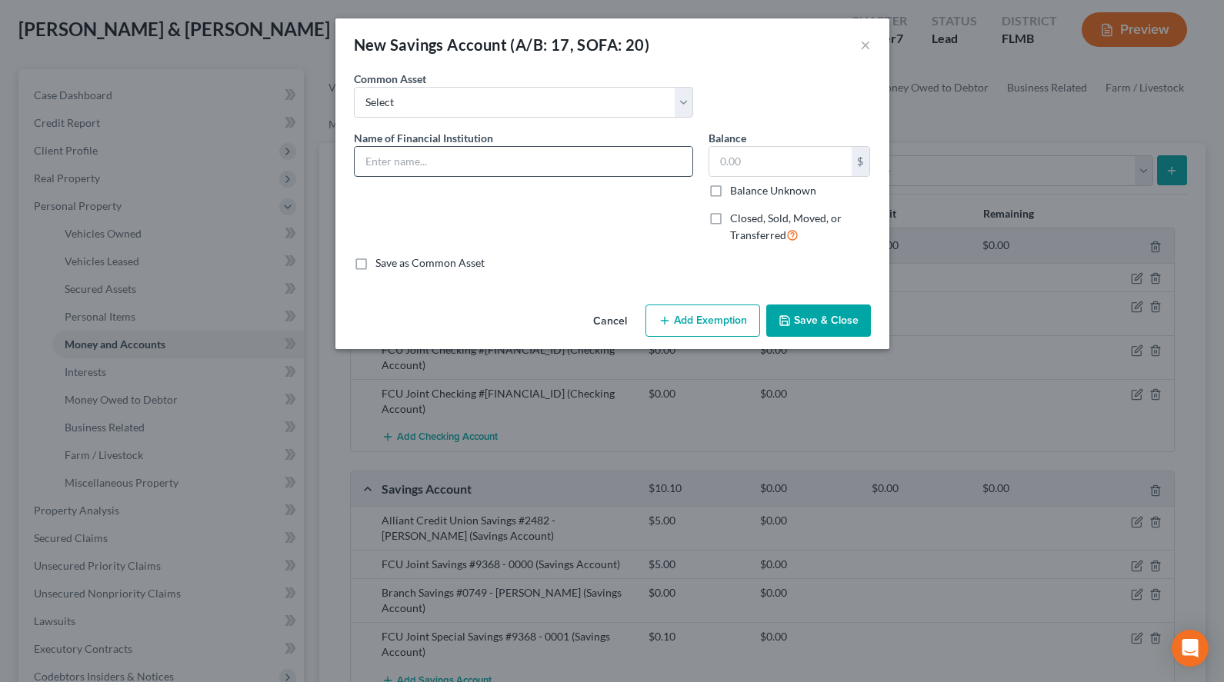
click at [545, 165] on input "text" at bounding box center [524, 161] width 338 height 29
paste input "Campus [GEOGRAPHIC_DATA] Savings #0000"
type input "Campus [GEOGRAPHIC_DATA] Savings #0000"
click at [373, 259] on div "Save as Common Asset" at bounding box center [612, 262] width 517 height 15
click at [473, 261] on label "Save as Common Asset" at bounding box center [429, 262] width 109 height 15
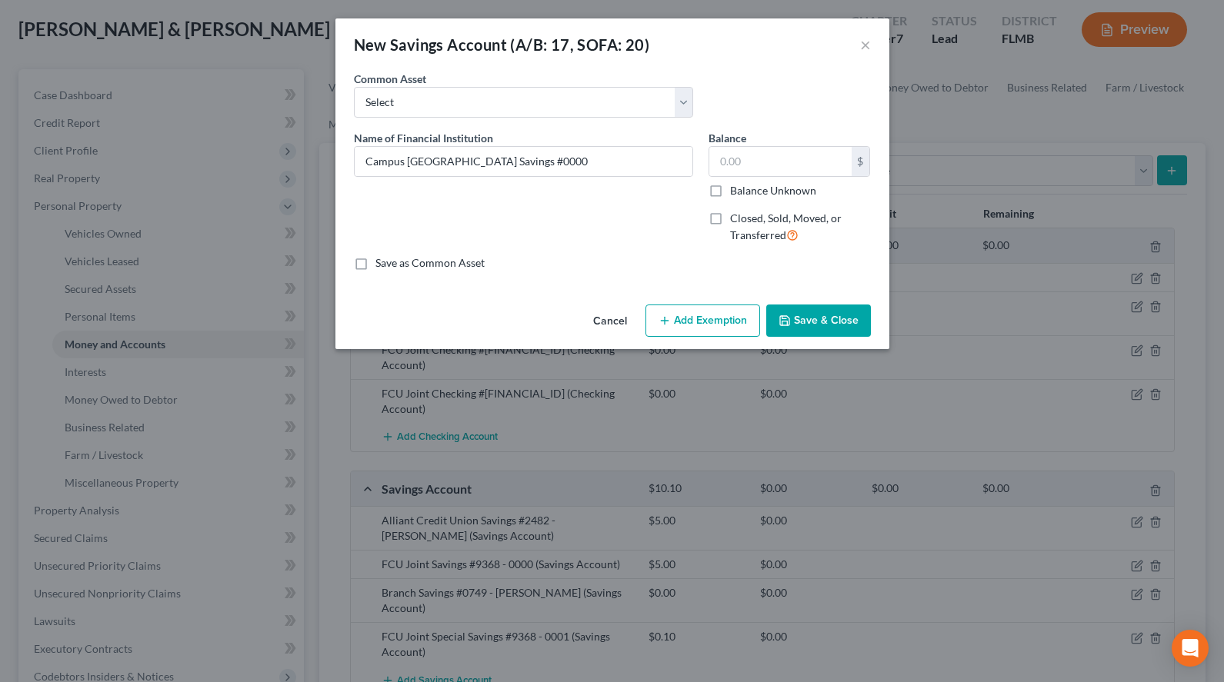
click at [392, 261] on input "Save as Common Asset" at bounding box center [387, 260] width 10 height 10
checkbox input "true"
click at [792, 323] on button "Save & Close" at bounding box center [818, 321] width 105 height 32
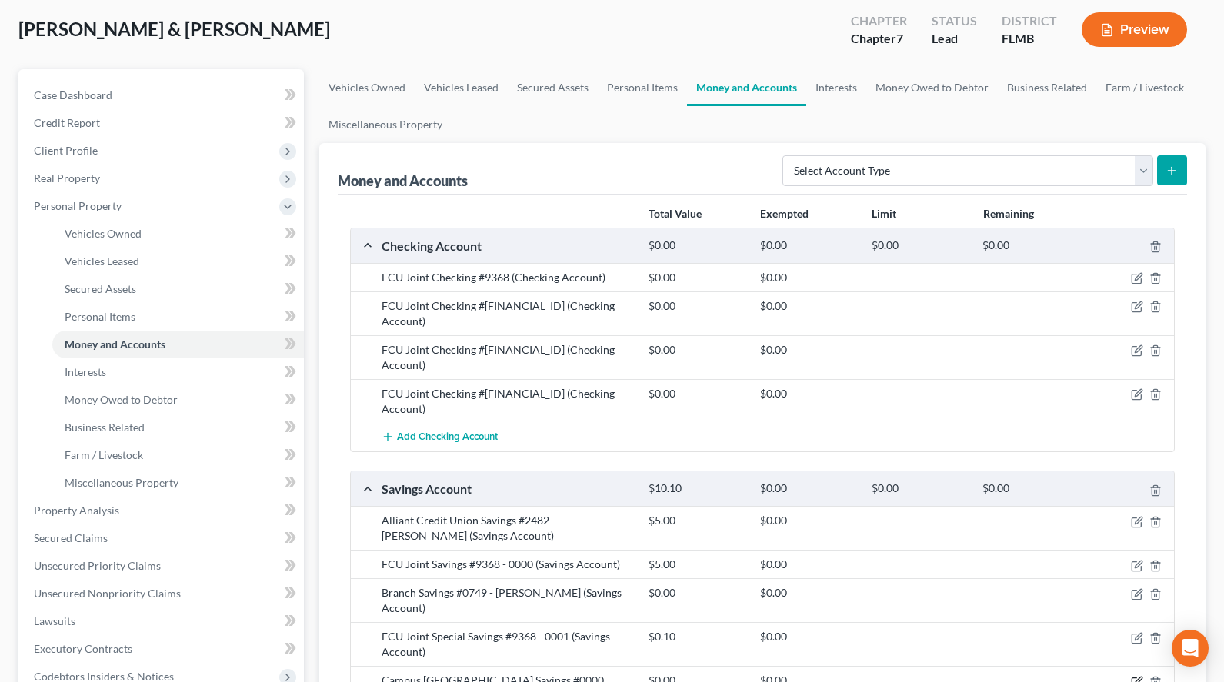
click at [1133, 676] on icon "button" at bounding box center [1137, 682] width 12 height 12
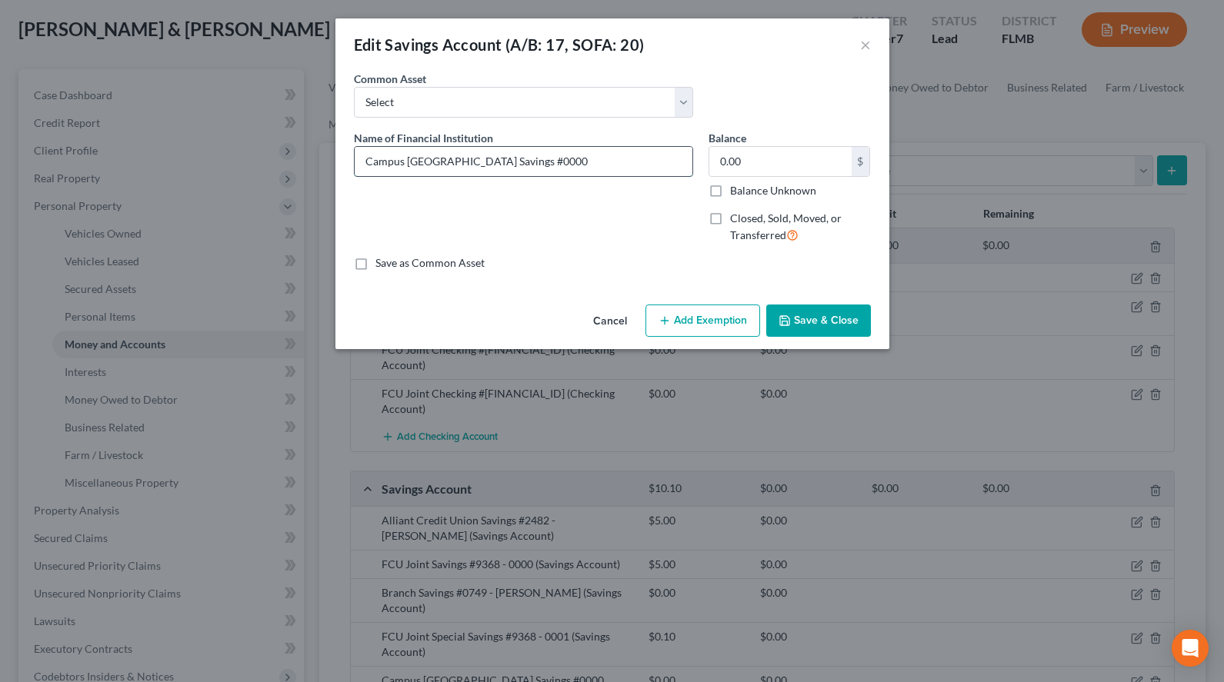
click at [470, 158] on input "Campus [GEOGRAPHIC_DATA] Savings #0000" at bounding box center [524, 161] width 338 height 29
type input "Campus [GEOGRAPHIC_DATA] Savings #X915 - 0000"
click at [375, 260] on label "Save as Common Asset" at bounding box center [429, 262] width 109 height 15
click at [382, 260] on input "Save as Common Asset" at bounding box center [387, 260] width 10 height 10
checkbox input "true"
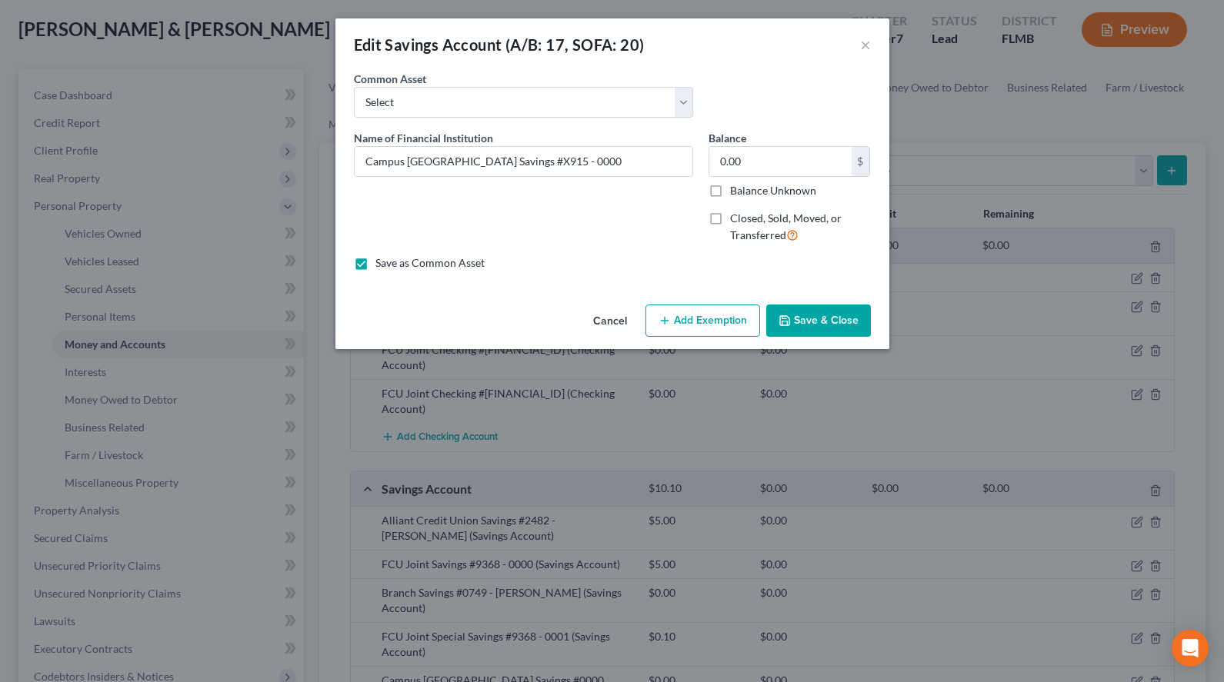
click at [792, 310] on button "Save & Close" at bounding box center [818, 321] width 105 height 32
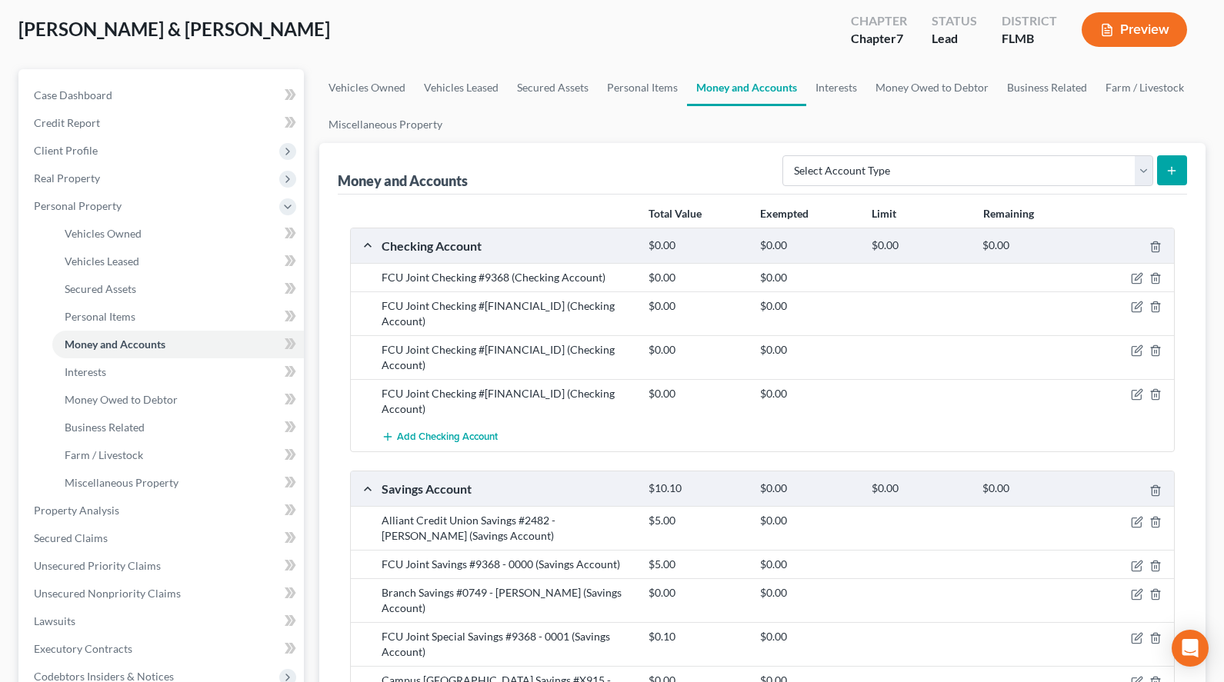
click at [1129, 673] on div at bounding box center [1130, 680] width 89 height 15
click at [1134, 676] on icon "button" at bounding box center [1137, 682] width 12 height 12
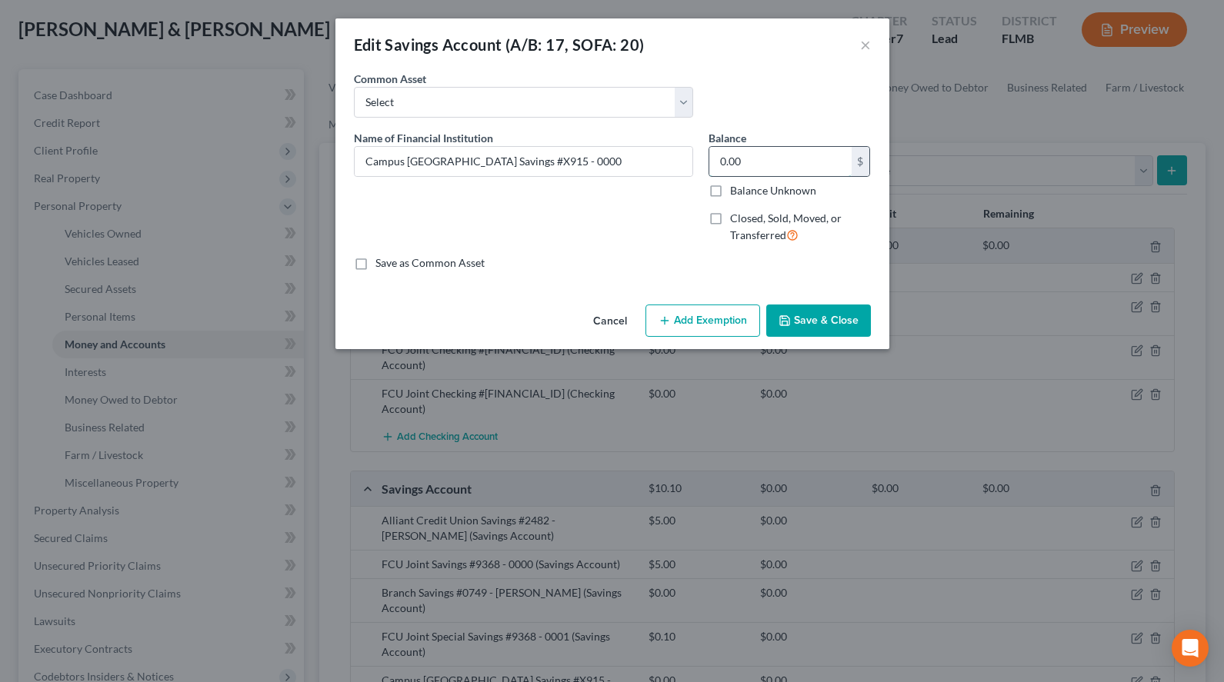
click at [742, 152] on input "0.00" at bounding box center [780, 161] width 142 height 29
type input "5.00"
click at [380, 261] on label "Save as Common Asset" at bounding box center [429, 262] width 109 height 15
click at [382, 261] on input "Save as Common Asset" at bounding box center [387, 260] width 10 height 10
checkbox input "true"
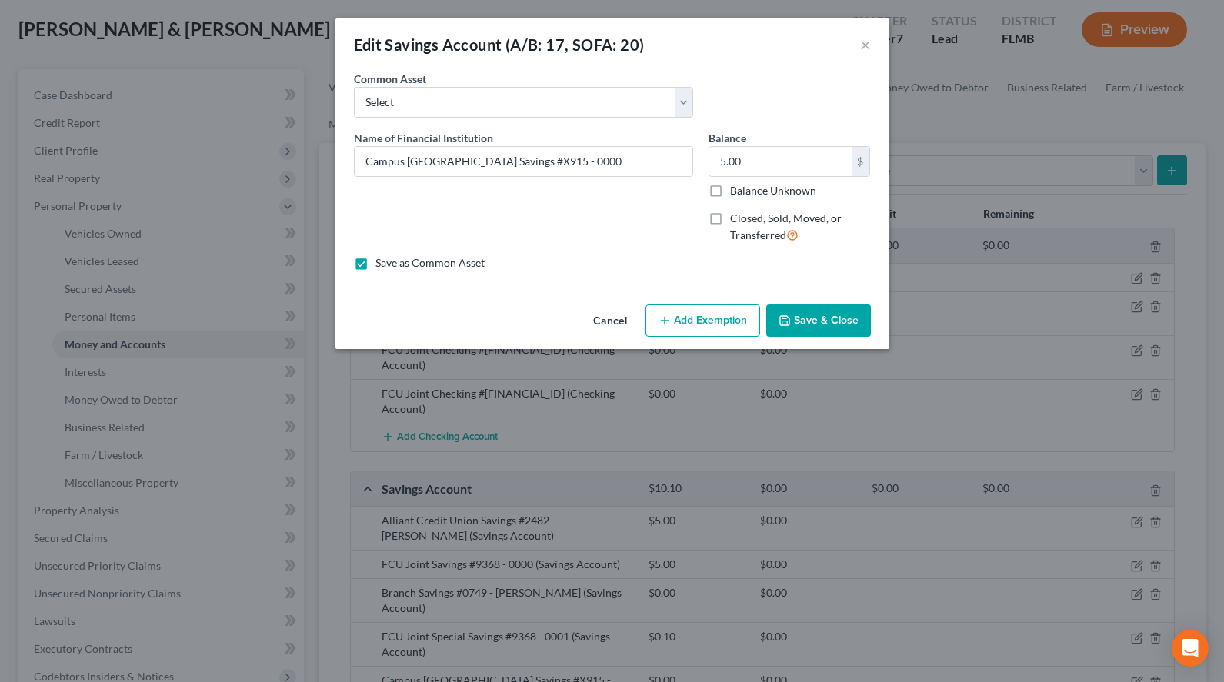
click at [851, 305] on button "Save & Close" at bounding box center [818, 321] width 105 height 32
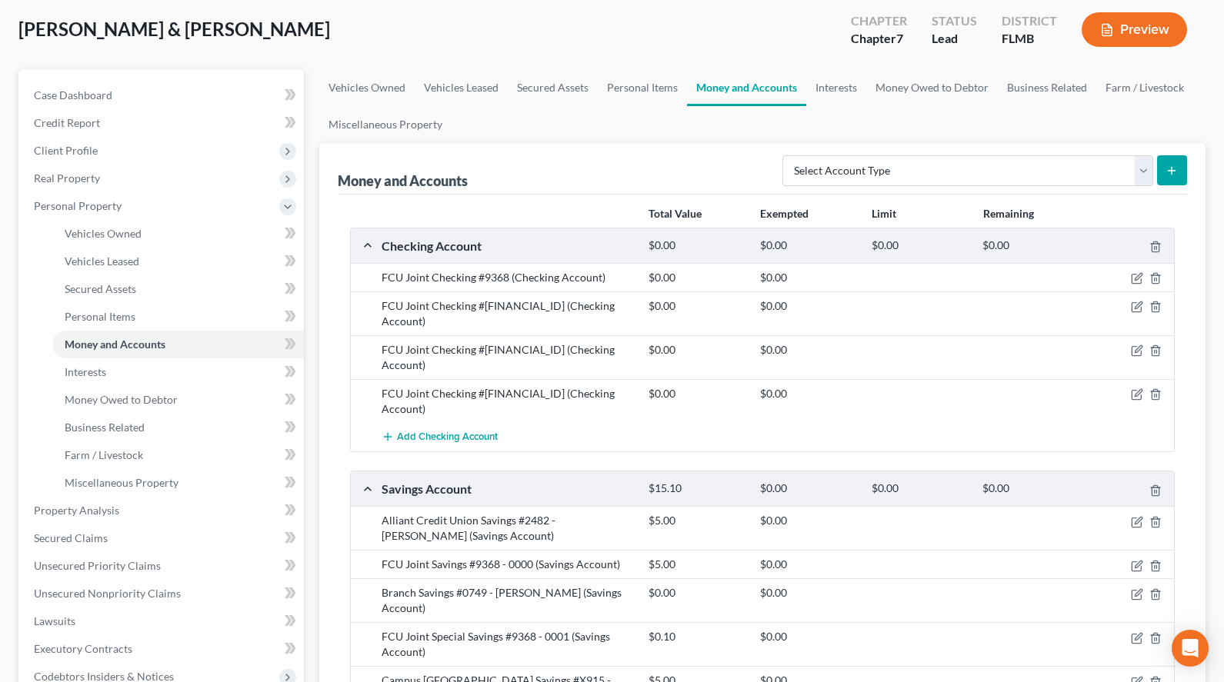
click at [972, 666] on div "Campus [GEOGRAPHIC_DATA] Savings #X915 - 0000 (Savings Account) $5.00 $0.00" at bounding box center [762, 688] width 823 height 44
drag, startPoint x: 488, startPoint y: 618, endPoint x: 545, endPoint y: 621, distance: 57.8
click at [545, 673] on div "Campus [GEOGRAPHIC_DATA] Savings #X915 - 0000 (Savings Account)" at bounding box center [507, 688] width 267 height 31
copy div "X915 - 0000"
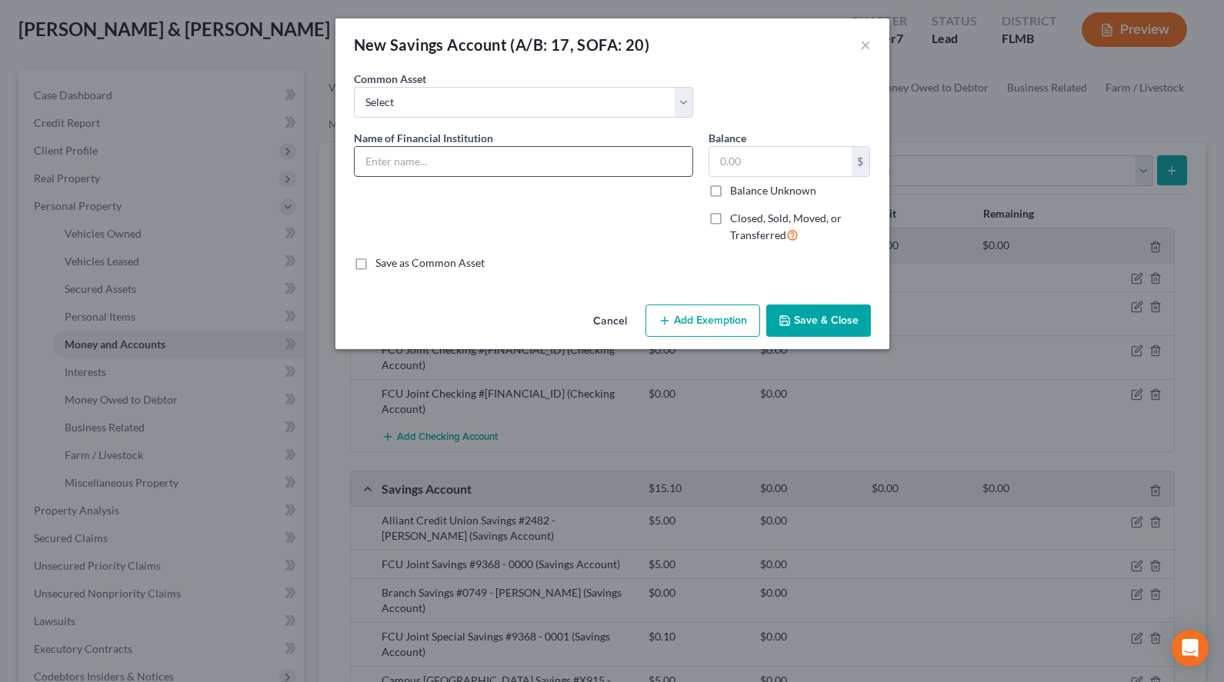
click at [519, 169] on input "text" at bounding box center [524, 161] width 338 height 29
paste input "Vystar Credit Union Savings #0000"
type input "Vystar Credit Union Savings #0000"
click at [465, 270] on label "Save as Common Asset" at bounding box center [429, 262] width 109 height 15
click at [392, 265] on input "Save as Common Asset" at bounding box center [387, 260] width 10 height 10
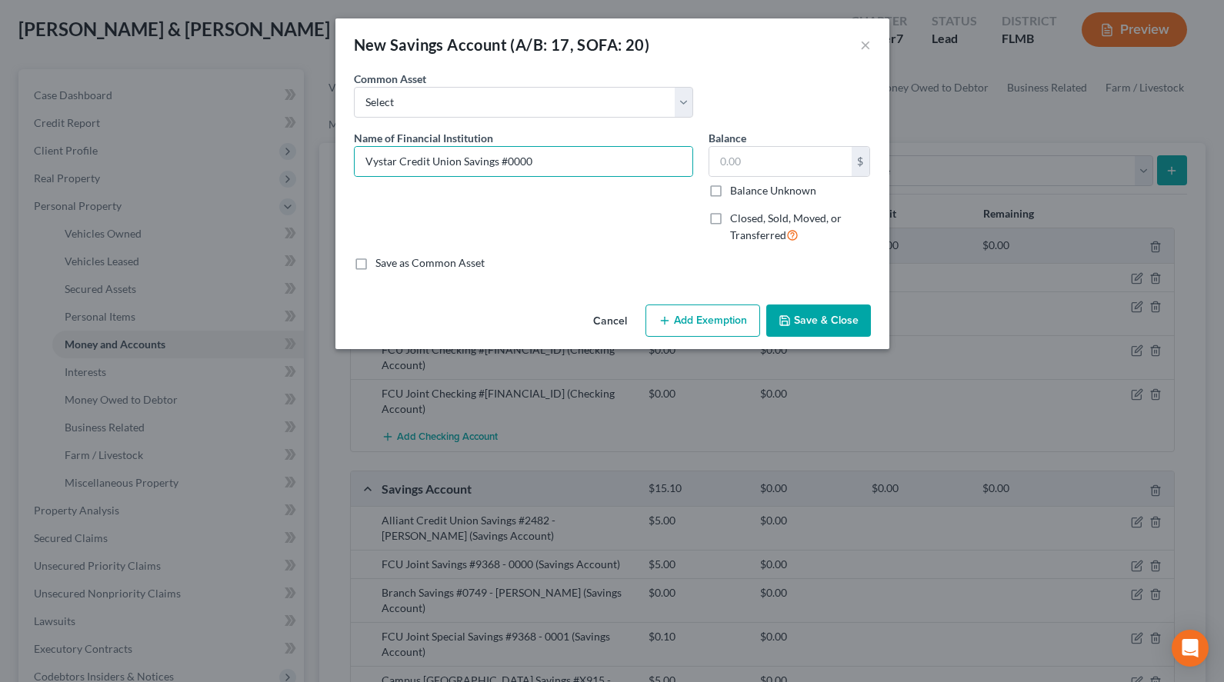
checkbox input "true"
click at [814, 317] on button "Save & Close" at bounding box center [818, 321] width 105 height 32
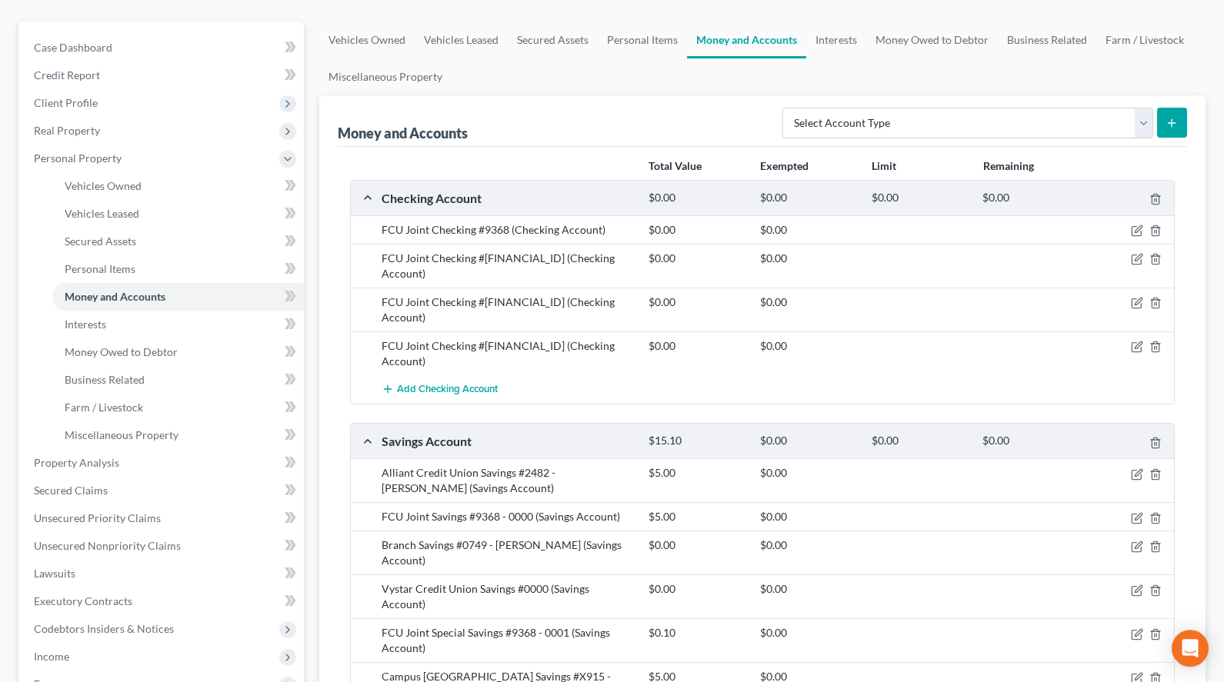
scroll to position [157, 0]
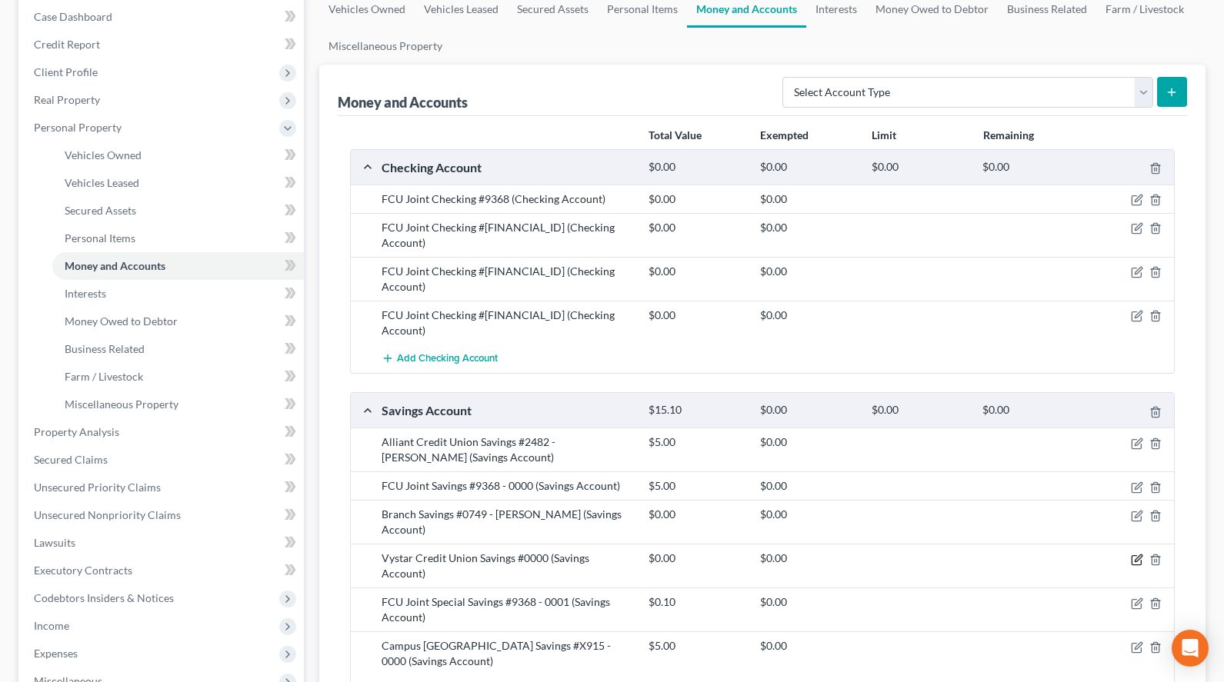
click at [1136, 555] on icon "button" at bounding box center [1135, 559] width 9 height 9
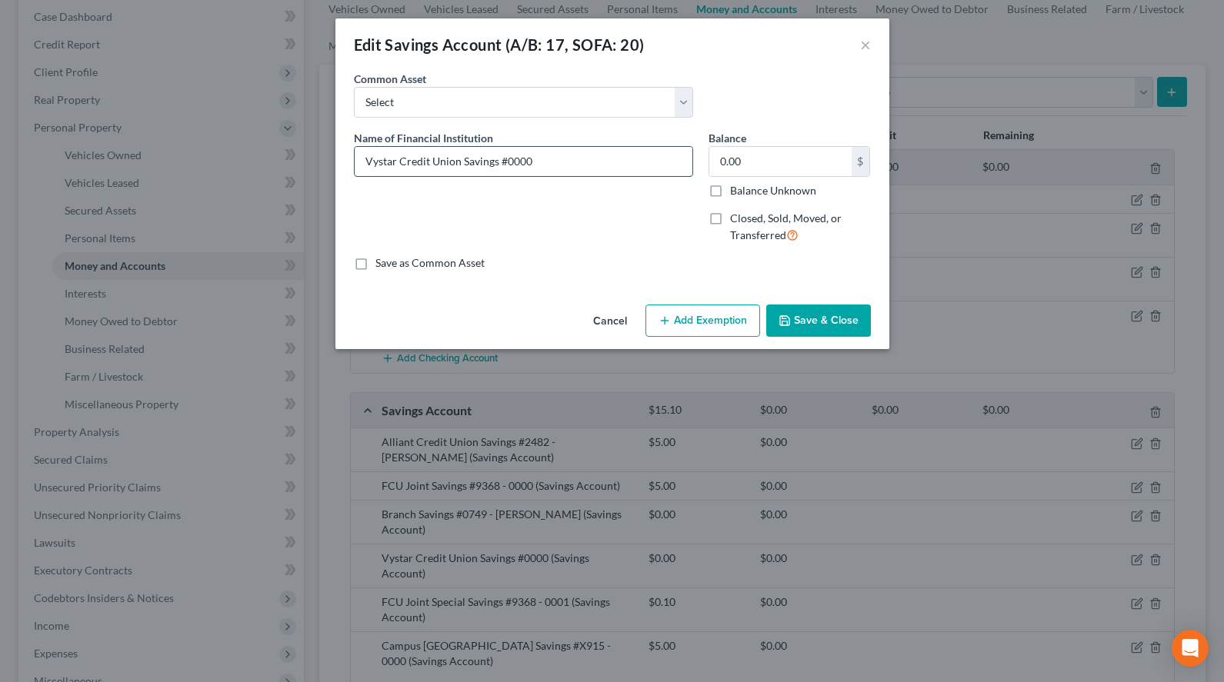
drag, startPoint x: 574, startPoint y: 153, endPoint x: 504, endPoint y: 168, distance: 71.5
click at [504, 168] on input "Vystar Credit Union Savings #0000" at bounding box center [524, 161] width 338 height 29
type input "Vystar Credit Union Savings #6353"
click at [415, 261] on label "Save as Common Asset" at bounding box center [429, 262] width 109 height 15
click at [392, 261] on input "Save as Common Asset" at bounding box center [387, 260] width 10 height 10
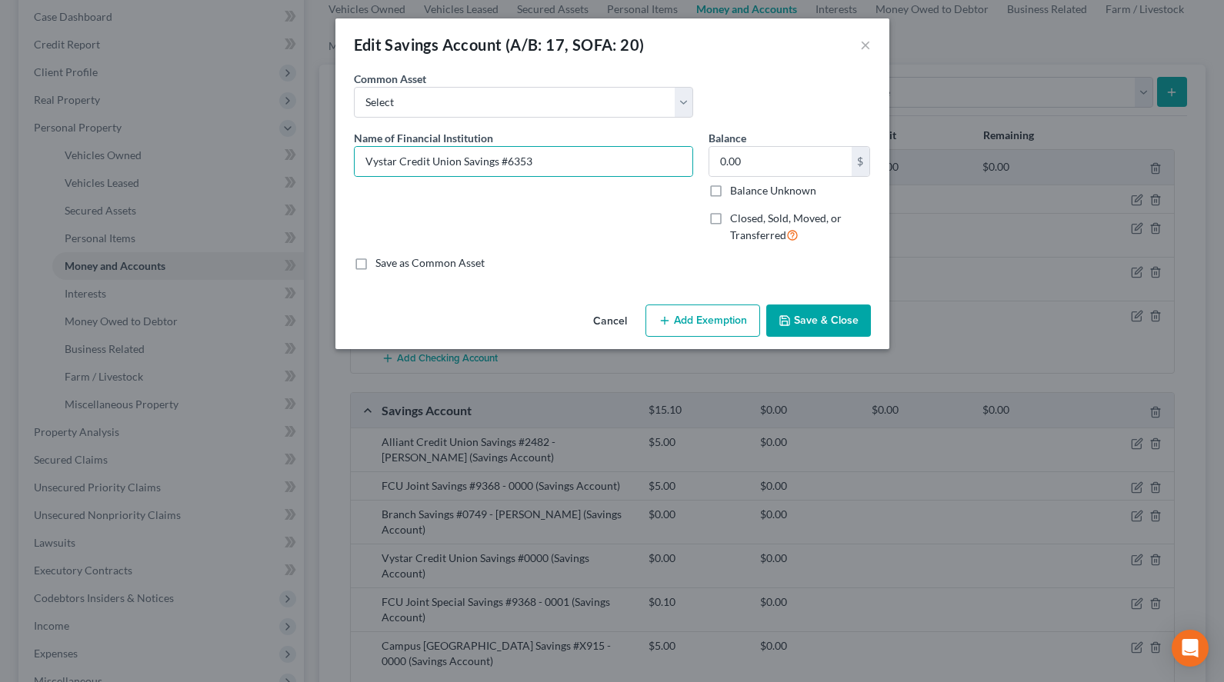
checkbox input "true"
click at [799, 320] on button "Save & Close" at bounding box center [818, 321] width 105 height 32
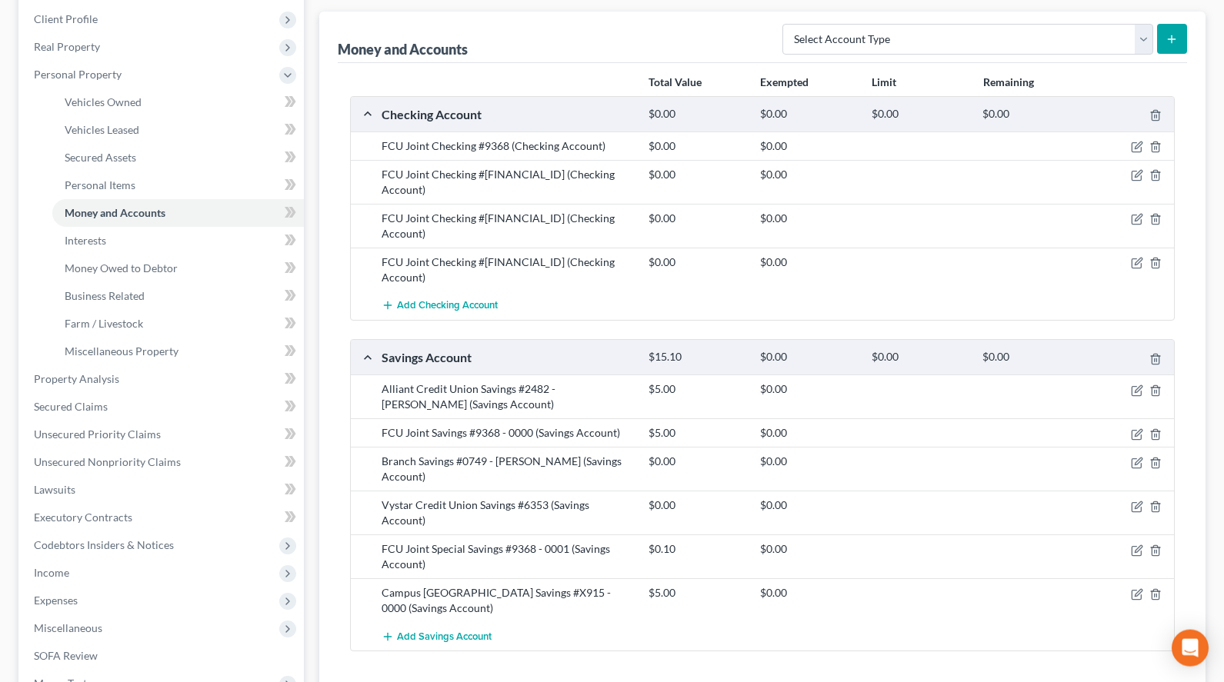
scroll to position [78, 0]
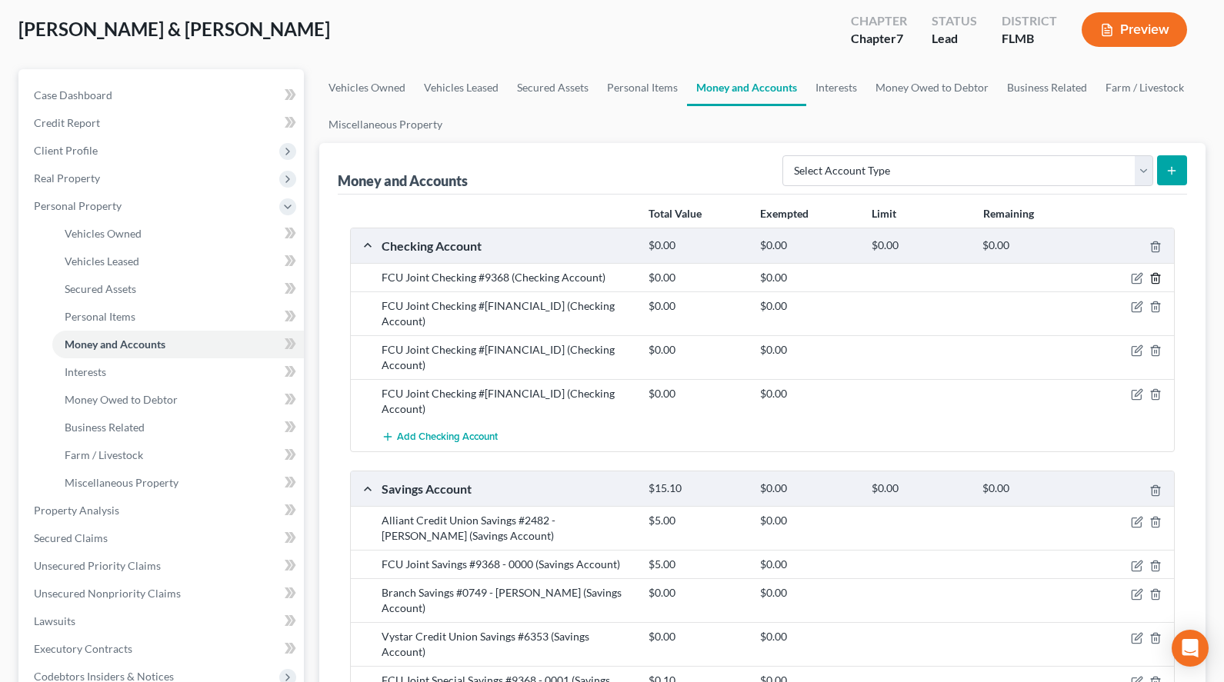
click at [1155, 277] on icon "button" at bounding box center [1155, 278] width 12 height 12
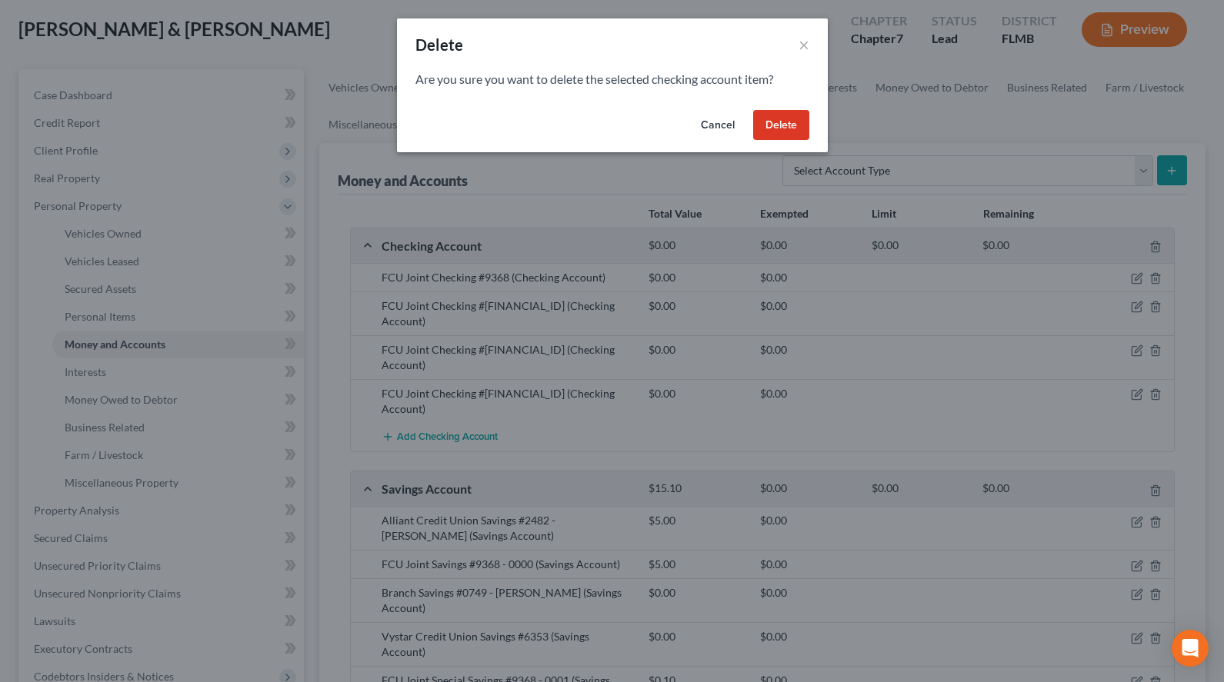
click at [795, 110] on button "Delete" at bounding box center [781, 125] width 56 height 31
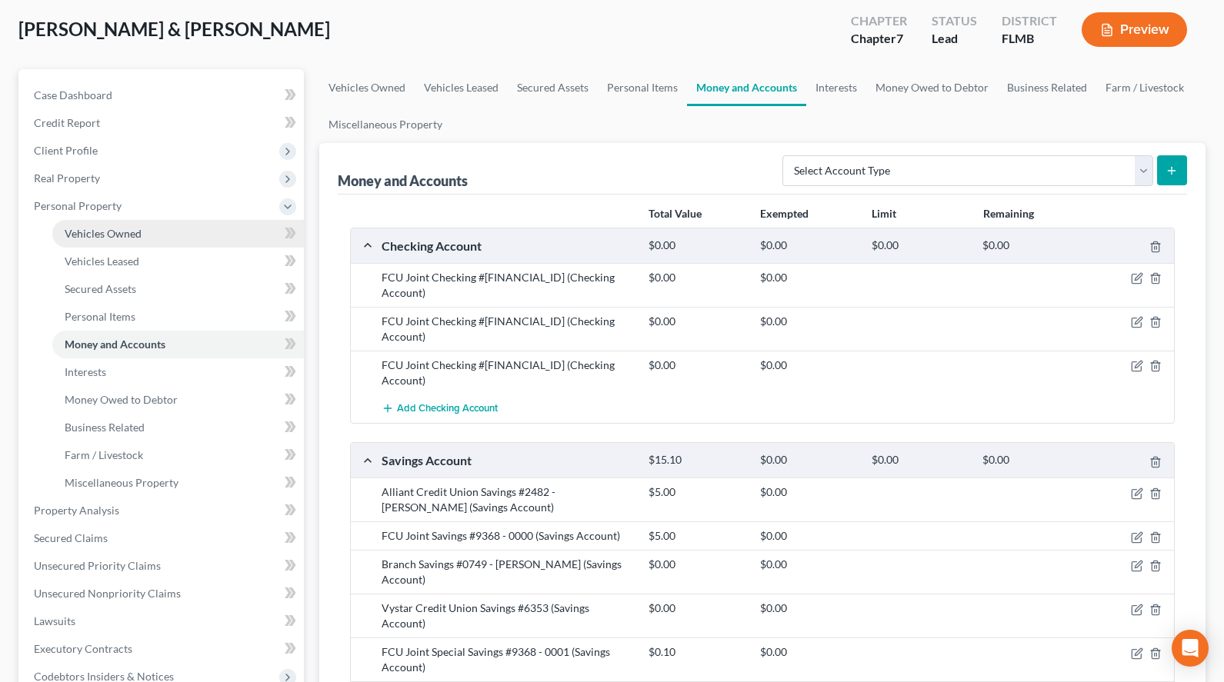
click at [98, 234] on span "Vehicles Owned" at bounding box center [103, 233] width 77 height 13
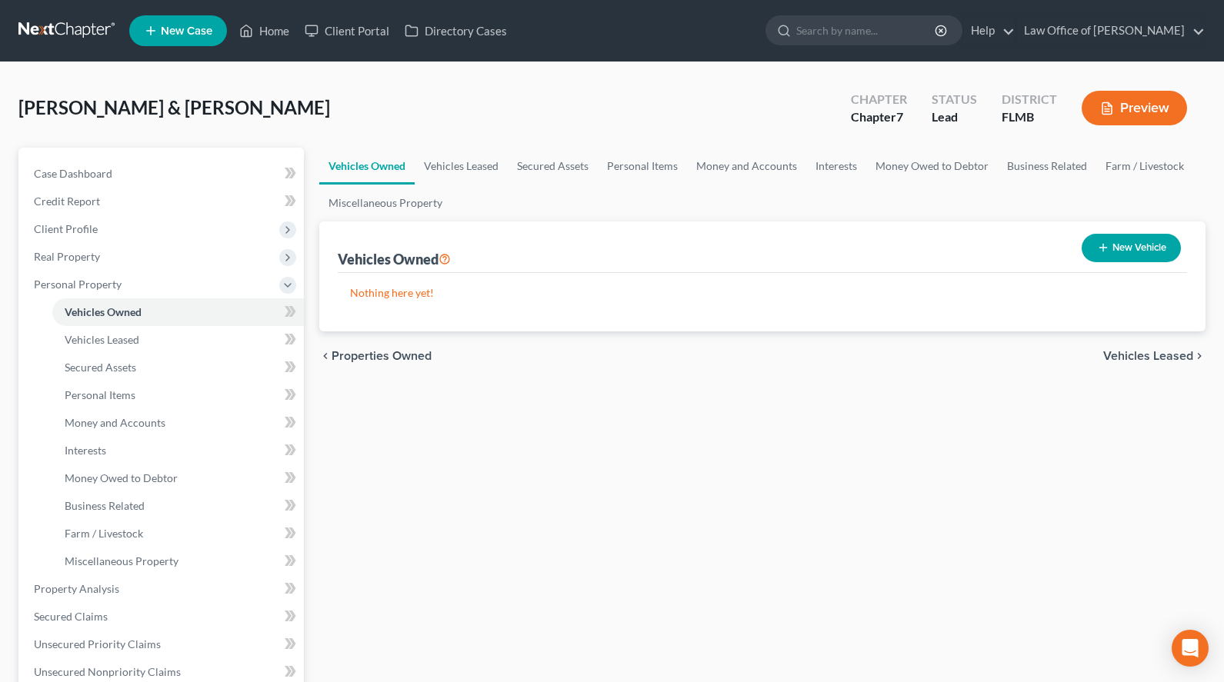
click at [1111, 245] on button "New Vehicle" at bounding box center [1130, 248] width 99 height 28
select select "0"
select select "2"
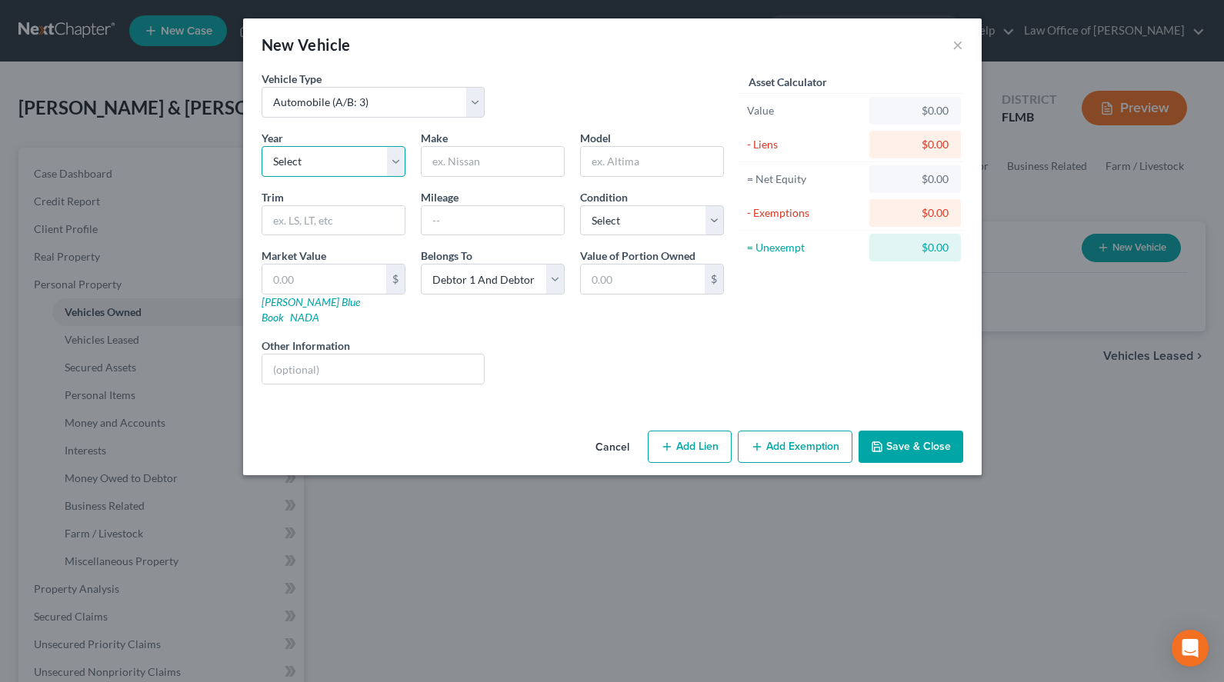
click at [262, 146] on select "Select 2026 2025 2024 2023 2022 2021 2020 2019 2018 2017 2016 2015 2014 2013 20…" at bounding box center [334, 161] width 144 height 31
select select "4"
click option "2022" at bounding box center [0, 0] width 0 height 0
click at [487, 163] on input "text" at bounding box center [493, 161] width 142 height 29
drag, startPoint x: 494, startPoint y: 429, endPoint x: 494, endPoint y: 398, distance: 30.8
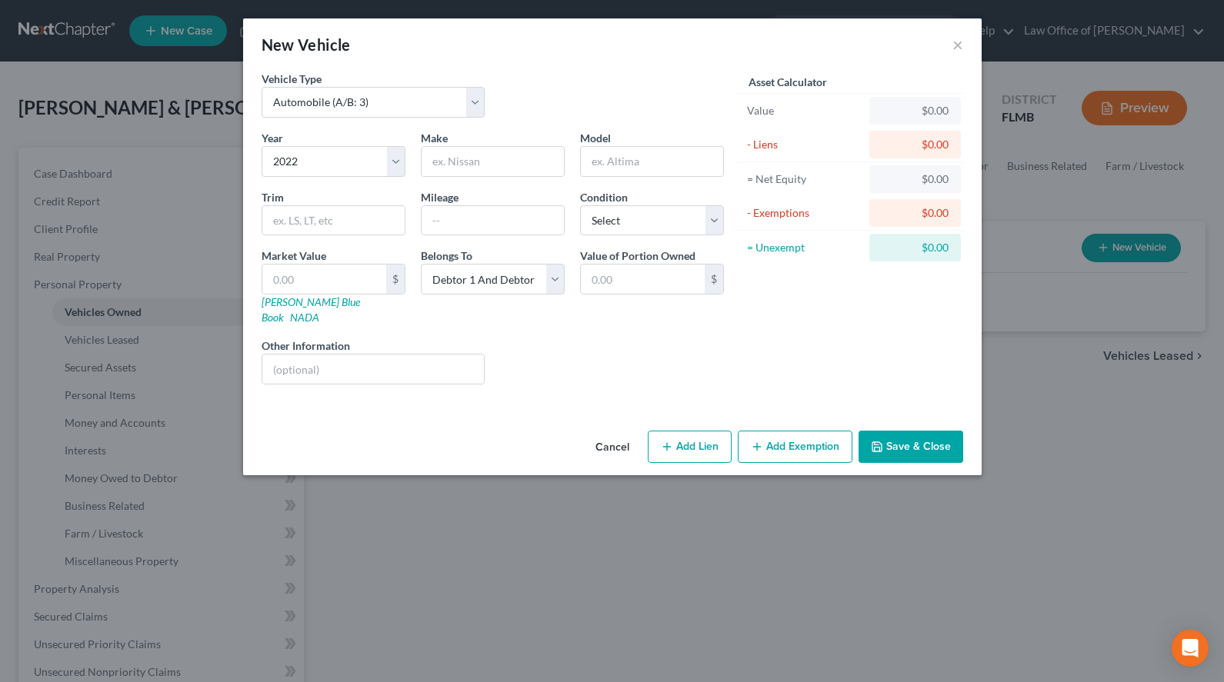
click at [494, 428] on div "Cancel Add Lien Add Lease Add Exemption Save & Close" at bounding box center [612, 450] width 738 height 51
click at [498, 158] on input "text" at bounding box center [493, 161] width 142 height 29
paste input "Volkswagen Tiguan"
drag, startPoint x: 493, startPoint y: 156, endPoint x: 568, endPoint y: 168, distance: 76.3
click at [564, 168] on input "Volkswagen Tiguan" at bounding box center [493, 161] width 142 height 29
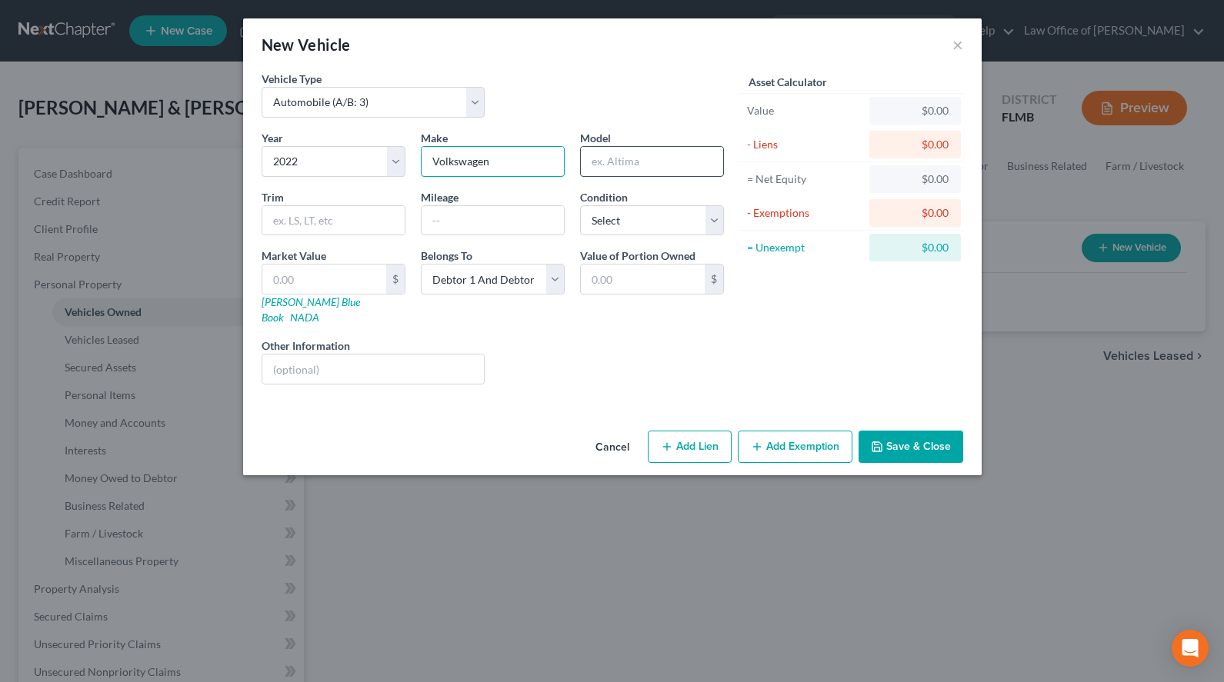
type input "Volkswagen"
click at [665, 165] on input "text" at bounding box center [652, 161] width 142 height 29
paste input "Tiguan"
type input "Tiguan"
click at [508, 210] on input "text" at bounding box center [493, 220] width 142 height 29
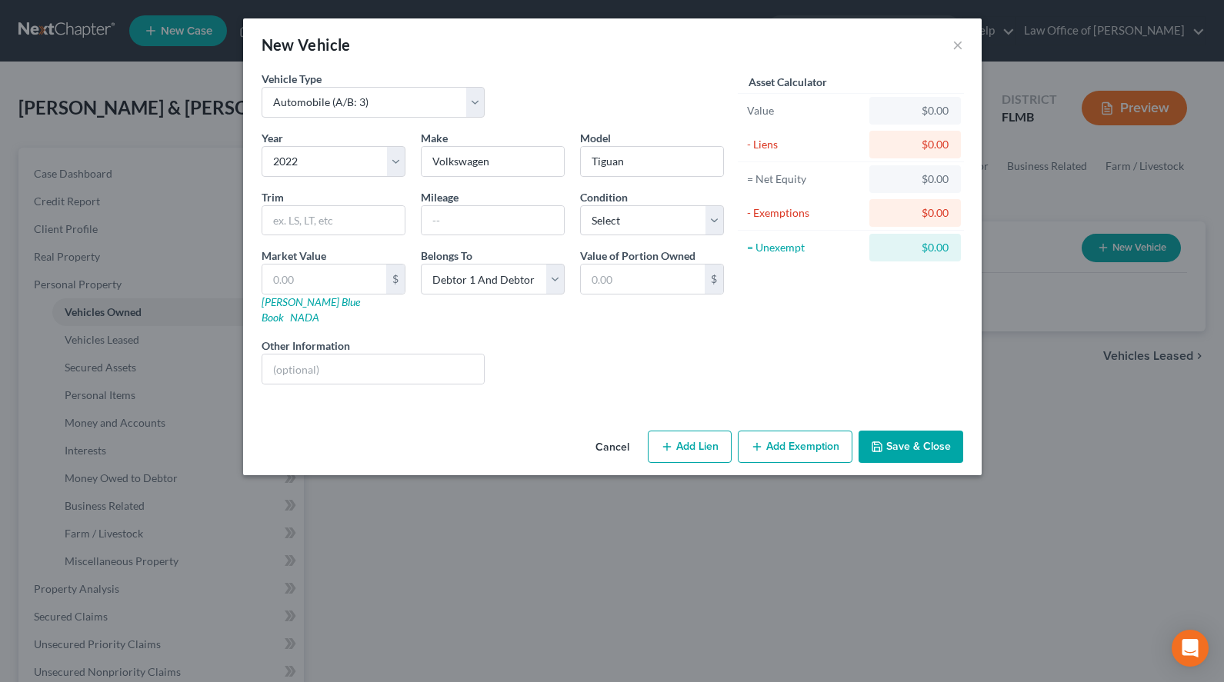
click at [814, 23] on div "New Vehicle ×" at bounding box center [612, 44] width 738 height 52
click at [440, 222] on input "text" at bounding box center [493, 220] width 142 height 29
click at [764, 326] on div "Asset Calculator Value $0.00 - Liens $0.00 = Net Equity $0.00 - Exemptions $0.0…" at bounding box center [851, 234] width 239 height 326
click at [539, 225] on input "text" at bounding box center [493, 220] width 142 height 29
type input "0"
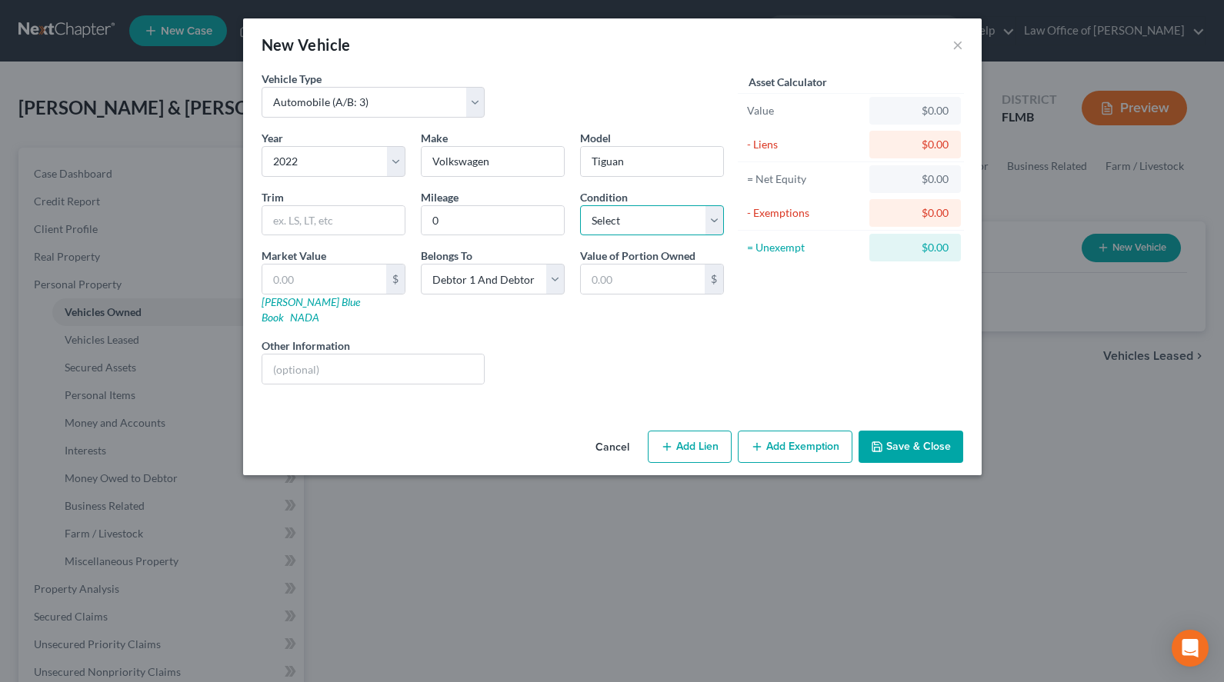
click at [580, 205] on select "Select Excellent Very Good Good Fair Poor" at bounding box center [652, 220] width 144 height 31
select select "2"
click option "Good" at bounding box center [0, 0] width 0 height 0
click at [331, 275] on input "text" at bounding box center [324, 279] width 124 height 29
click at [795, 59] on div "New Vehicle ×" at bounding box center [612, 44] width 738 height 52
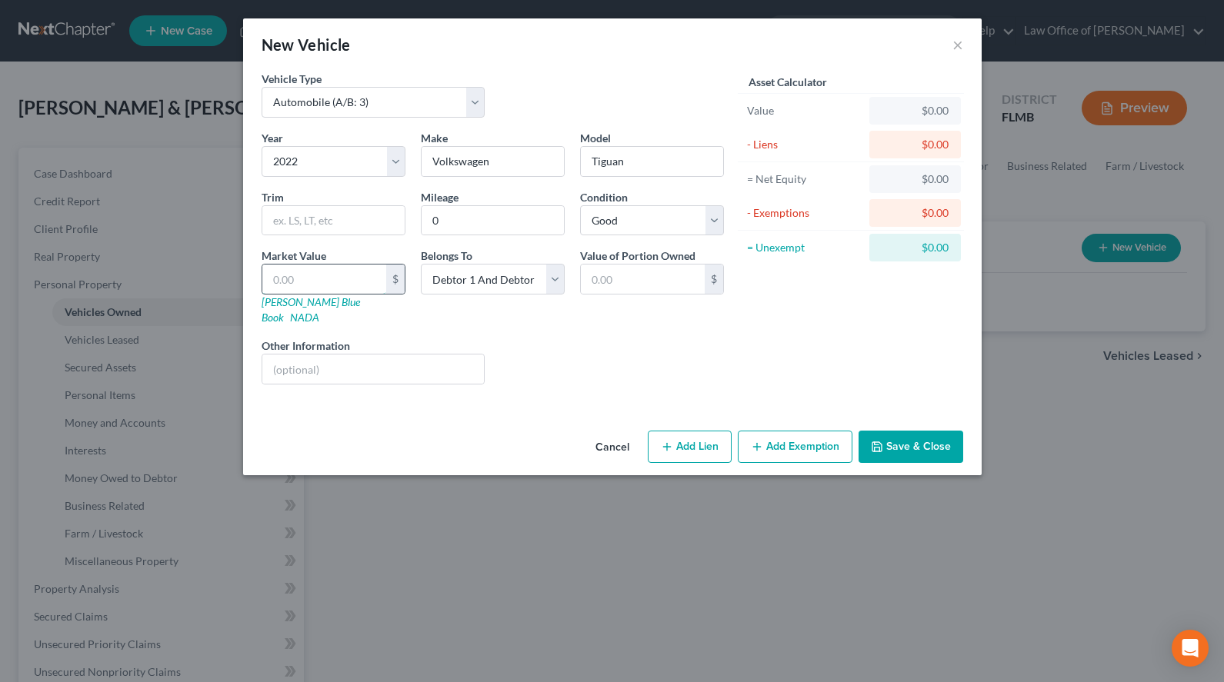
click at [290, 283] on input "text" at bounding box center [324, 279] width 124 height 29
type input "2"
type input "2.00"
type input "20"
type input "20.00"
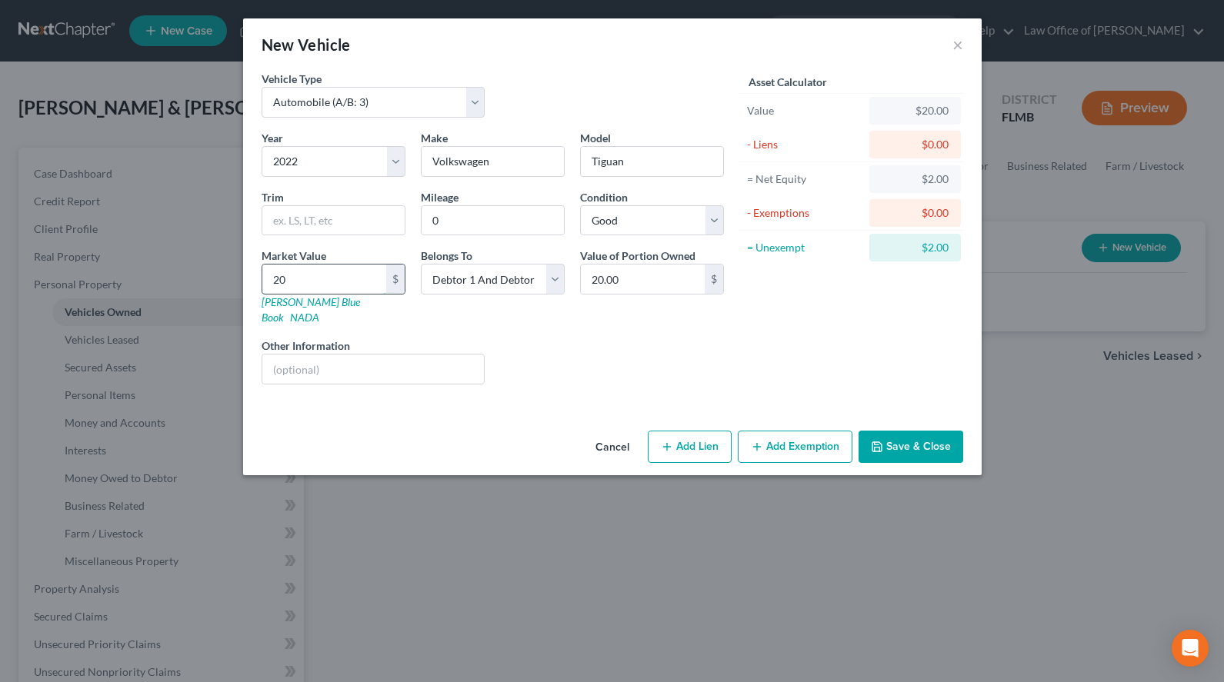
type input "208"
type input "208.00"
type input "2085"
type input "2,085.00"
type input "2,0854"
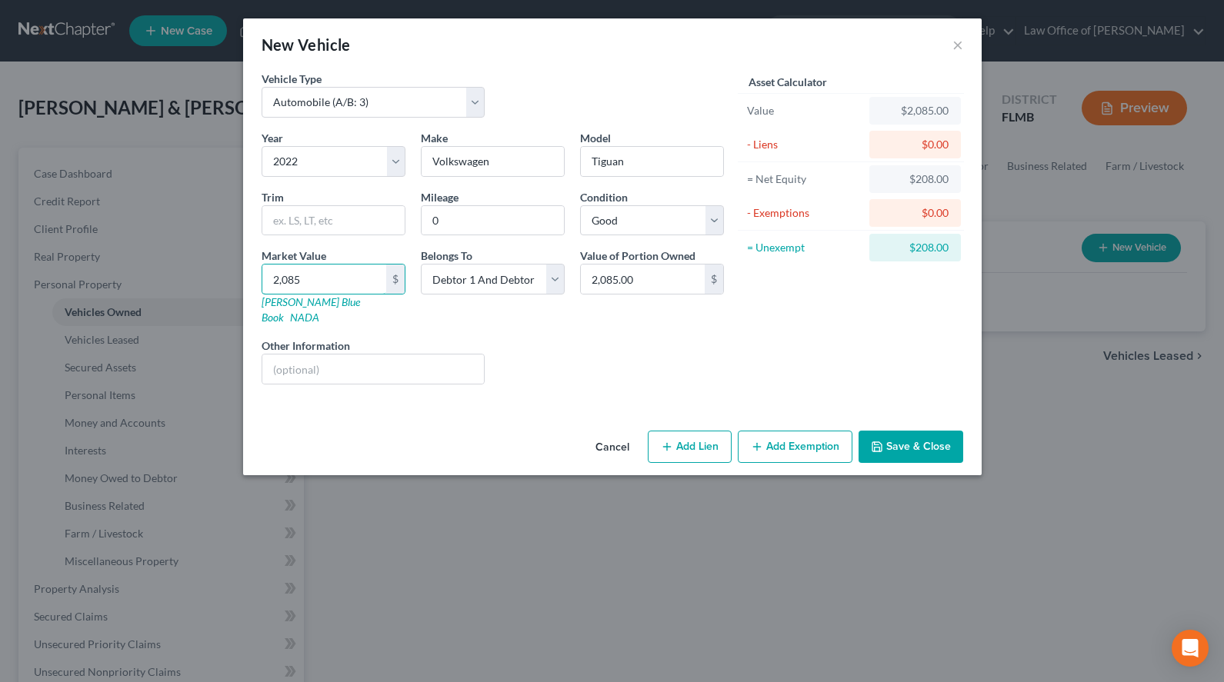
type input "20,854.00"
click at [684, 431] on button "Add Lien" at bounding box center [690, 447] width 84 height 32
select select "2"
select select "0"
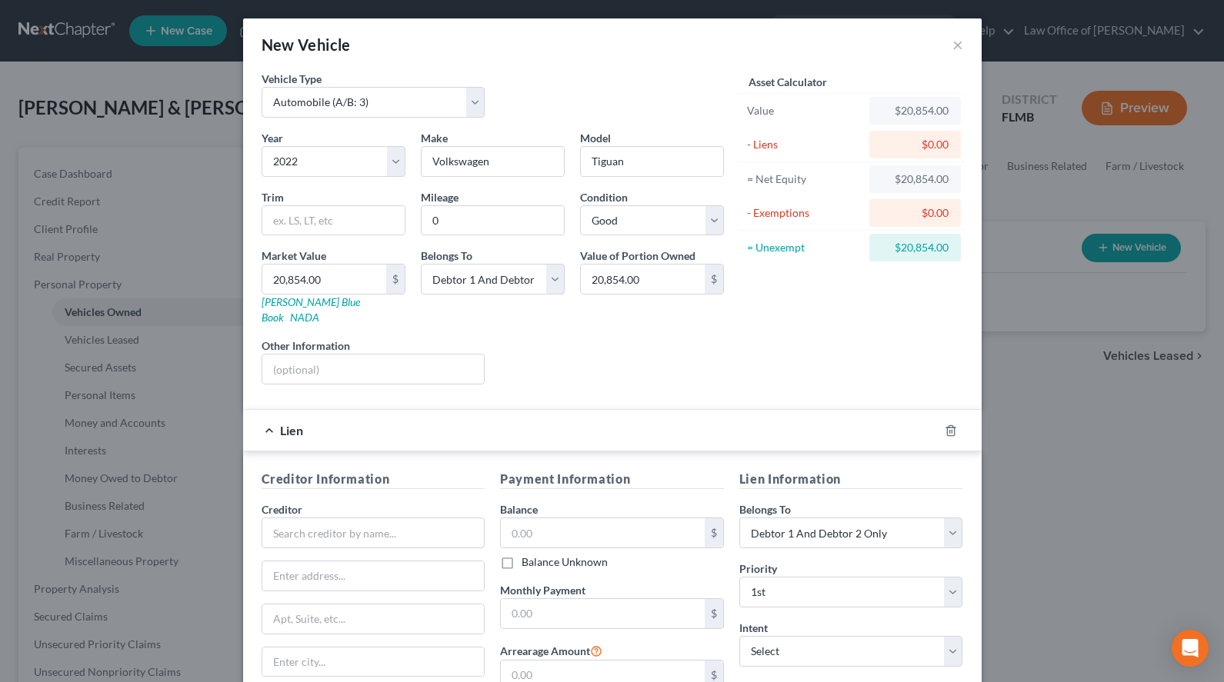
click at [866, 452] on div "Creditor Information Creditor * State AL AK AR AZ CA CO CT DE DC FL GA GU HI ID…" at bounding box center [612, 612] width 738 height 321
click at [341, 518] on input "text" at bounding box center [374, 533] width 224 height 31
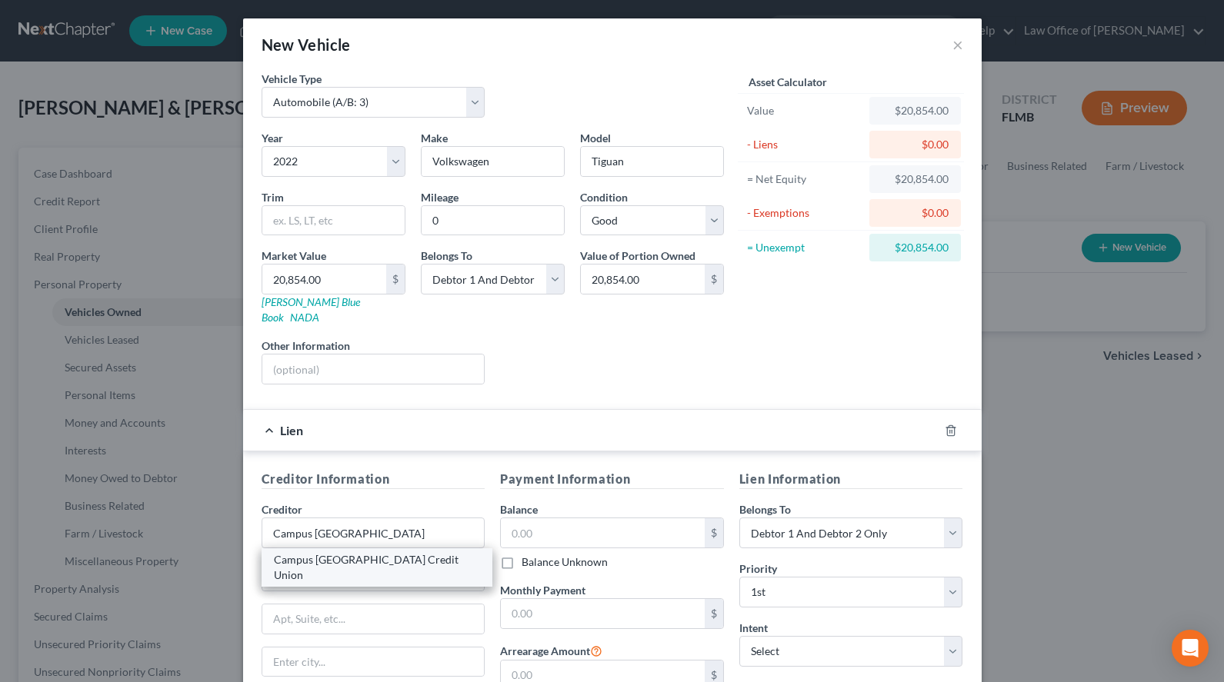
click at [326, 552] on div "Campus USA Credit Union" at bounding box center [377, 567] width 207 height 31
type input "Campus USA Credit Union"
type input "PO Box 147209"
type input "Gainesville"
select select "9"
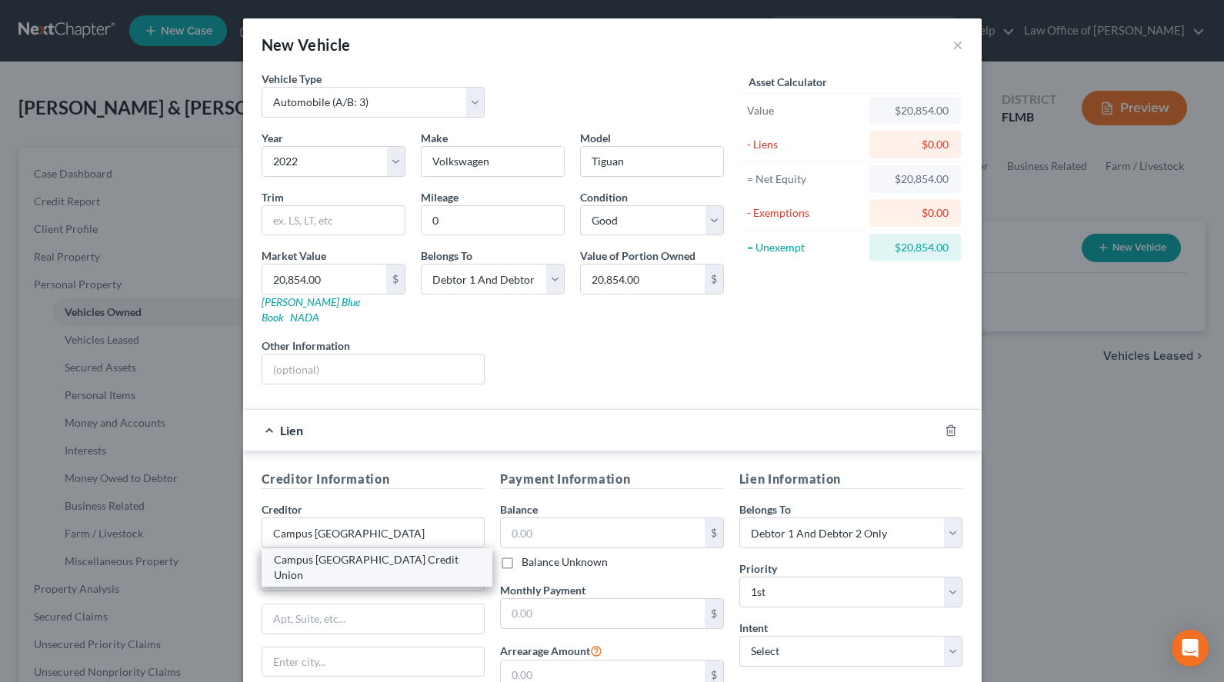
type input "32614"
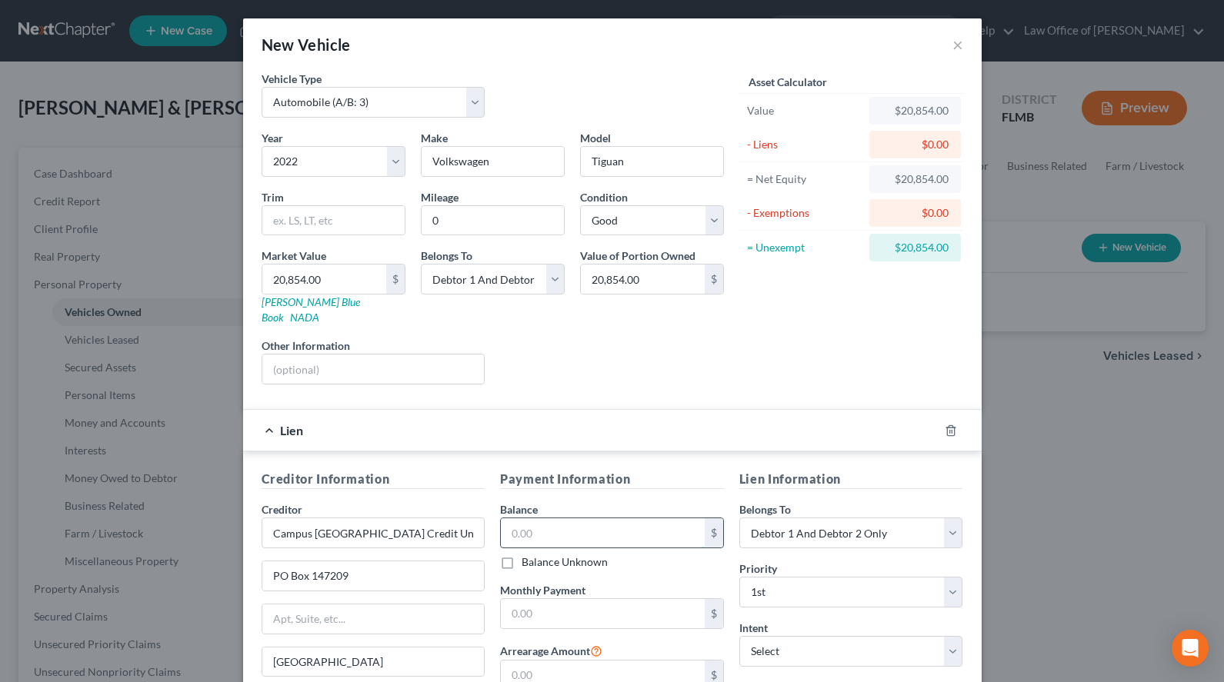
click at [571, 519] on input "text" at bounding box center [603, 532] width 204 height 29
click at [791, 454] on div "Creditor Information Creditor * Campus USA Credit Union PO Box 147209 Gainesvil…" at bounding box center [612, 612] width 738 height 321
click at [585, 518] on input "text" at bounding box center [603, 532] width 204 height 29
type input "25,581.44"
click at [621, 599] on input "text" at bounding box center [603, 613] width 204 height 29
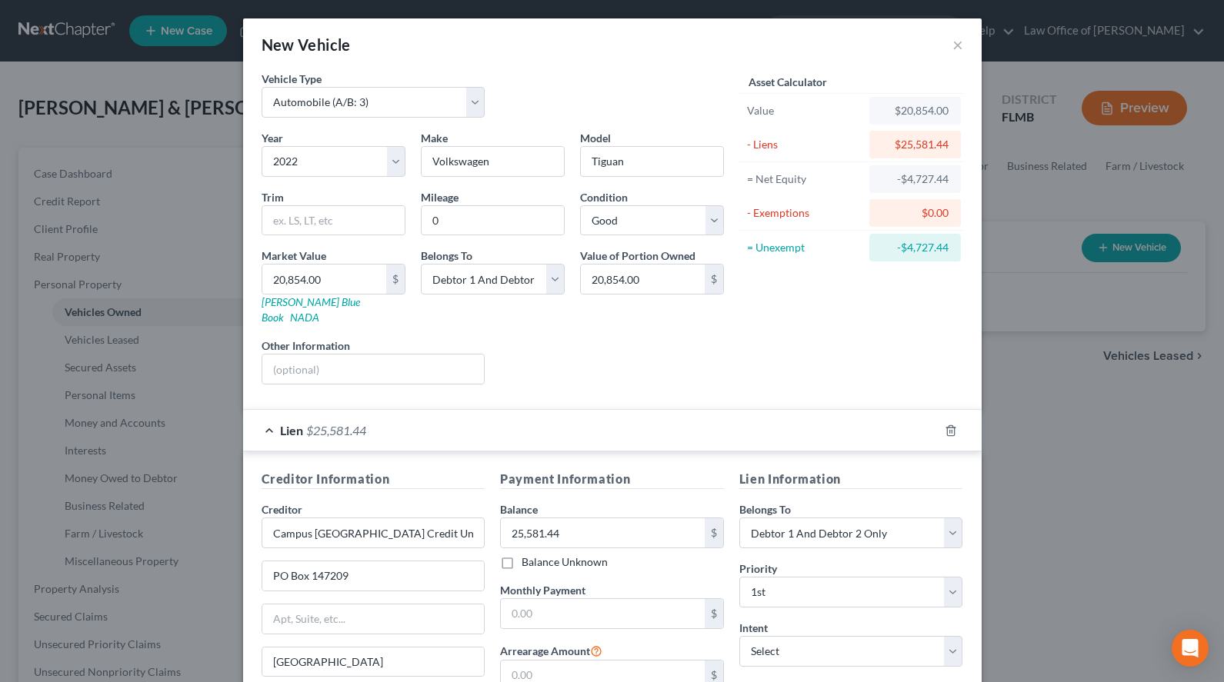
click at [888, 470] on h5 "Lien Information" at bounding box center [851, 479] width 224 height 19
click at [534, 607] on input "text" at bounding box center [603, 613] width 204 height 29
type input "564.00"
click at [739, 636] on select "Select Surrender Redeem Reaffirm Avoid Other" at bounding box center [851, 651] width 224 height 31
select select "2"
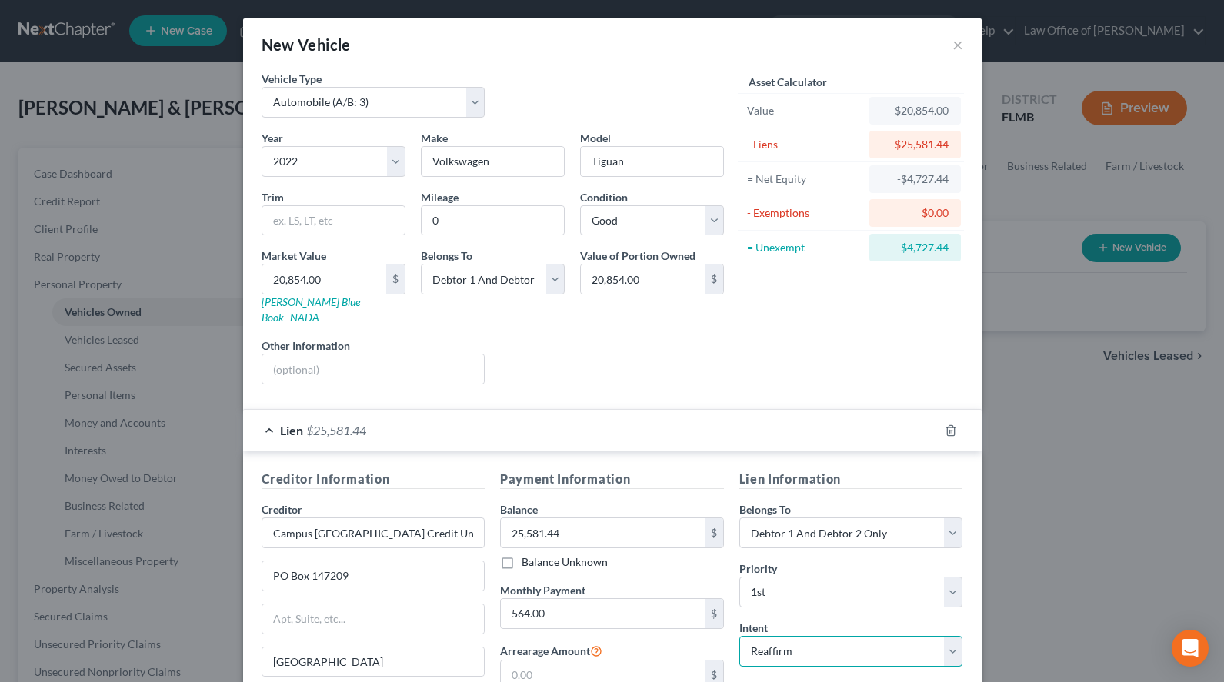
click option "Reaffirm" at bounding box center [0, 0] width 0 height 0
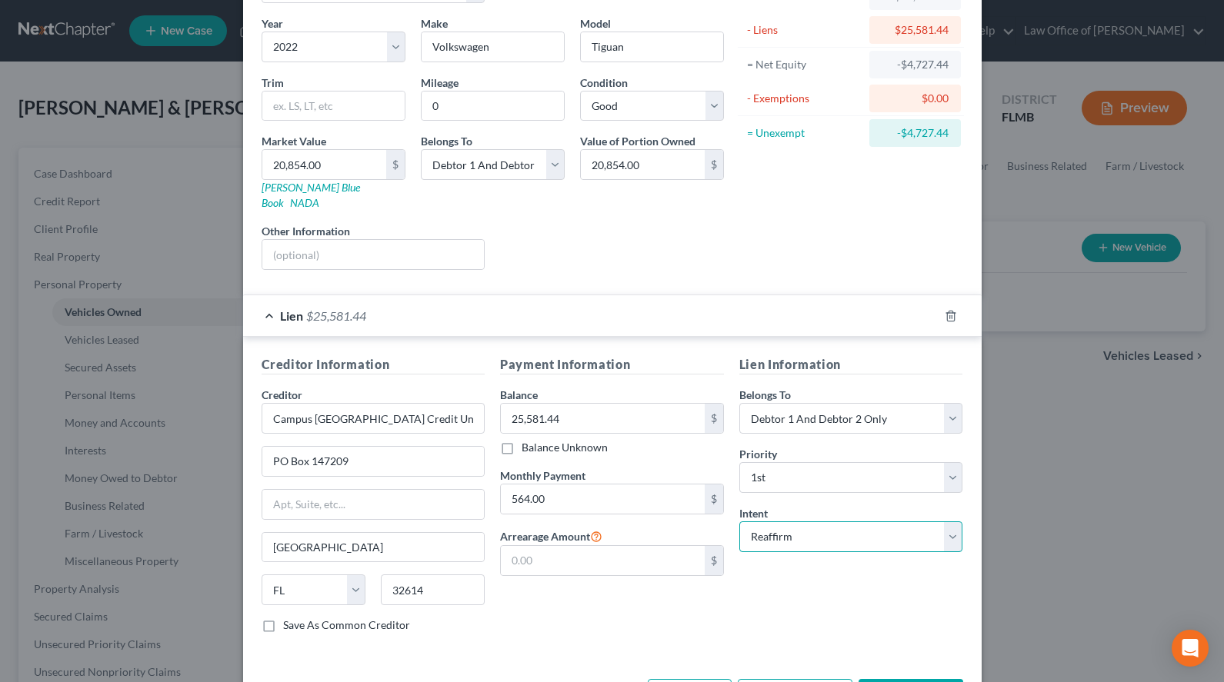
scroll to position [159, 0]
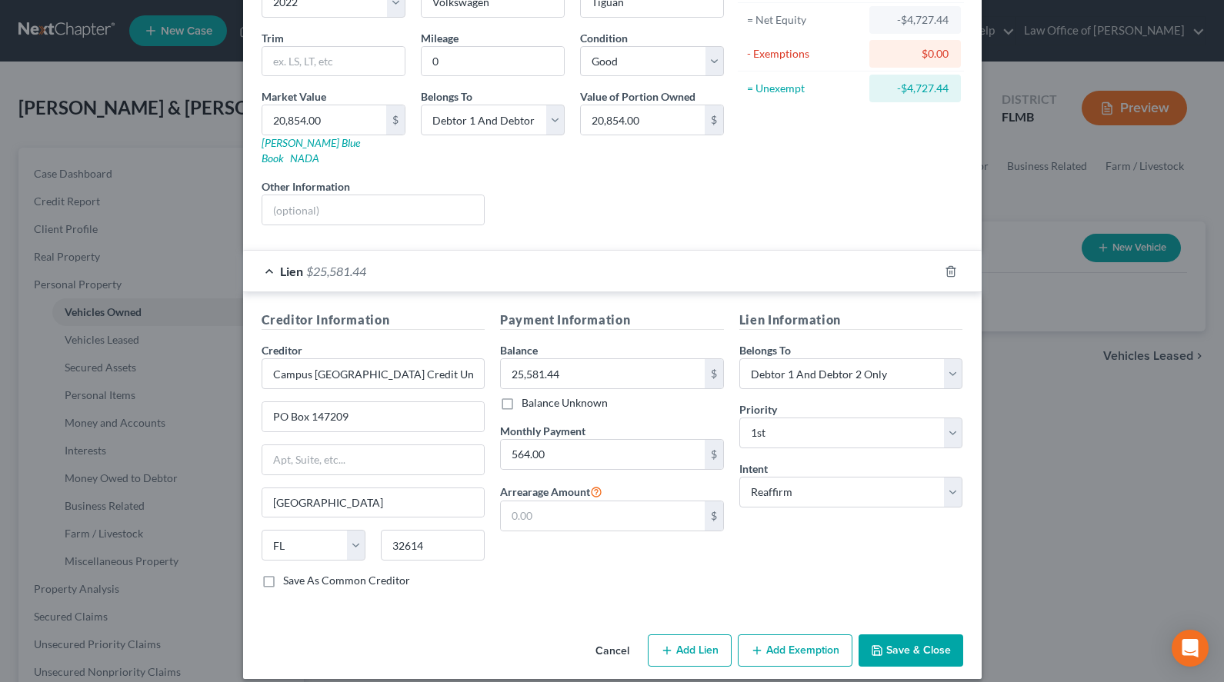
click at [904, 635] on button "Save & Close" at bounding box center [910, 651] width 105 height 32
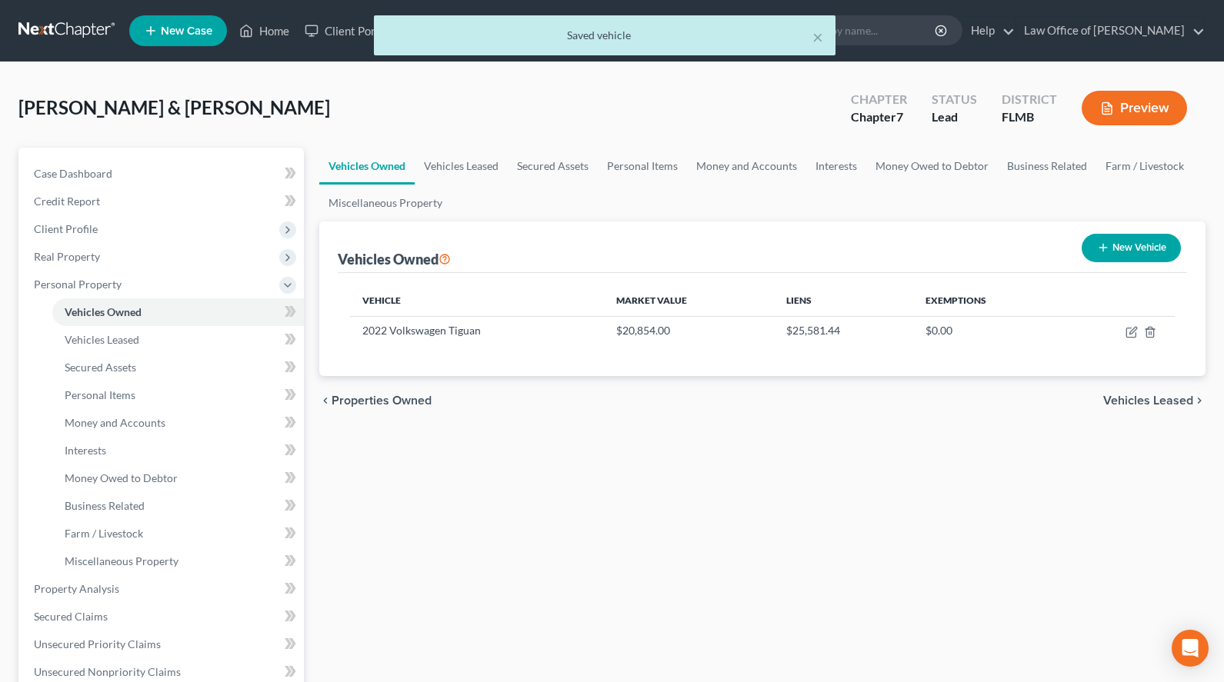
click at [1156, 237] on button "New Vehicle" at bounding box center [1130, 248] width 99 height 28
select select "0"
select select "2"
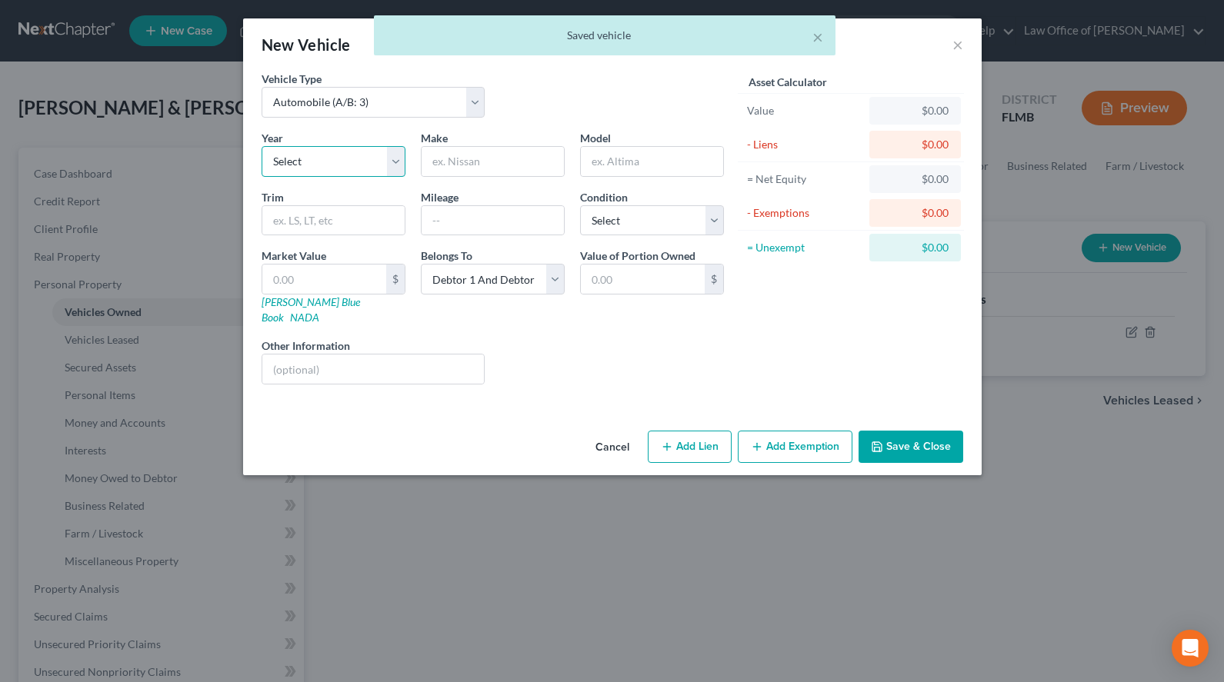
click at [262, 146] on select "Select 2026 2025 2024 2023 2022 2021 2020 2019 2018 2017 2016 2015 2014 2013 20…" at bounding box center [334, 161] width 144 height 31
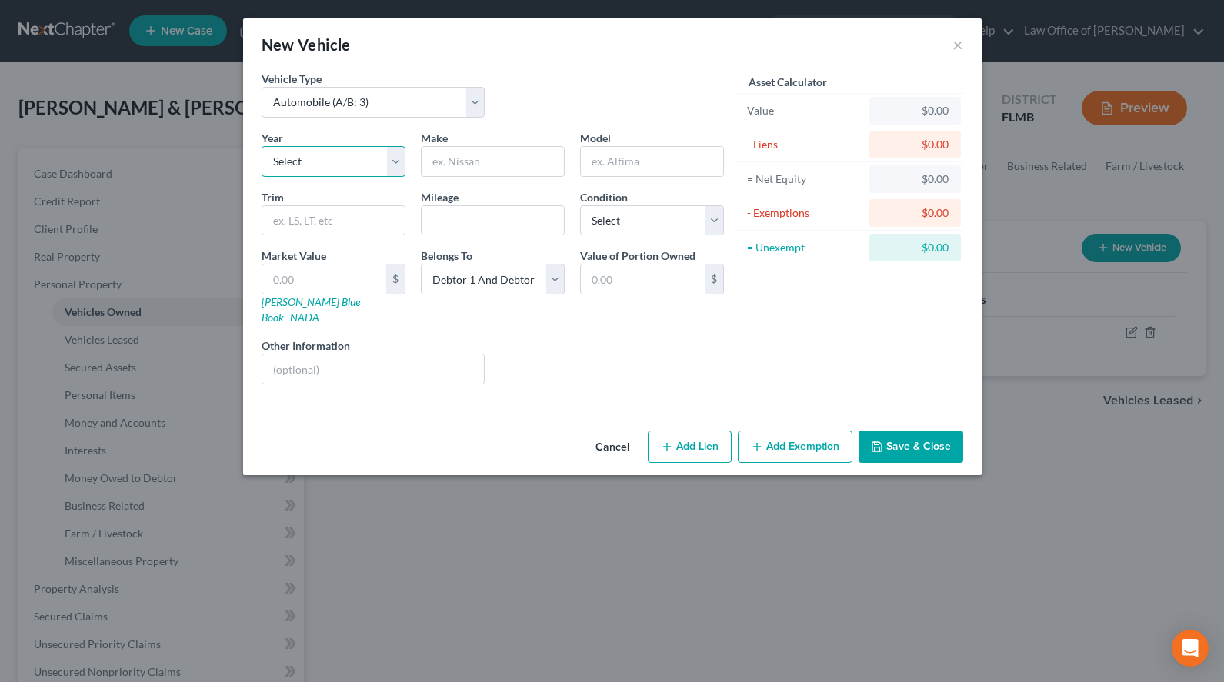
select select "4"
click option "2022" at bounding box center [0, 0] width 0 height 0
click at [495, 175] on div at bounding box center [493, 161] width 144 height 31
click at [502, 157] on input "text" at bounding box center [493, 161] width 142 height 29
type input "Ford"
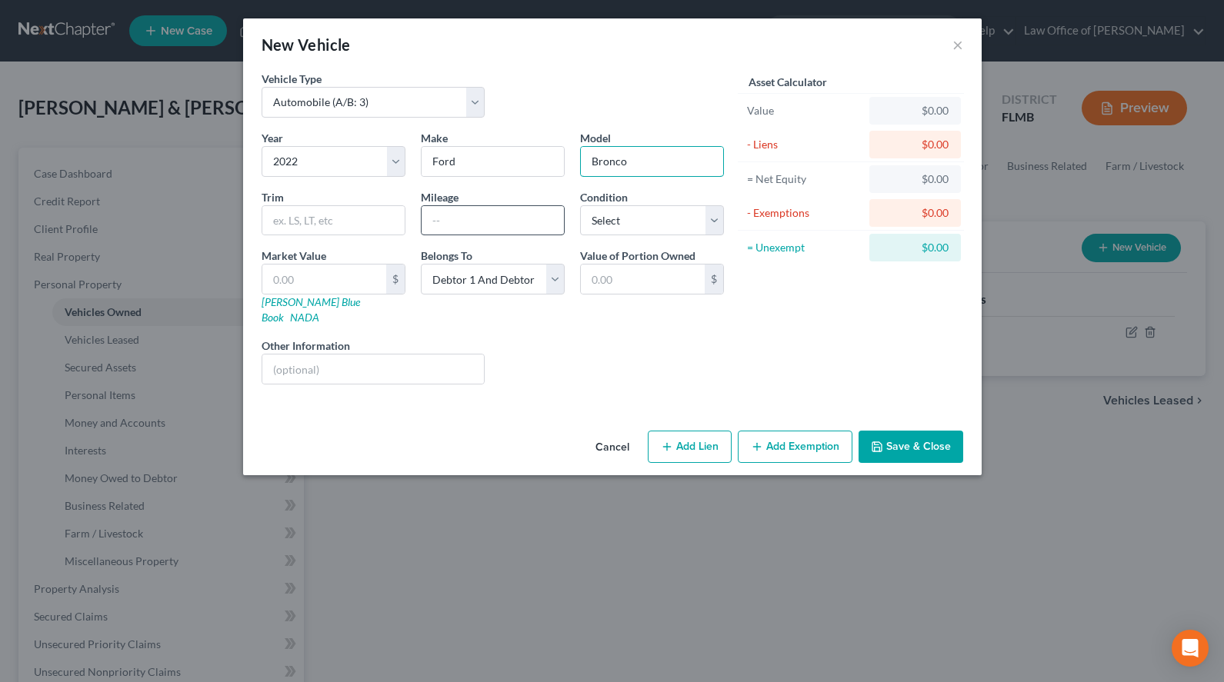
type input "Bronco"
click at [476, 225] on input "text" at bounding box center [493, 220] width 142 height 29
type input "0"
click at [580, 205] on select "Select Excellent Very Good Good Fair Poor" at bounding box center [652, 220] width 144 height 31
select select "2"
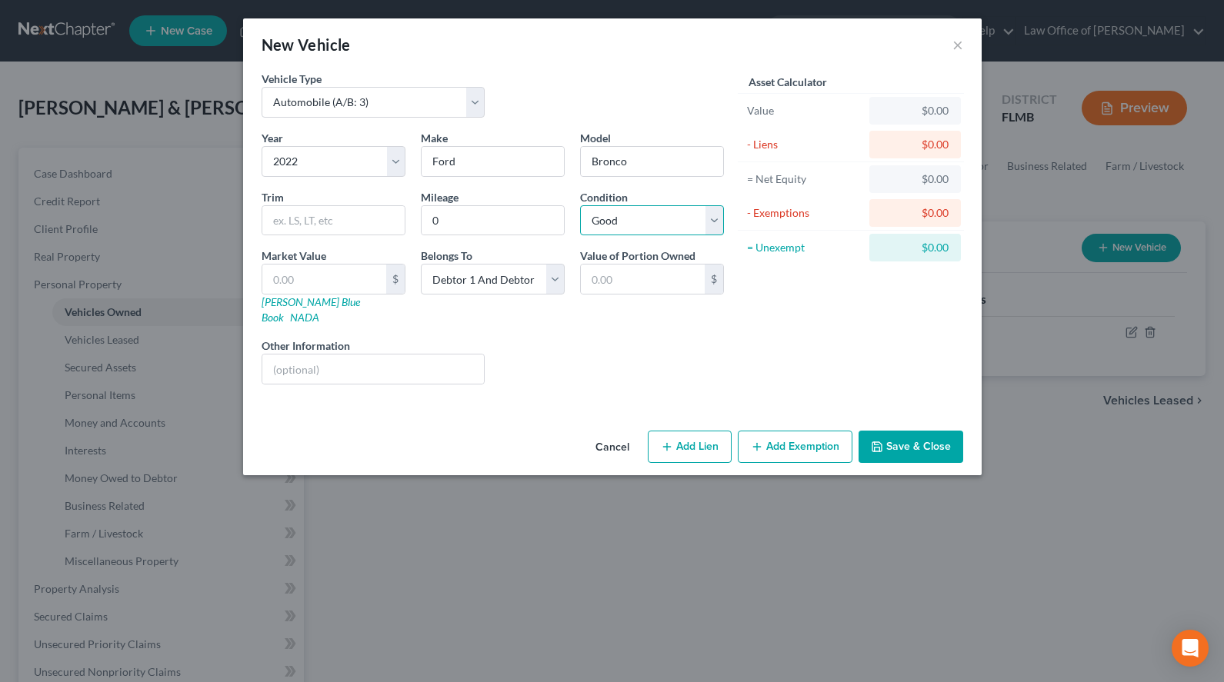
click option "Good" at bounding box center [0, 0] width 0 height 0
click at [750, 59] on div "New Vehicle ×" at bounding box center [612, 44] width 738 height 52
click at [352, 288] on input "text" at bounding box center [324, 279] width 124 height 29
click at [788, 20] on div "New Vehicle ×" at bounding box center [612, 44] width 738 height 52
click at [328, 270] on input "text" at bounding box center [324, 279] width 124 height 29
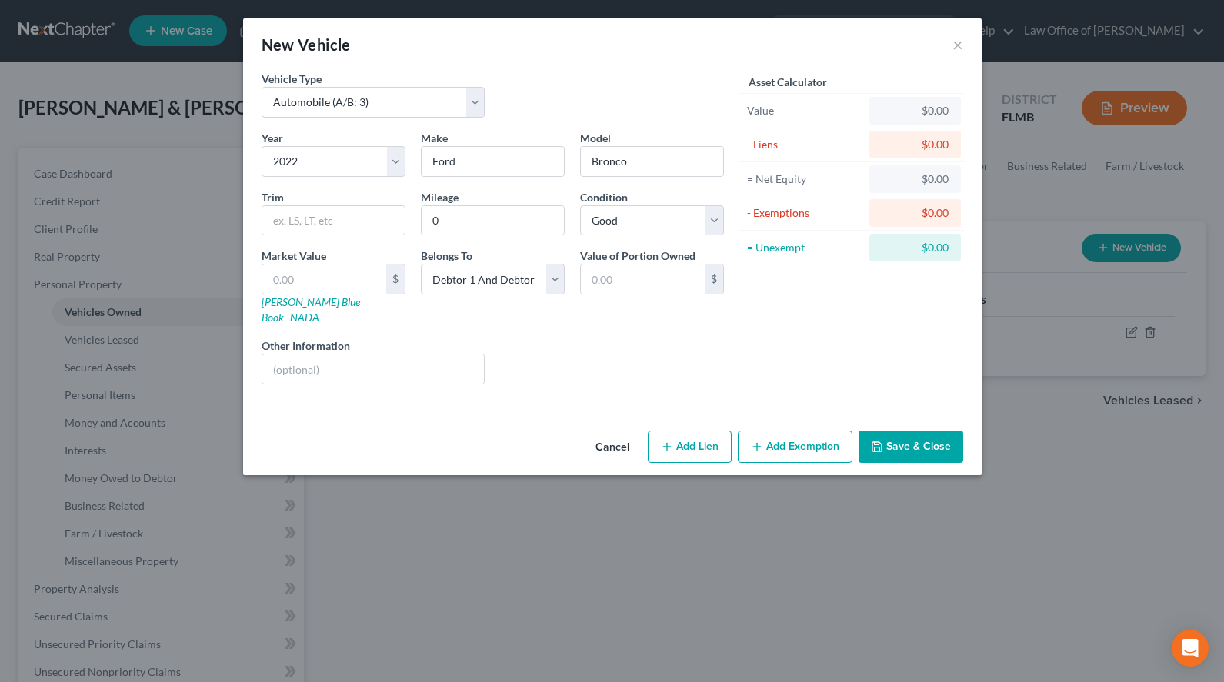
click at [790, 32] on div "New Vehicle ×" at bounding box center [612, 44] width 738 height 52
click at [323, 276] on input "text" at bounding box center [324, 279] width 124 height 29
type input "1"
type input "1.00"
type input "19"
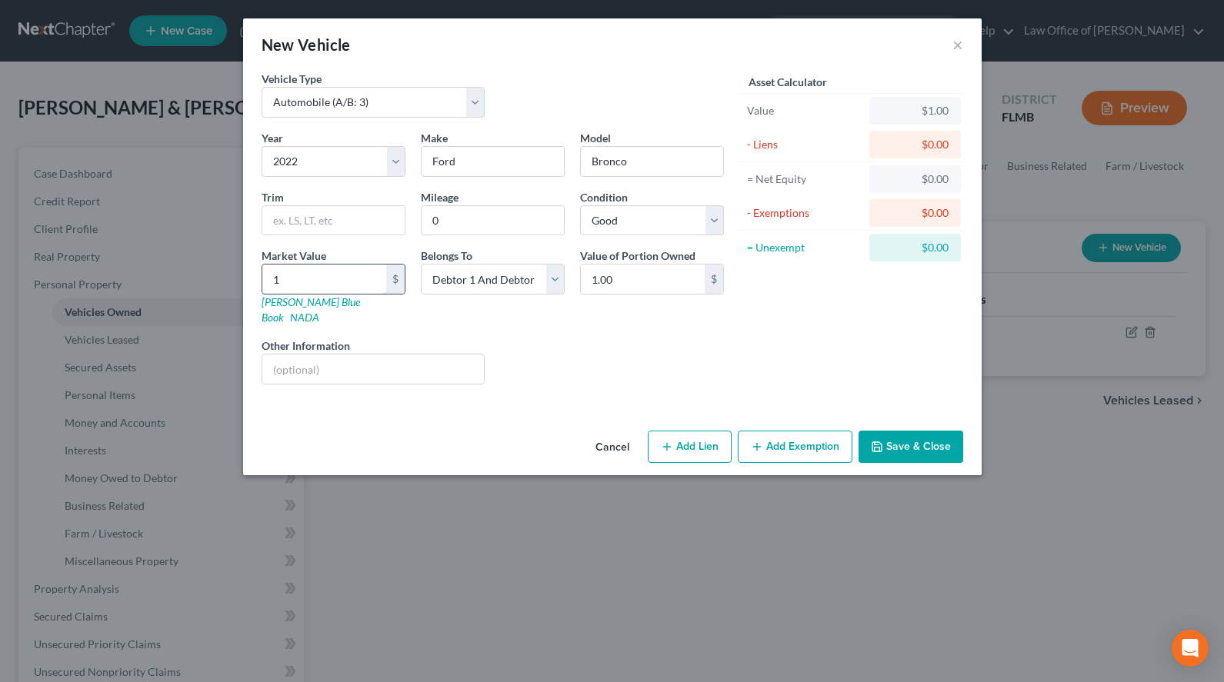
type input "19.00"
type input "199"
type input "199.00"
type input "1997"
type input "1,997.00"
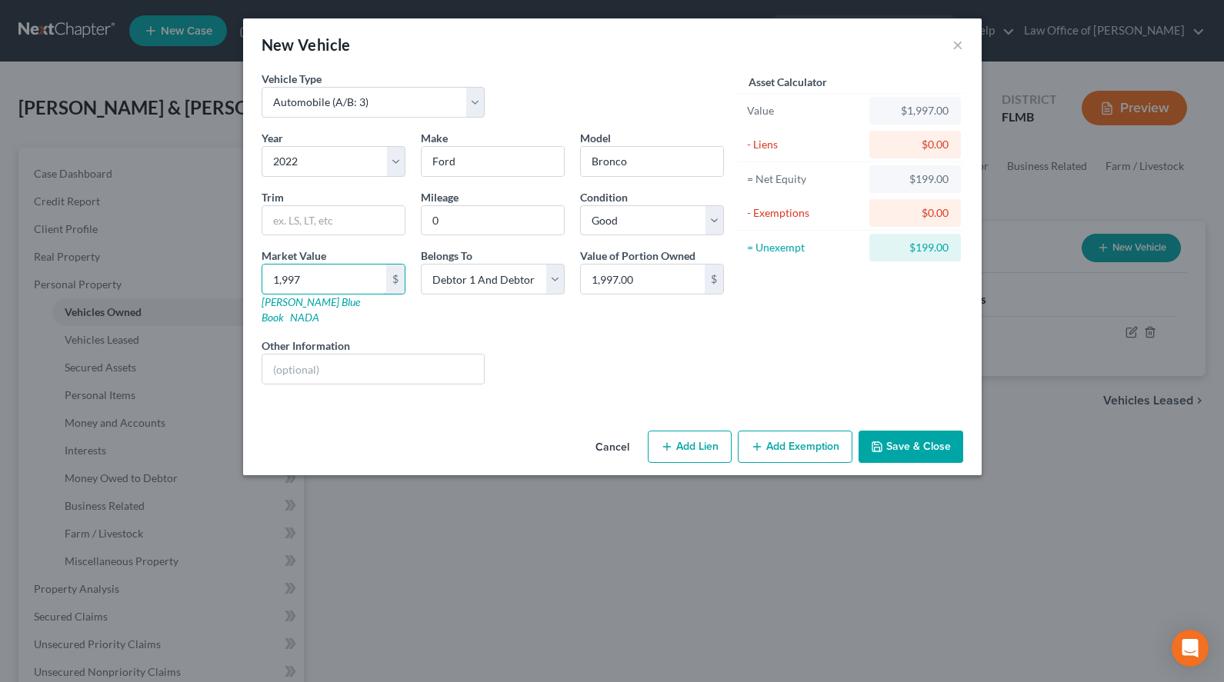
type input "1,9971"
type input "19,971.00"
type input "19,9710."
type input "199,710.00"
type input "199,71"
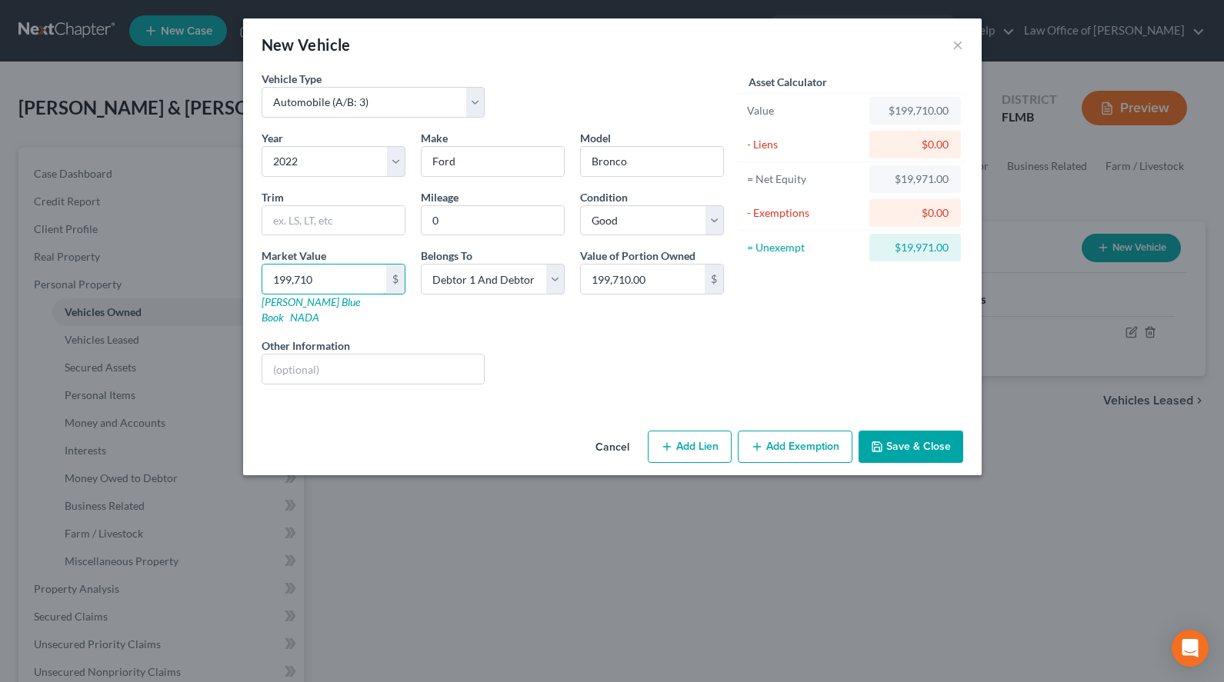
type input "19,971.00"
type input "19,97"
type input "1,997.00"
type input "1,9971"
type input "19,971.00"
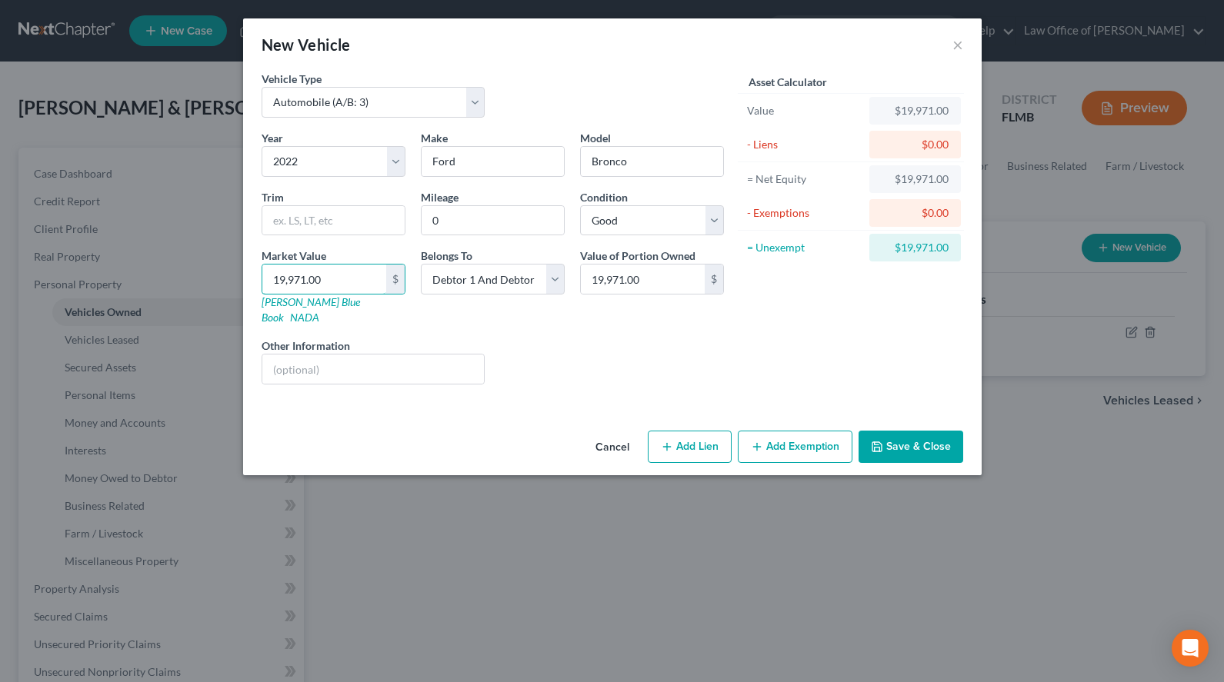
type input "19,971.00"
click at [678, 441] on button "Add Lien" at bounding box center [690, 447] width 84 height 32
select select "2"
select select "0"
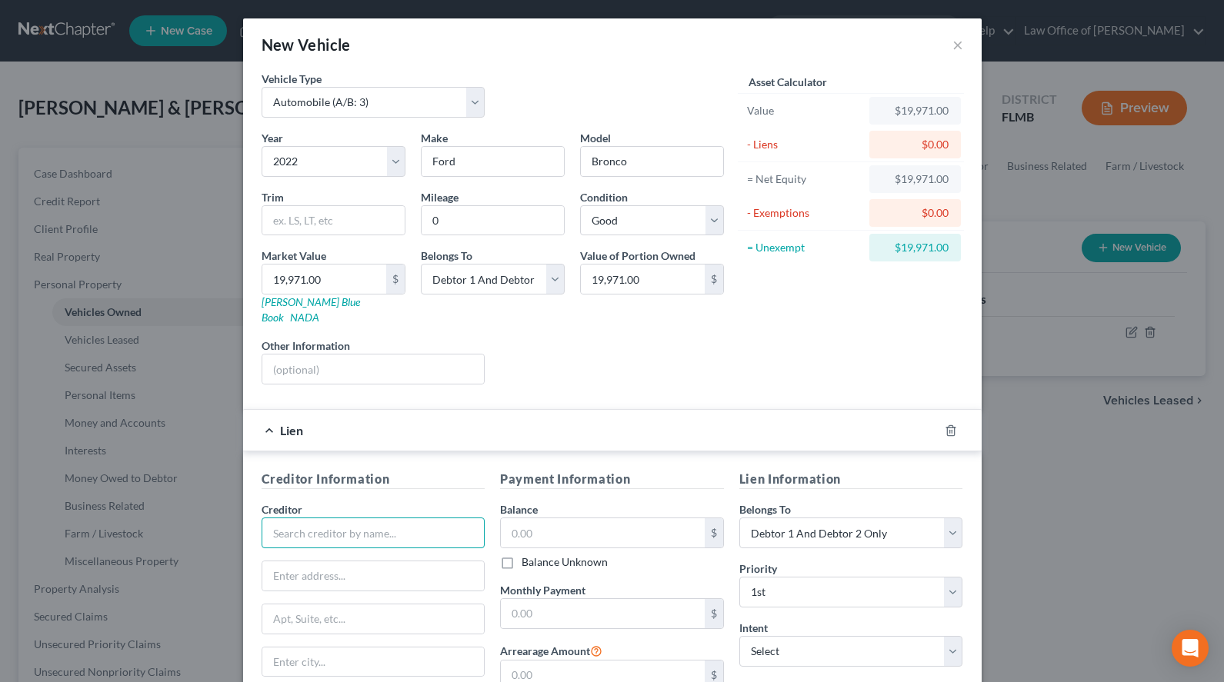
click at [371, 524] on input "text" at bounding box center [374, 533] width 224 height 31
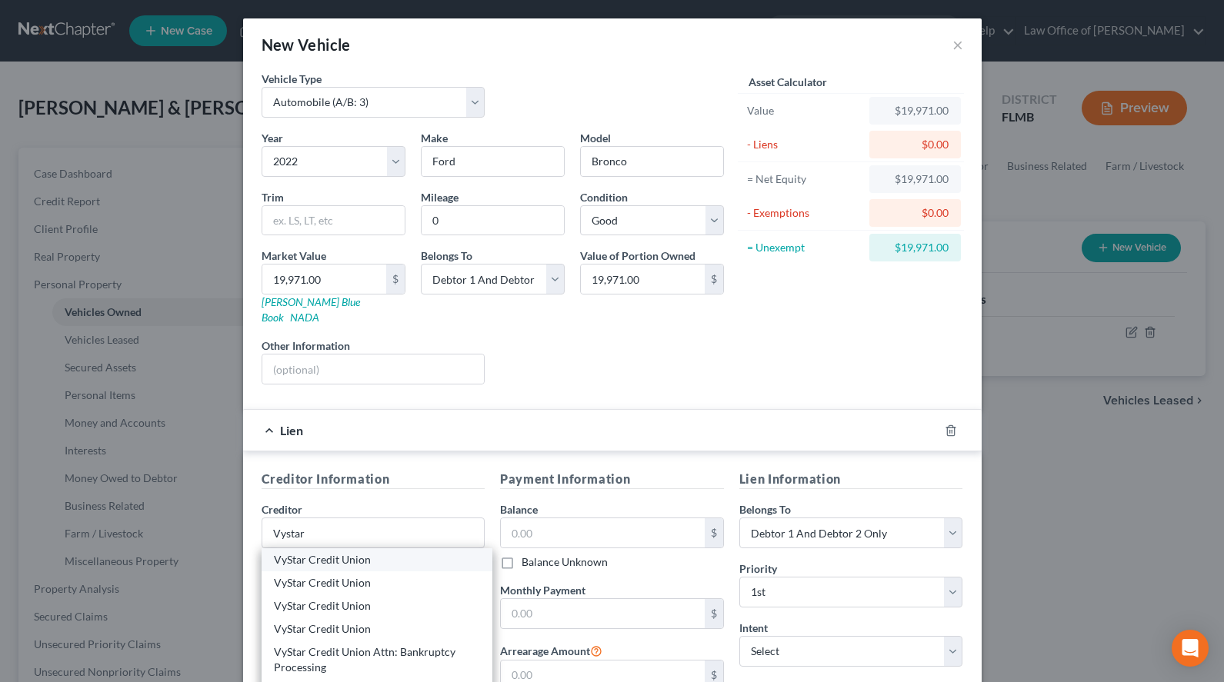
click at [306, 552] on div "VyStar Credit Union" at bounding box center [377, 559] width 207 height 15
type input "VyStar Credit Union"
type input "PO Box 31112"
type input "Tampa"
select select "9"
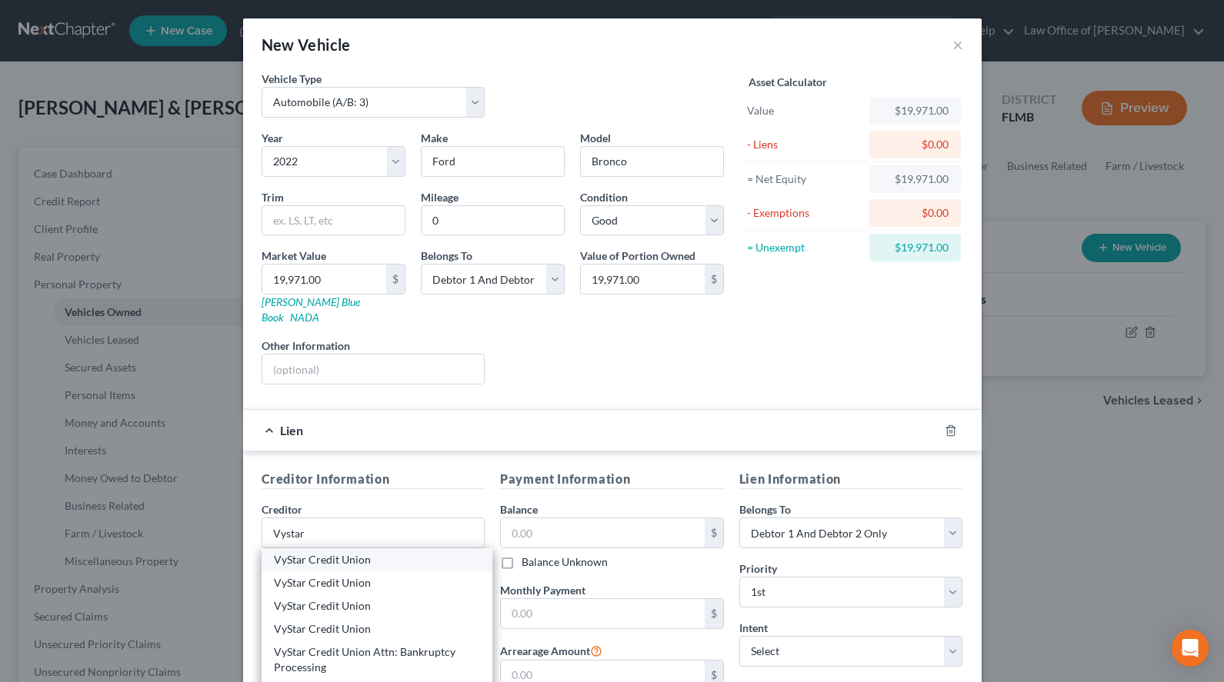
type input "33631-3112"
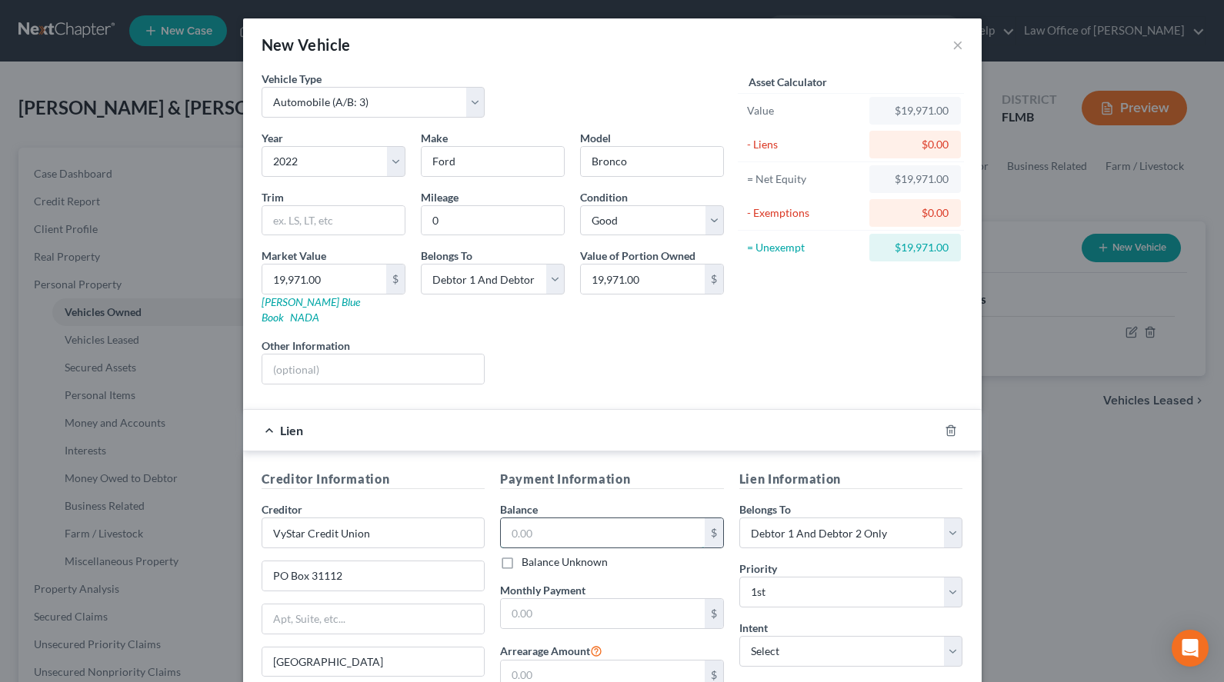
click at [604, 528] on input "text" at bounding box center [603, 532] width 204 height 29
type input "36,789.81"
click at [593, 601] on input "text" at bounding box center [603, 613] width 204 height 29
type input "642.00"
click at [739, 636] on select "Select Surrender Redeem Reaffirm Avoid Other" at bounding box center [851, 651] width 224 height 31
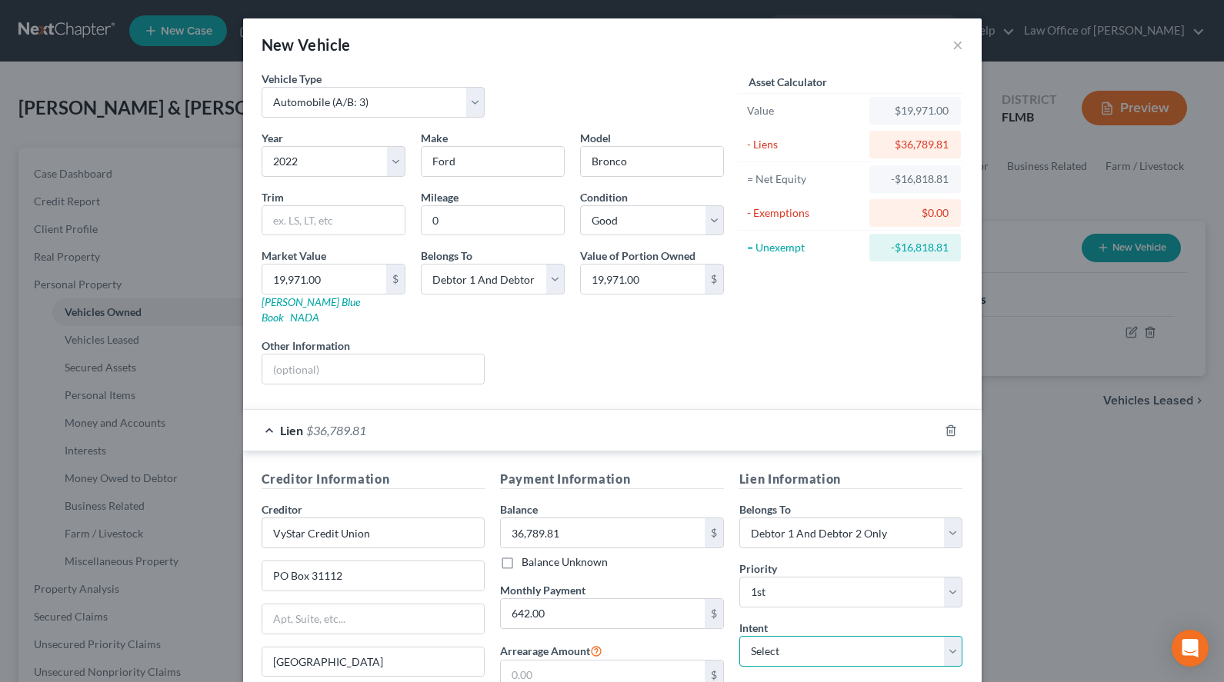
select select "2"
click option "Reaffirm" at bounding box center [0, 0] width 0 height 0
click at [839, 455] on div "Creditor Information Creditor * VyStar Credit Union PO Box 31112 Tampa State AL…" at bounding box center [612, 612] width 738 height 321
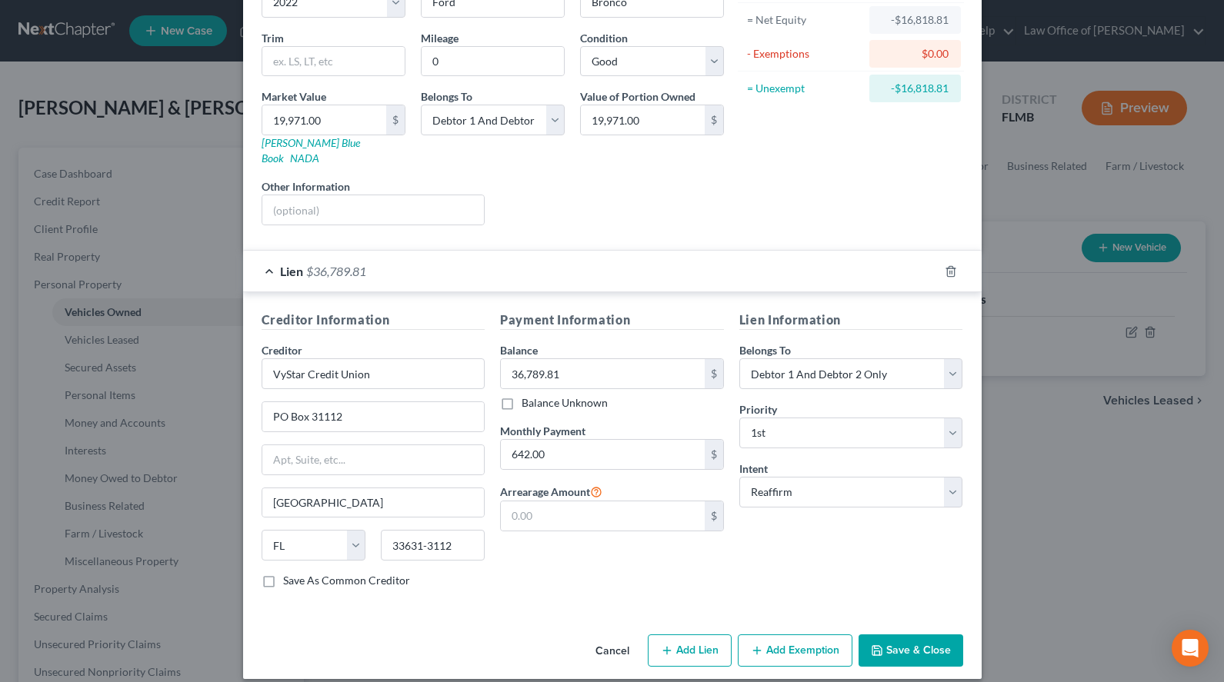
click at [912, 641] on button "Save & Close" at bounding box center [910, 651] width 105 height 32
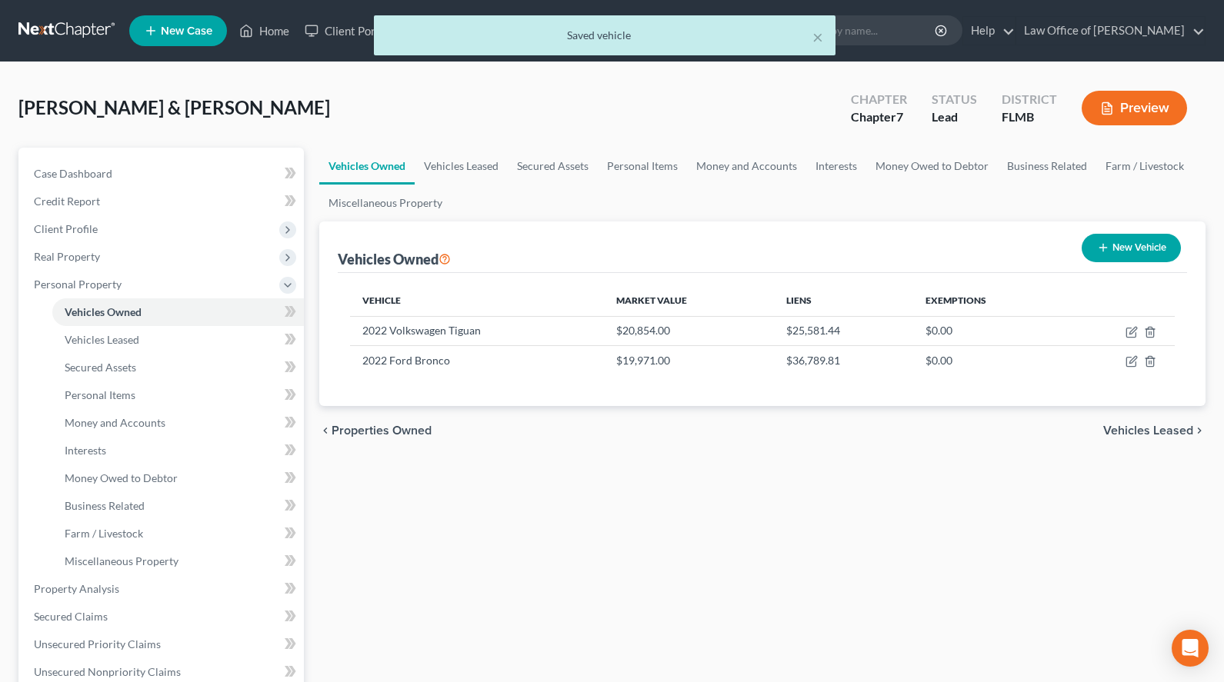
click at [1121, 240] on button "New Vehicle" at bounding box center [1130, 248] width 99 height 28
select select "0"
select select "2"
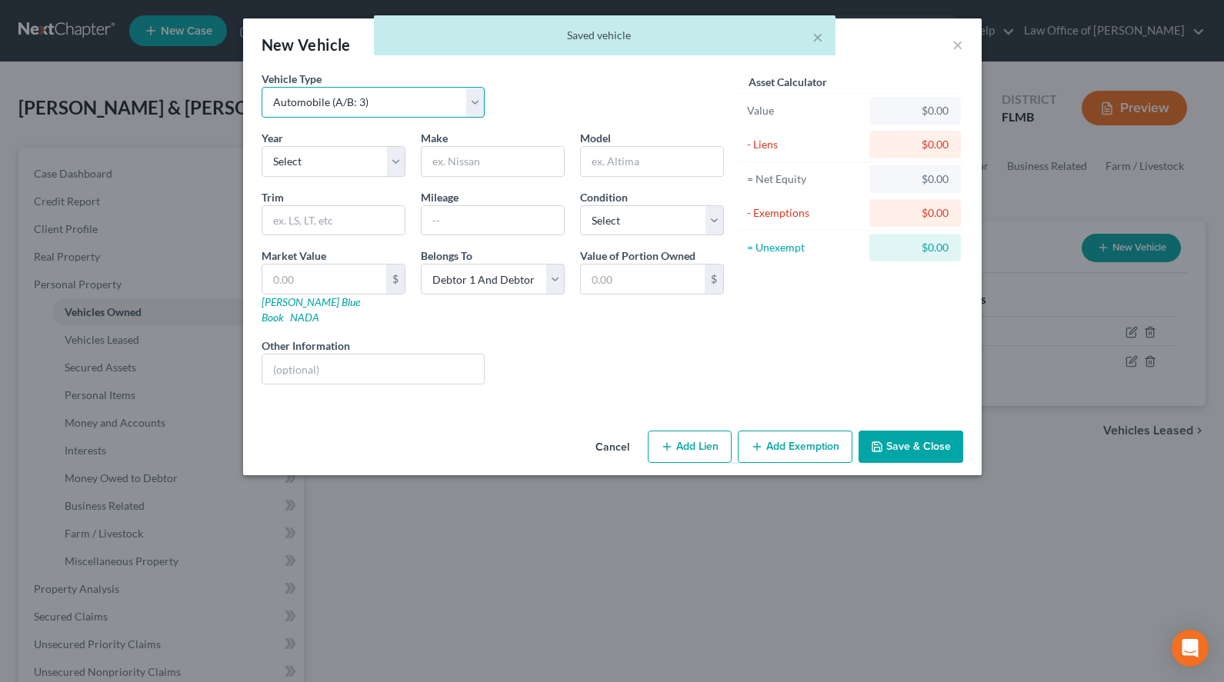
click at [262, 87] on select "Select Automobile (A/B: 3) Truck (A/B: 3) Trailer (A/B: 4) Watercraft (A/B: 4) …" at bounding box center [374, 102] width 224 height 31
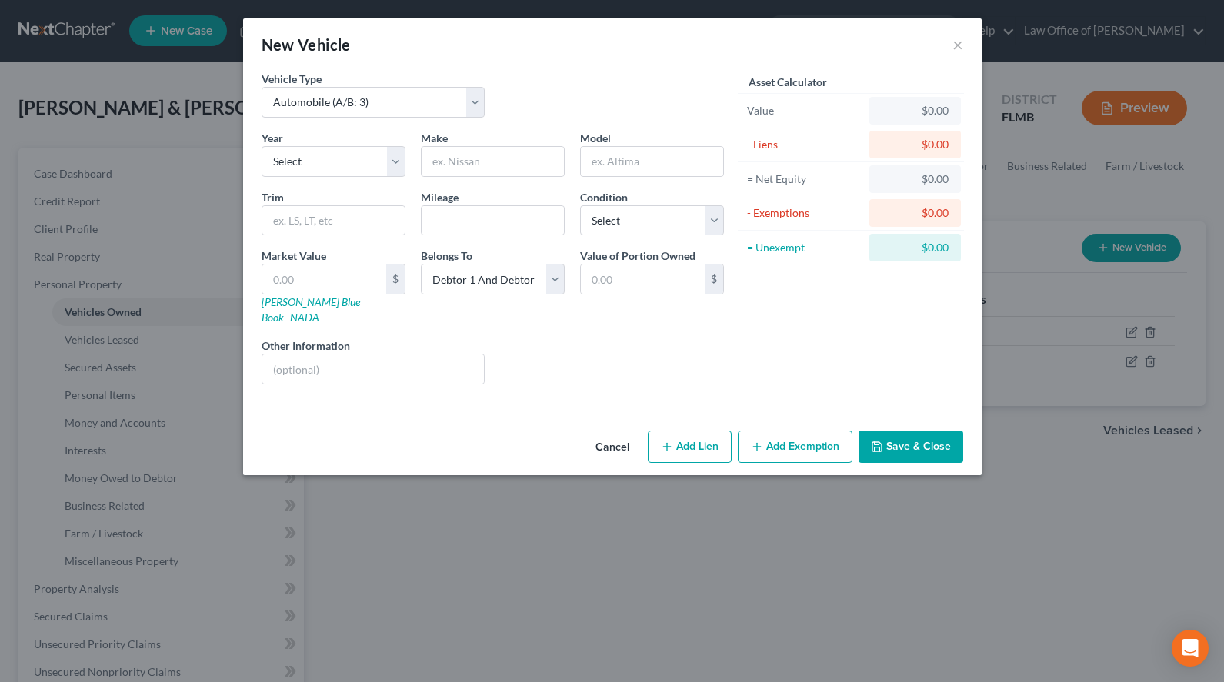
click at [778, 21] on div "New Vehicle ×" at bounding box center [612, 44] width 738 height 52
click at [262, 87] on select "Select Automobile (A/B: 3) Truck (A/B: 3) Trailer (A/B: 4) Watercraft (A/B: 4) …" at bounding box center [374, 102] width 224 height 31
select select "2"
click option "Trailer (A/B: 4)" at bounding box center [0, 0] width 0 height 0
click at [262, 146] on select "Select 2026 2025 2024 2023 2022 2021 2020 2019 2018 2017 2016 2015 2014 2013 20…" at bounding box center [334, 161] width 144 height 31
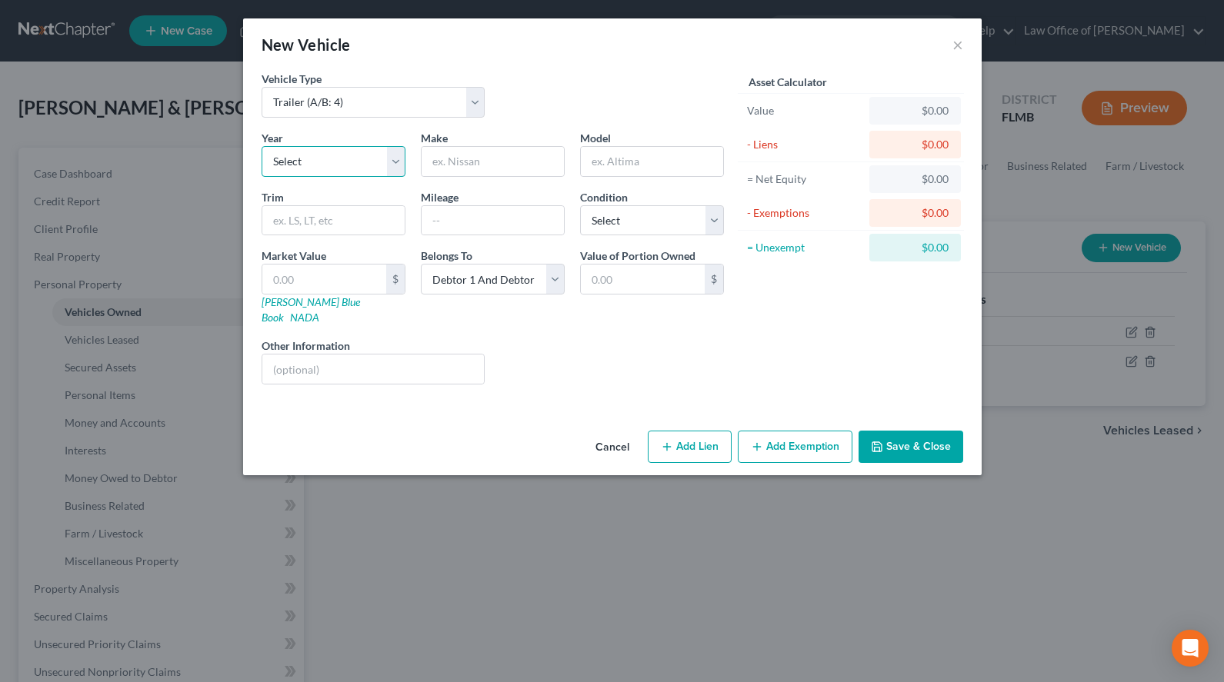
select select "9"
click option "2017" at bounding box center [0, 0] width 0 height 0
click at [540, 165] on input "text" at bounding box center [493, 161] width 142 height 29
click at [507, 425] on div "Cancel Add Lien Add Lease Add Exemption Save & Close" at bounding box center [612, 450] width 738 height 51
click at [553, 173] on input "text" at bounding box center [493, 161] width 142 height 29
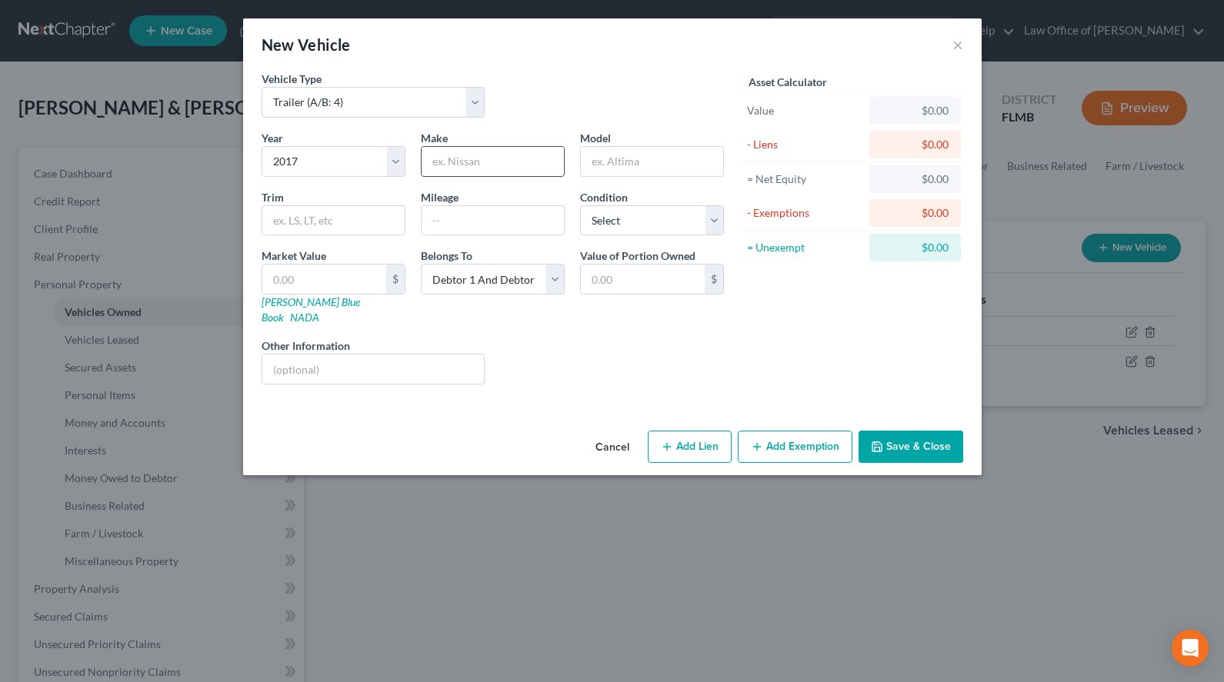
paste input "Thor Keystone Couga"
drag, startPoint x: 460, startPoint y: 160, endPoint x: 587, endPoint y: 167, distance: 127.1
click at [564, 167] on input "Thor Keystone Cougar" at bounding box center [493, 161] width 142 height 29
type input "Thor"
click at [629, 154] on input "text" at bounding box center [652, 161] width 142 height 29
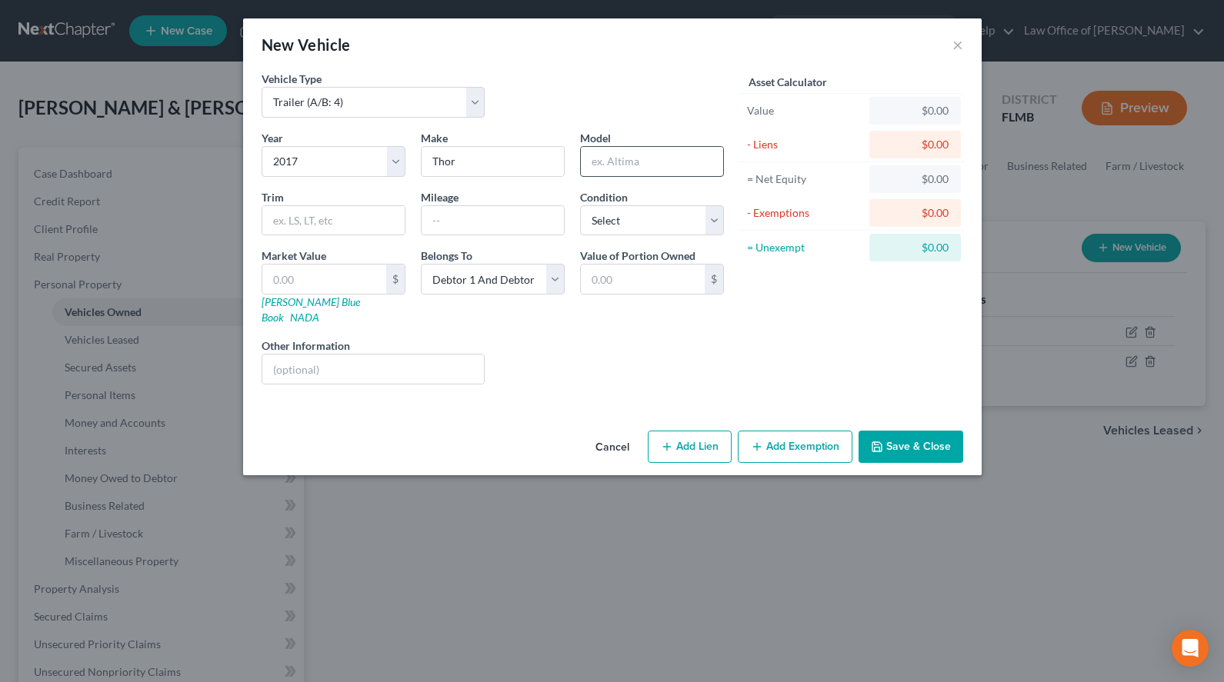
paste input "Keystone Cougar"
type input "Keystone Cougar"
click at [494, 208] on input "text" at bounding box center [493, 220] width 142 height 29
type input "0"
click at [580, 205] on select "Select Excellent Very Good Good Fair Poor" at bounding box center [652, 220] width 144 height 31
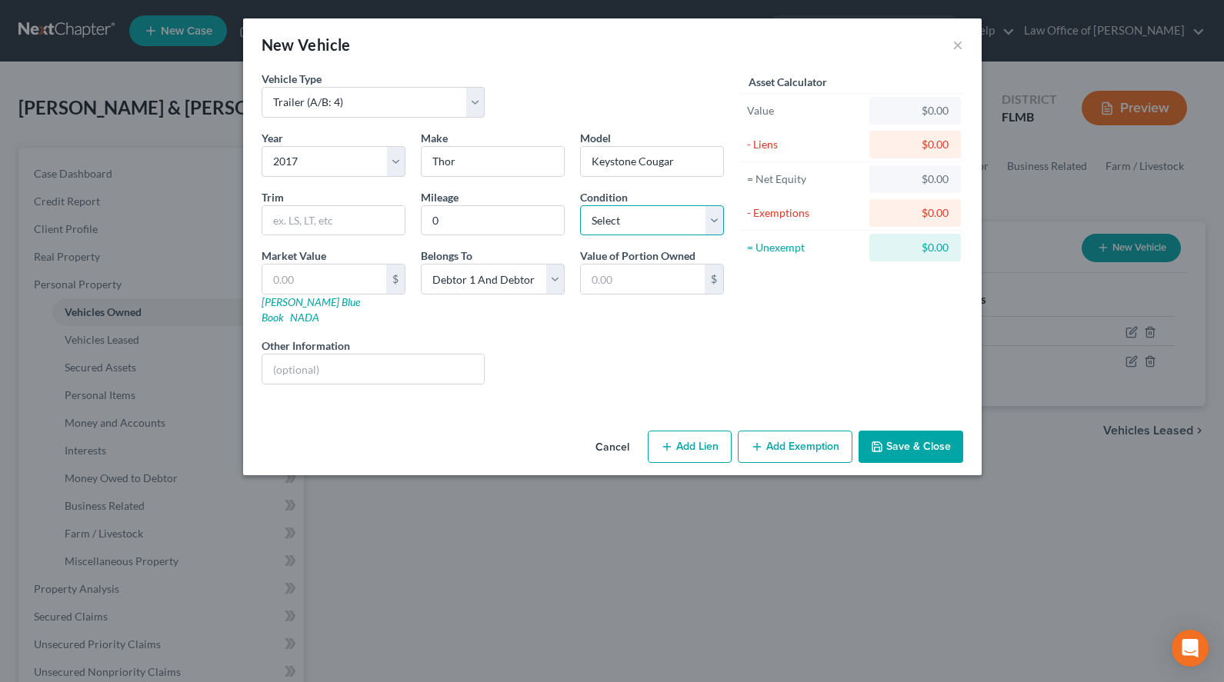
select select "2"
click option "Good" at bounding box center [0, 0] width 0 height 0
click at [369, 287] on input "text" at bounding box center [324, 279] width 124 height 29
click at [712, 431] on button "Add Lien" at bounding box center [690, 447] width 84 height 32
select select "2"
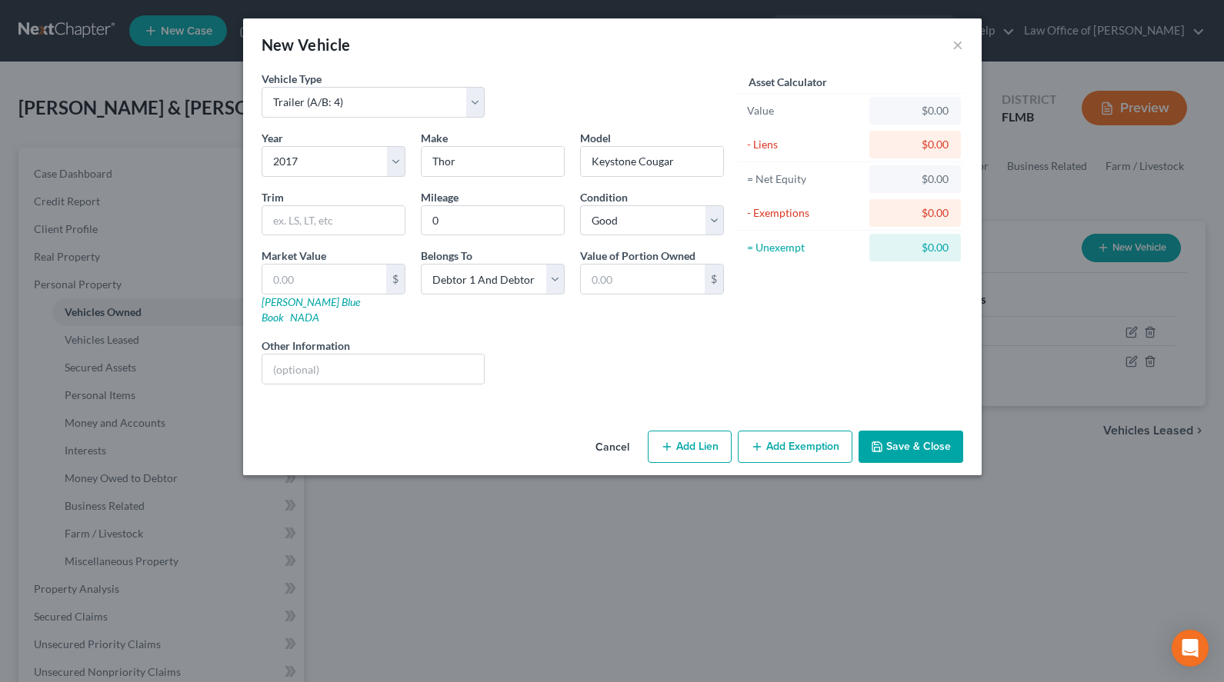
select select "0"
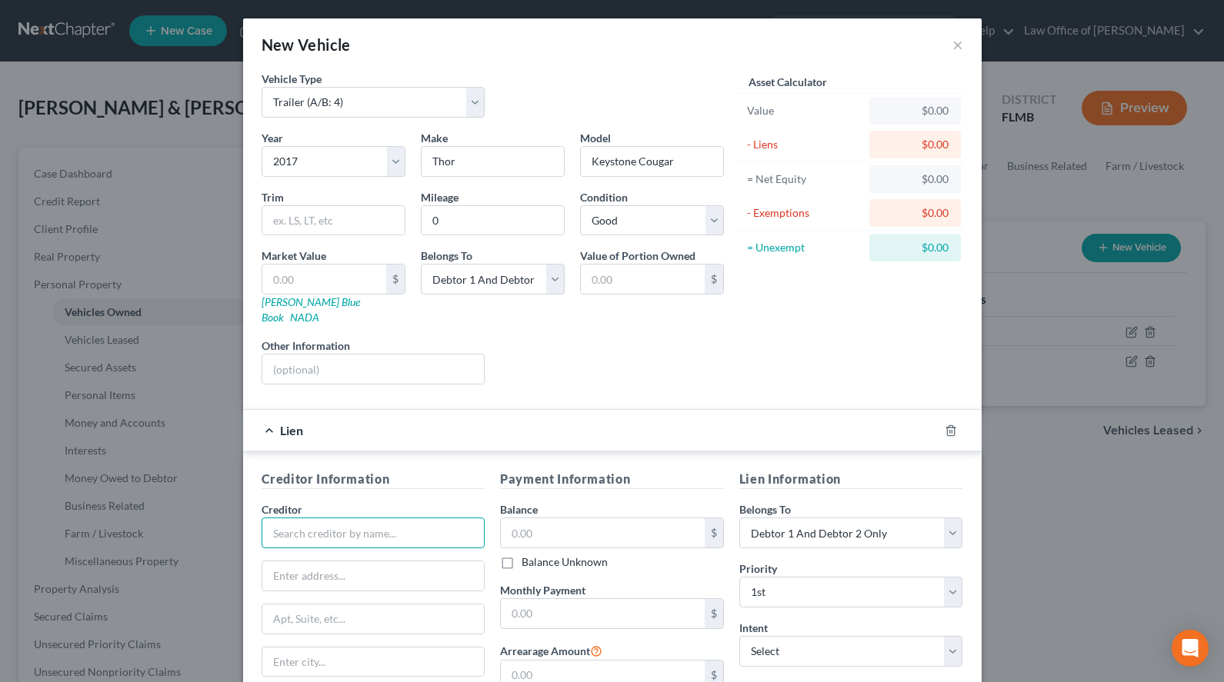
click at [444, 518] on input "text" at bounding box center [374, 533] width 224 height 31
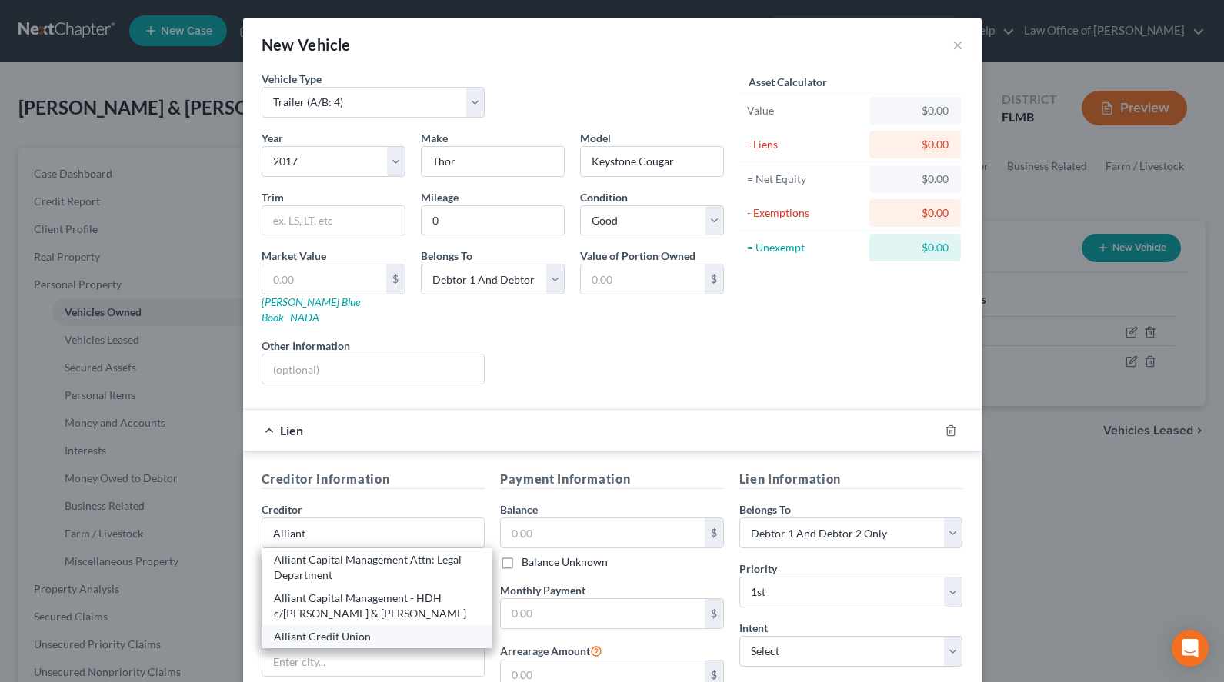
click at [352, 629] on div "Alliant Credit Union" at bounding box center [377, 636] width 207 height 15
type input "Alliant Credit Union"
type input "PO Box 66945"
type input "11545 W Touhy Ave"
type input "Amf Ohare"
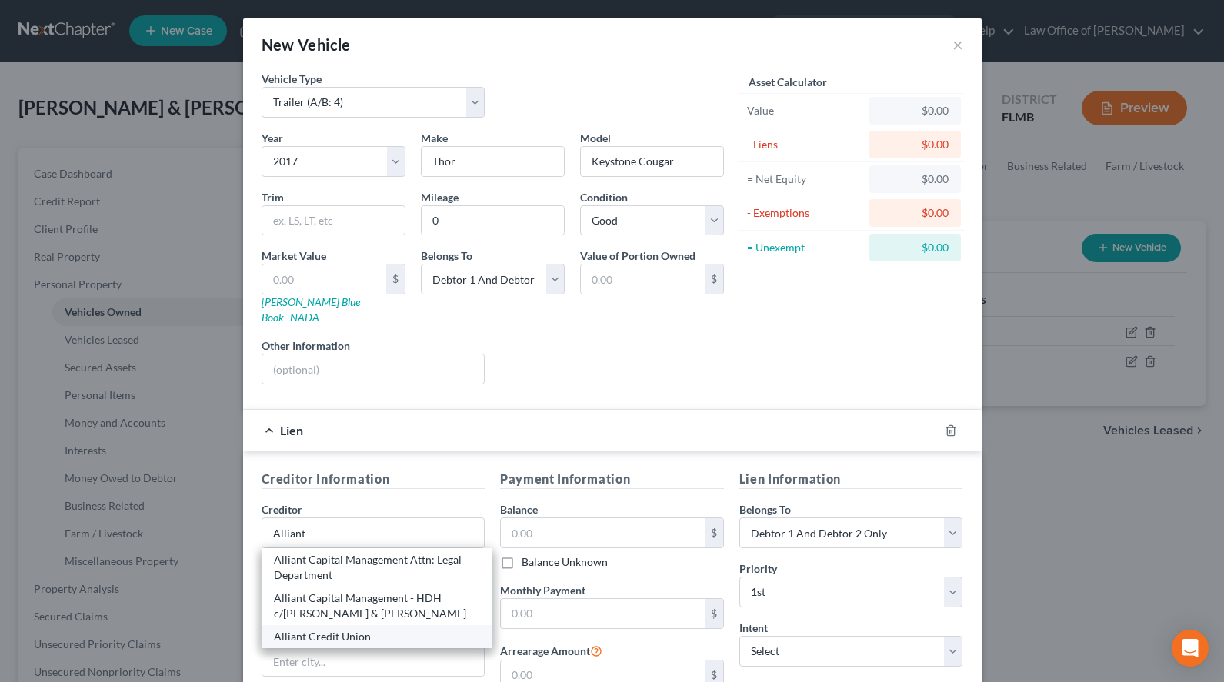
select select "14"
type input "60666"
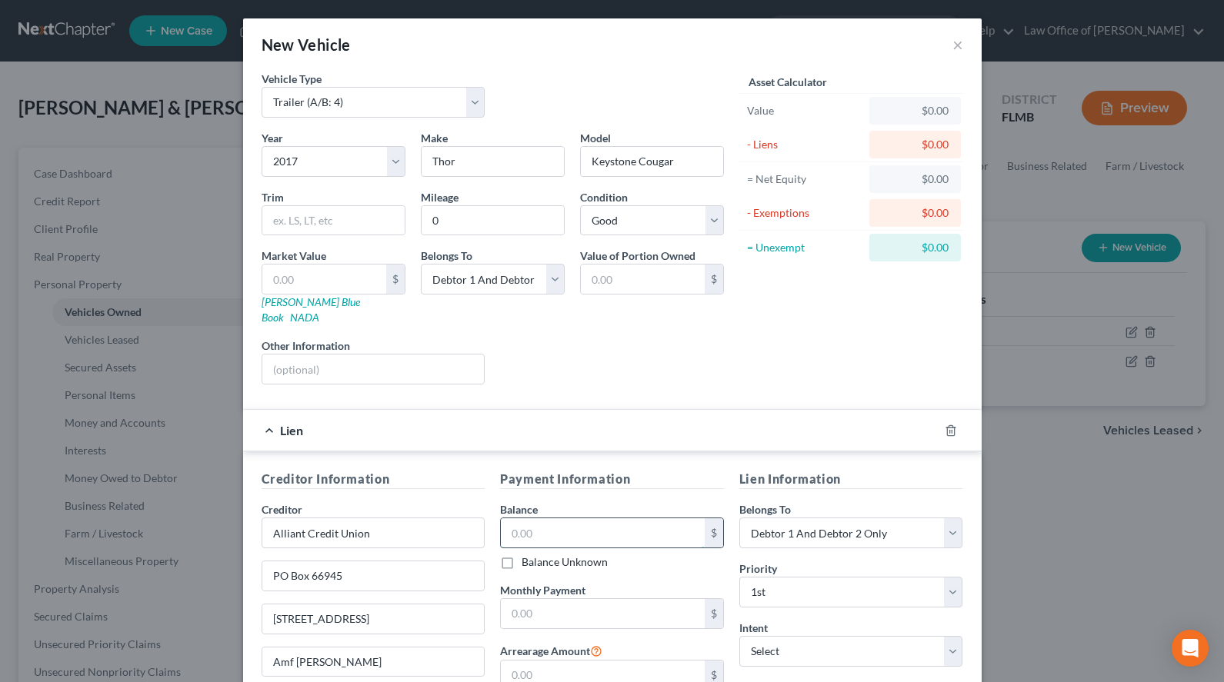
click at [525, 520] on input "text" at bounding box center [603, 532] width 204 height 29
click at [852, 300] on div "Asset Calculator Value $0.00 - Liens $0.00 = Net Equity $0.00 - Exemptions $0.0…" at bounding box center [851, 234] width 239 height 326
click at [535, 518] on input "text" at bounding box center [603, 532] width 204 height 29
type input "38,347.40"
click at [568, 599] on input "text" at bounding box center [603, 613] width 204 height 29
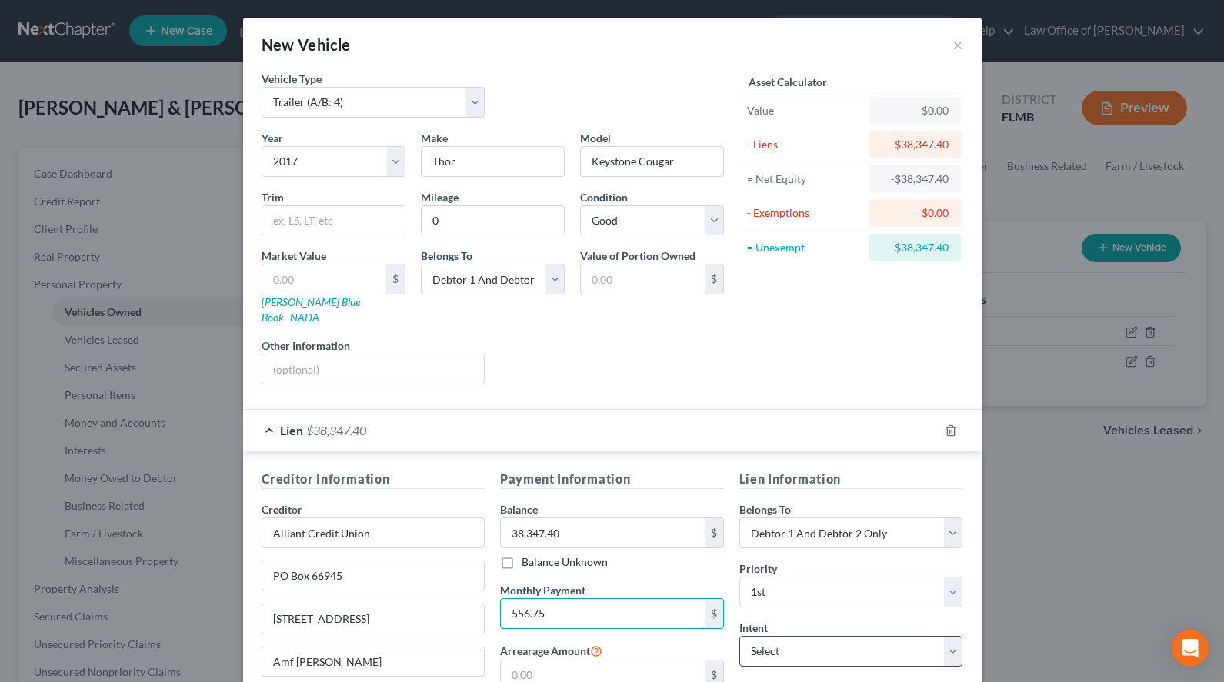
type input "556.75"
click at [739, 636] on select "Select Surrender Redeem Reaffirm Avoid Other" at bounding box center [851, 651] width 224 height 31
select select "2"
click option "Reaffirm" at bounding box center [0, 0] width 0 height 0
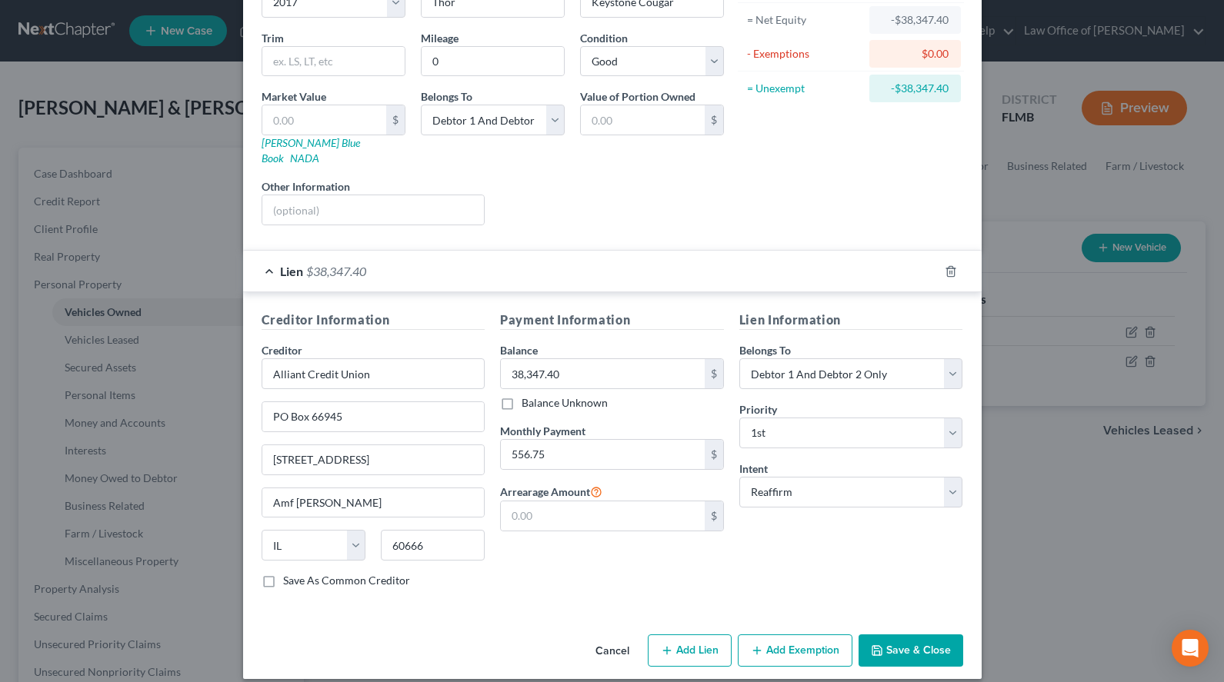
click at [899, 635] on button "Save & Close" at bounding box center [910, 651] width 105 height 32
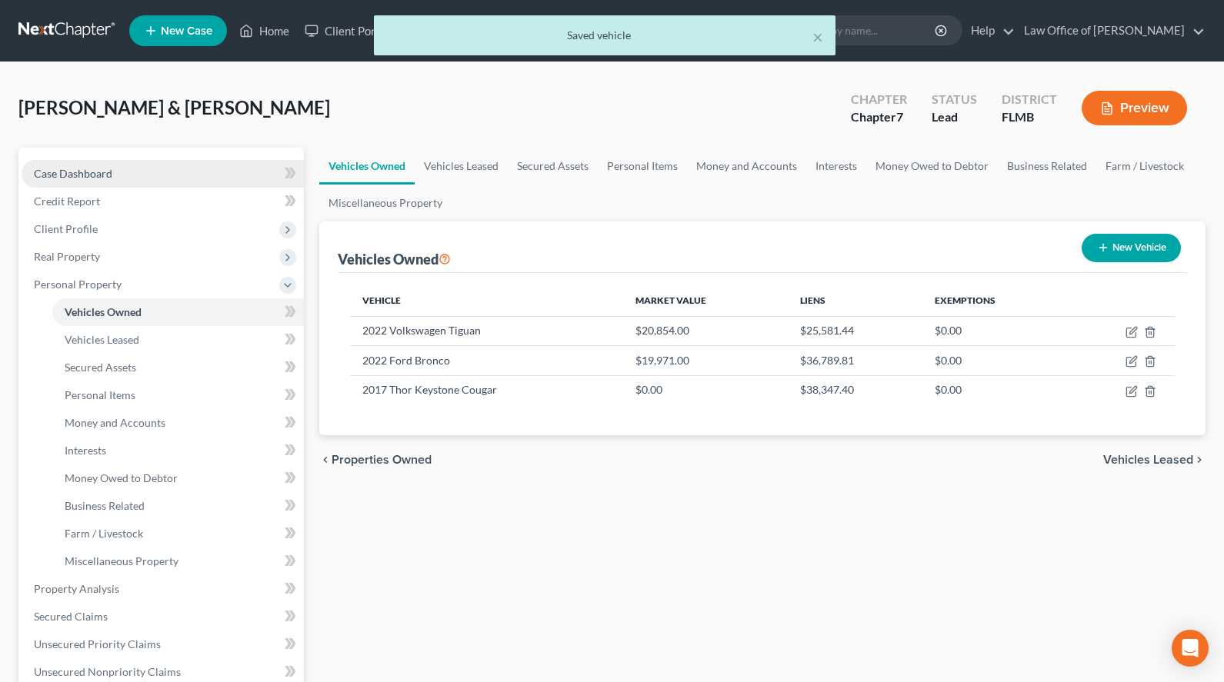
click at [80, 172] on span "Case Dashboard" at bounding box center [73, 173] width 78 height 13
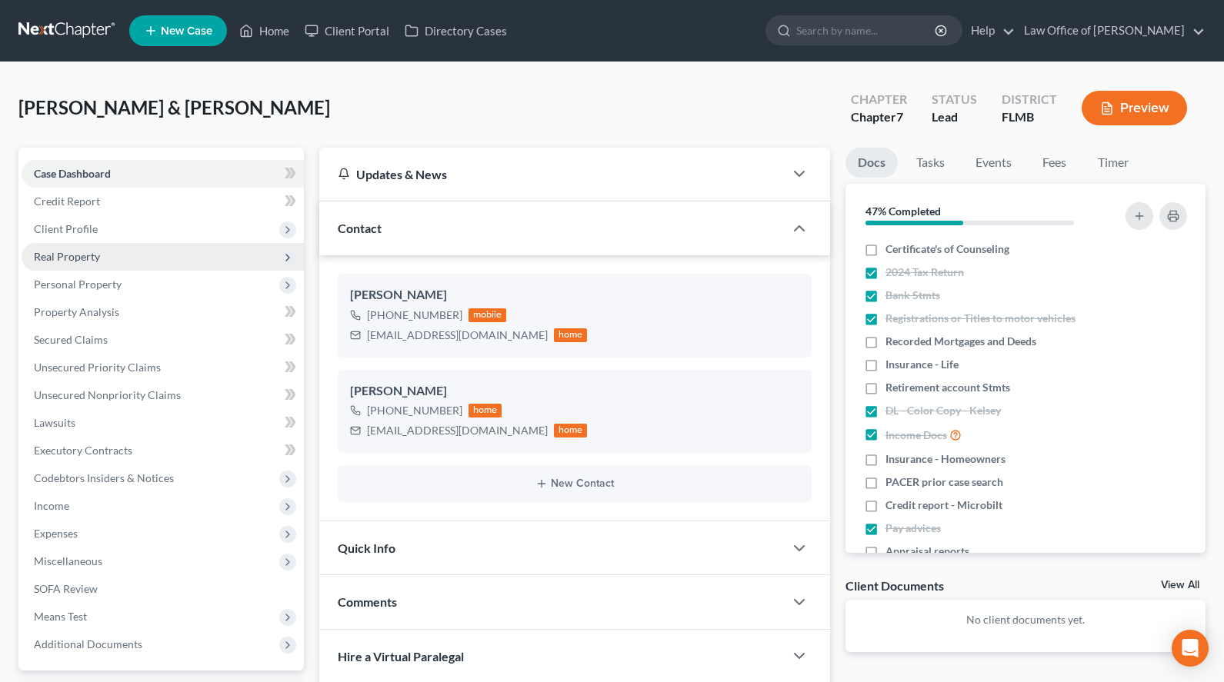
click at [178, 252] on span "Real Property" at bounding box center [163, 257] width 282 height 28
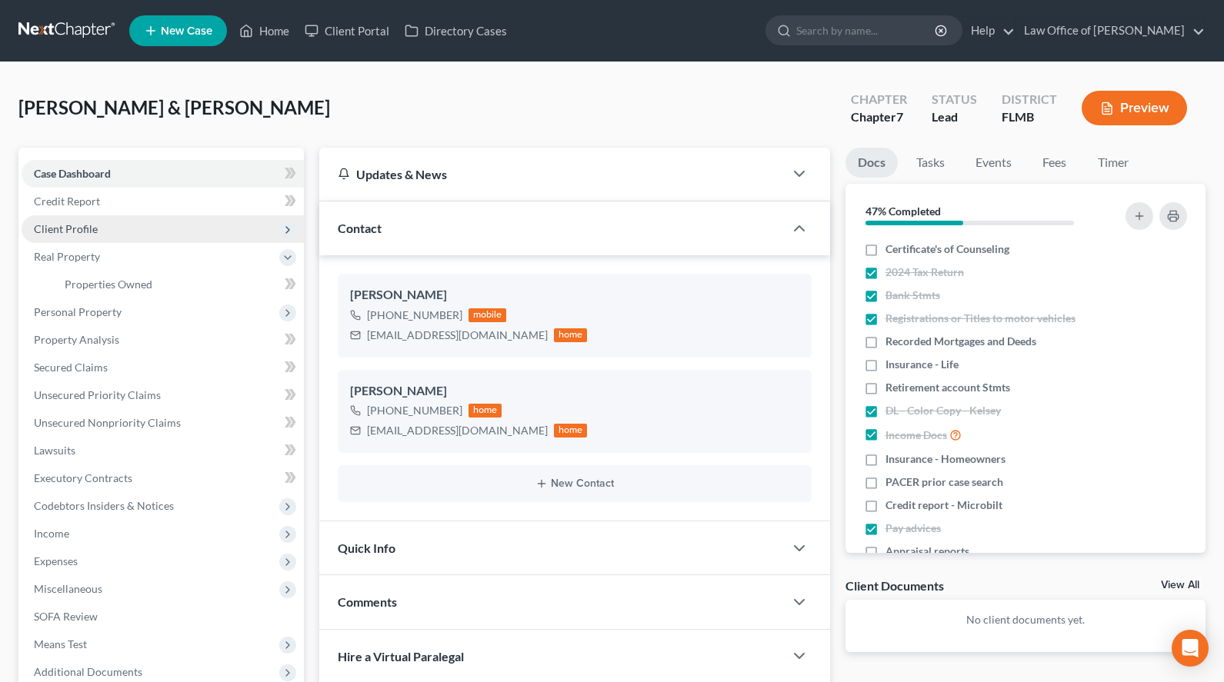
click at [201, 227] on span "Client Profile" at bounding box center [163, 229] width 282 height 28
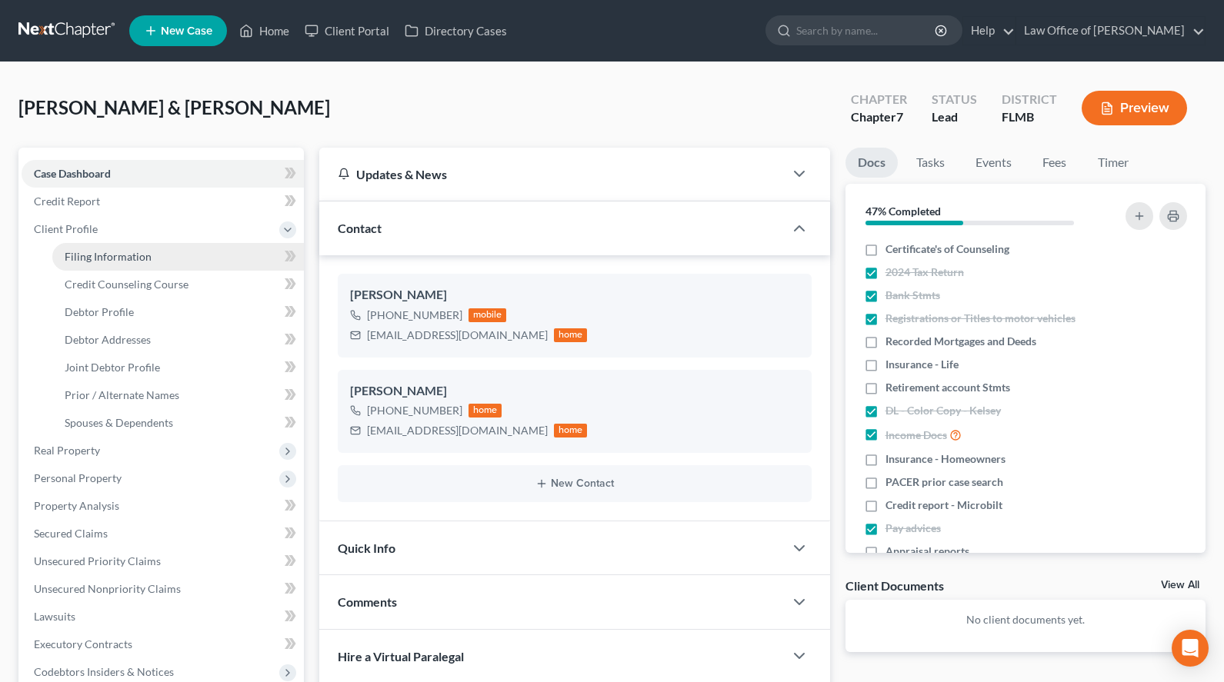
click at [206, 247] on link "Filing Information" at bounding box center [178, 257] width 252 height 28
select select "1"
select select "0"
select select "15"
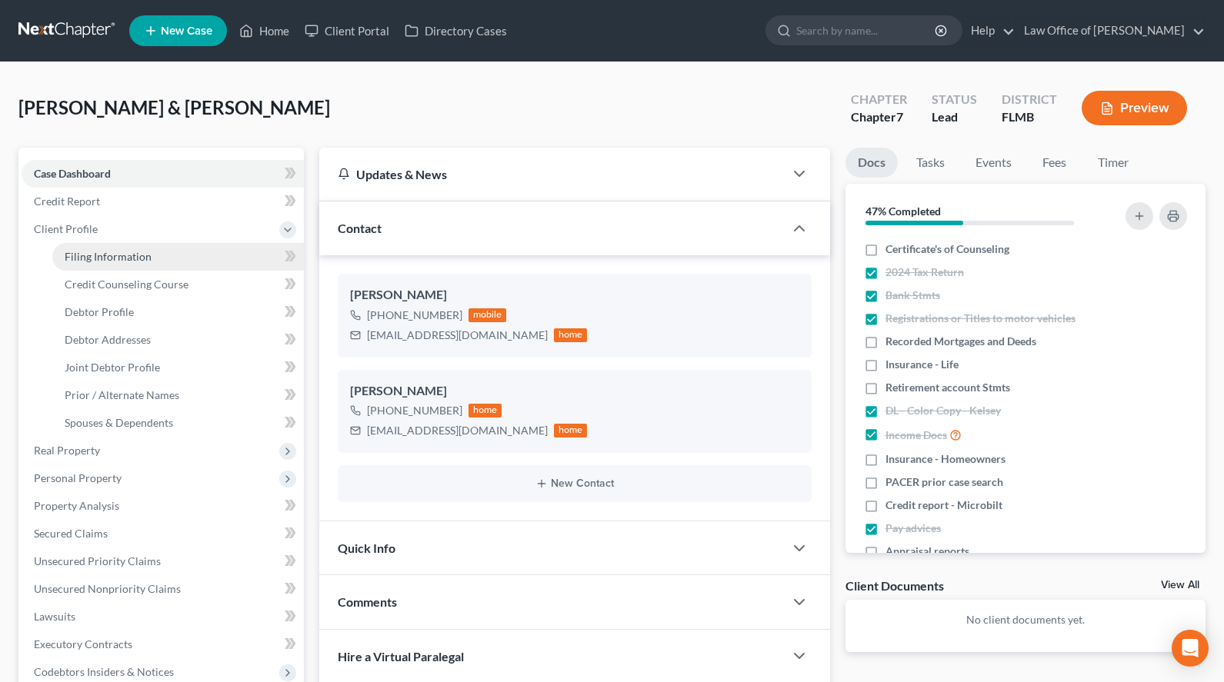
select select "0"
select select "9"
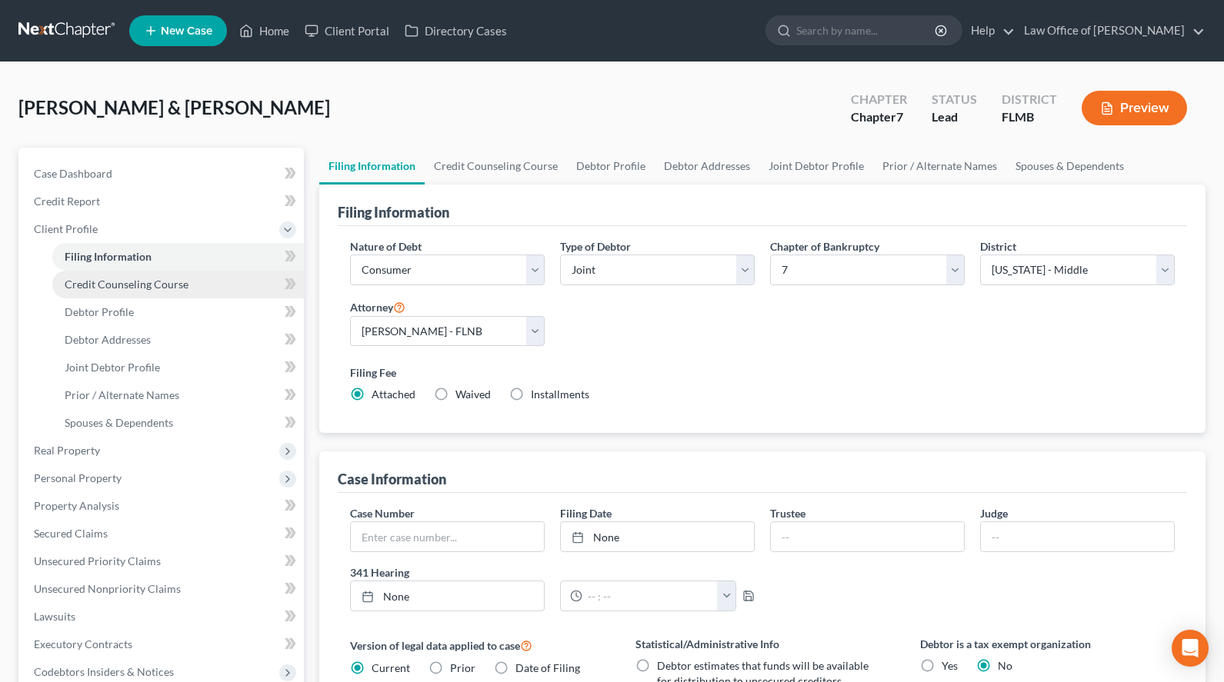
click at [206, 286] on link "Credit Counseling Course" at bounding box center [178, 285] width 252 height 28
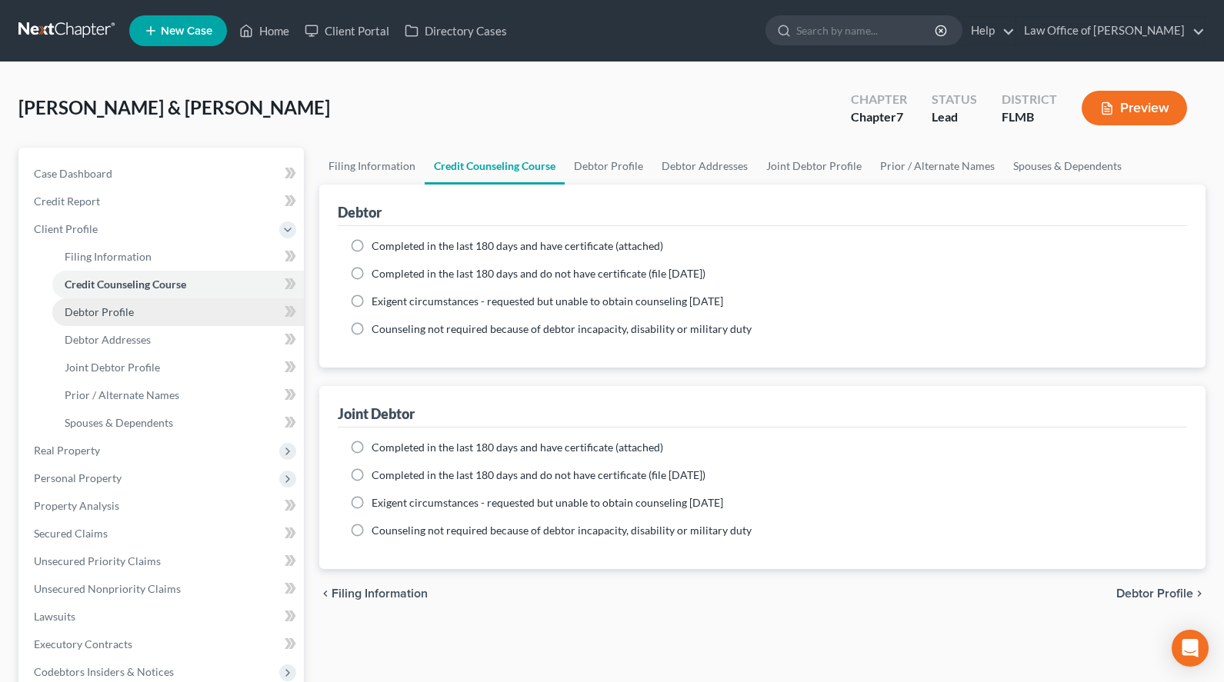
click at [192, 317] on link "Debtor Profile" at bounding box center [178, 312] width 252 height 28
select select "1"
select select "2"
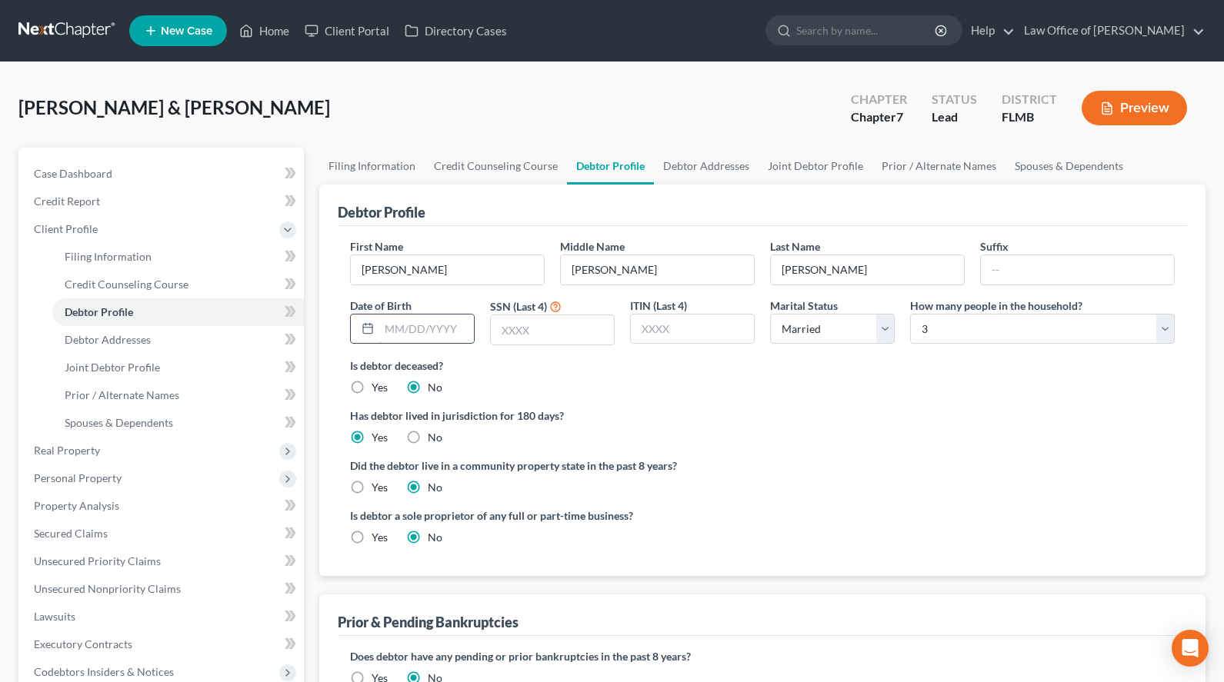
click at [408, 329] on input "text" at bounding box center [426, 329] width 95 height 29
click at [1111, 432] on div "Has debtor lived in jurisdiction for 180 days? Yes No Debtor must reside in jur…" at bounding box center [762, 427] width 825 height 38
click at [438, 318] on input "text" at bounding box center [426, 329] width 95 height 29
type input "11/07/2000"
click at [578, 325] on input "text" at bounding box center [552, 329] width 123 height 29
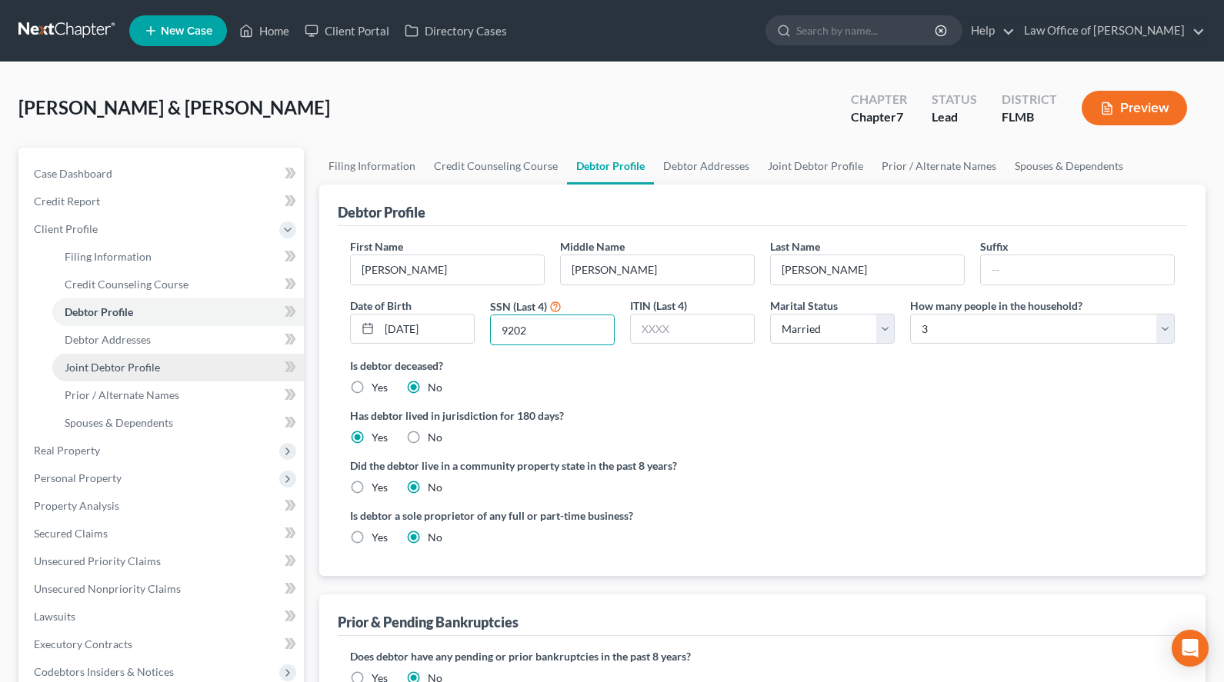
type input "9202"
click at [82, 362] on span "Joint Debtor Profile" at bounding box center [112, 367] width 95 height 13
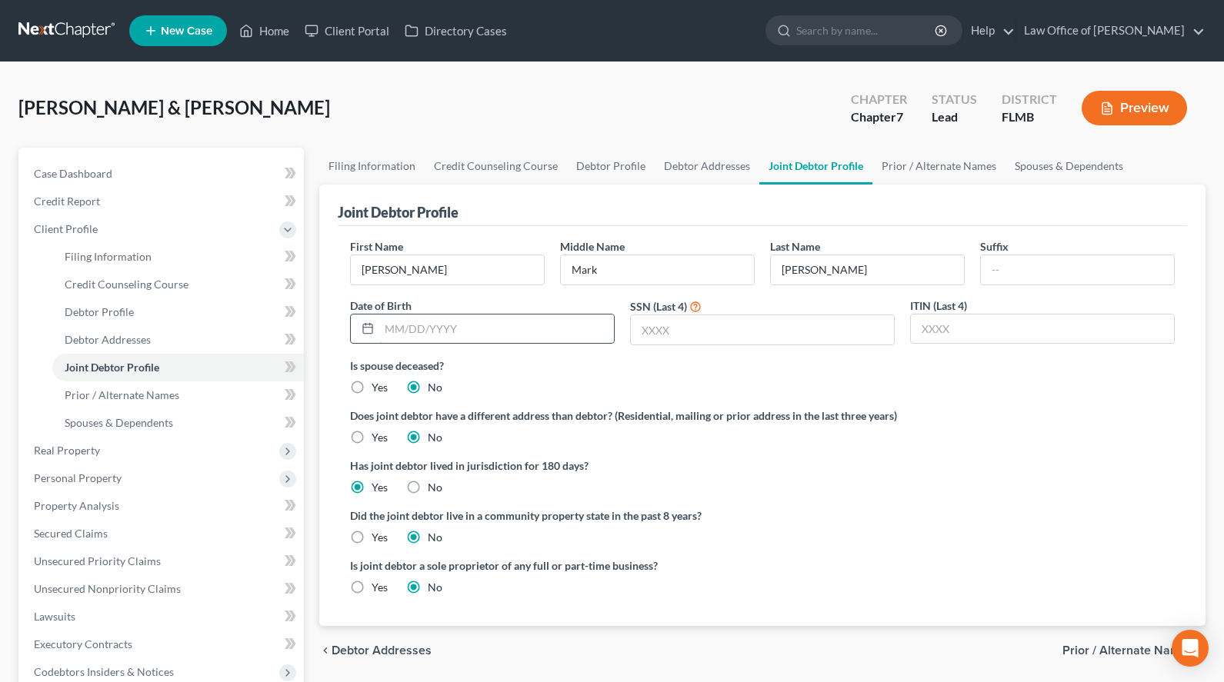
click at [500, 329] on input "text" at bounding box center [496, 329] width 235 height 29
click at [1149, 492] on div "Has joint debtor lived in jurisdiction for 180 days? Yes No Debtor must reside …" at bounding box center [762, 477] width 825 height 38
click at [549, 323] on input "text" at bounding box center [496, 329] width 235 height 29
type input "11/02/1998"
click at [725, 323] on input "text" at bounding box center [762, 329] width 263 height 29
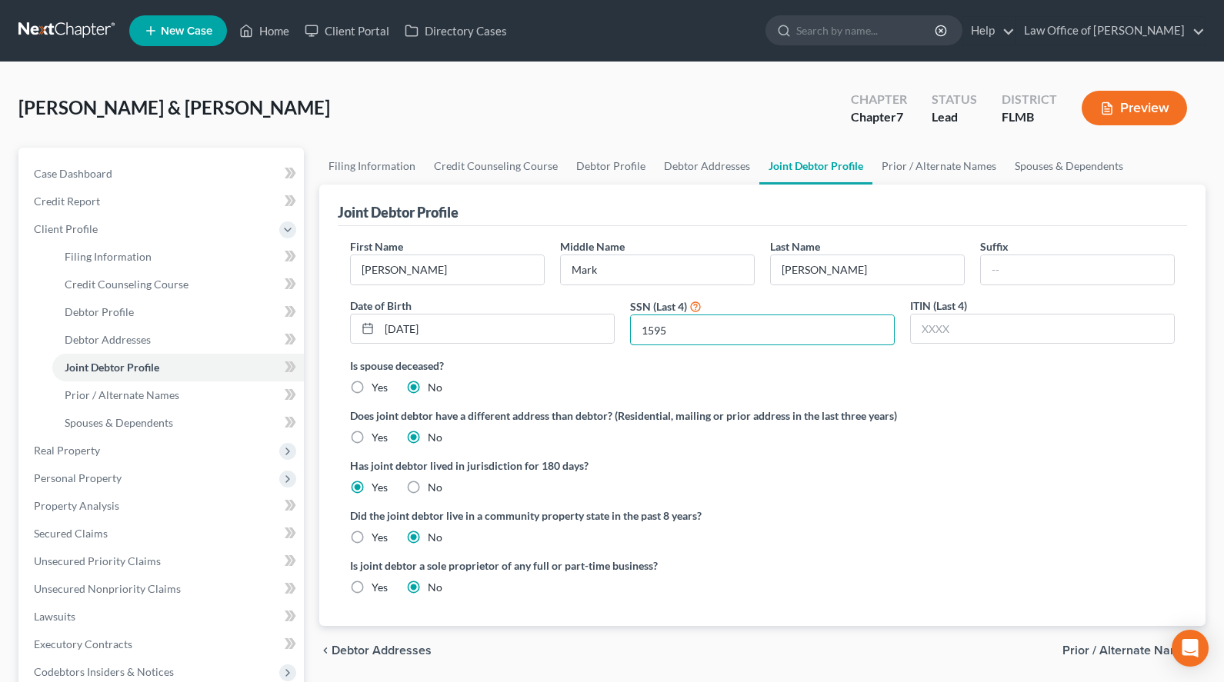
type input "1595"
click at [162, 338] on link "Debtor Addresses" at bounding box center [178, 340] width 252 height 28
select select "0"
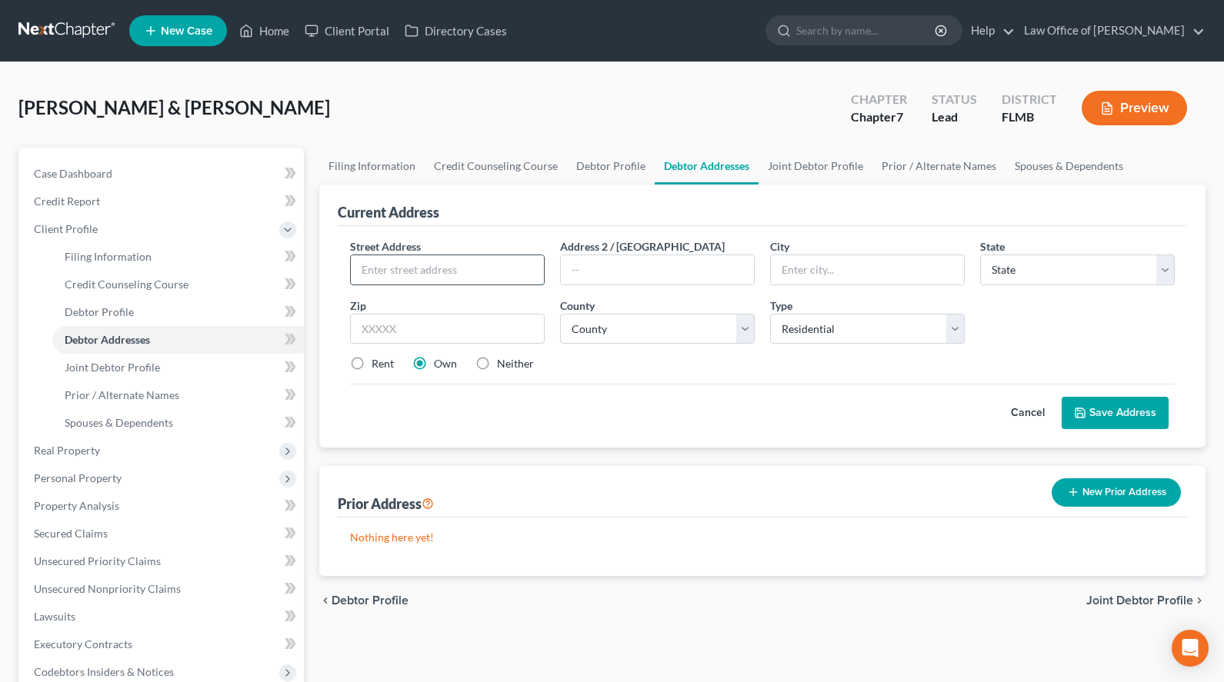
click at [429, 268] on input "text" at bounding box center [447, 269] width 193 height 29
paste input "3309 158th Street"
type input "3309 158th Street"
click at [527, 328] on input "text" at bounding box center [447, 329] width 195 height 31
type input "32094"
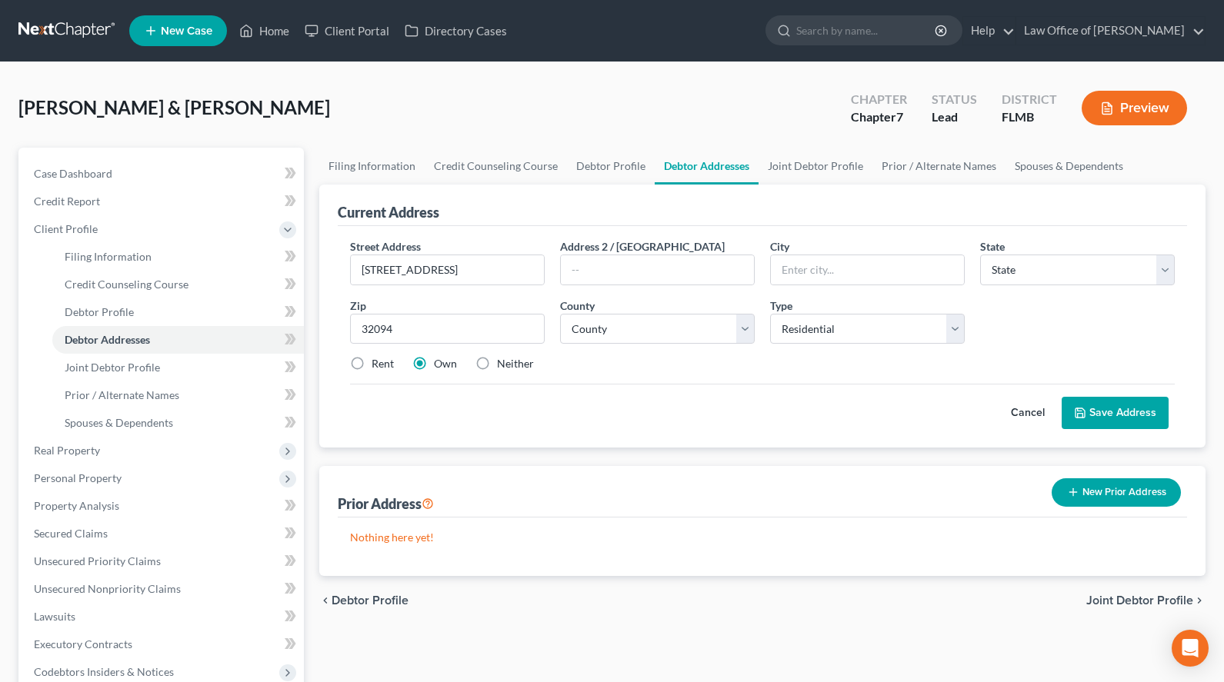
type input "Wellborn"
select select "9"
click at [961, 348] on div "Street Address * 3309 158th Street Address 2 / PO Box City * Wellborn State * S…" at bounding box center [762, 311] width 840 height 146
click at [878, 353] on div "Street Address * 3309 158th Street Address 2 / PO Box City * Wellborn State * S…" at bounding box center [762, 311] width 840 height 146
click at [560, 314] on select "County Alachua County Baker County Bay County Bradford County Brevard County Br…" at bounding box center [657, 329] width 195 height 31
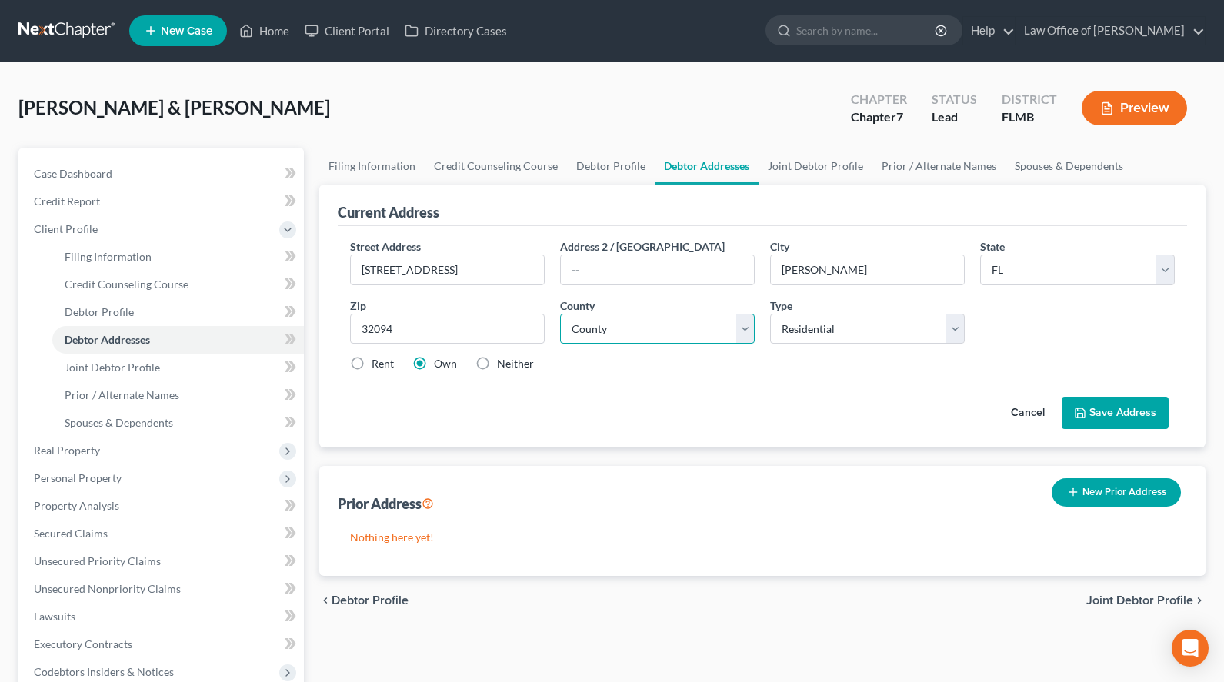
select select "60"
click option "Suwannee County" at bounding box center [0, 0] width 0 height 0
click at [1120, 404] on button "Save Address" at bounding box center [1114, 413] width 107 height 32
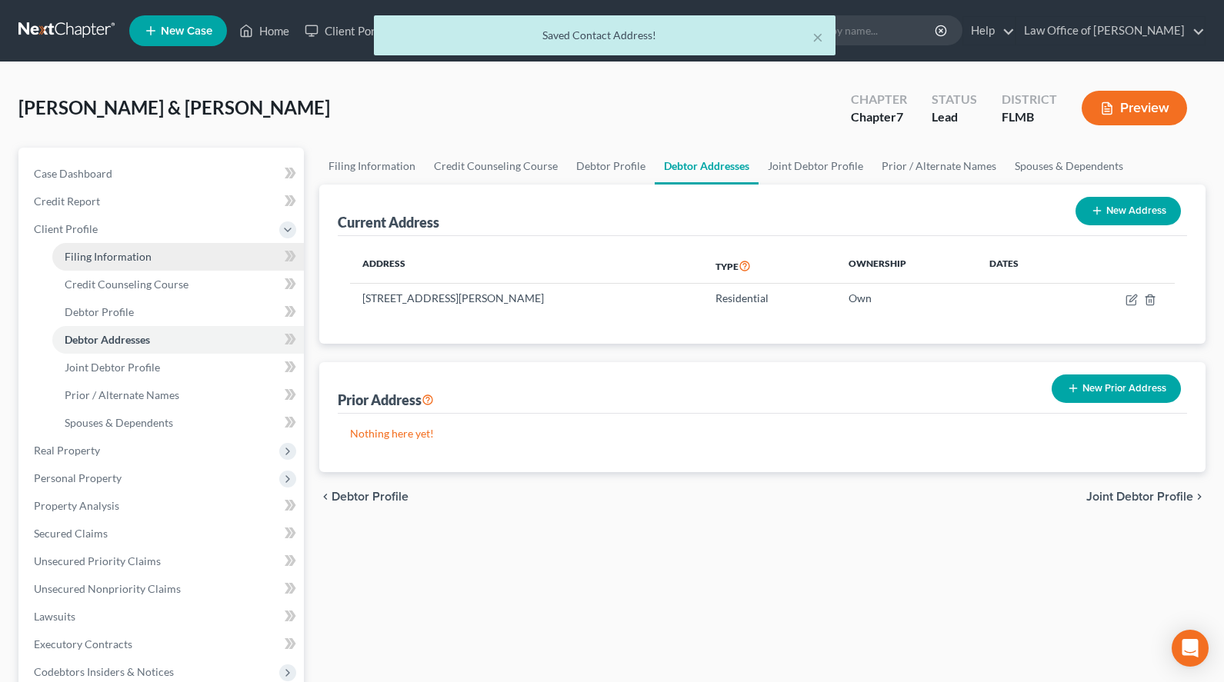
click at [78, 252] on span "Filing Information" at bounding box center [108, 256] width 87 height 13
select select "1"
select select "0"
select select "15"
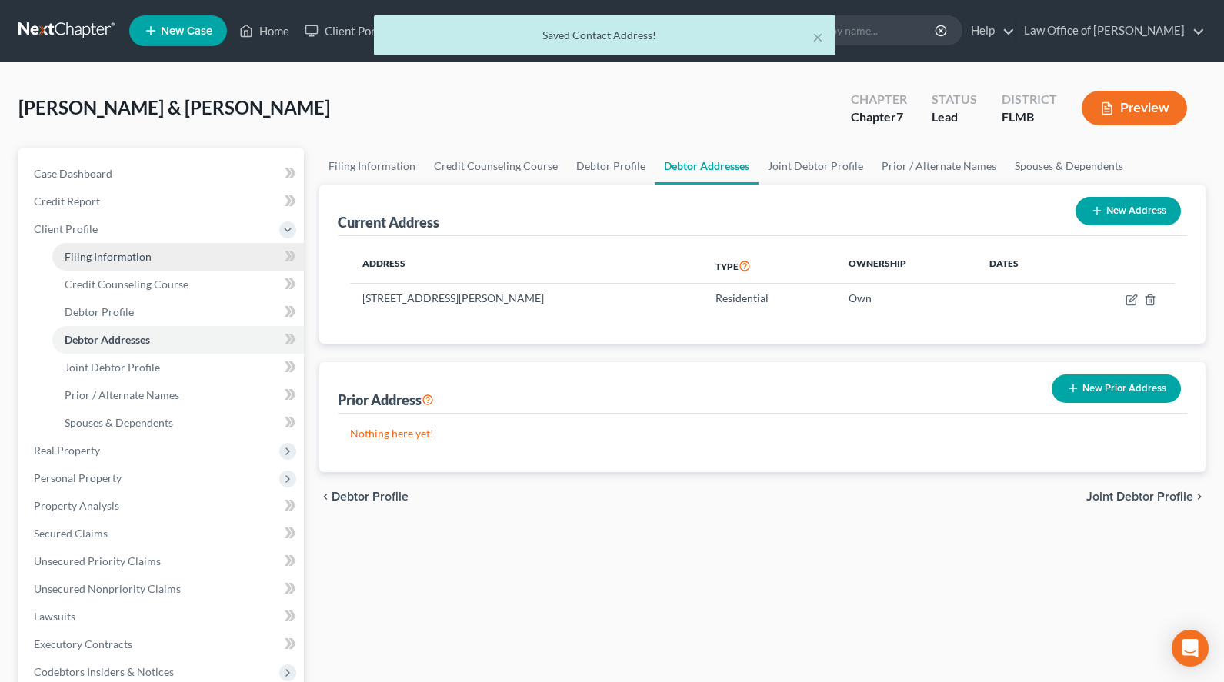
select select "0"
select select "9"
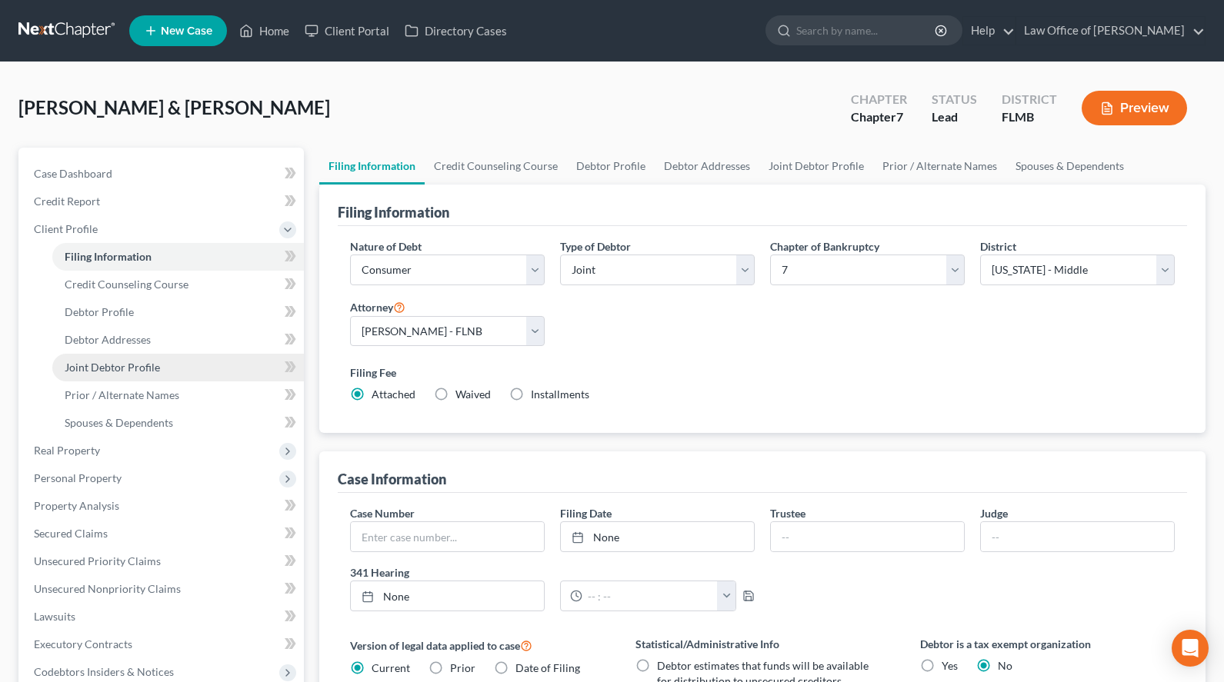
click at [137, 366] on span "Joint Debtor Profile" at bounding box center [112, 367] width 95 height 13
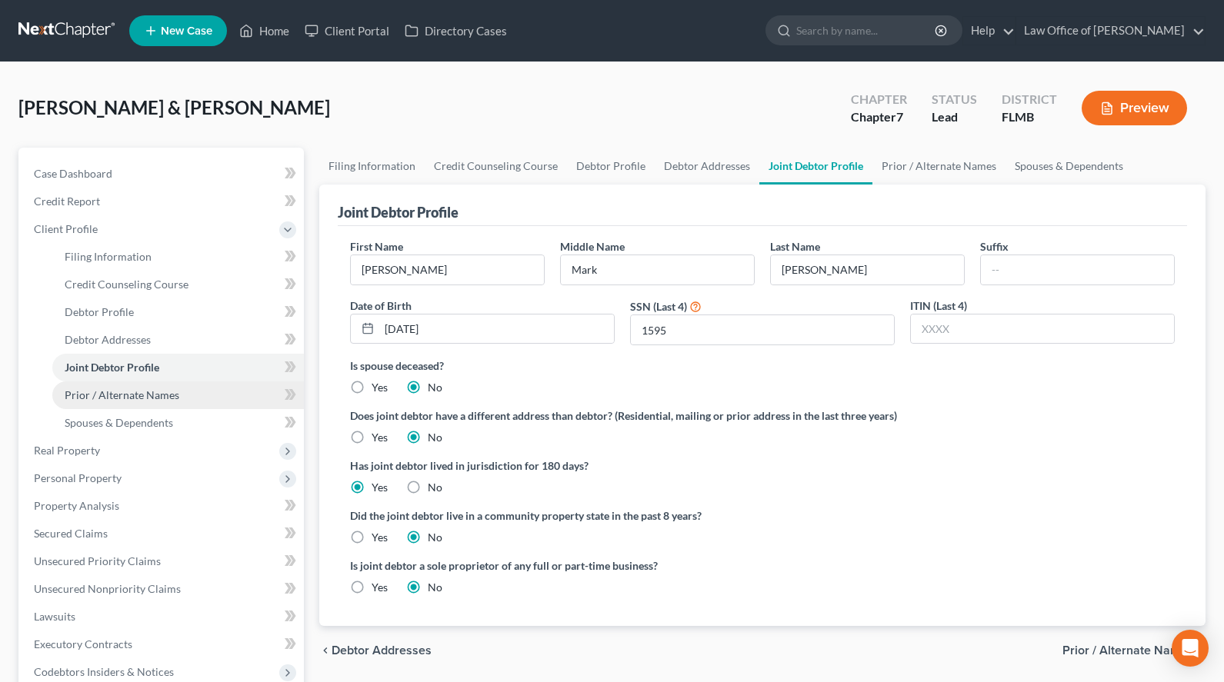
click at [150, 395] on span "Prior / Alternate Names" at bounding box center [122, 394] width 115 height 13
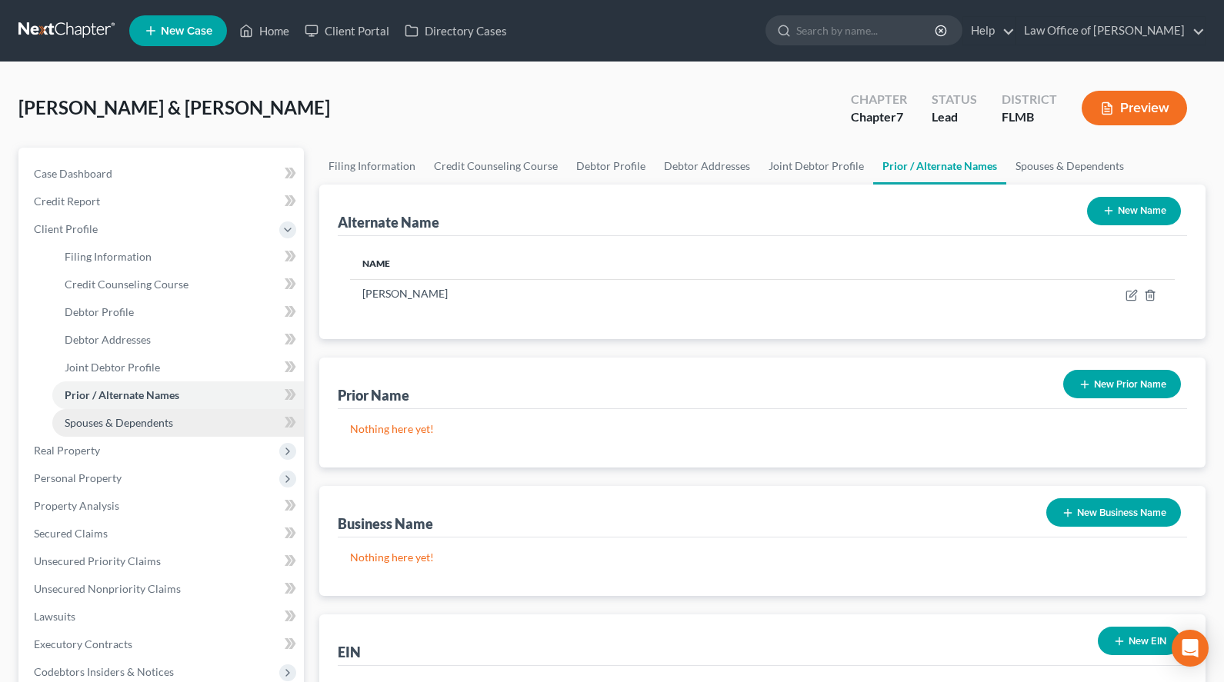
click at [149, 425] on span "Spouses & Dependents" at bounding box center [119, 422] width 108 height 13
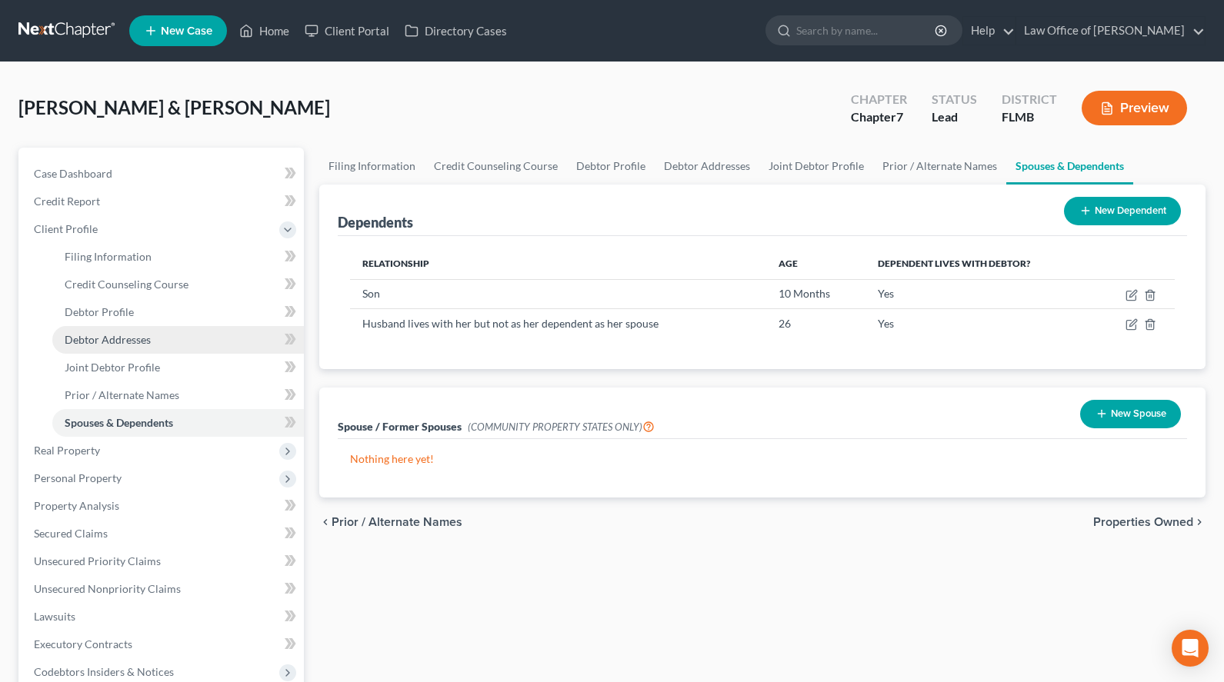
click at [144, 344] on span "Debtor Addresses" at bounding box center [108, 339] width 86 height 13
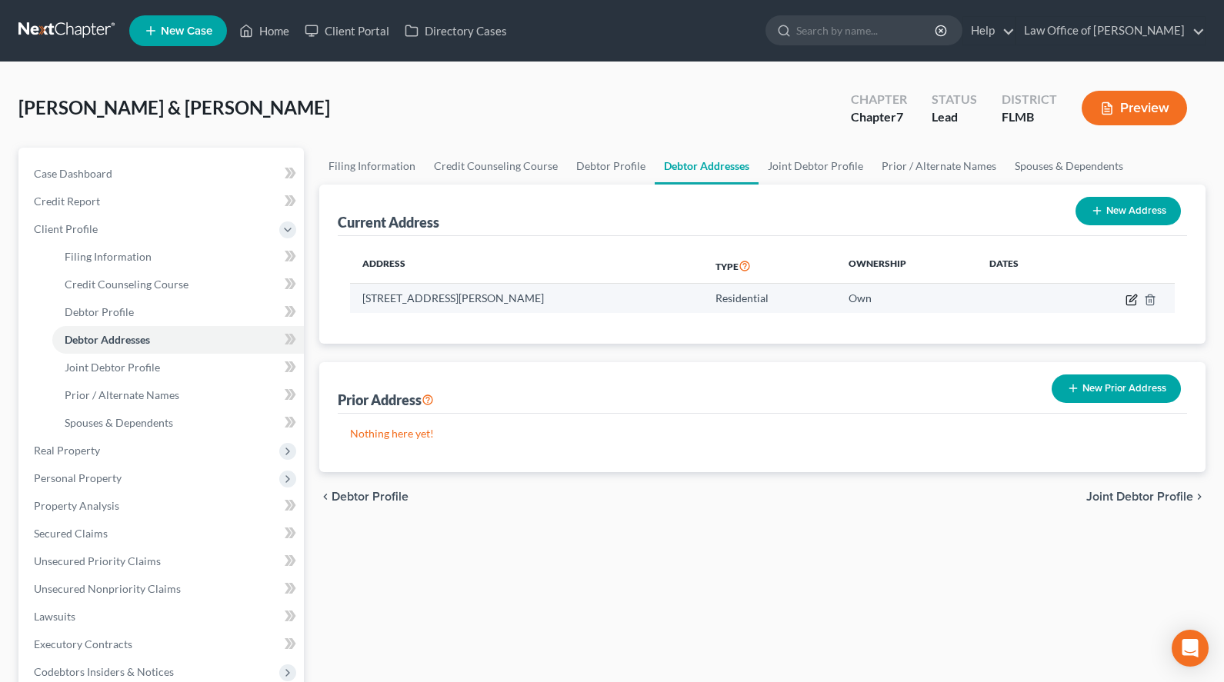
click at [1129, 301] on icon "button" at bounding box center [1132, 298] width 7 height 7
select select "9"
select select "60"
select select "0"
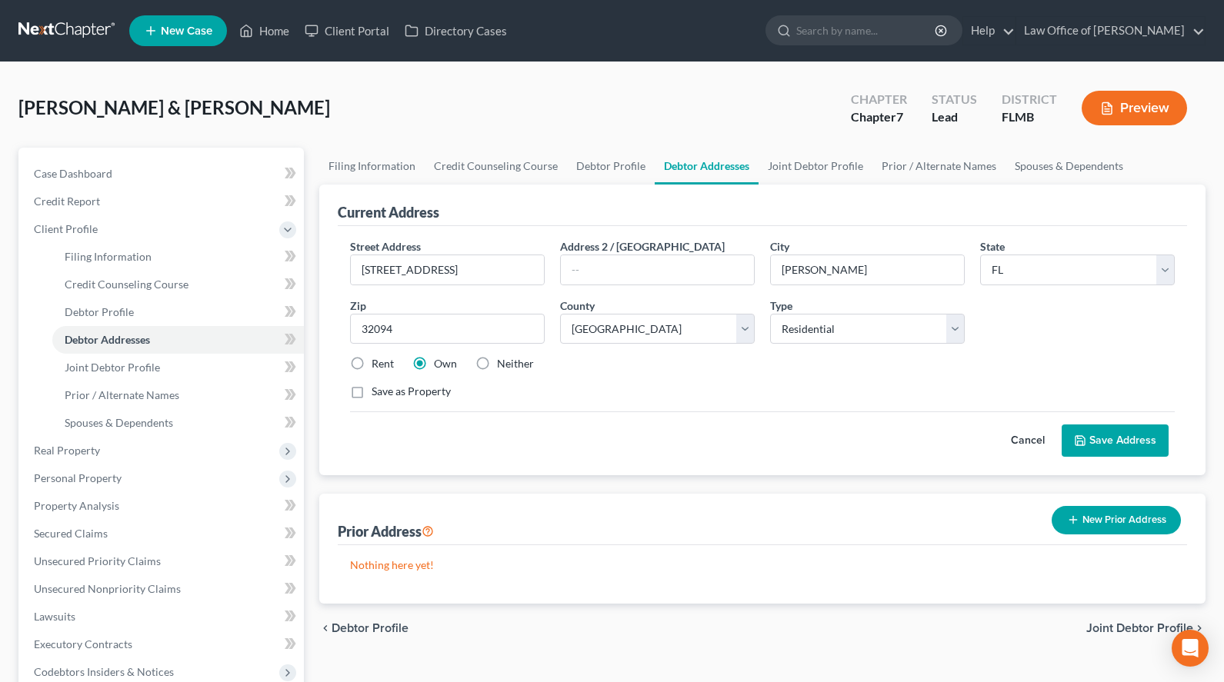
click at [372, 363] on label "Rent" at bounding box center [383, 363] width 22 height 15
click at [378, 363] on input "Rent" at bounding box center [383, 361] width 10 height 10
radio input "true"
click at [1142, 442] on button "Save Address" at bounding box center [1114, 441] width 107 height 32
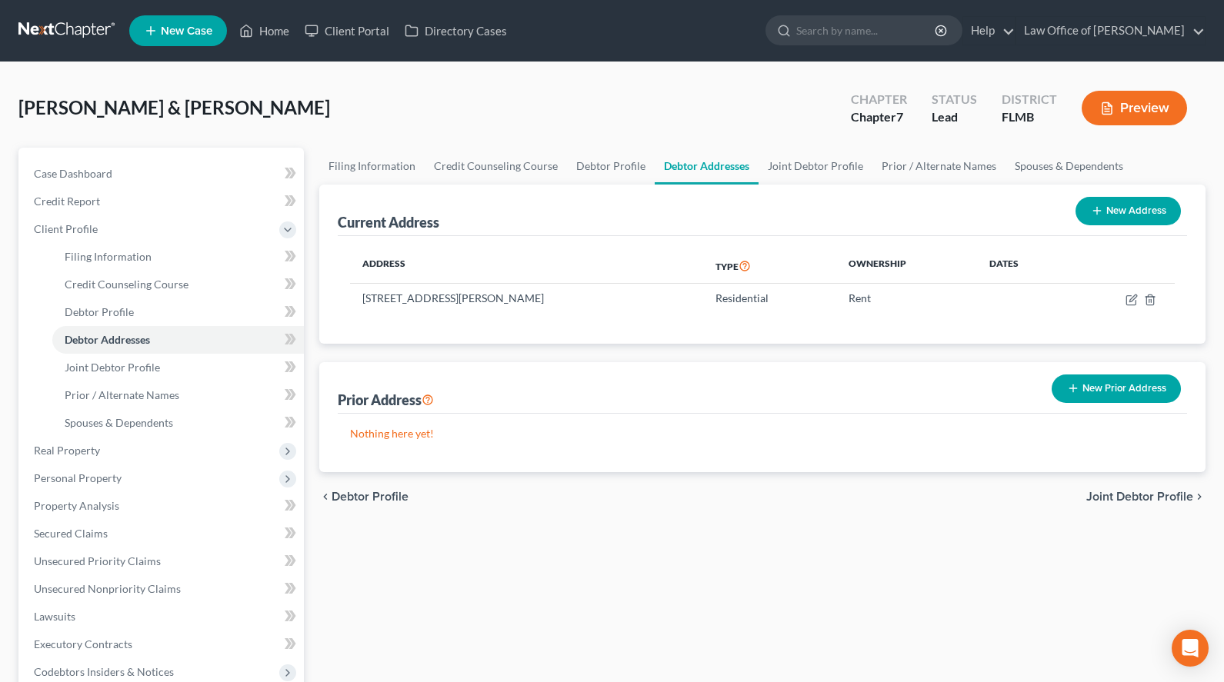
click at [95, 31] on link at bounding box center [67, 31] width 98 height 28
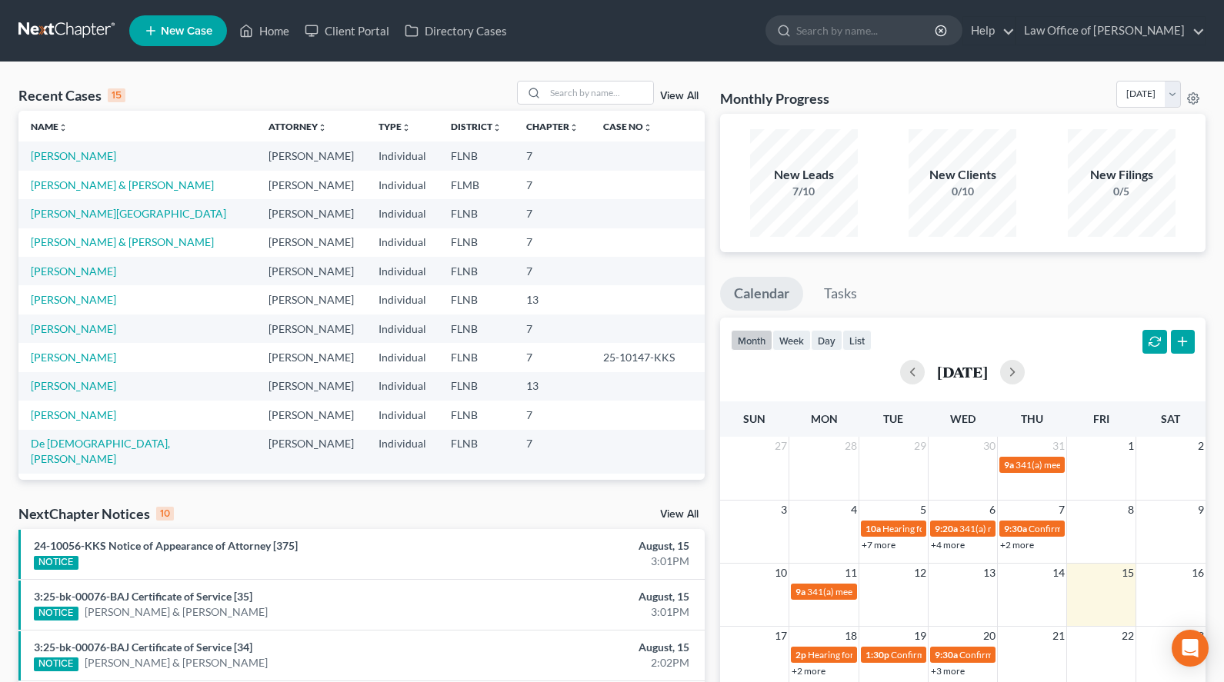
click at [1208, 192] on div "Monthly Progress Bankruptcy Bankruptcy [DATE] [DATE] [DATE] [DATE] [DATE] [DATE…" at bounding box center [962, 586] width 501 height 1011
